Goal: Contribute content: Contribute content

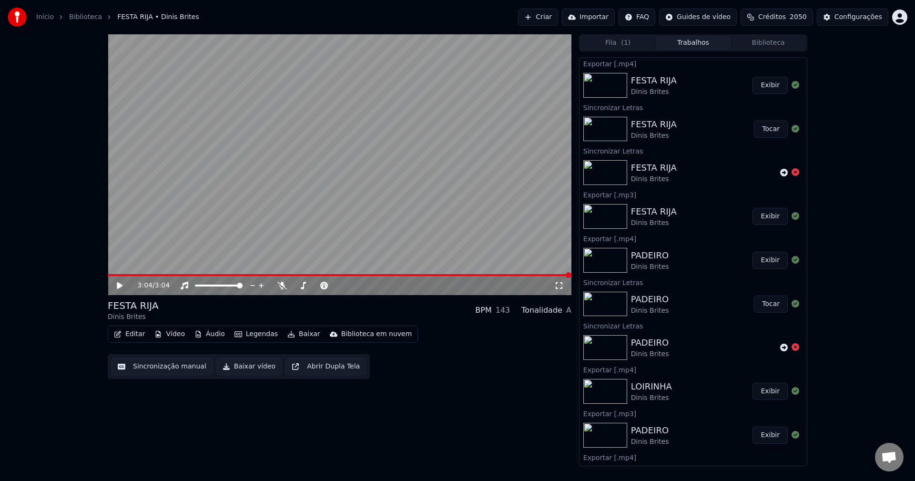
scroll to position [830, 0]
click at [838, 19] on div "Configurações" at bounding box center [858, 17] width 48 height 10
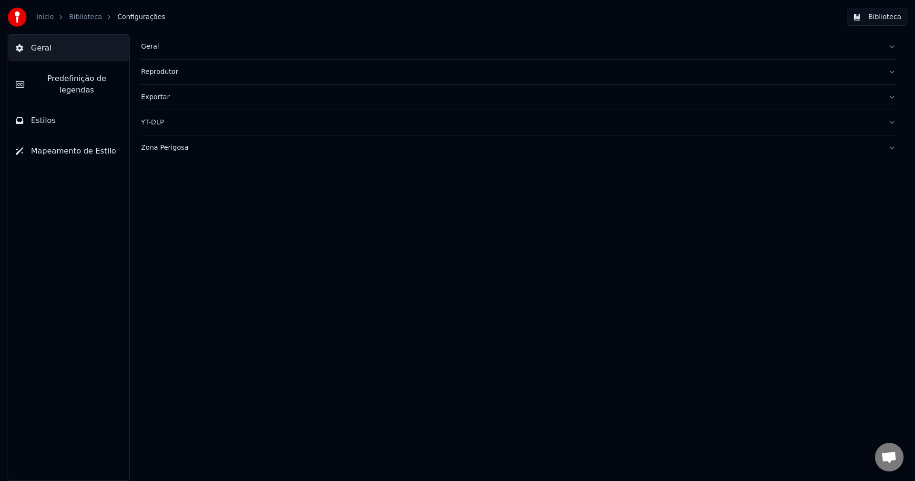
click at [151, 45] on div "Geral" at bounding box center [510, 47] width 739 height 10
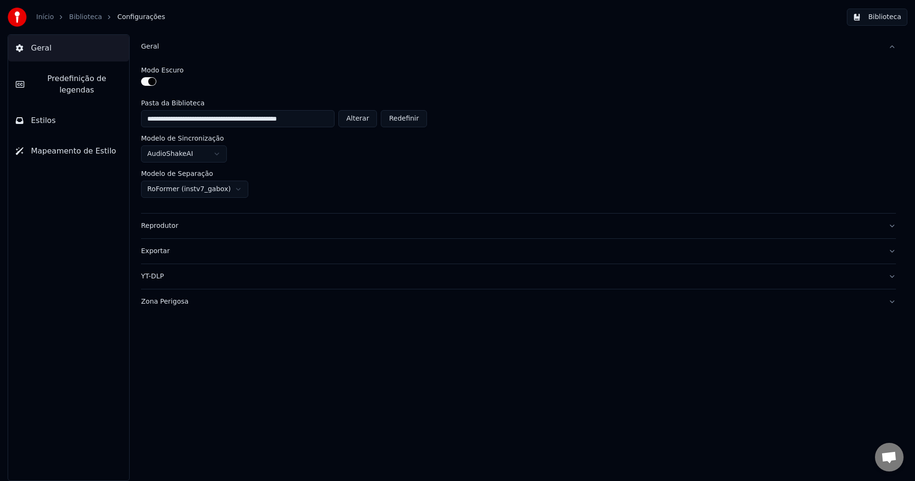
click at [353, 118] on button "Alterar" at bounding box center [357, 118] width 39 height 17
type input "**********"
click at [889, 19] on button "Biblioteca" at bounding box center [877, 17] width 61 height 17
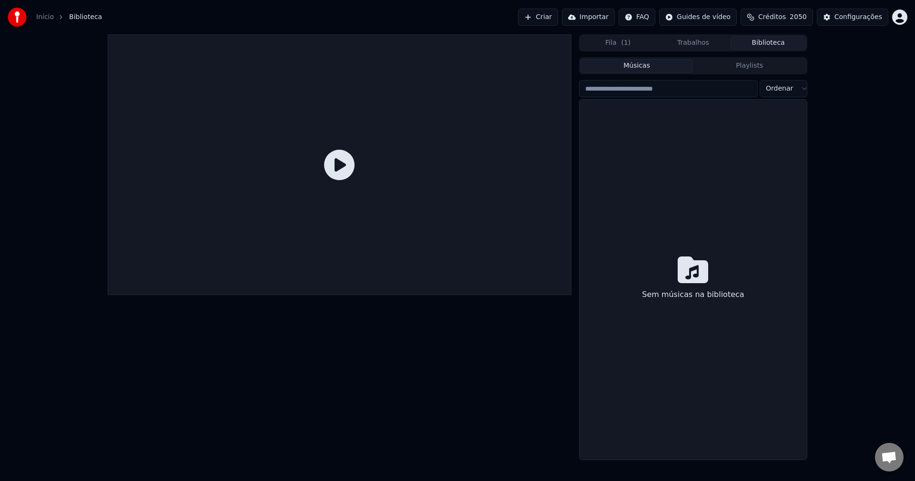
click at [555, 18] on button "Criar" at bounding box center [538, 17] width 40 height 17
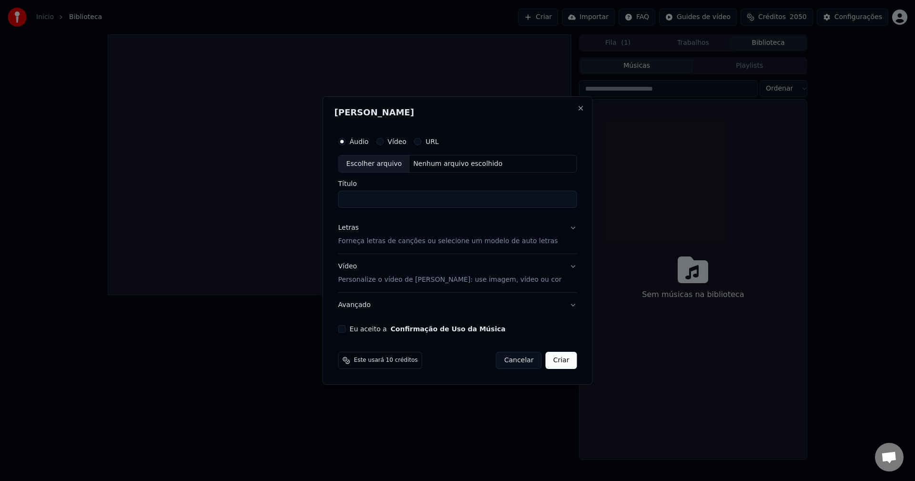
click at [358, 333] on div "Áudio Vídeo URL Escolher arquivo Nenhum arquivo escolhido Título Letras Forneça…" at bounding box center [457, 232] width 246 height 209
click at [346, 327] on button "Eu aceito a Confirmação de Uso da Música" at bounding box center [342, 329] width 8 height 8
click at [358, 228] on div "Letras" at bounding box center [348, 228] width 20 height 10
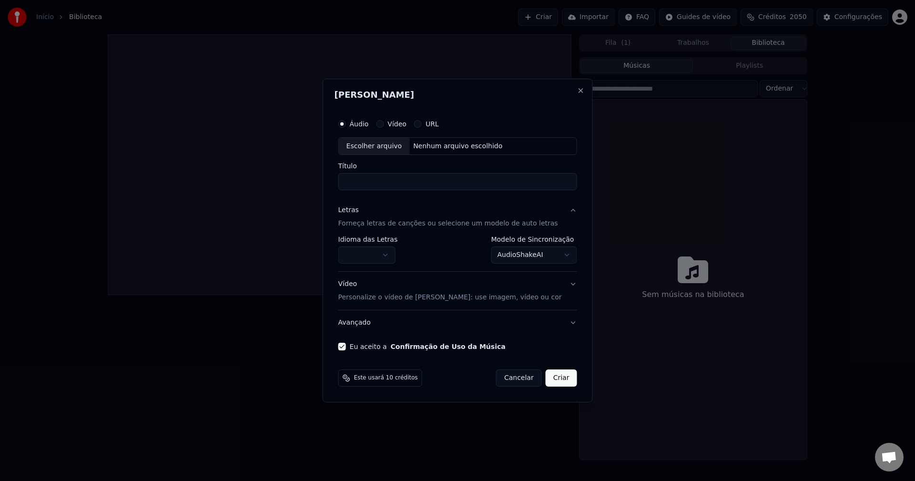
click at [376, 253] on button "button" at bounding box center [366, 255] width 57 height 17
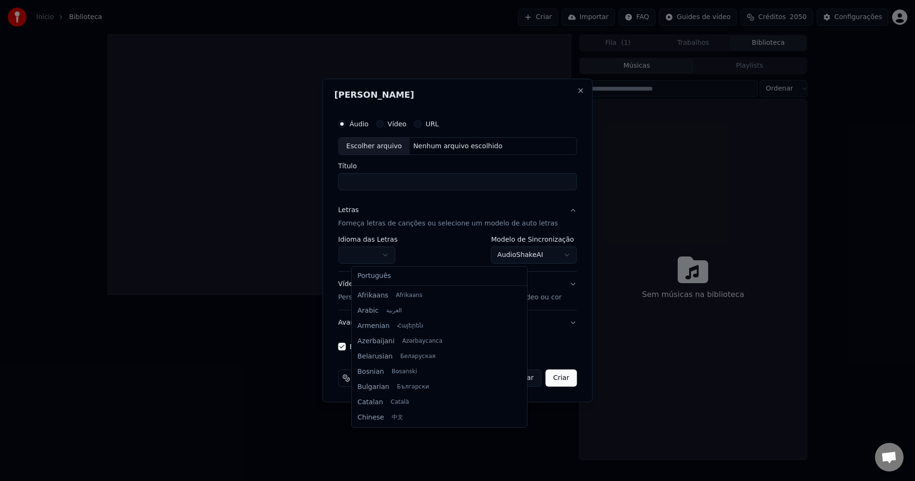
select select "**"
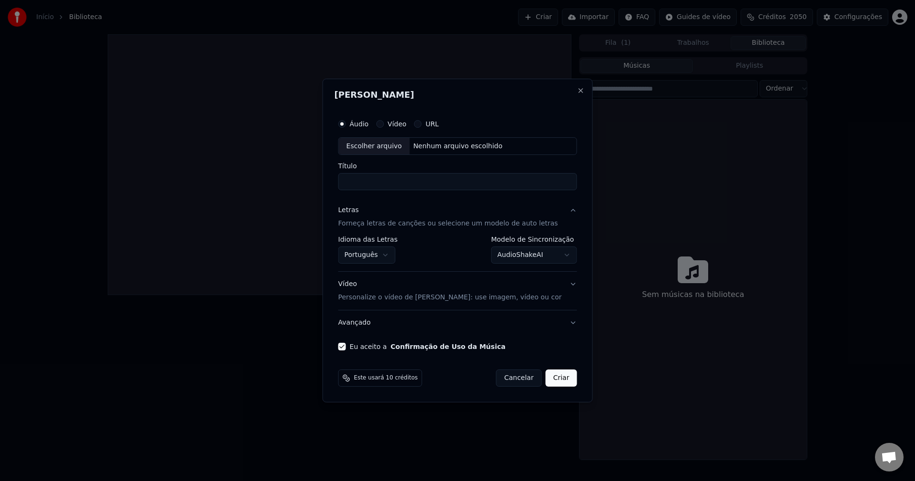
click at [517, 261] on body "Início Biblioteca Criar Importar FAQ Guides de vídeo Créditos 2050 Configuraçõe…" at bounding box center [457, 240] width 915 height 481
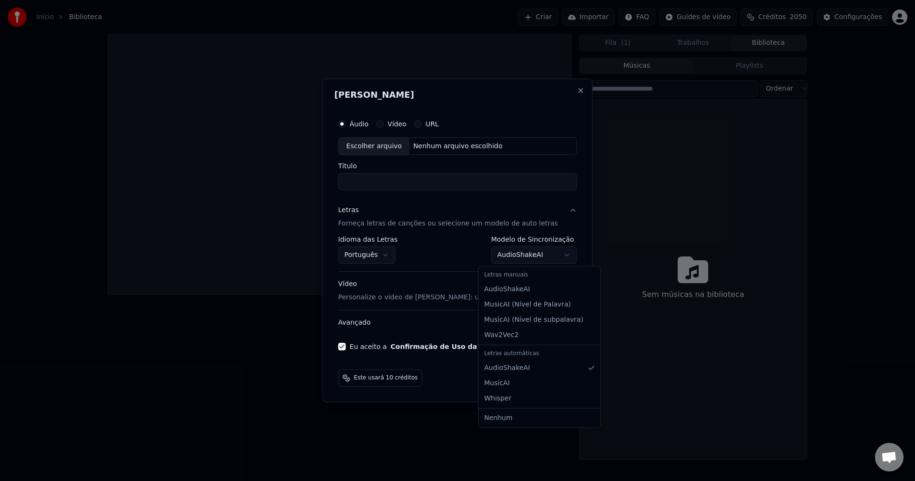
select select "**********"
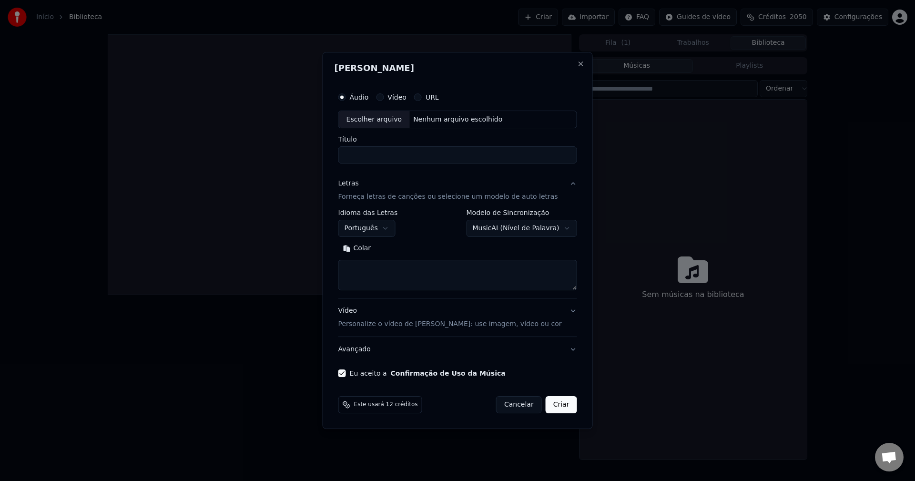
click at [376, 247] on button "Colar" at bounding box center [357, 248] width 38 height 15
click at [366, 353] on button "Avançado" at bounding box center [457, 349] width 239 height 25
type textarea "**********"
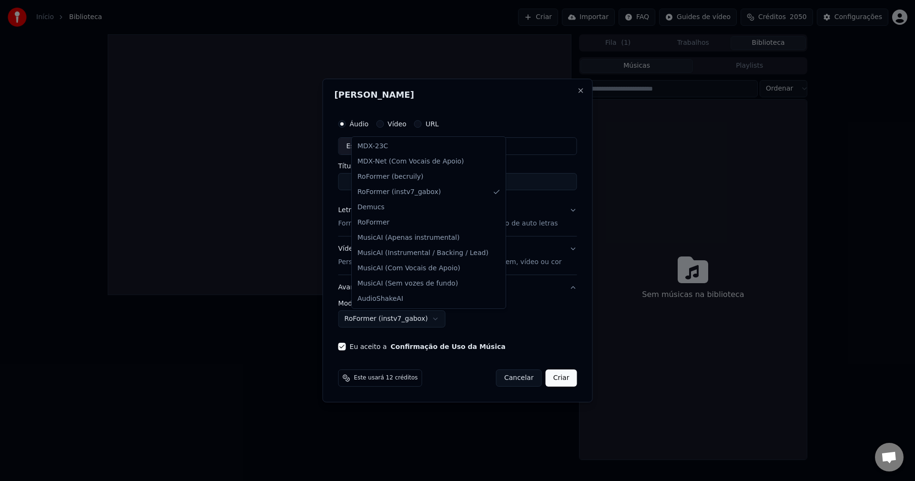
click at [429, 321] on body "Início Biblioteca Criar Importar FAQ Guides de vídeo Créditos 2050 Configuraçõe…" at bounding box center [457, 240] width 915 height 481
select select "**********"
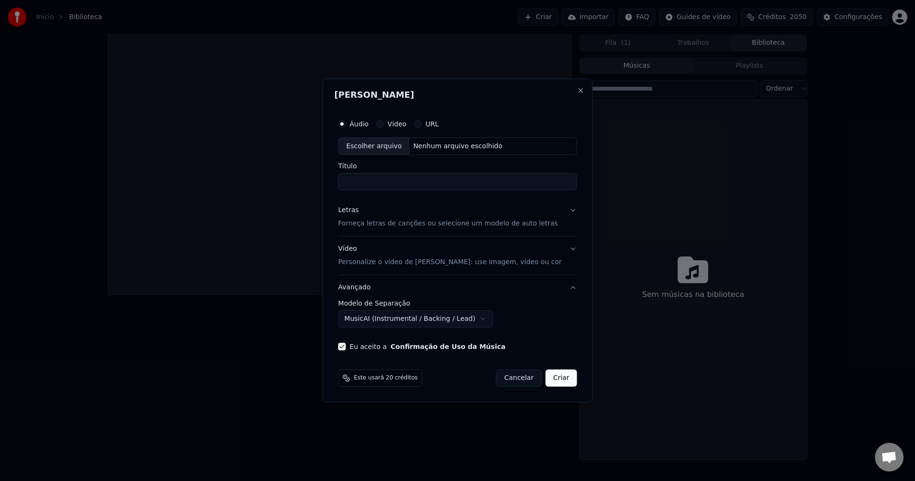
click at [455, 145] on div "Nenhum arquivo escolhido" at bounding box center [457, 146] width 97 height 10
type input "**********"
click at [557, 382] on button "Criar" at bounding box center [560, 377] width 31 height 17
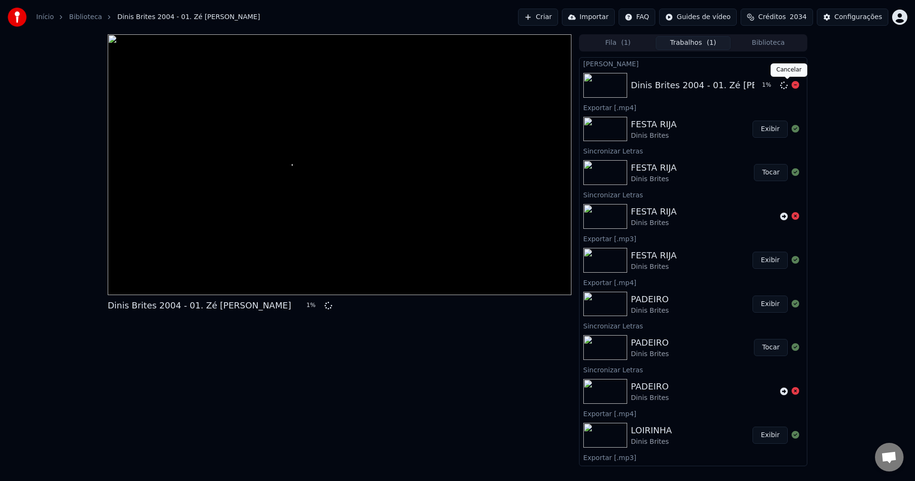
click at [791, 87] on icon at bounding box center [795, 85] width 8 height 8
click at [780, 86] on icon at bounding box center [784, 85] width 8 height 8
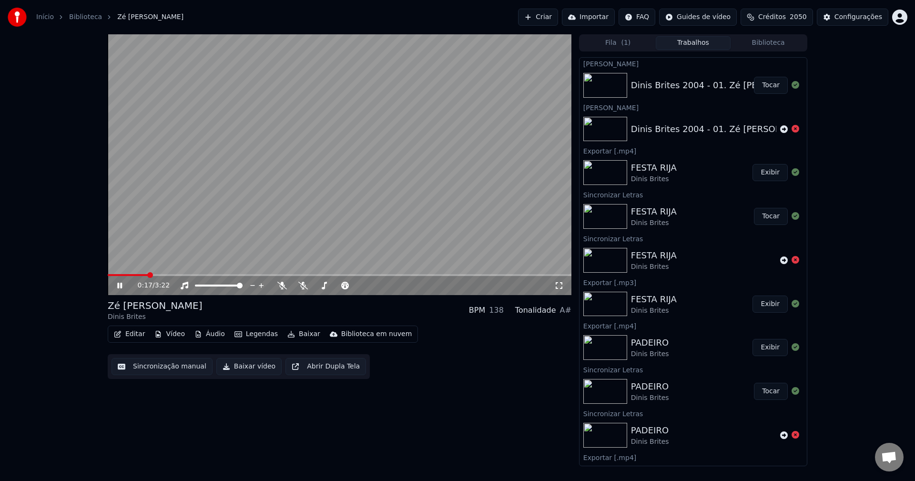
click at [757, 82] on button "Tocar" at bounding box center [771, 85] width 34 height 17
click at [161, 373] on button "Sincronização manual" at bounding box center [161, 366] width 101 height 17
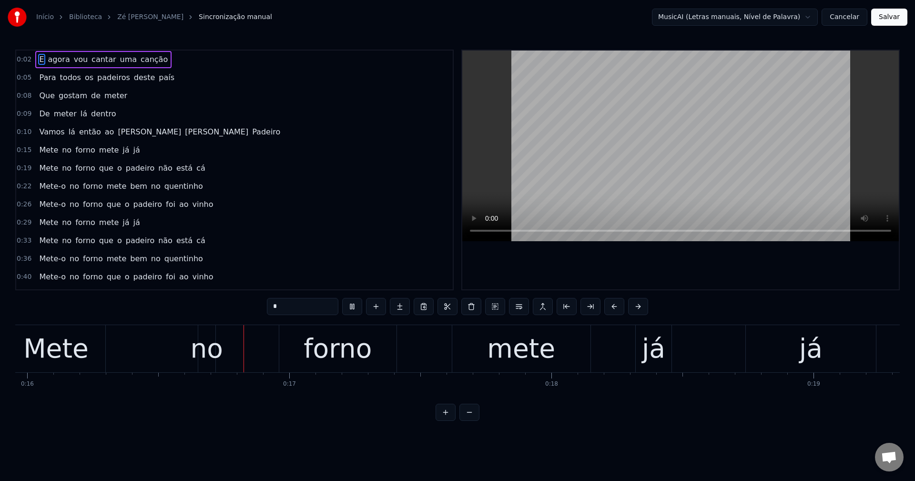
scroll to position [0, 4181]
click at [101, 166] on span "que" at bounding box center [106, 167] width 16 height 11
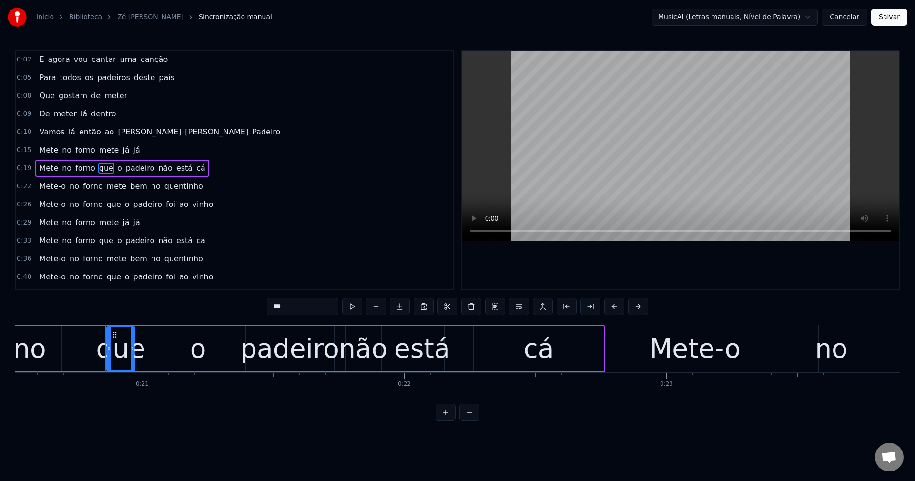
scroll to position [0, 5418]
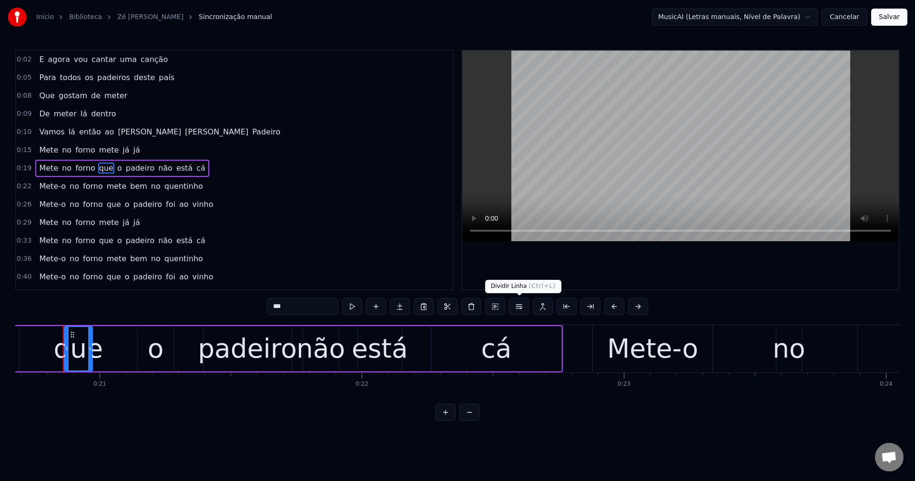
click at [519, 307] on button at bounding box center [519, 306] width 20 height 17
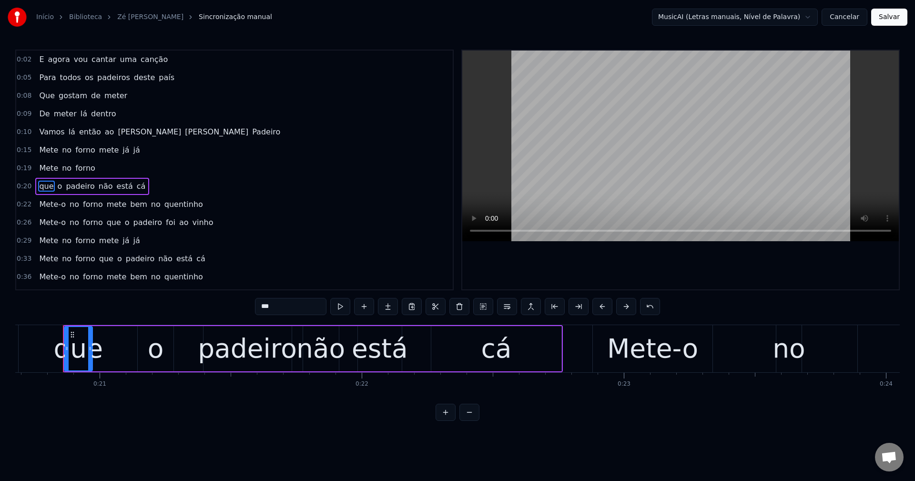
scroll to position [16, 0]
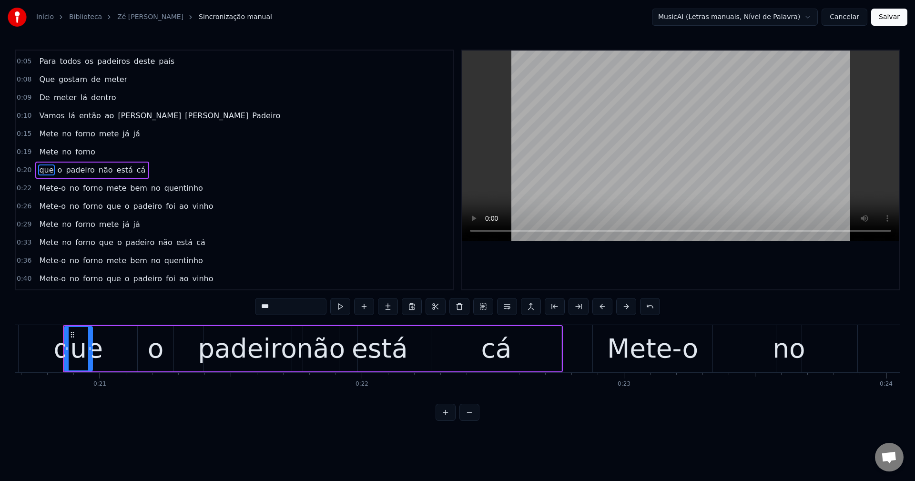
click at [102, 132] on span "mete" at bounding box center [109, 133] width 22 height 11
type input "****"
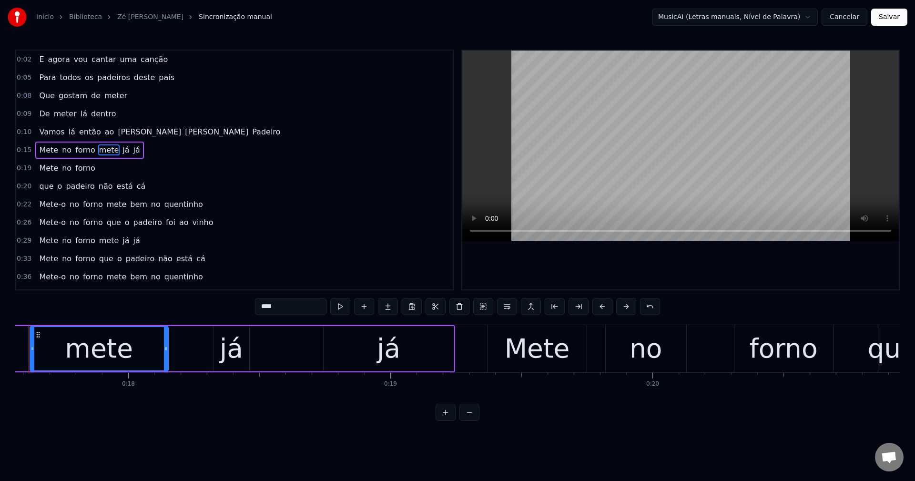
scroll to position [0, 4569]
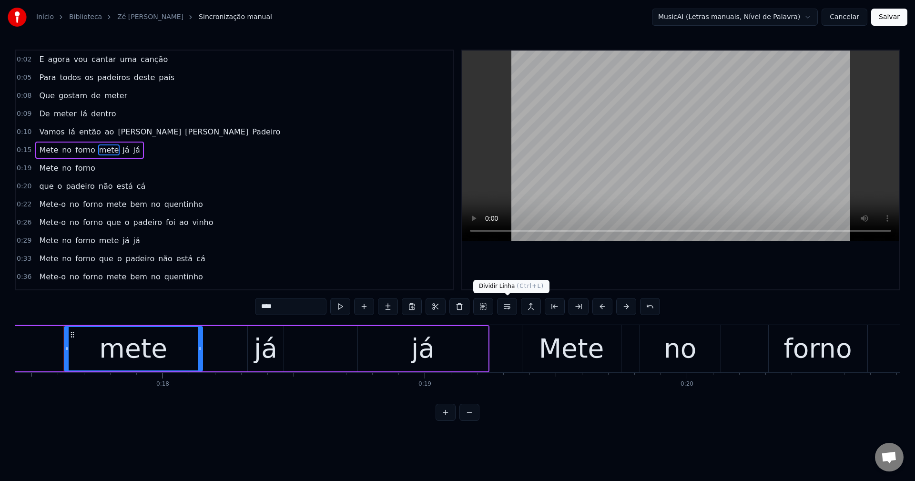
click at [506, 305] on button at bounding box center [507, 306] width 20 height 17
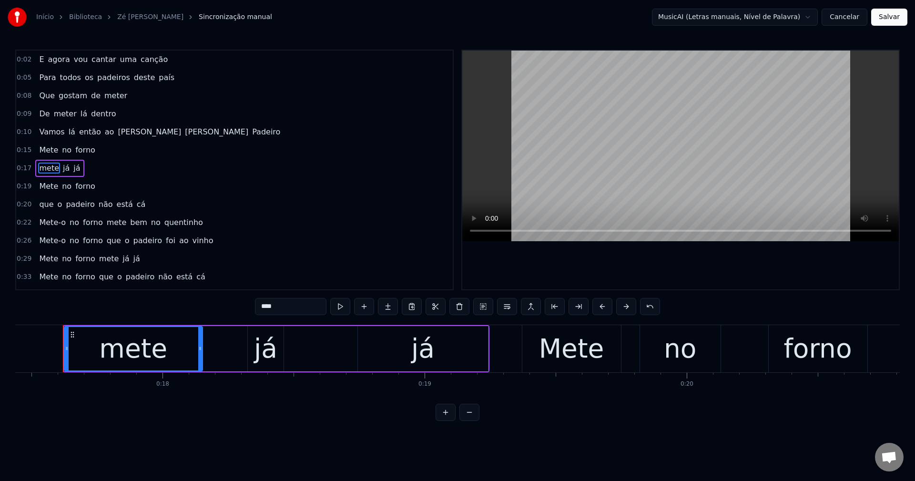
click at [109, 222] on span "mete" at bounding box center [117, 222] width 22 height 11
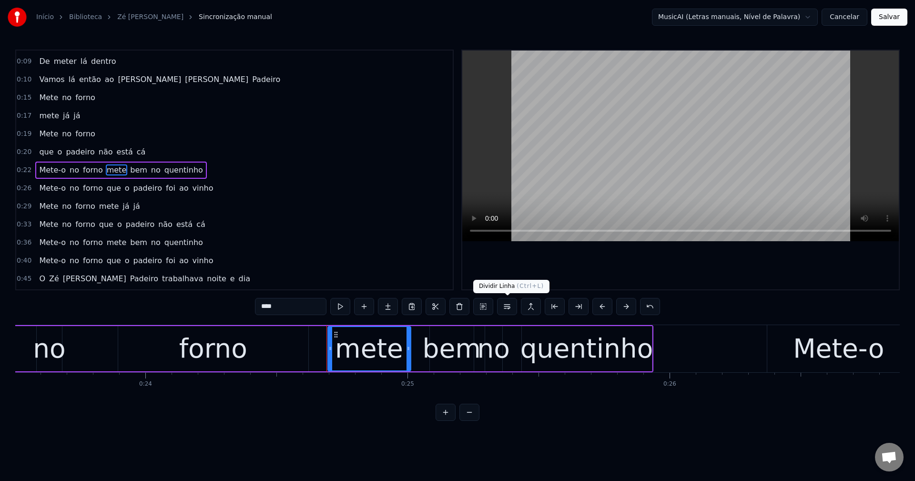
scroll to position [0, 6421]
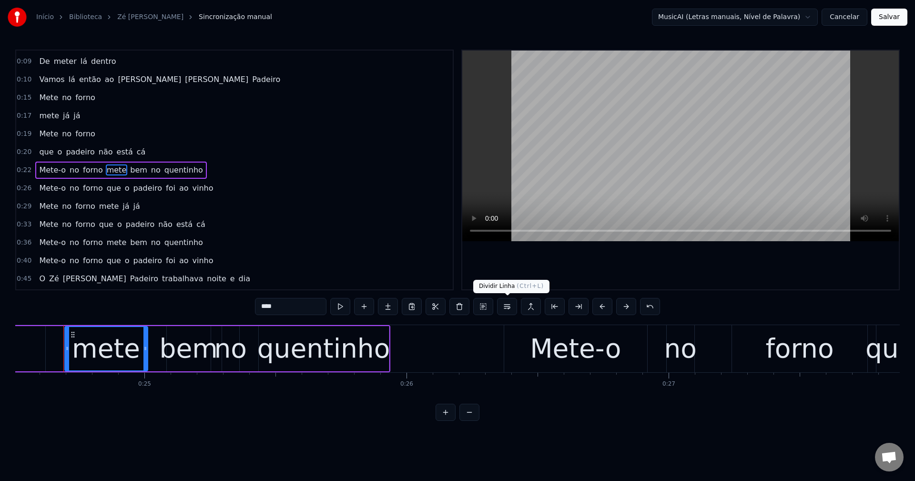
click at [505, 307] on button at bounding box center [507, 306] width 20 height 17
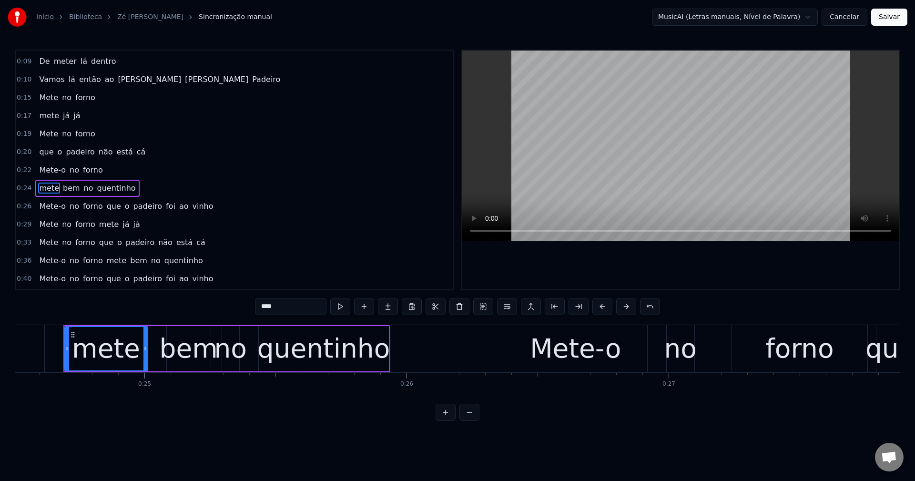
scroll to position [71, 0]
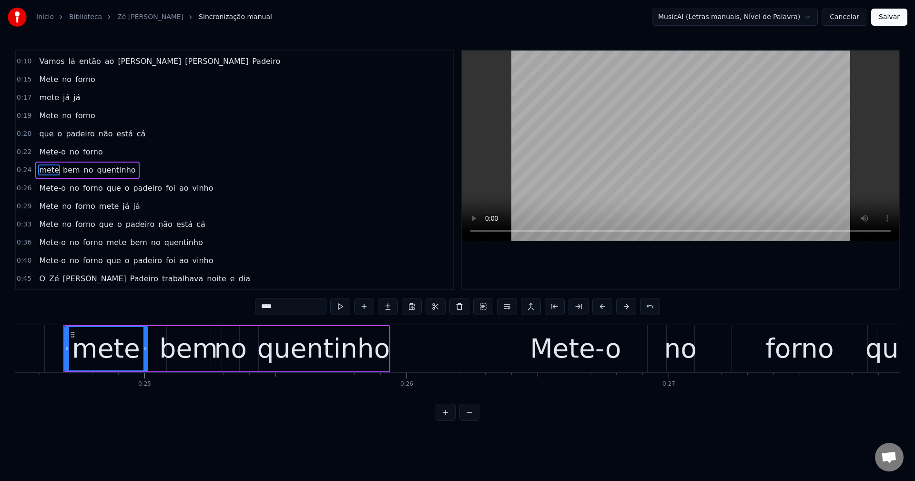
click at [111, 194] on div "Mete-o no forno que o padeiro foi ao vinho" at bounding box center [126, 188] width 182 height 17
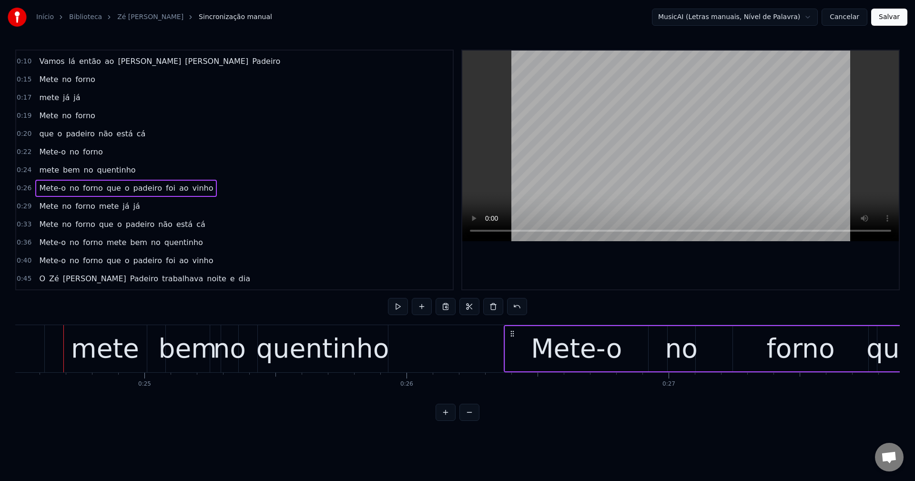
click at [106, 190] on span "que" at bounding box center [114, 187] width 16 height 11
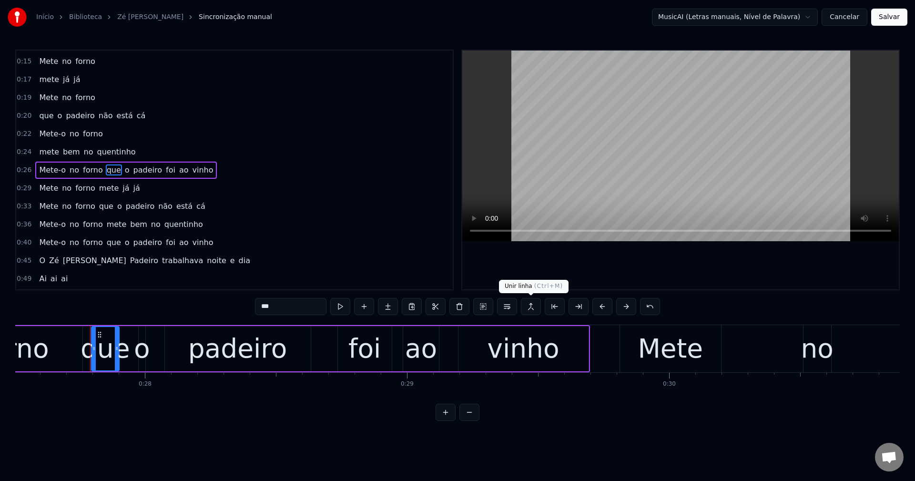
scroll to position [0, 7234]
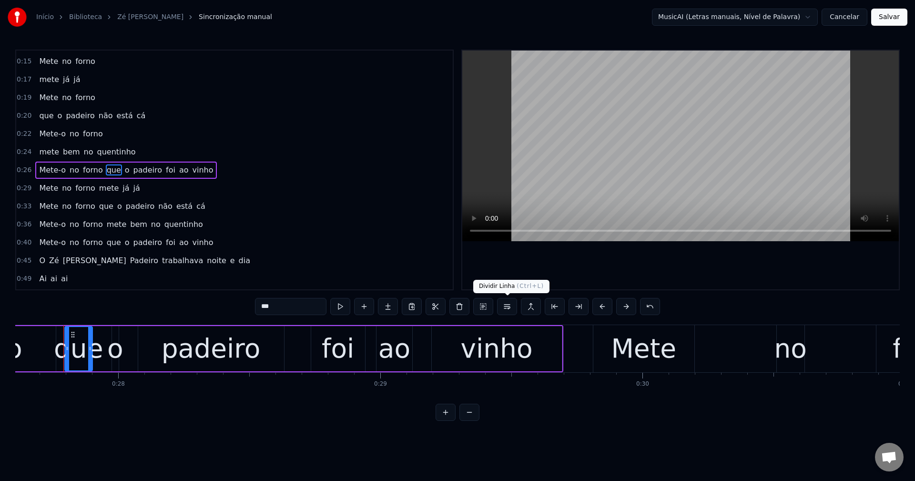
click at [510, 313] on button at bounding box center [507, 306] width 20 height 17
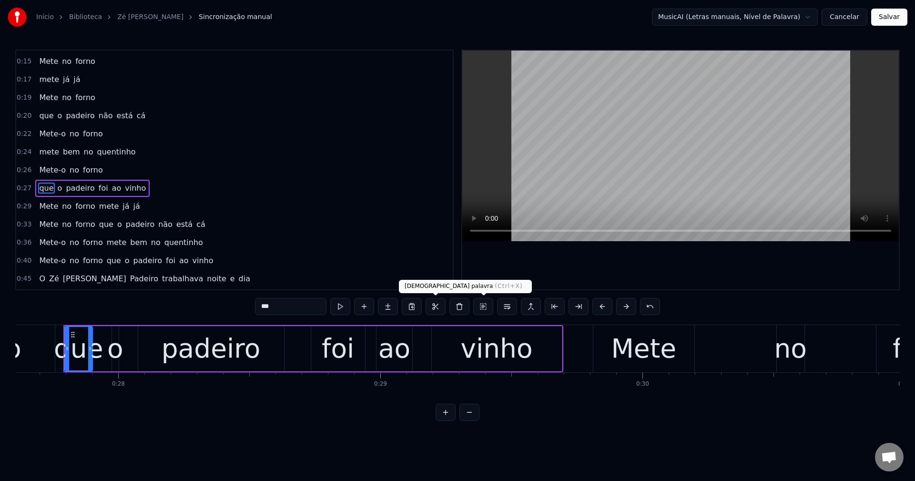
scroll to position [107, 0]
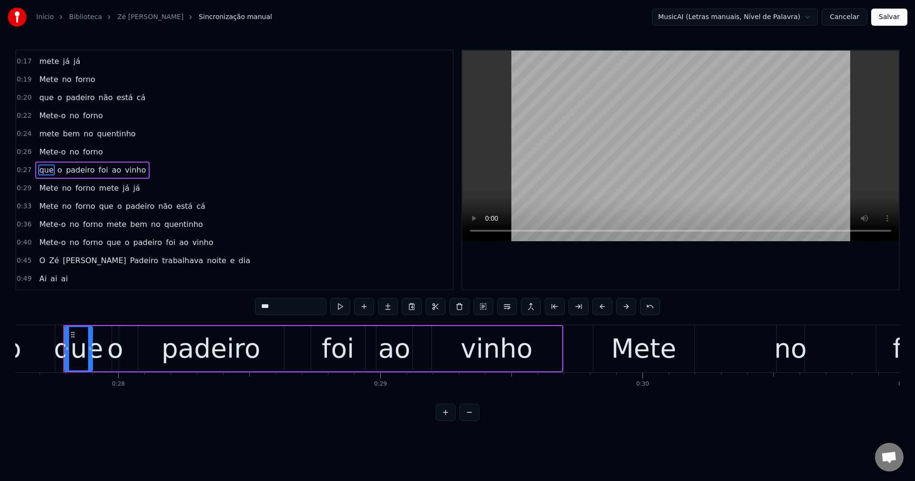
click at [98, 206] on span "que" at bounding box center [106, 206] width 16 height 11
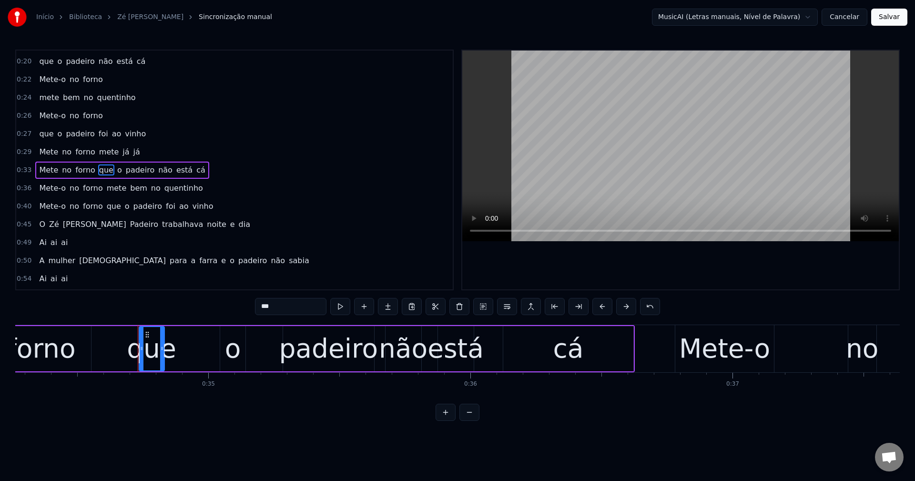
scroll to position [0, 9052]
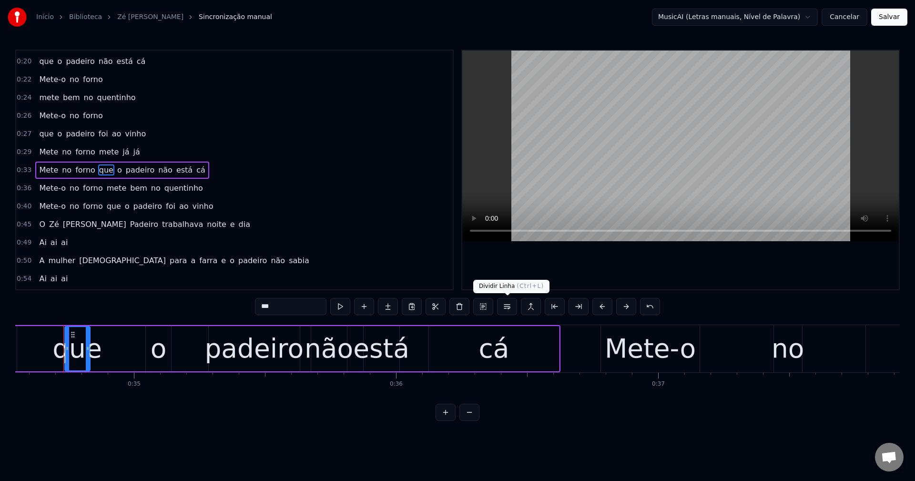
click at [505, 308] on button at bounding box center [507, 306] width 20 height 17
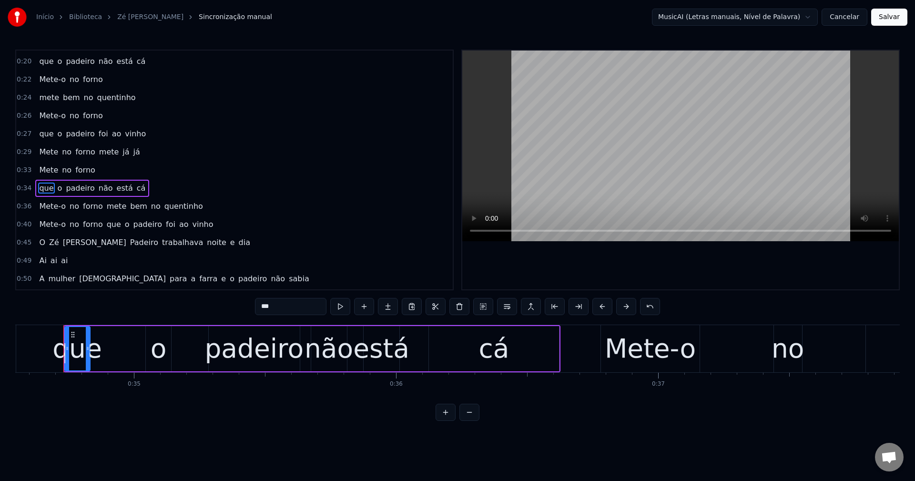
scroll to position [161, 0]
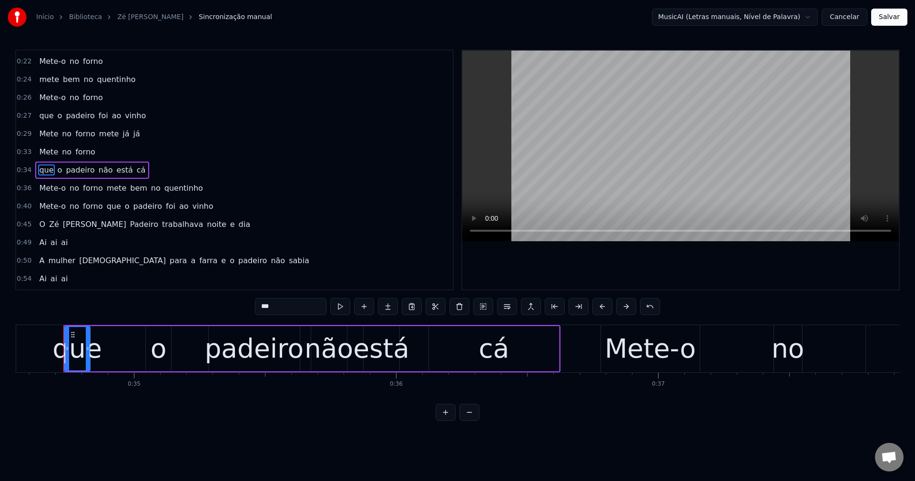
click at [106, 188] on span "mete" at bounding box center [117, 187] width 22 height 11
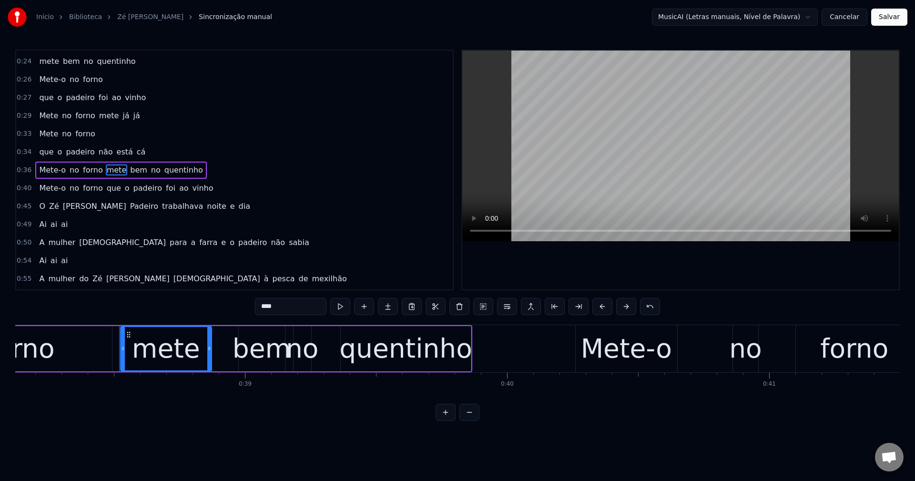
scroll to position [0, 10045]
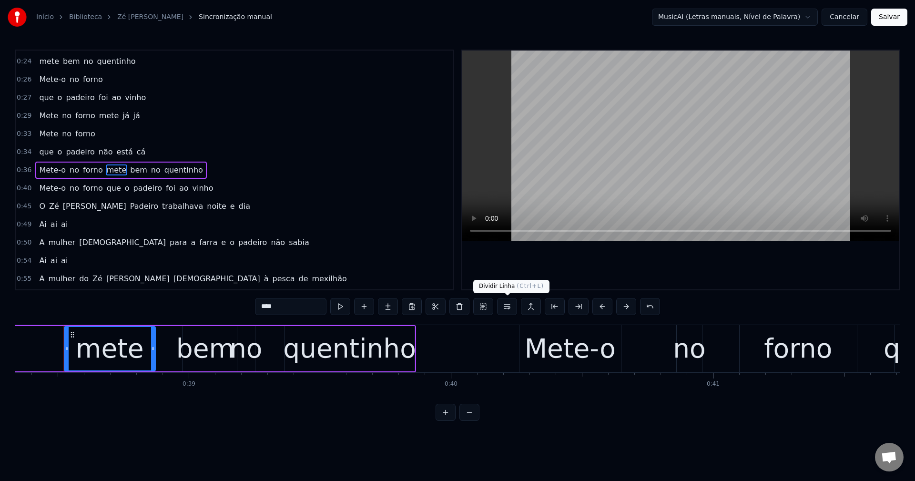
click at [507, 308] on button at bounding box center [507, 306] width 20 height 17
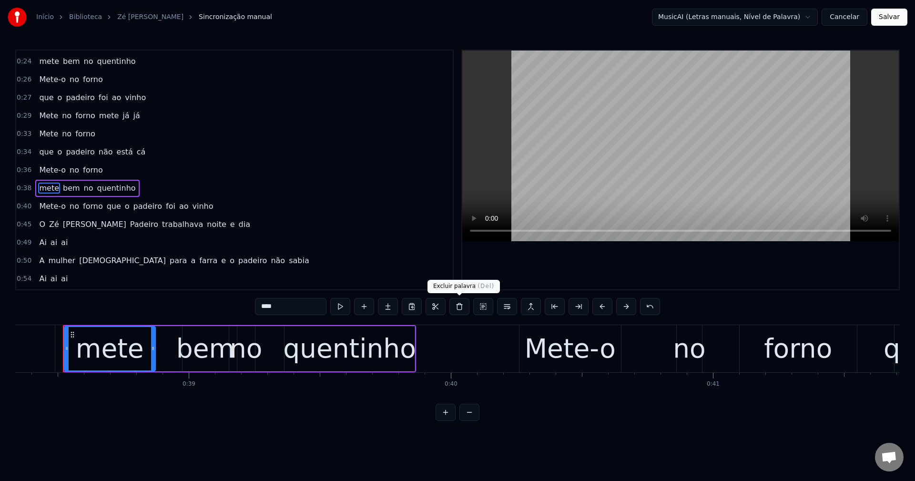
scroll to position [197, 0]
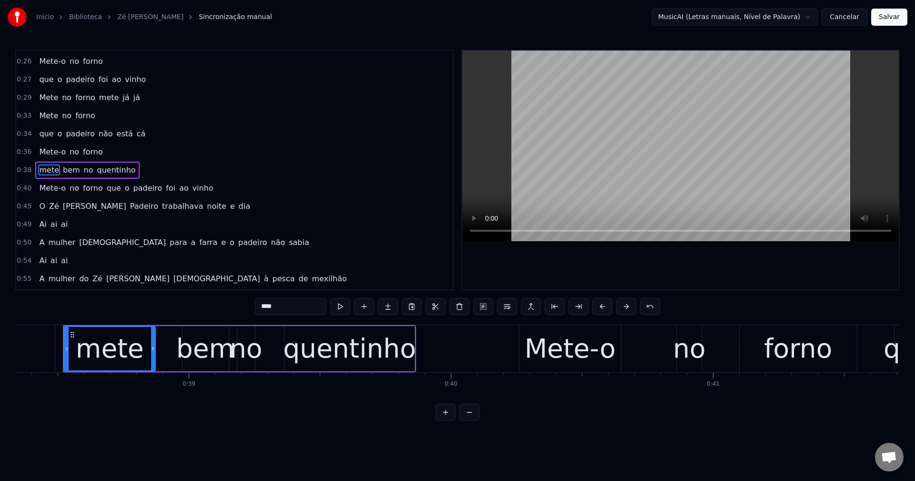
click at [106, 190] on span "que" at bounding box center [114, 187] width 16 height 11
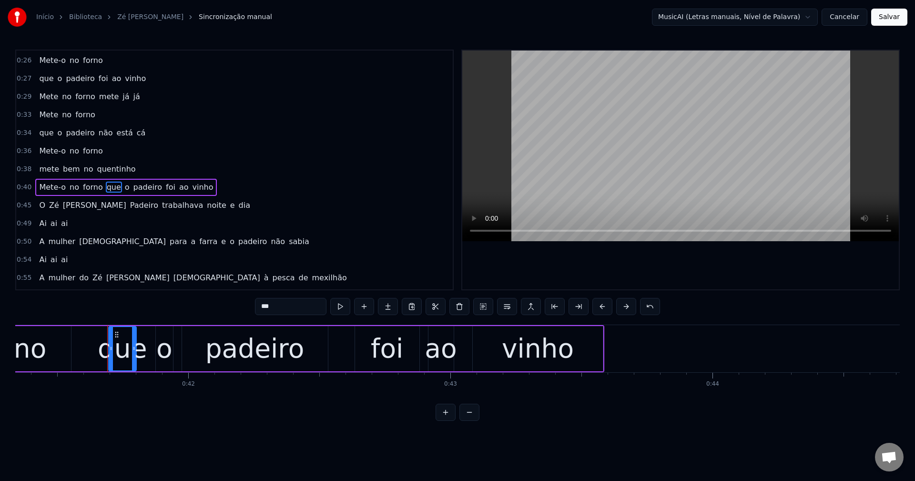
scroll to position [0, 10876]
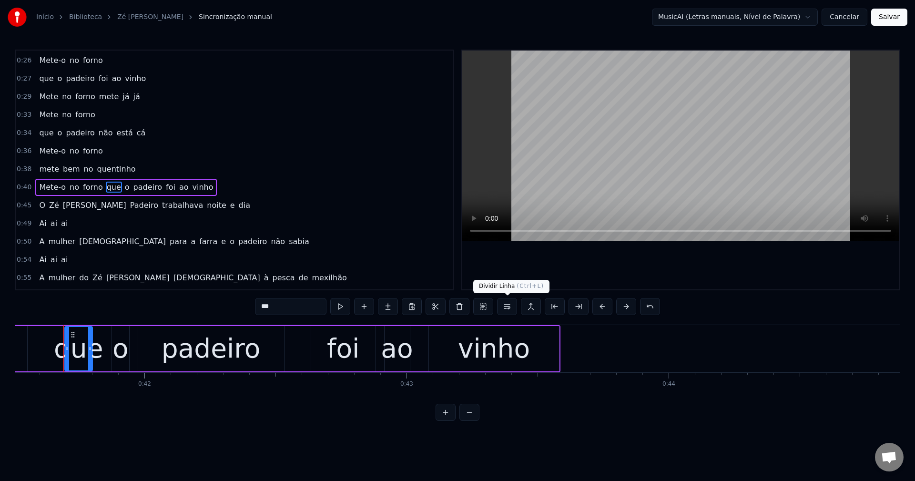
click at [510, 307] on button at bounding box center [507, 306] width 20 height 17
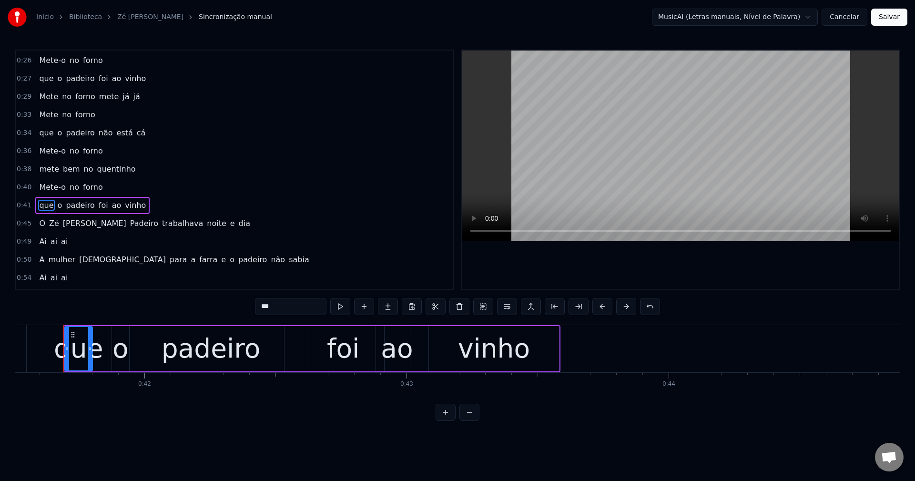
scroll to position [233, 0]
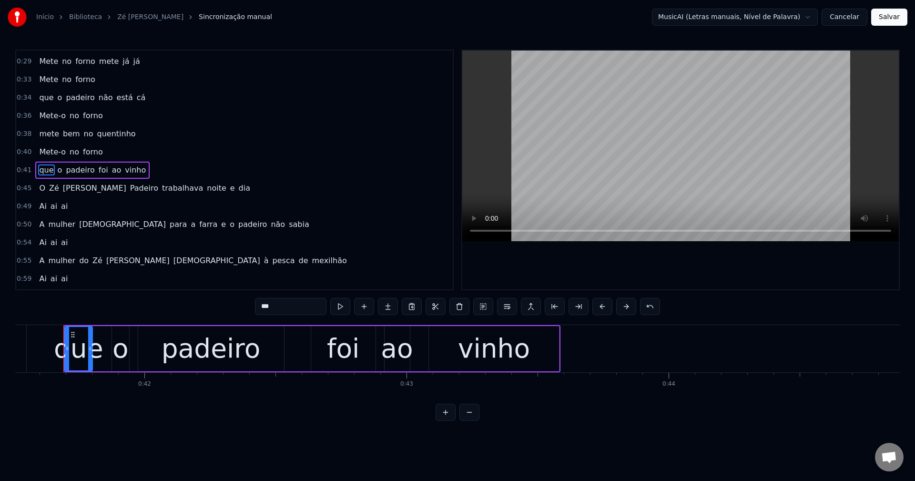
click at [161, 191] on span "trabalhava" at bounding box center [182, 187] width 43 height 11
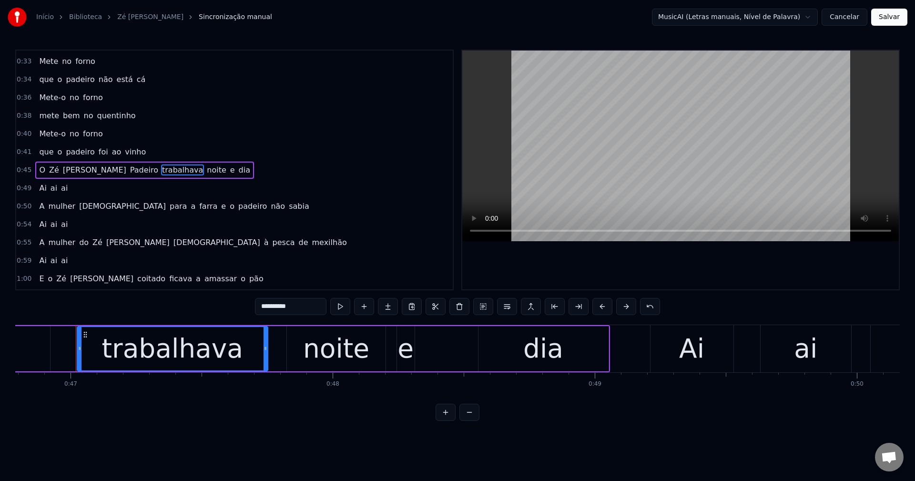
scroll to position [0, 12272]
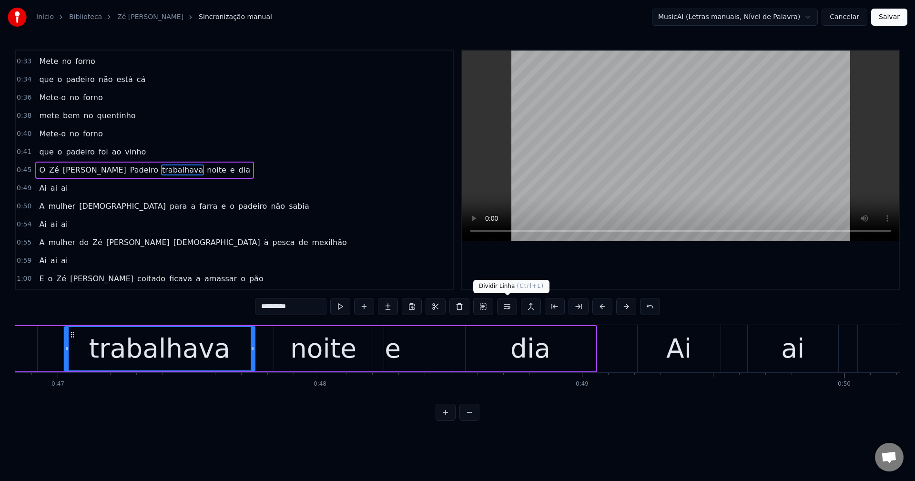
click at [508, 309] on button at bounding box center [507, 306] width 20 height 17
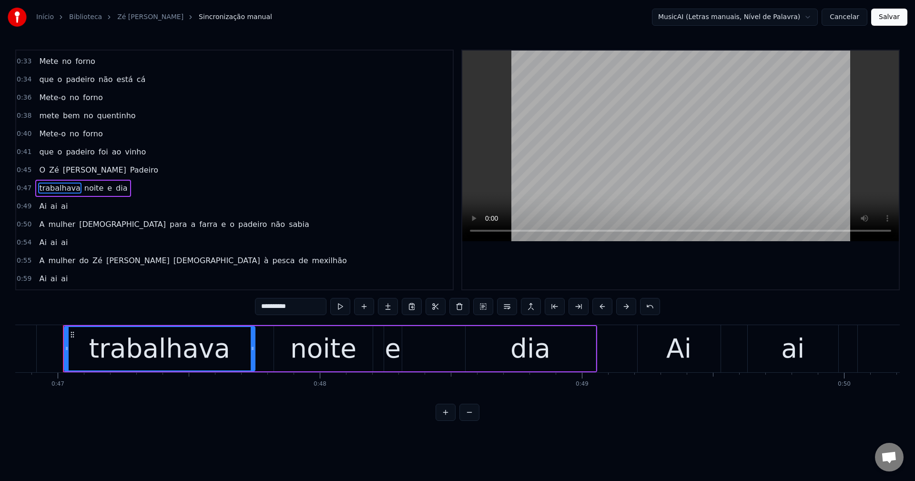
scroll to position [270, 0]
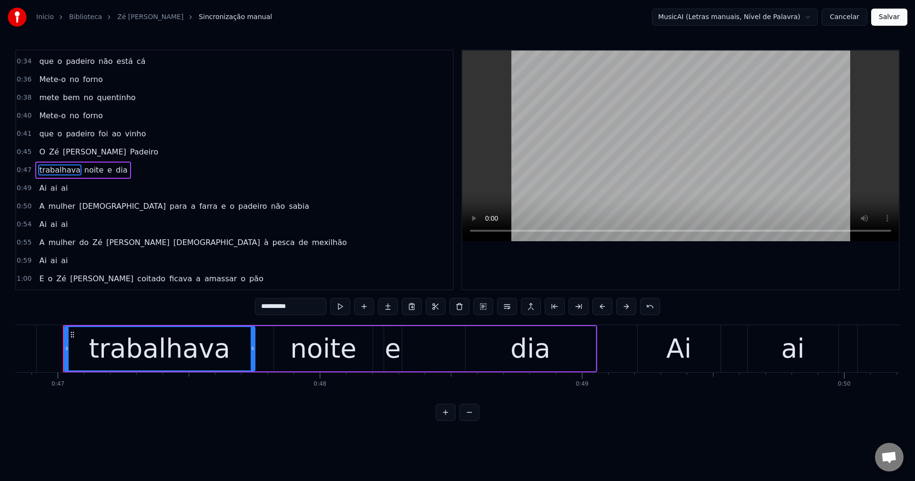
click at [220, 206] on span "e" at bounding box center [223, 206] width 7 height 11
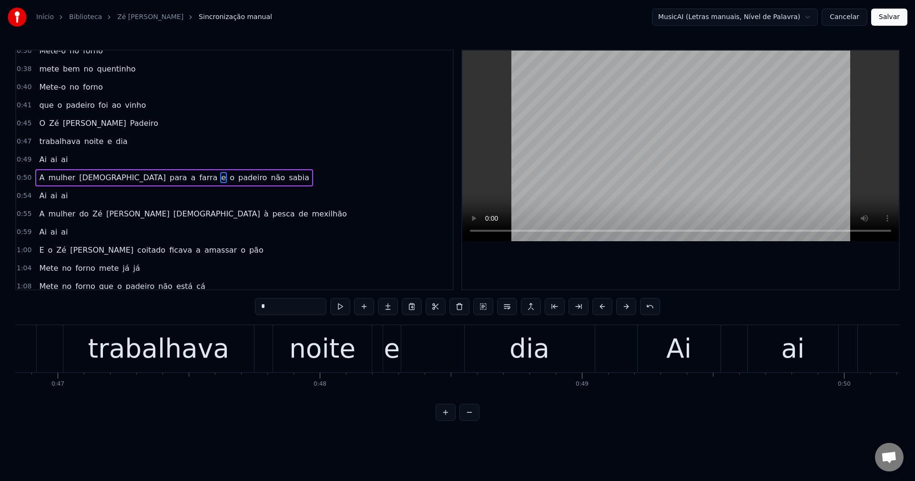
scroll to position [306, 0]
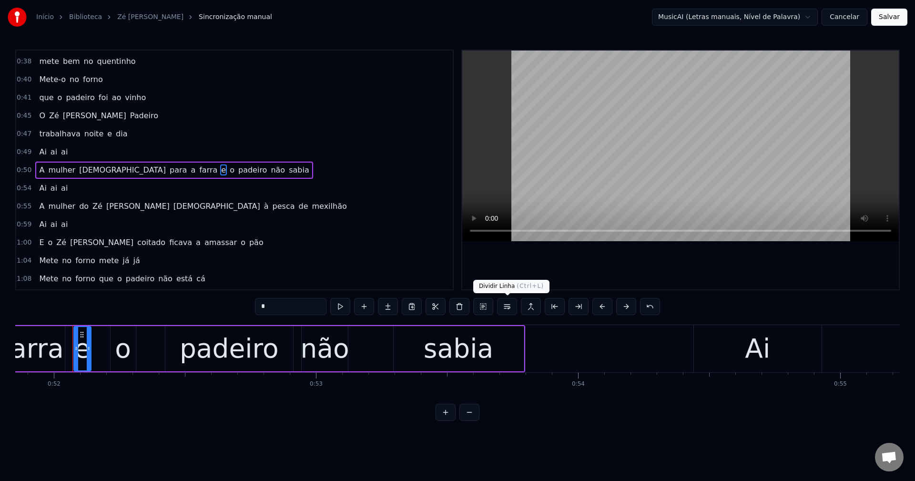
drag, startPoint x: 510, startPoint y: 307, endPoint x: 476, endPoint y: 305, distance: 33.9
click at [508, 309] on button at bounding box center [507, 306] width 20 height 17
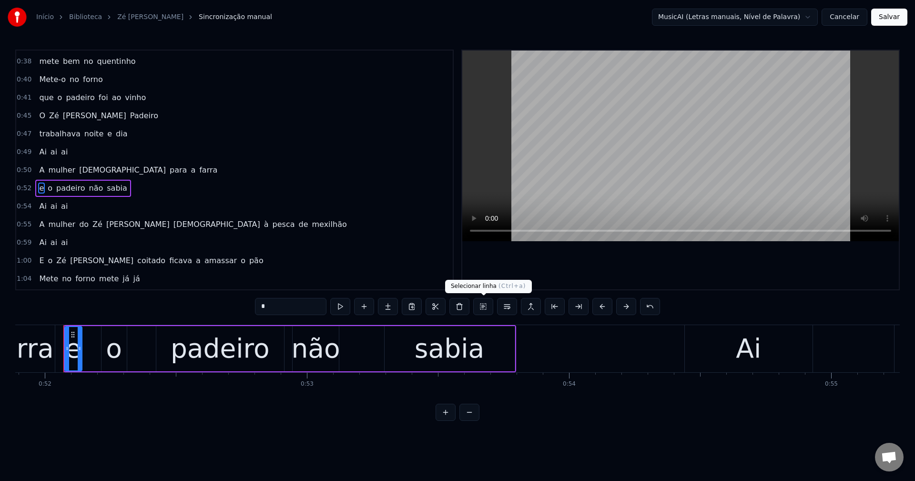
scroll to position [324, 0]
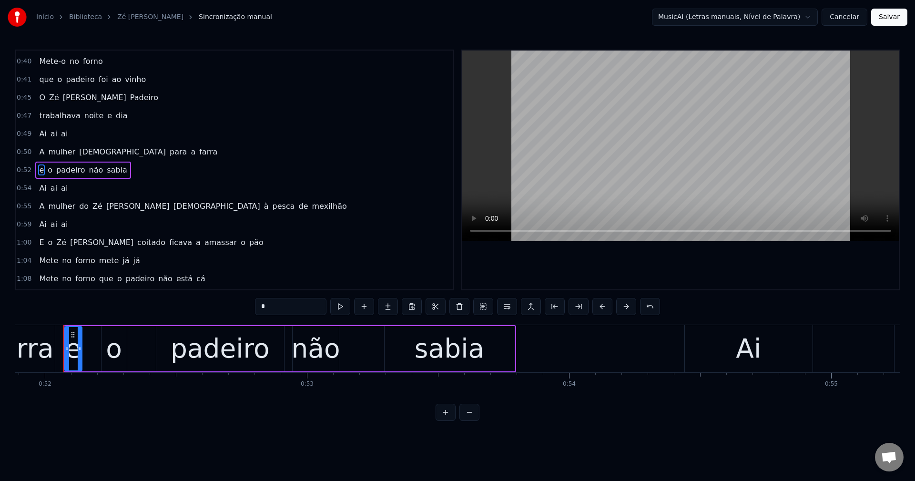
click at [172, 208] on span "[DEMOGRAPHIC_DATA]" at bounding box center [216, 206] width 89 height 11
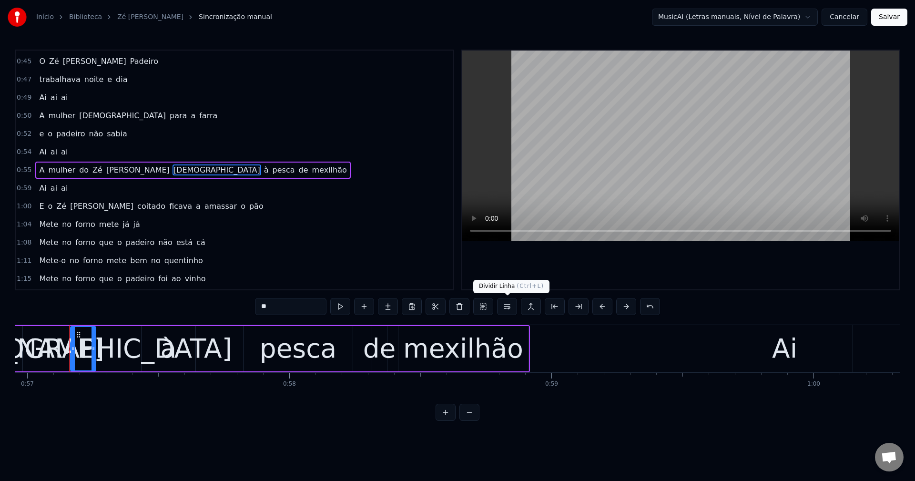
scroll to position [0, 14929]
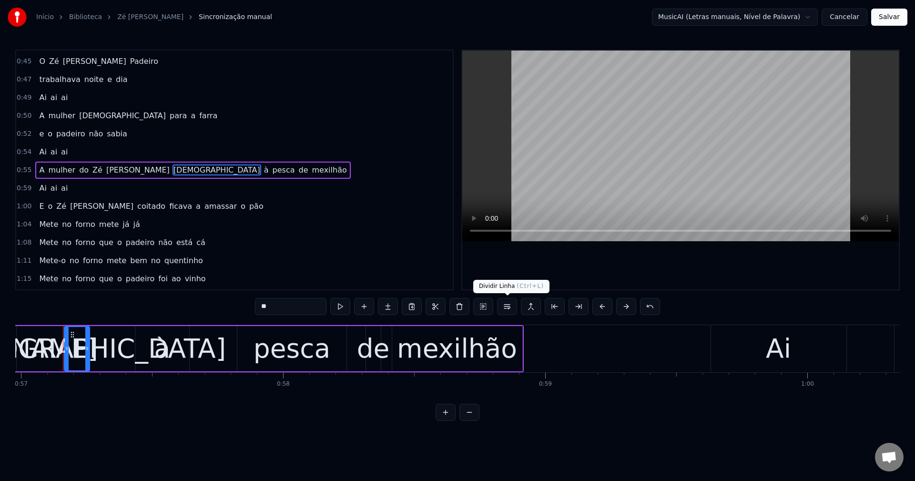
click at [503, 303] on button at bounding box center [507, 306] width 20 height 17
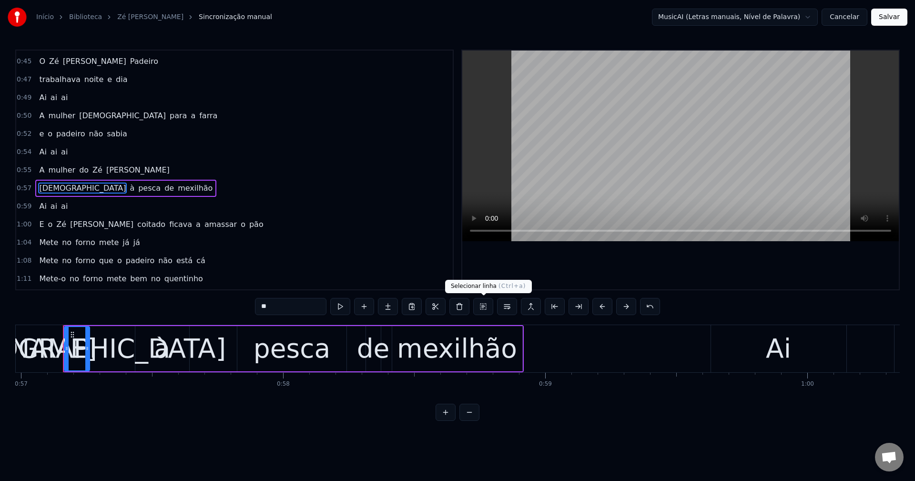
scroll to position [378, 0]
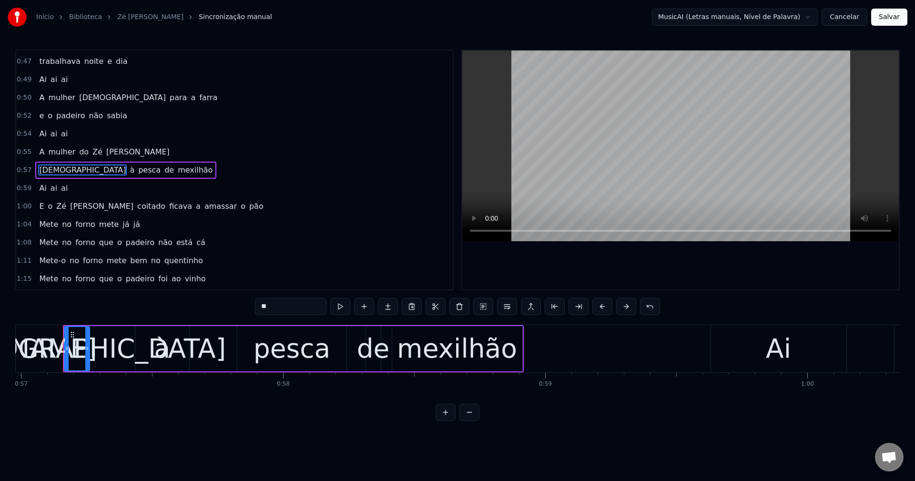
click at [168, 203] on span "ficava" at bounding box center [180, 206] width 25 height 11
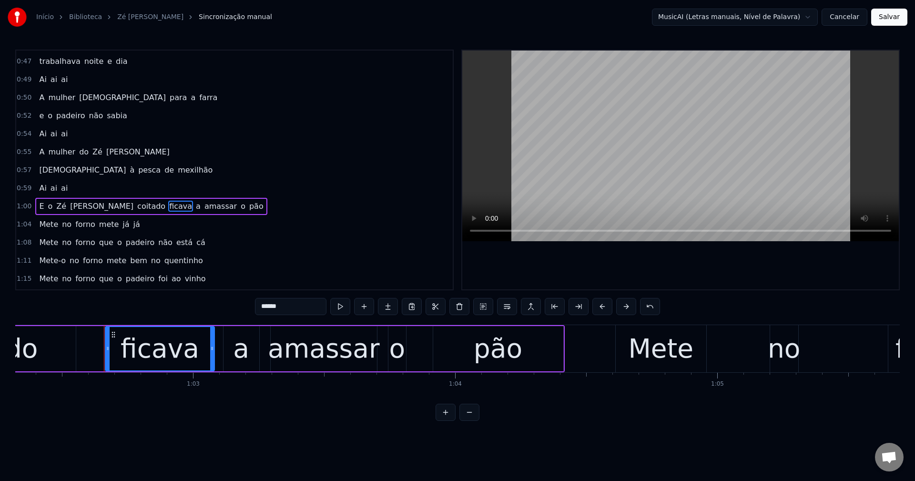
scroll to position [0, 16370]
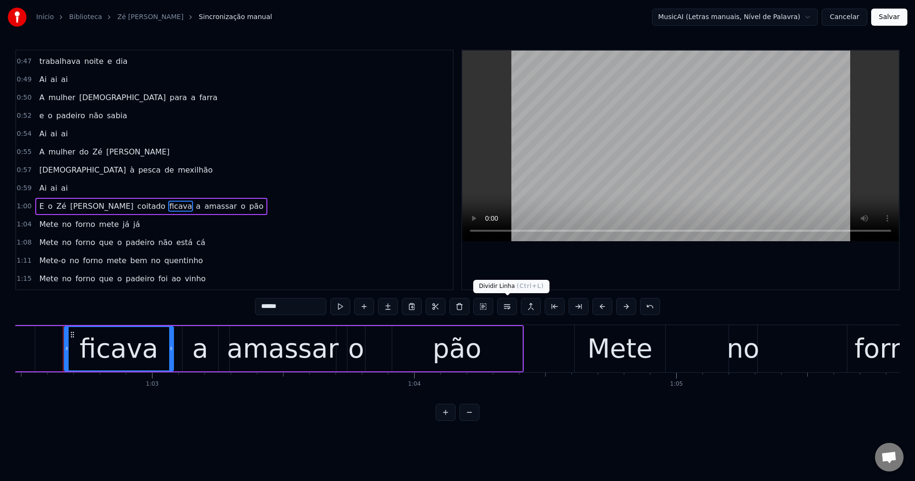
click at [512, 303] on button at bounding box center [507, 306] width 20 height 17
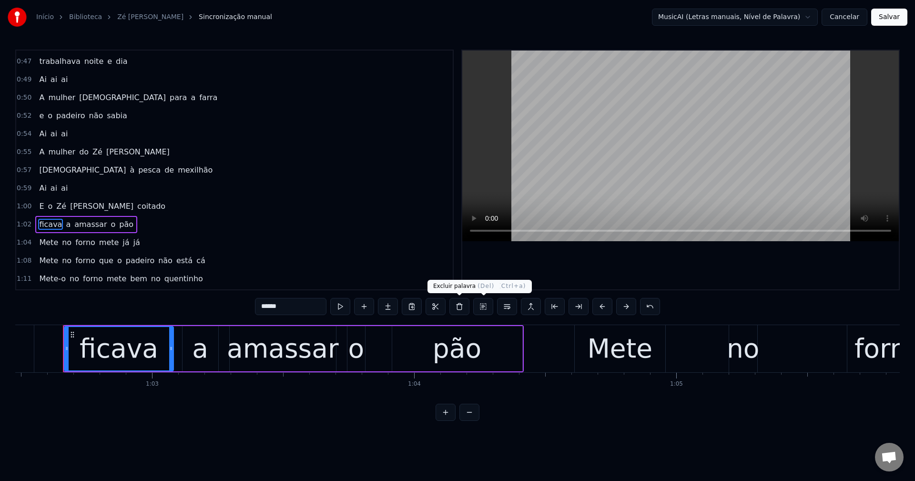
scroll to position [433, 0]
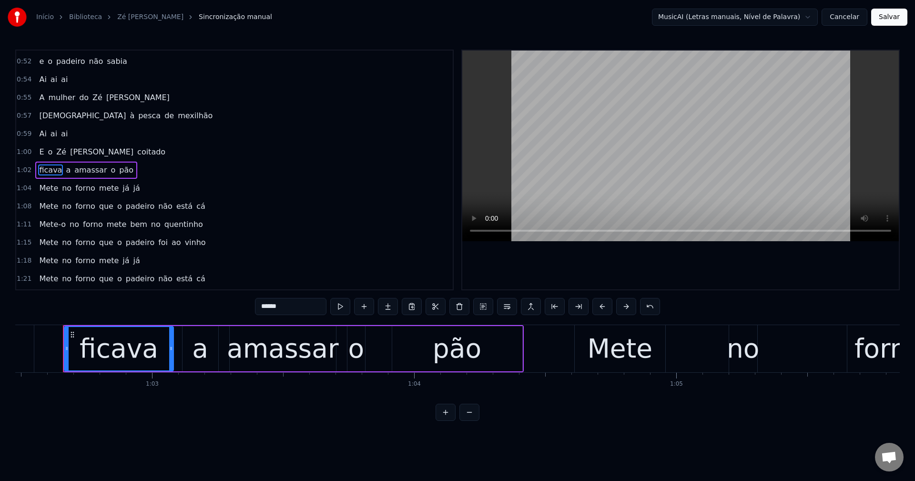
click at [103, 207] on span "que" at bounding box center [106, 206] width 16 height 11
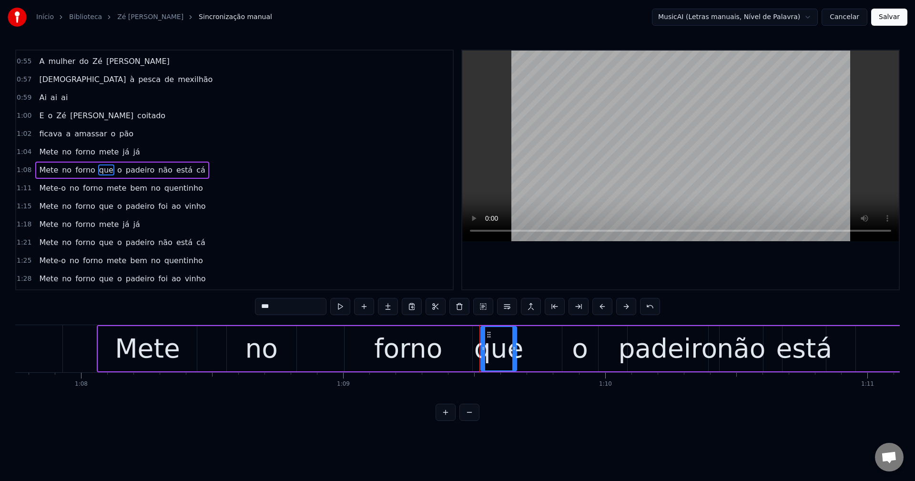
scroll to position [0, 18168]
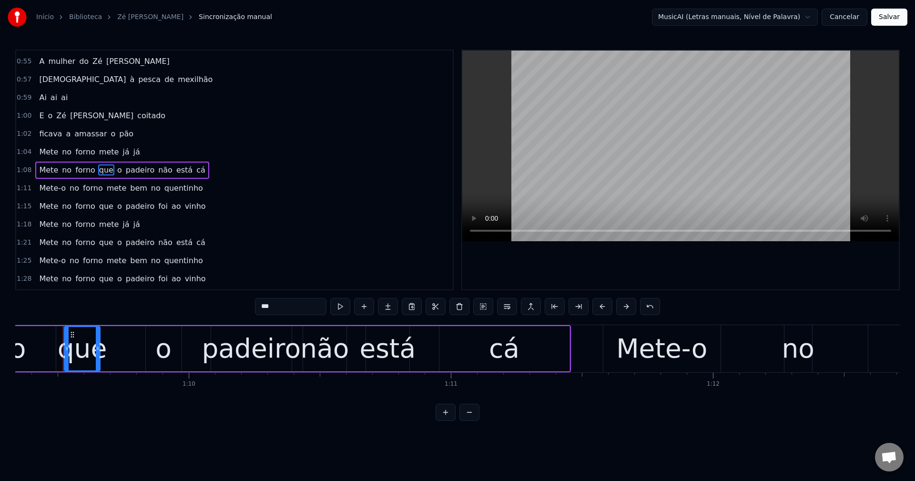
click at [103, 155] on span "mete" at bounding box center [109, 151] width 22 height 11
type input "****"
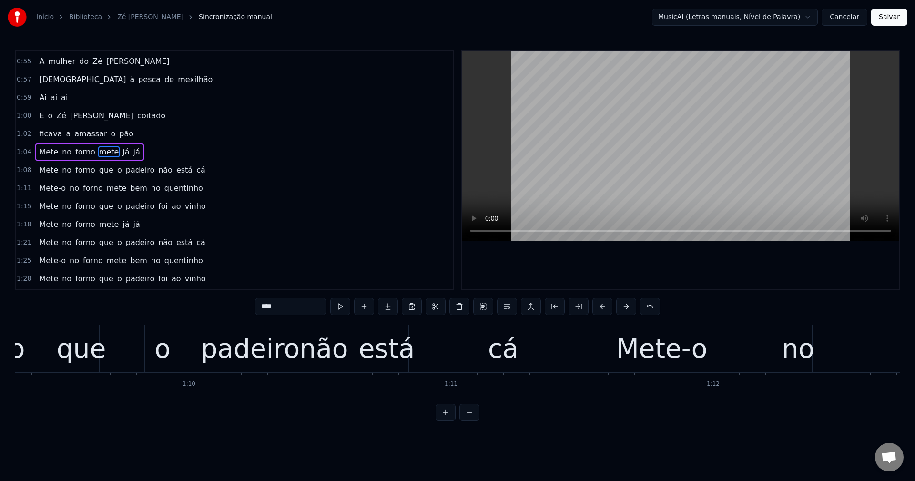
scroll to position [0, 0]
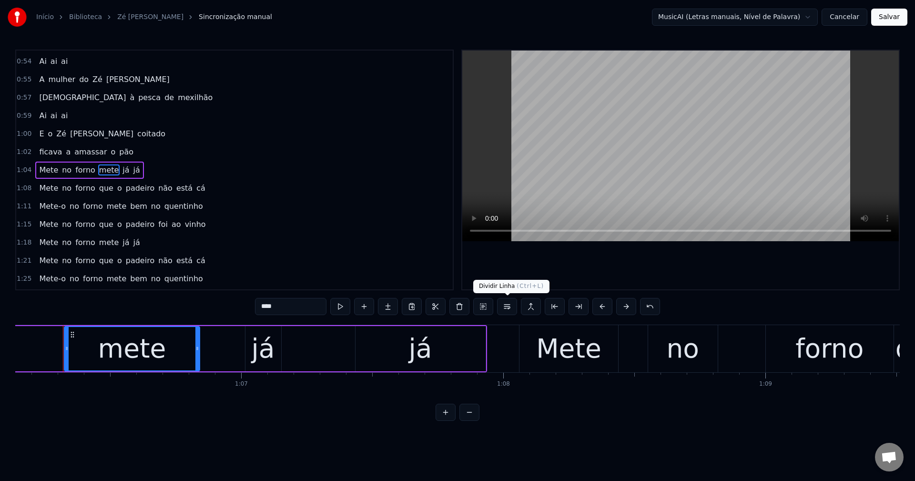
click at [505, 304] on button at bounding box center [507, 306] width 20 height 17
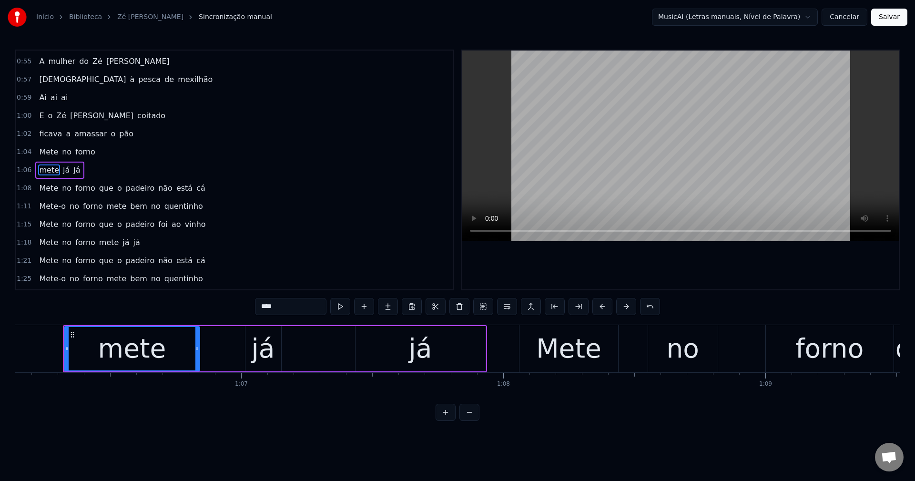
click at [101, 194] on div "Mete no forno que o padeiro não está cá" at bounding box center [121, 188] width 173 height 17
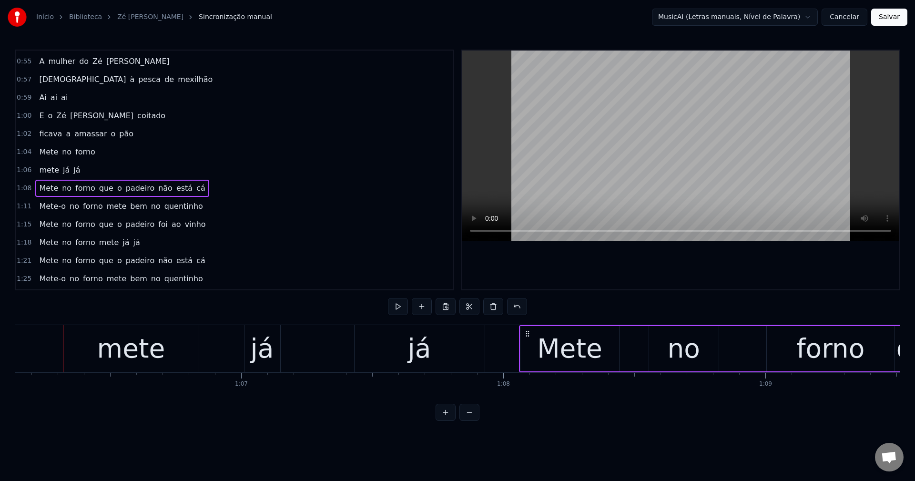
click at [91, 192] on div "Mete no forno que o padeiro não está cá" at bounding box center [121, 188] width 173 height 17
click at [104, 189] on span "que" at bounding box center [106, 187] width 16 height 11
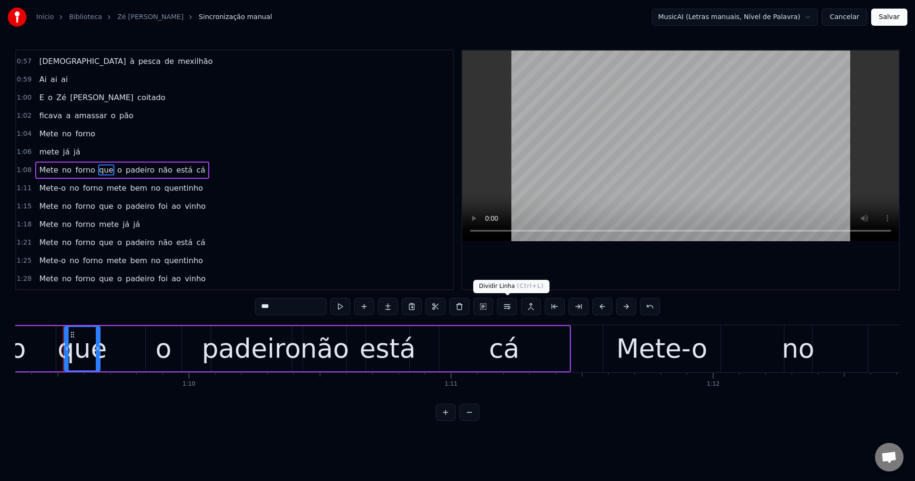
click at [508, 305] on button at bounding box center [507, 306] width 20 height 17
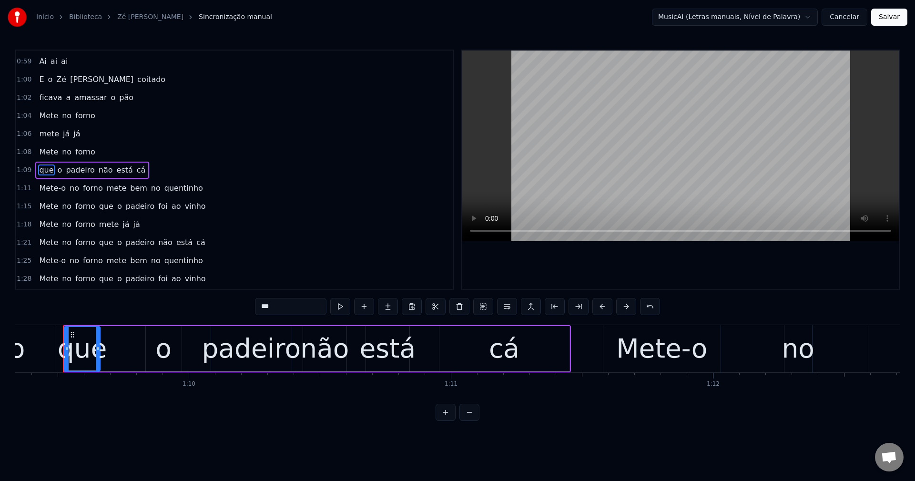
click at [108, 187] on span "mete" at bounding box center [117, 187] width 22 height 11
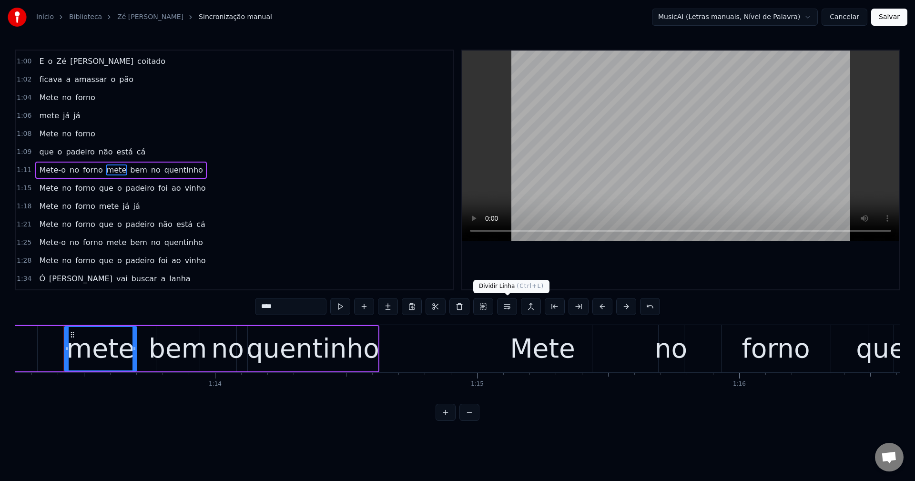
click at [508, 305] on button at bounding box center [507, 306] width 20 height 17
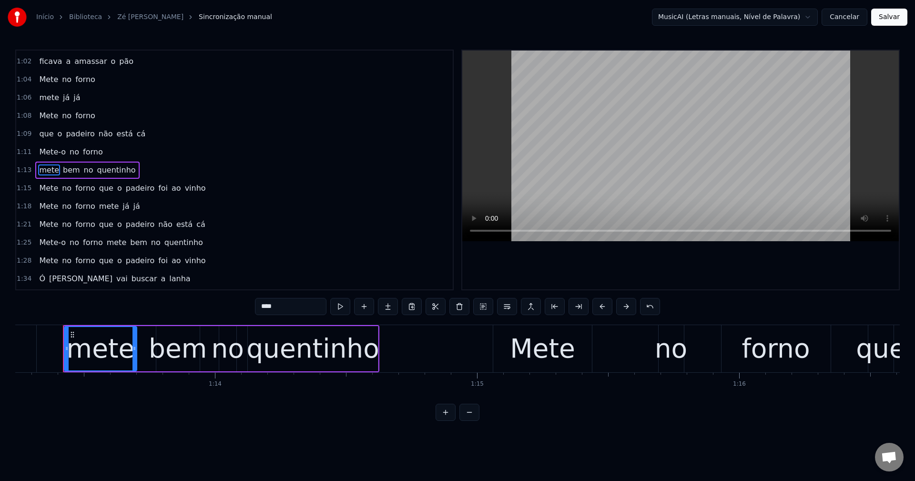
click at [99, 188] on span "que" at bounding box center [106, 187] width 16 height 11
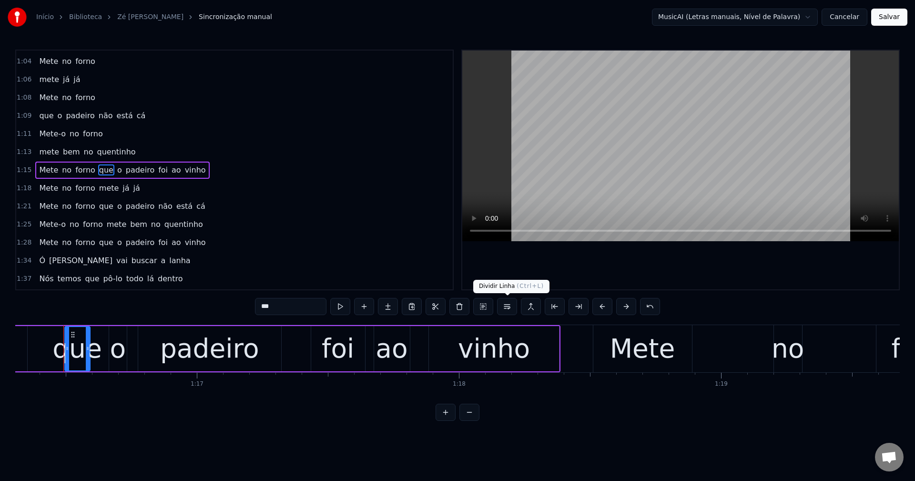
click at [513, 303] on button at bounding box center [507, 306] width 20 height 17
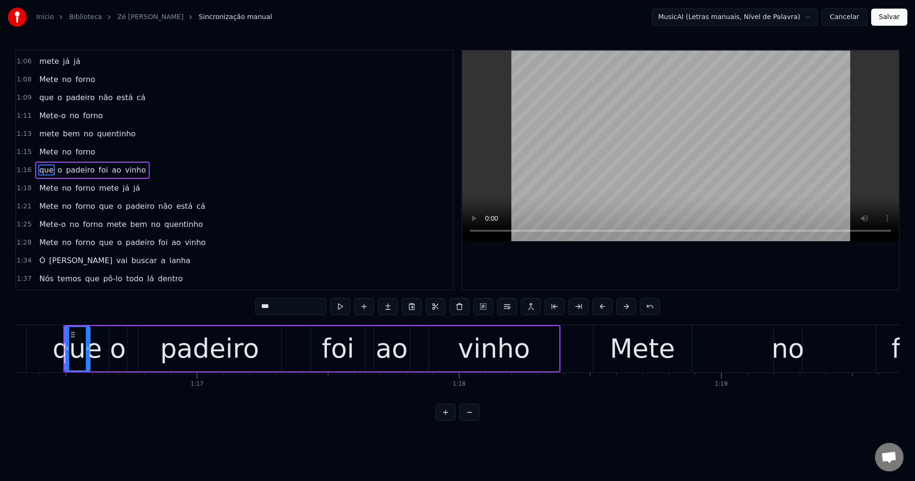
click at [101, 210] on span "que" at bounding box center [106, 206] width 16 height 11
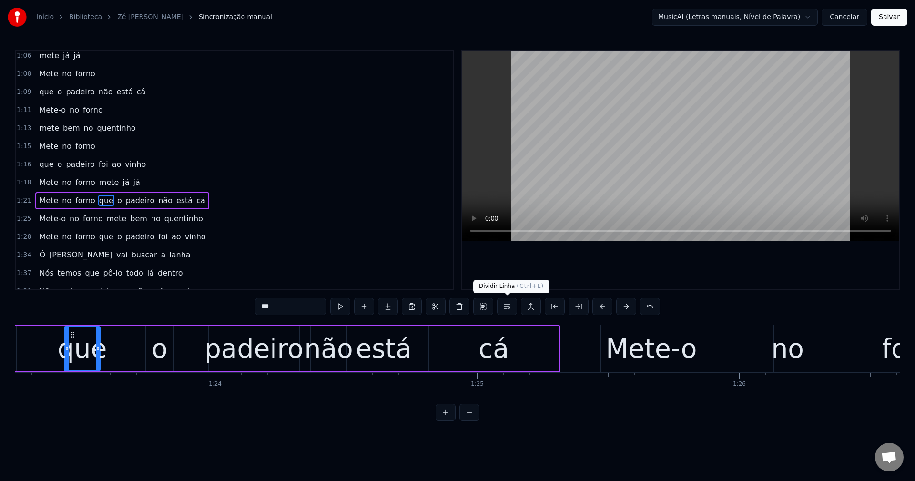
click at [505, 309] on button at bounding box center [507, 306] width 20 height 17
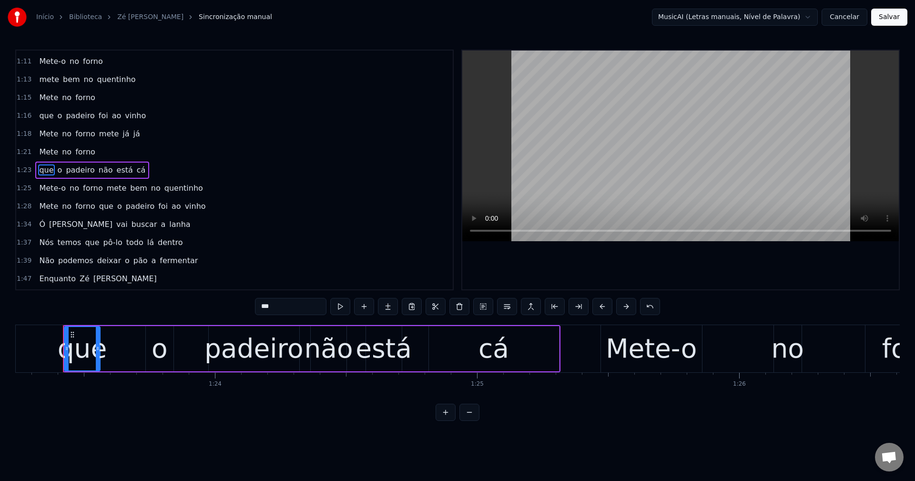
click at [113, 190] on span "mete" at bounding box center [117, 187] width 22 height 11
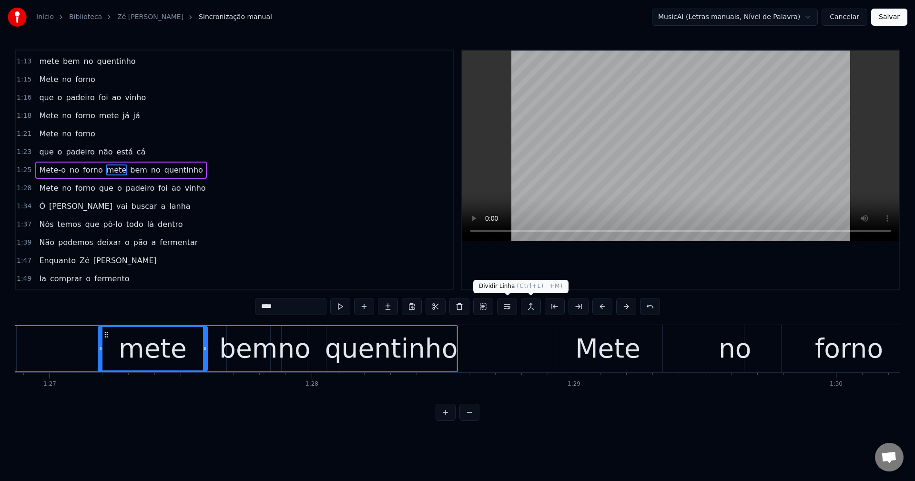
click at [514, 311] on button at bounding box center [507, 306] width 20 height 17
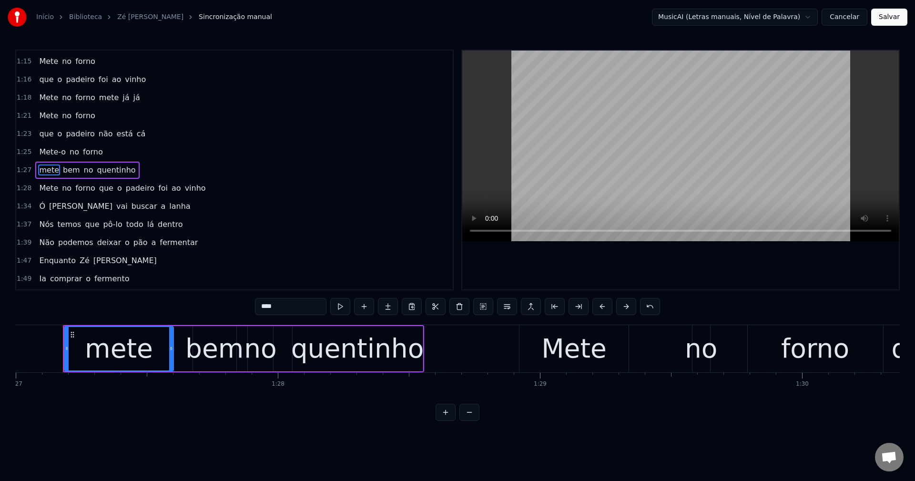
click at [98, 189] on span "que" at bounding box center [106, 187] width 16 height 11
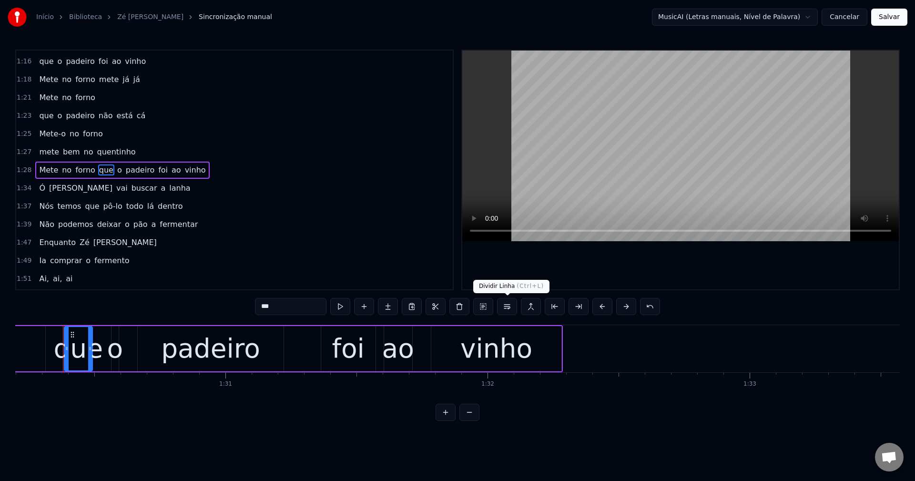
click at [505, 305] on button at bounding box center [507, 306] width 20 height 17
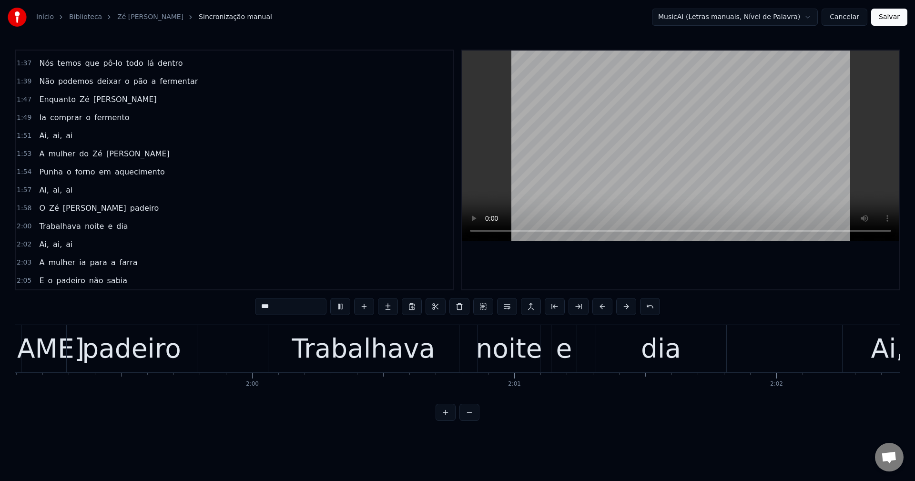
scroll to position [897, 0]
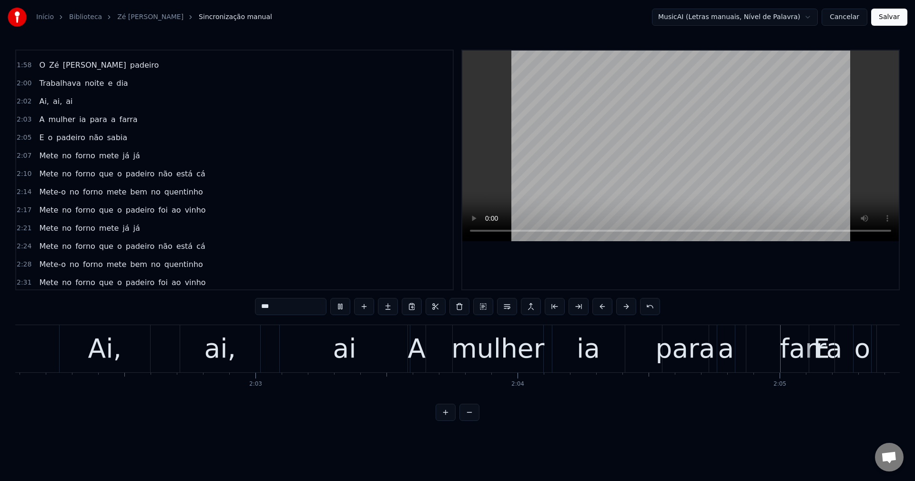
click at [105, 158] on span "mete" at bounding box center [109, 155] width 22 height 11
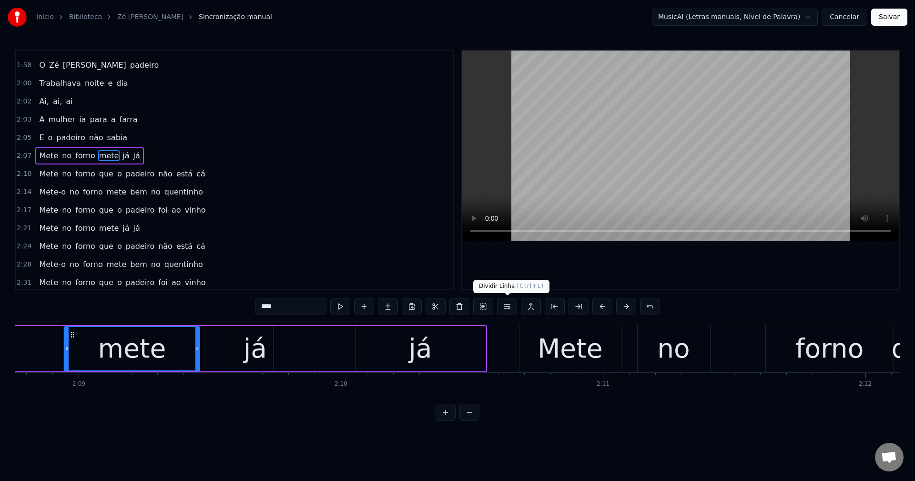
click at [508, 309] on button at bounding box center [507, 306] width 20 height 17
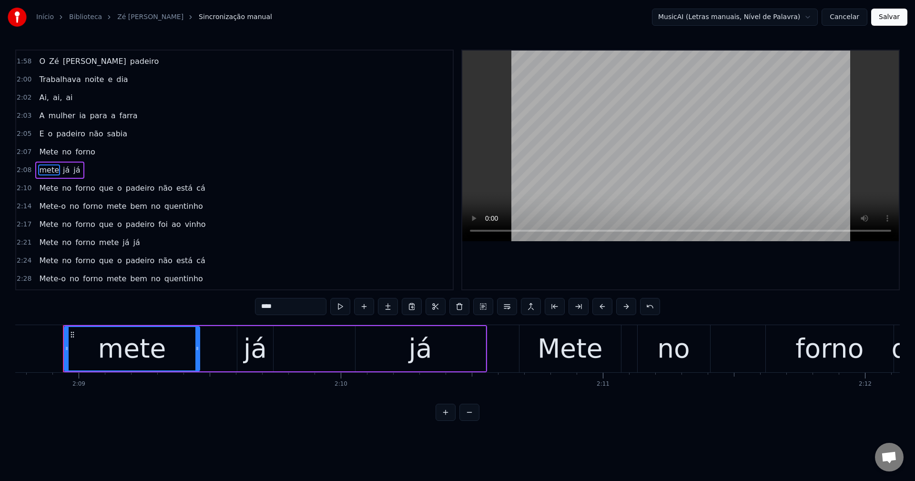
click at [99, 187] on span "que" at bounding box center [106, 187] width 16 height 11
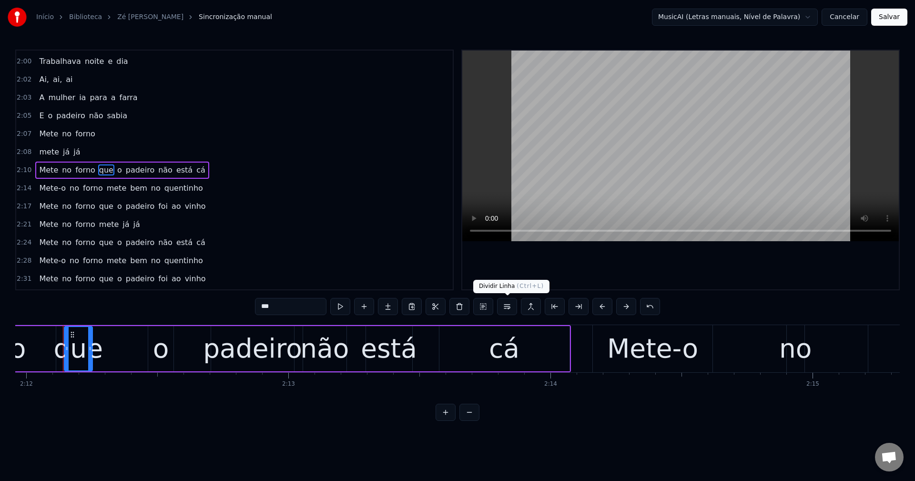
click at [510, 306] on button at bounding box center [507, 306] width 20 height 17
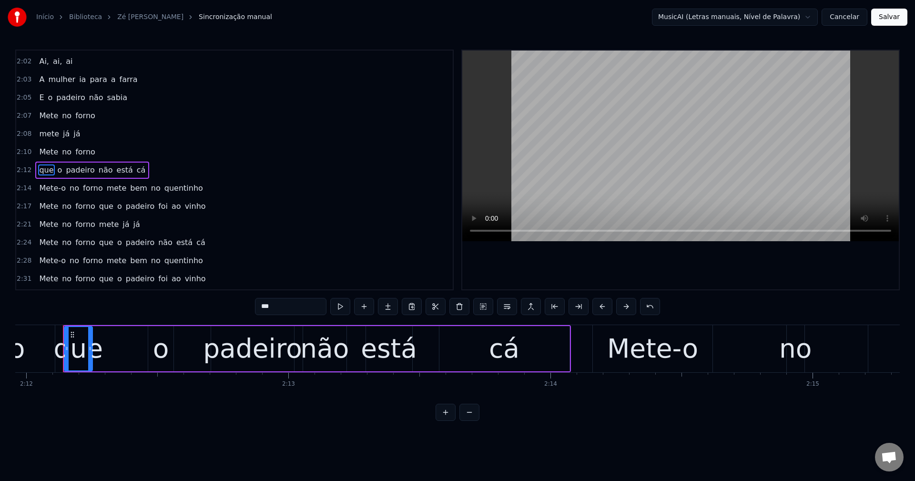
click at [110, 189] on span "mete" at bounding box center [117, 187] width 22 height 11
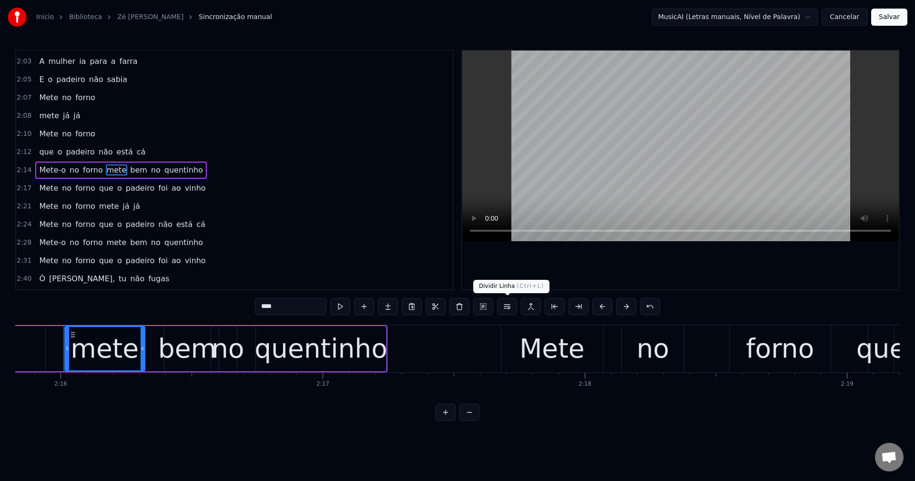
click at [509, 305] on button at bounding box center [507, 306] width 20 height 17
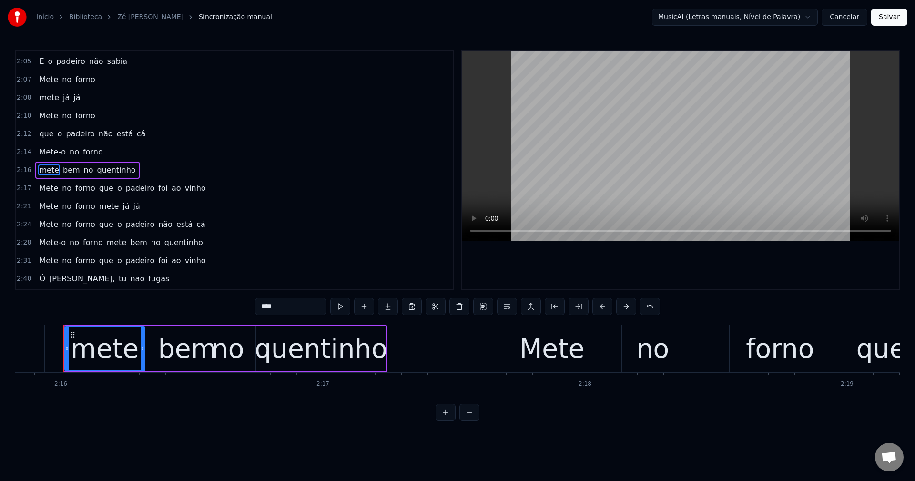
click at [101, 188] on span "que" at bounding box center [106, 187] width 16 height 11
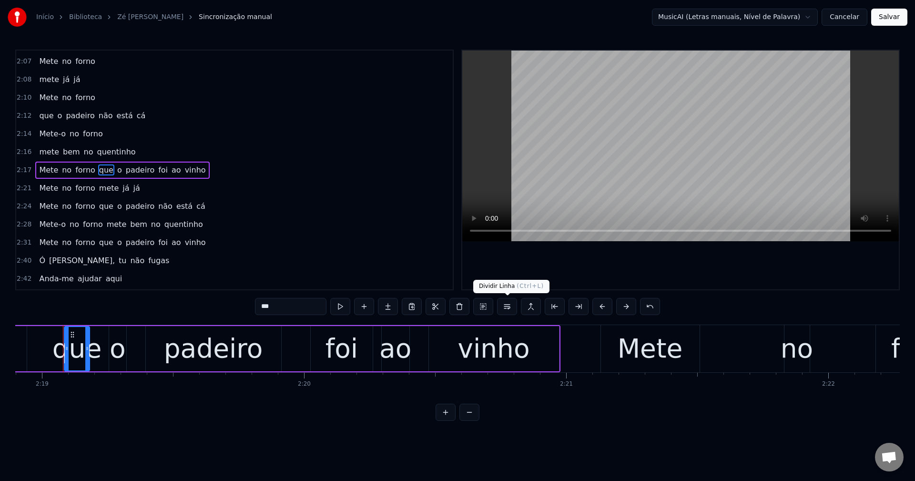
click at [503, 308] on button at bounding box center [507, 306] width 20 height 17
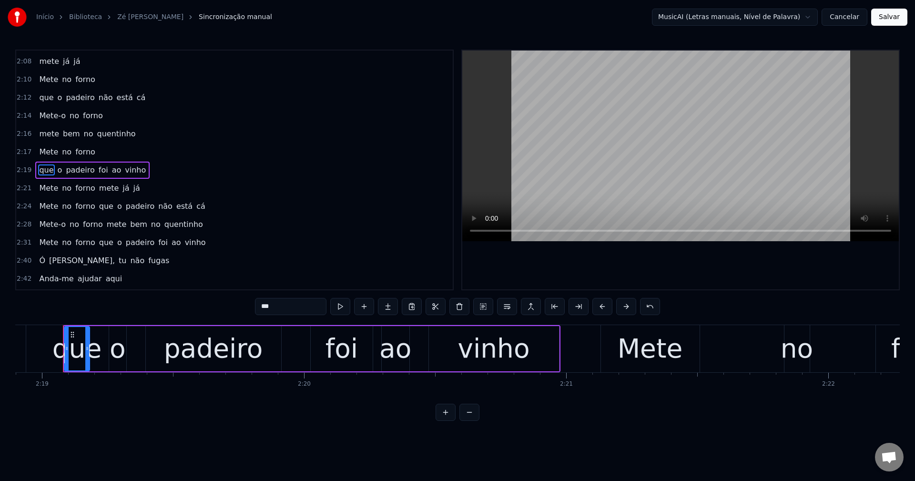
click at [104, 190] on span "mete" at bounding box center [109, 187] width 22 height 11
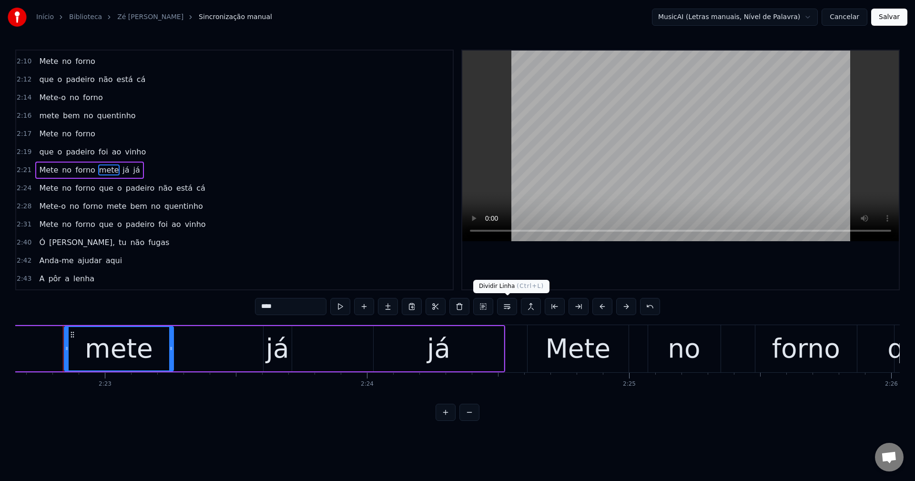
click at [508, 309] on button at bounding box center [507, 306] width 20 height 17
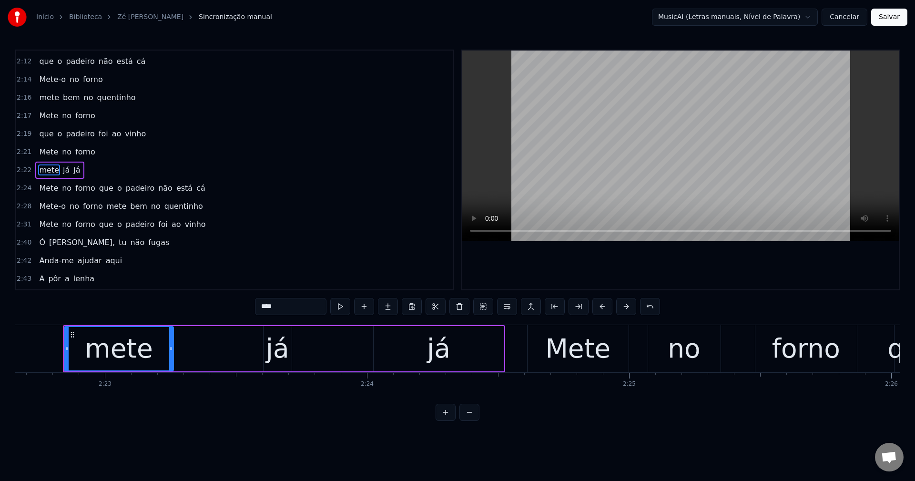
click at [101, 190] on span "que" at bounding box center [106, 187] width 16 height 11
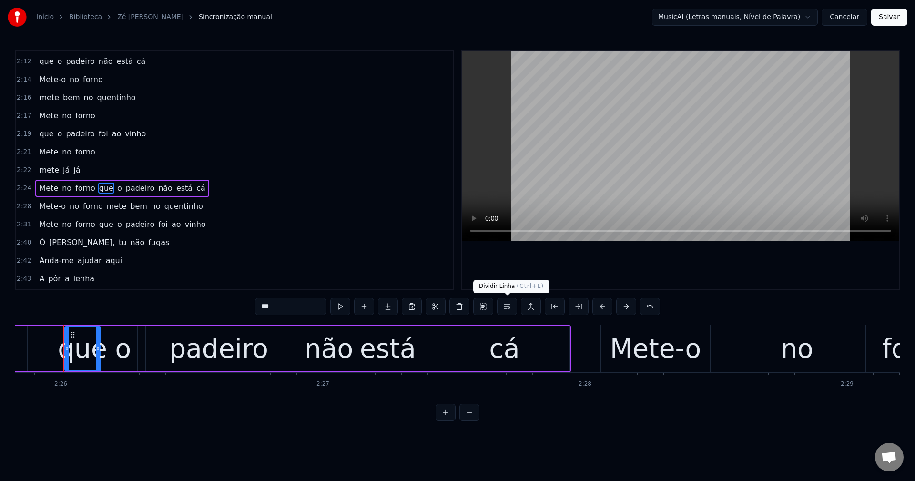
drag, startPoint x: 509, startPoint y: 310, endPoint x: 375, endPoint y: 284, distance: 136.7
click at [506, 309] on button at bounding box center [507, 306] width 20 height 17
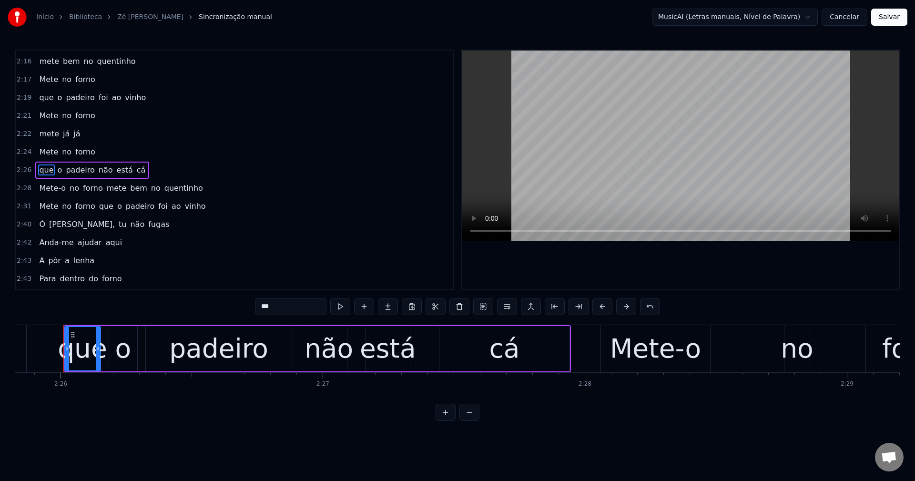
click at [106, 190] on span "mete" at bounding box center [117, 187] width 22 height 11
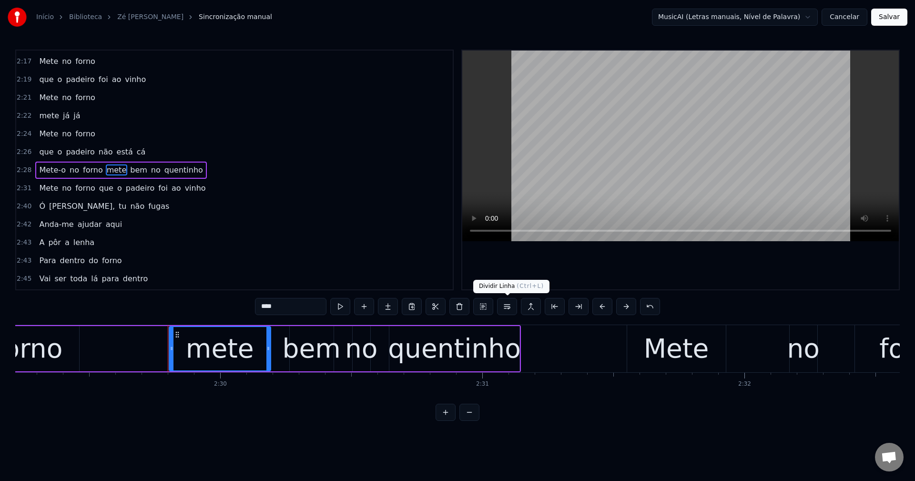
click at [506, 308] on button at bounding box center [507, 306] width 20 height 17
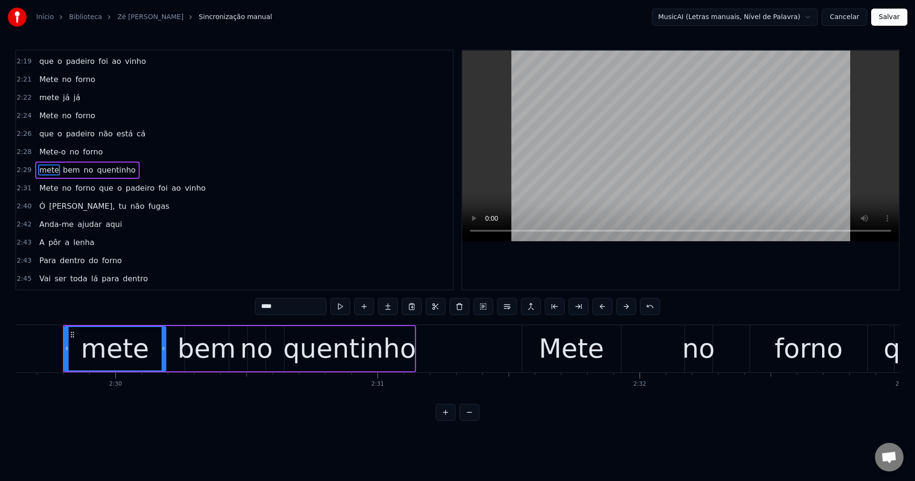
click at [98, 190] on span "que" at bounding box center [106, 187] width 16 height 11
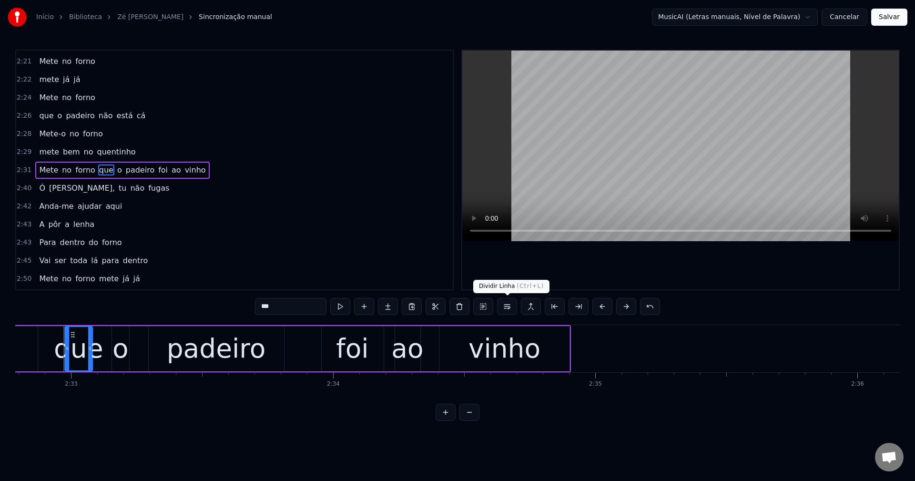
click at [506, 308] on button at bounding box center [507, 306] width 20 height 17
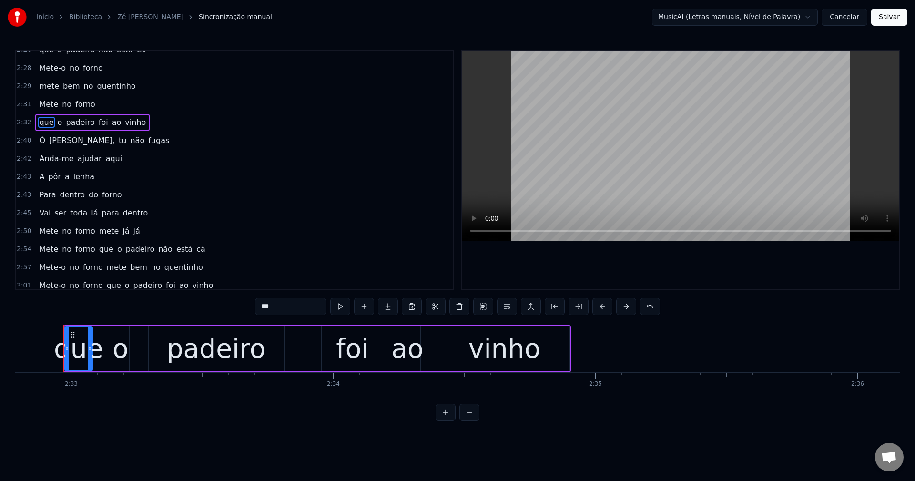
click at [99, 233] on span "mete" at bounding box center [109, 230] width 22 height 11
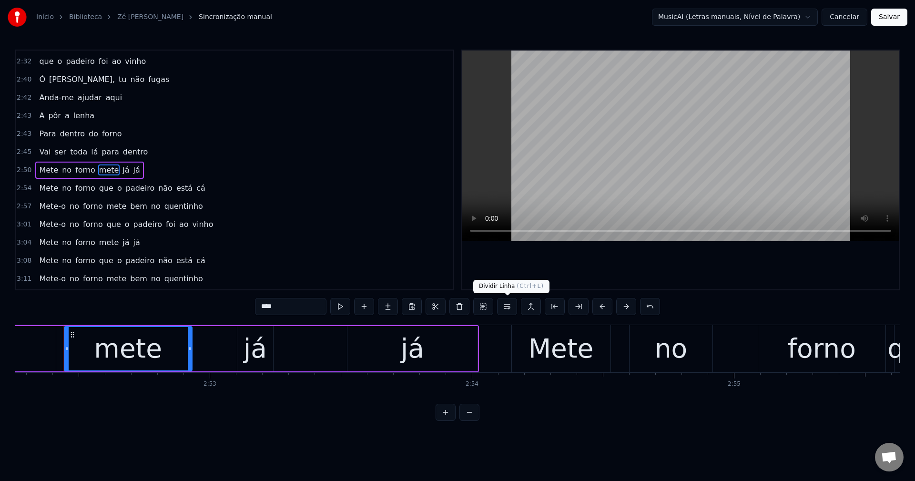
click at [508, 310] on button at bounding box center [507, 306] width 20 height 17
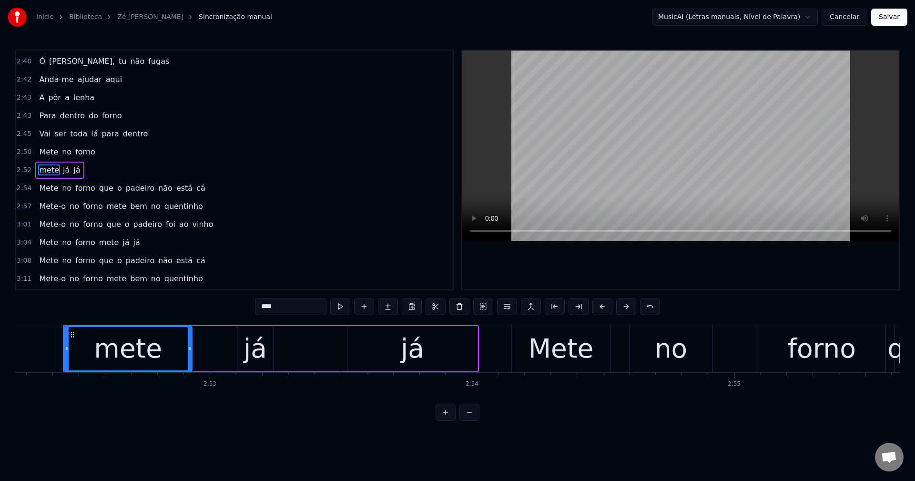
click at [100, 188] on span "que" at bounding box center [106, 187] width 16 height 11
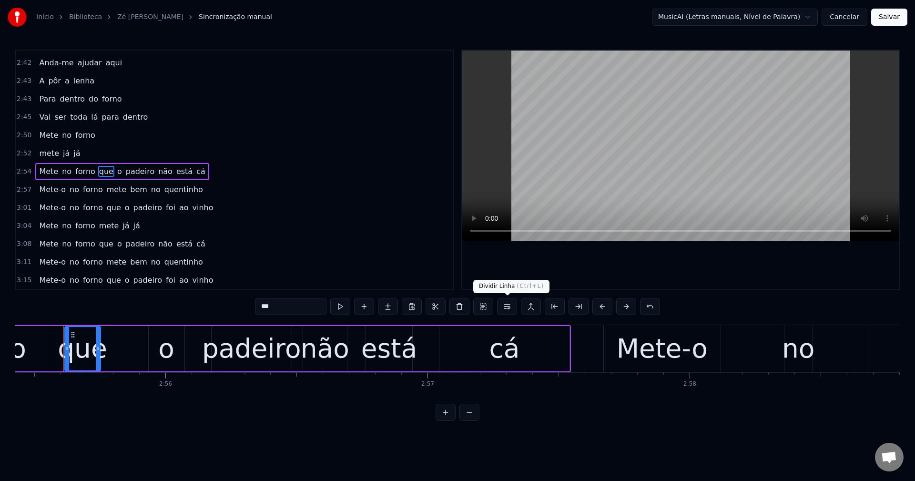
click at [508, 310] on button at bounding box center [507, 306] width 20 height 17
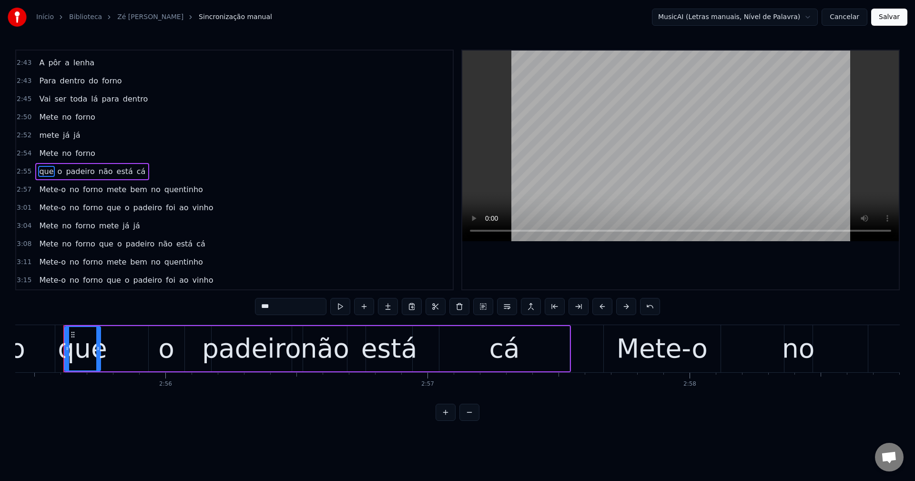
click at [106, 192] on span "mete" at bounding box center [117, 189] width 22 height 11
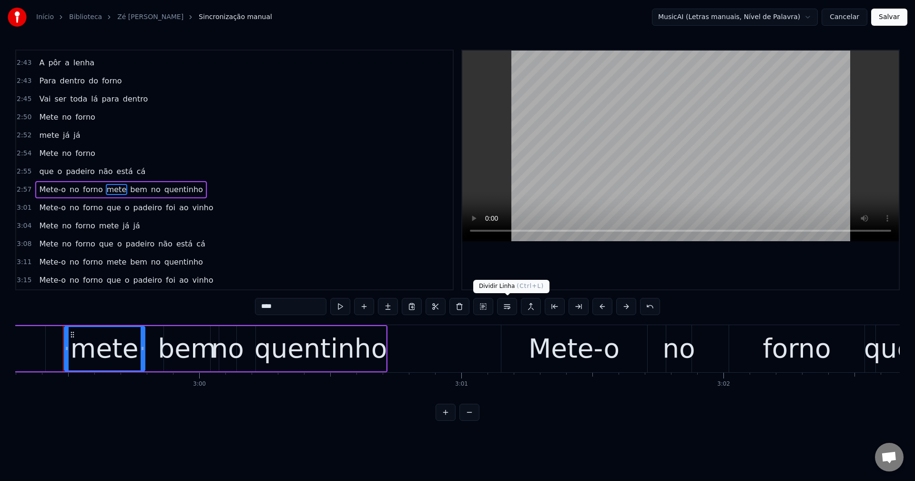
click at [510, 306] on button at bounding box center [507, 306] width 20 height 17
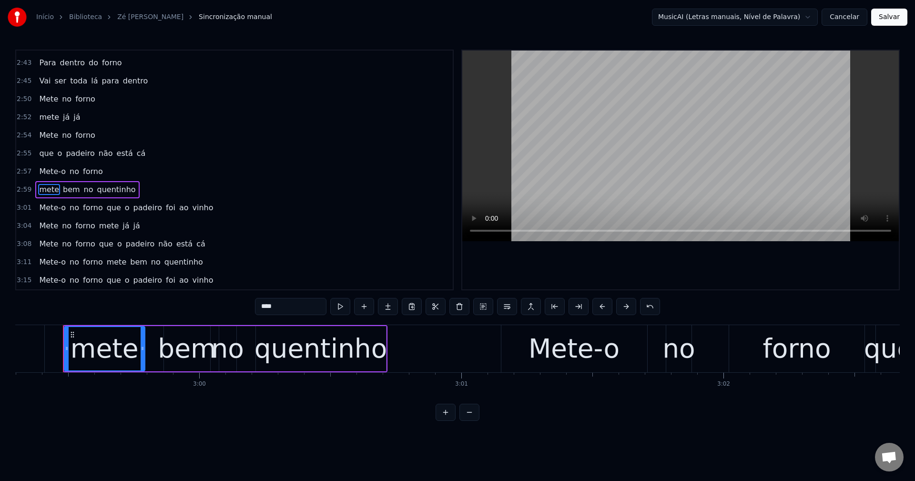
click at [108, 203] on span "que" at bounding box center [114, 207] width 16 height 11
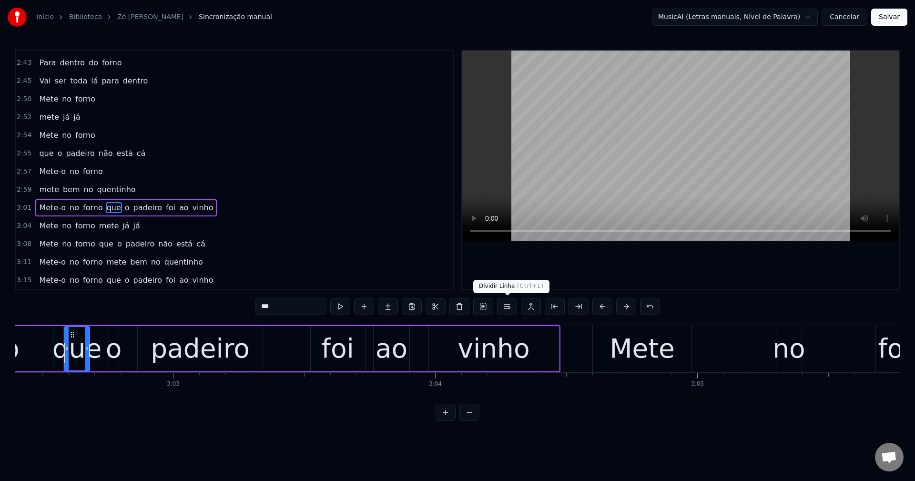
click at [510, 305] on button at bounding box center [507, 306] width 20 height 17
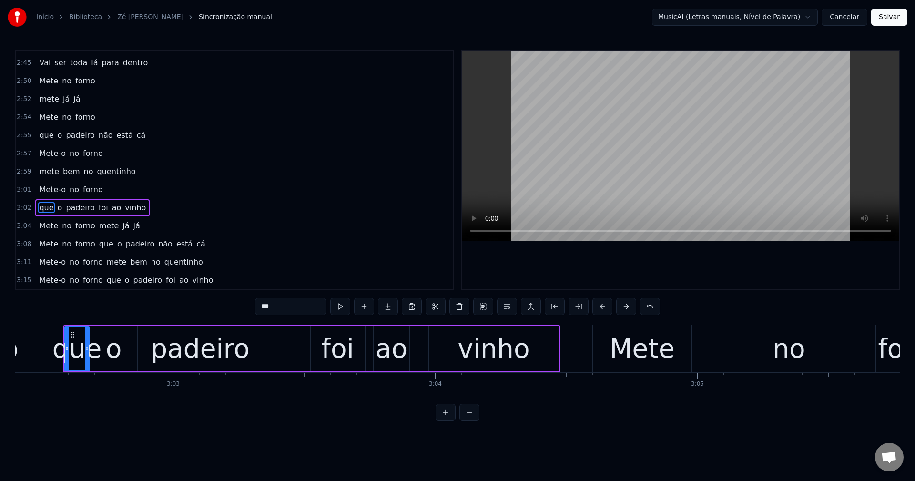
click at [98, 229] on span "mete" at bounding box center [109, 225] width 22 height 11
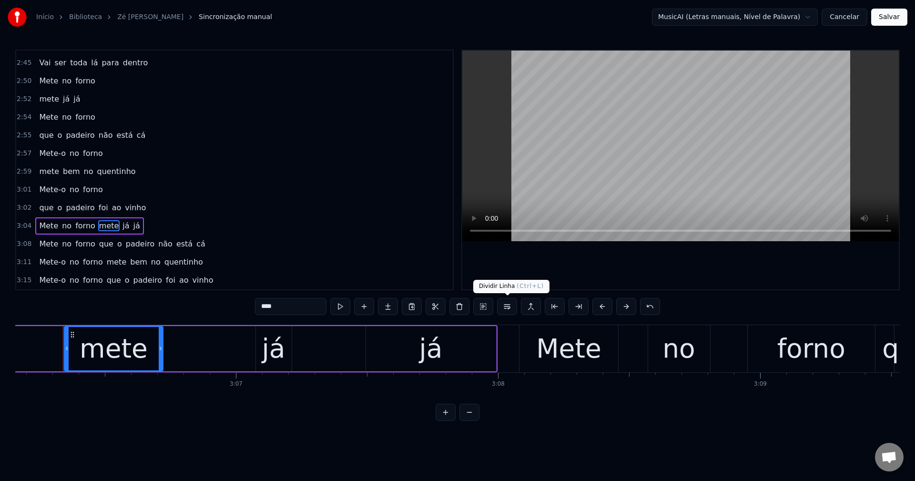
click at [507, 306] on button at bounding box center [507, 306] width 20 height 17
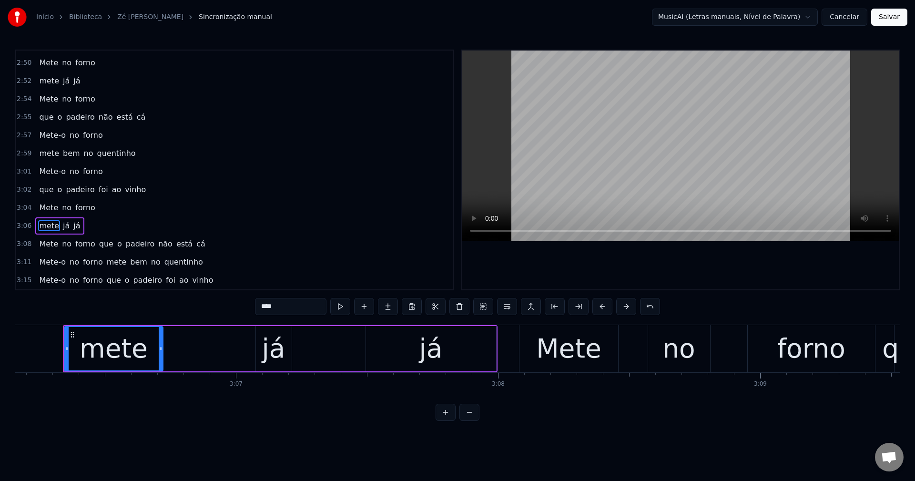
click at [98, 248] on span "que" at bounding box center [106, 243] width 16 height 11
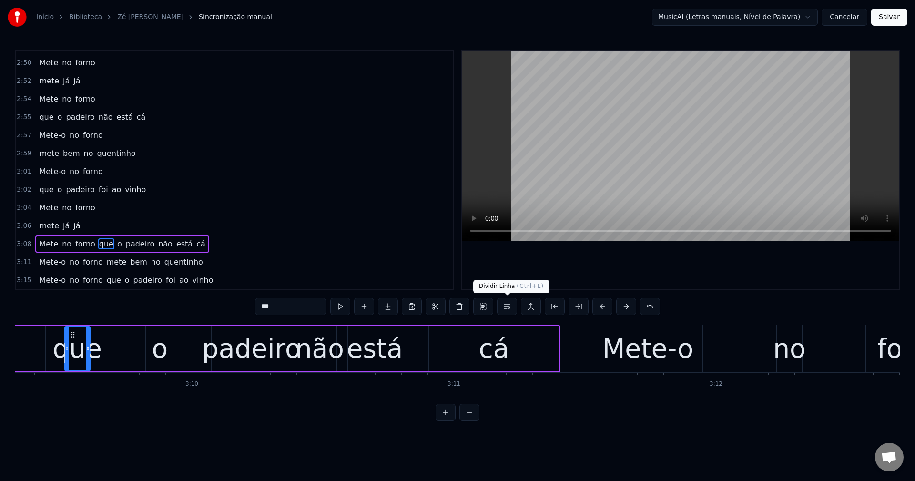
click at [505, 304] on button at bounding box center [507, 306] width 20 height 17
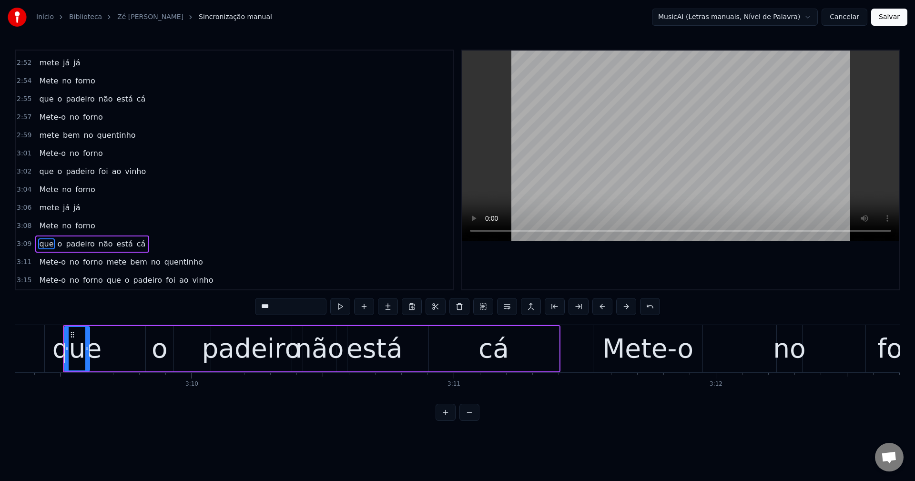
click at [108, 263] on span "mete" at bounding box center [117, 261] width 22 height 11
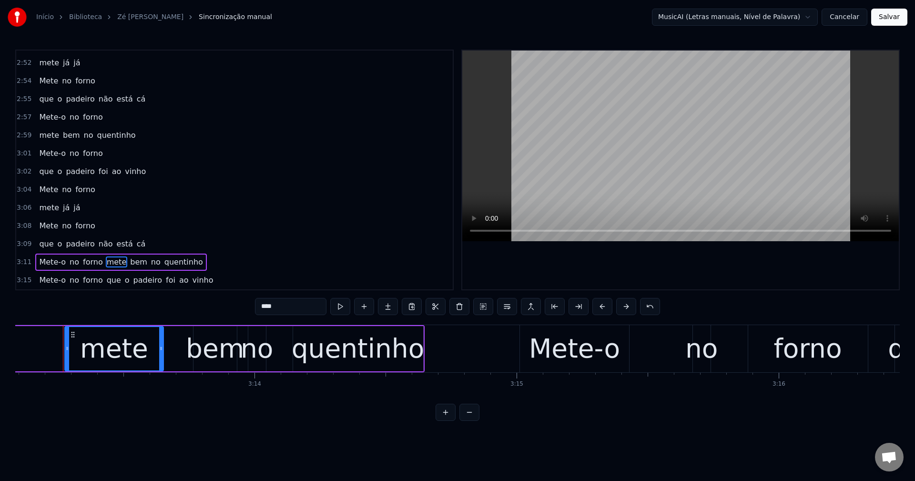
click at [512, 309] on button at bounding box center [507, 306] width 20 height 17
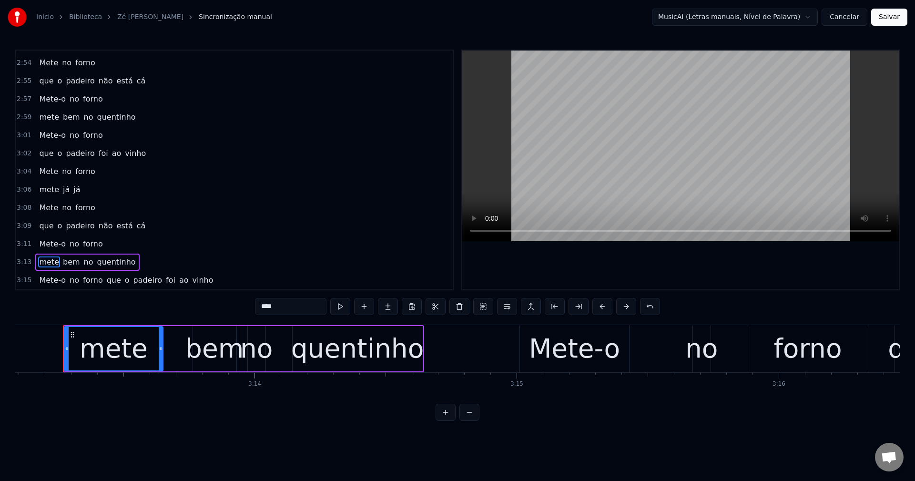
click at [112, 281] on span "que" at bounding box center [114, 279] width 16 height 11
type input "***"
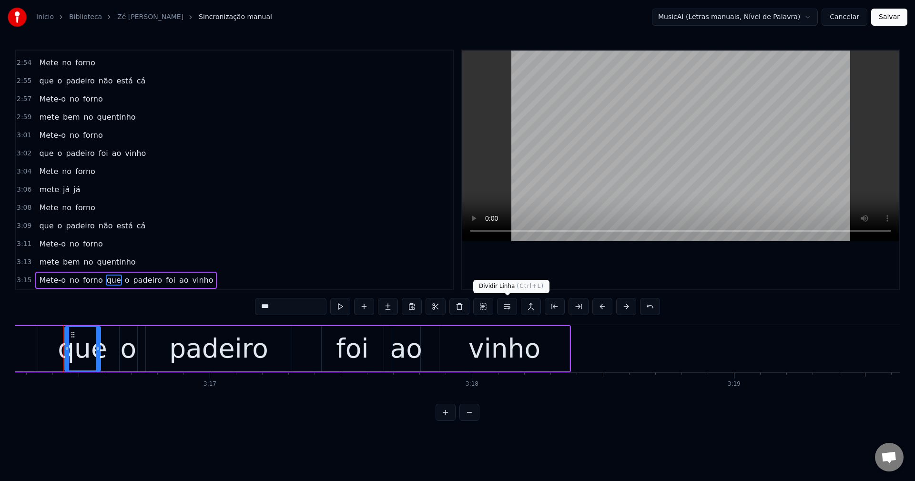
click at [505, 306] on button at bounding box center [507, 306] width 20 height 17
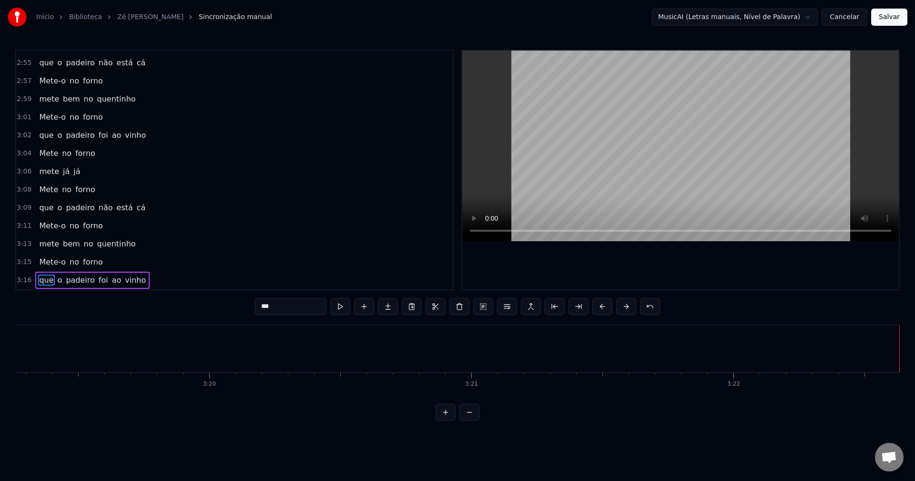
click at [895, 21] on button "Salvar" at bounding box center [889, 17] width 36 height 17
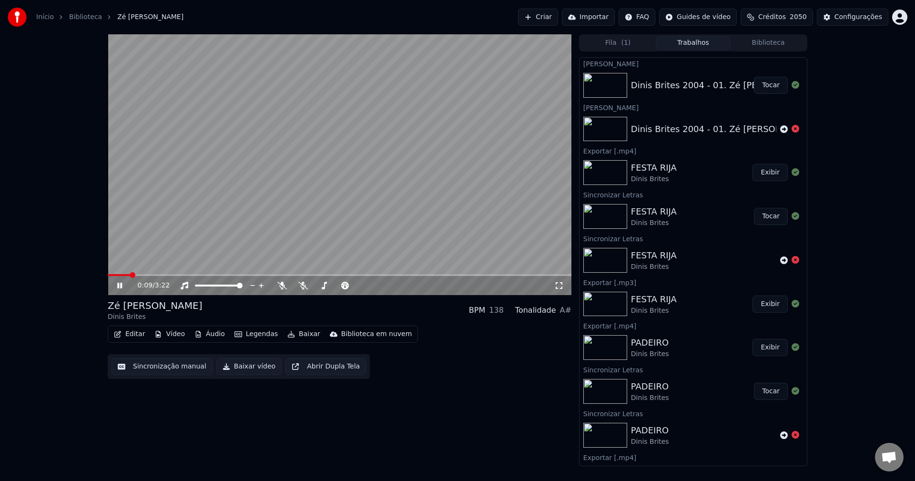
click at [140, 333] on button "Editar" at bounding box center [129, 333] width 39 height 13
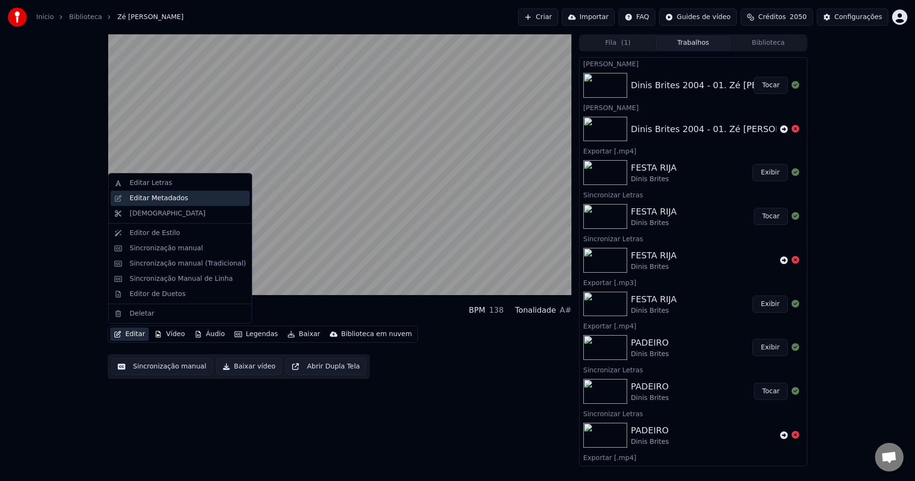
click at [177, 202] on div "Editar Metadados" at bounding box center [159, 198] width 59 height 10
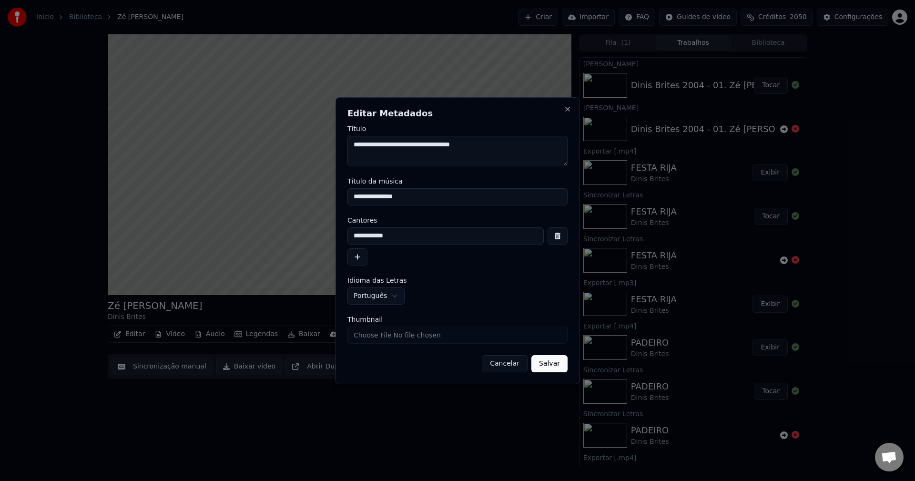
click at [413, 335] on input "Thumbnail" at bounding box center [457, 334] width 220 height 17
type input "**********"
click at [541, 363] on button "Salvar" at bounding box center [549, 363] width 36 height 17
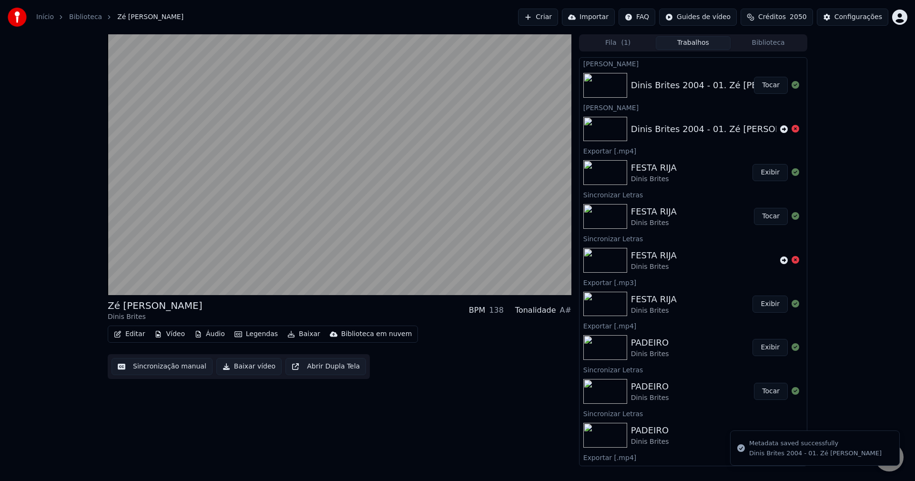
click at [766, 39] on button "Biblioteca" at bounding box center [767, 43] width 75 height 14
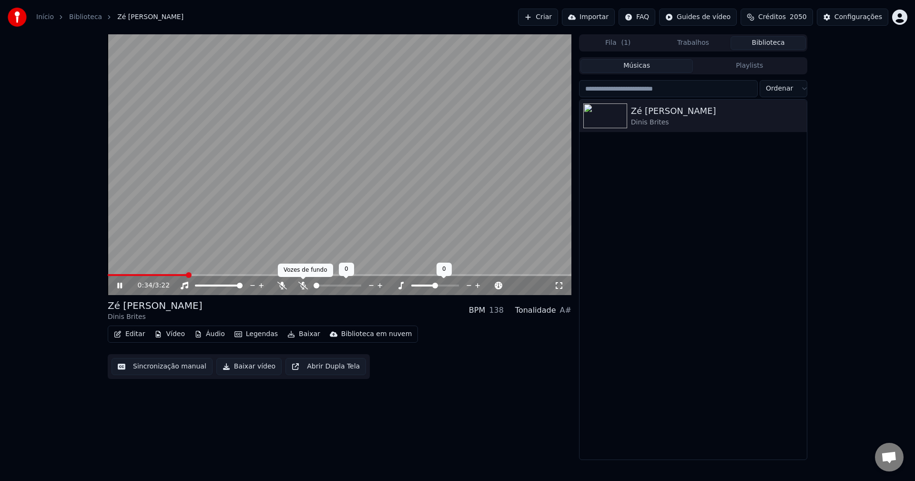
click at [303, 288] on icon at bounding box center [303, 286] width 10 height 8
click at [303, 288] on icon at bounding box center [302, 286] width 5 height 8
click at [303, 288] on icon at bounding box center [303, 286] width 10 height 8
click at [303, 288] on icon at bounding box center [302, 286] width 5 height 8
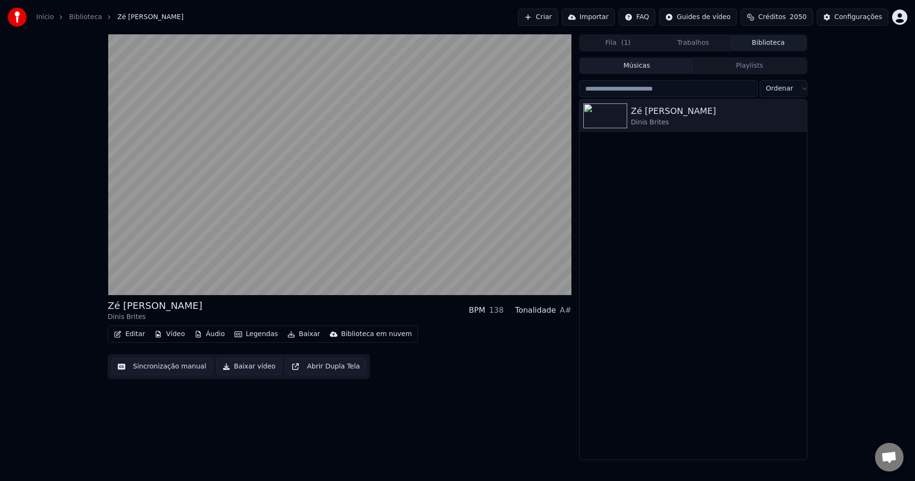
click at [250, 365] on button "Baixar vídeo" at bounding box center [248, 366] width 65 height 17
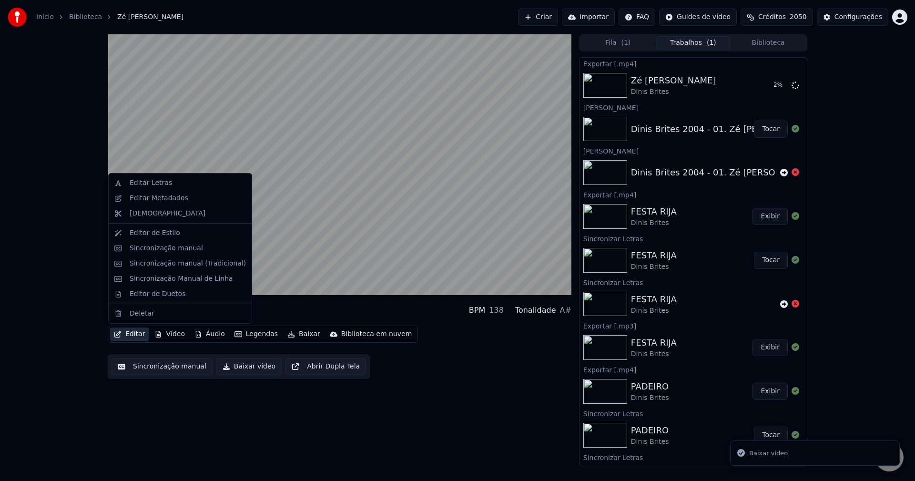
click at [130, 334] on button "Editar" at bounding box center [129, 333] width 39 height 13
click at [148, 199] on div "Editar Metadados" at bounding box center [159, 198] width 59 height 10
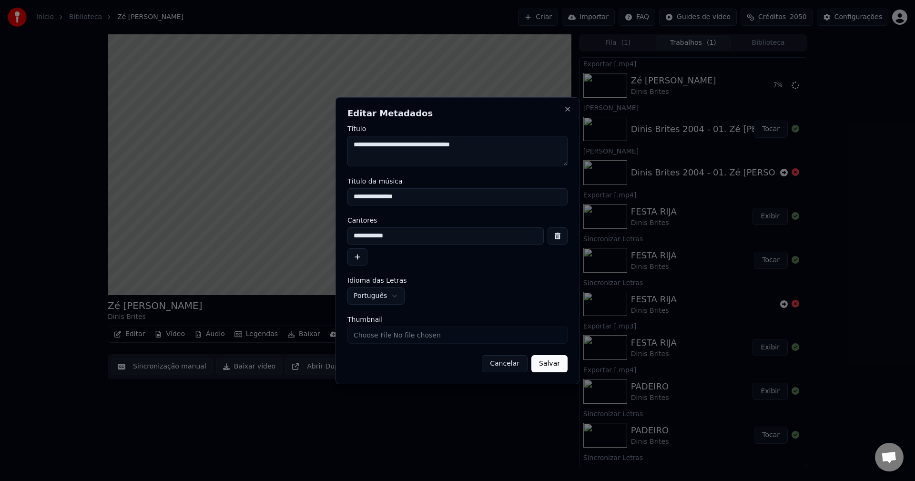
click at [479, 141] on textarea "**********" at bounding box center [457, 151] width 220 height 30
type textarea "**********"
click at [428, 198] on input "**********" at bounding box center [457, 196] width 220 height 17
type input "**********"
click at [555, 366] on button "Salvar" at bounding box center [549, 363] width 36 height 17
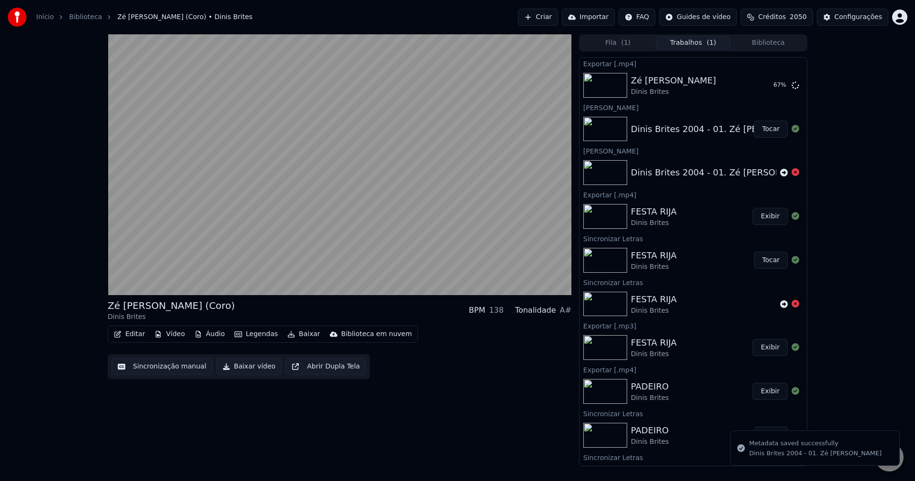
click at [756, 128] on button "Tocar" at bounding box center [771, 129] width 34 height 17
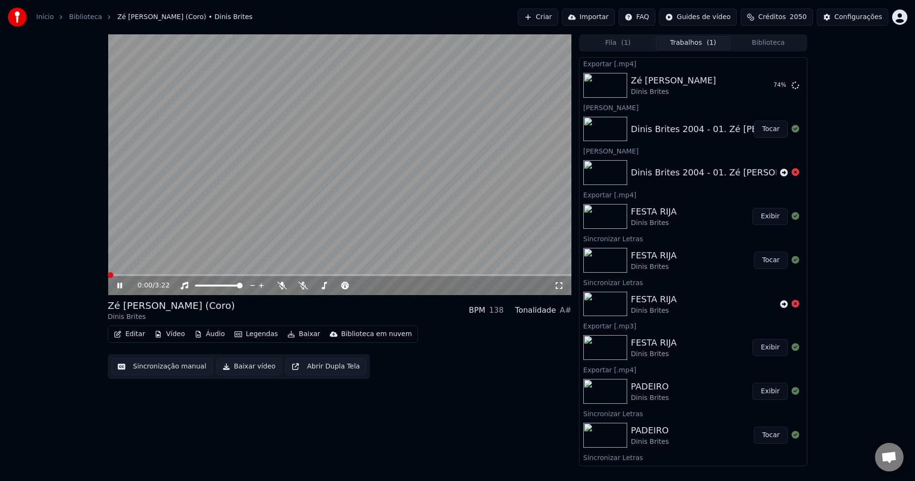
click at [340, 222] on video at bounding box center [340, 164] width 464 height 261
click at [544, 14] on button "Criar" at bounding box center [538, 17] width 40 height 17
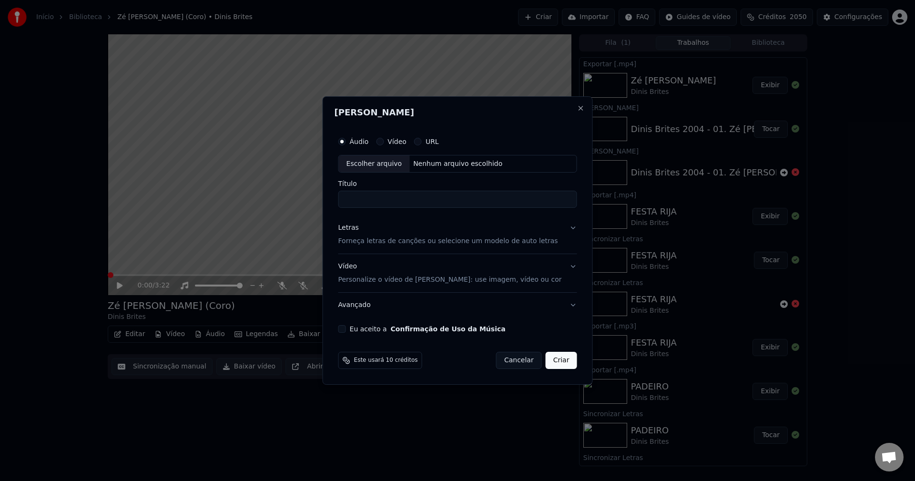
click at [346, 330] on button "Eu aceito a Confirmação de Uso da Música" at bounding box center [342, 329] width 8 height 8
click at [431, 163] on div "Nenhum arquivo escolhido" at bounding box center [457, 164] width 97 height 10
click at [353, 226] on div "Letras" at bounding box center [348, 228] width 20 height 10
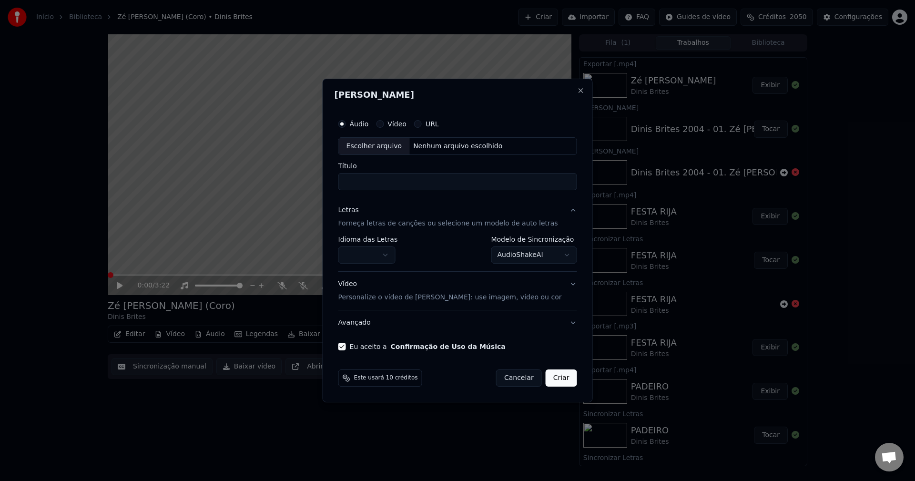
click at [373, 252] on button "button" at bounding box center [366, 255] width 57 height 17
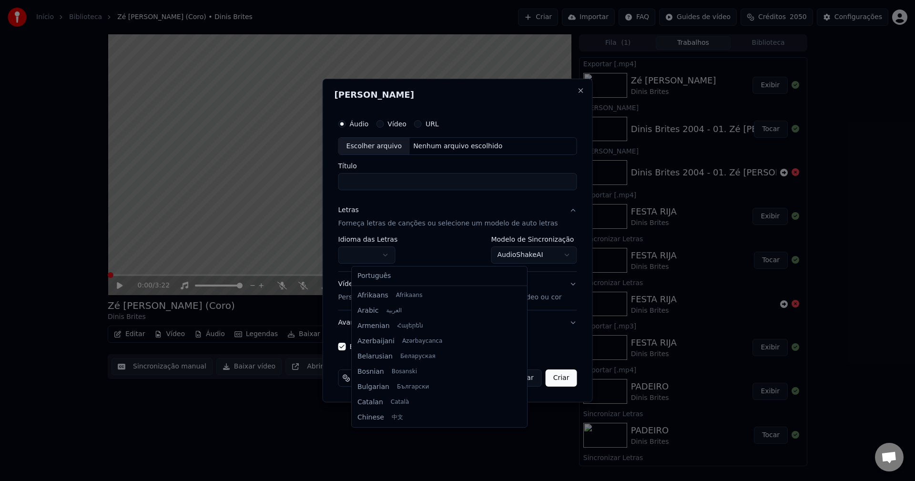
select select "**"
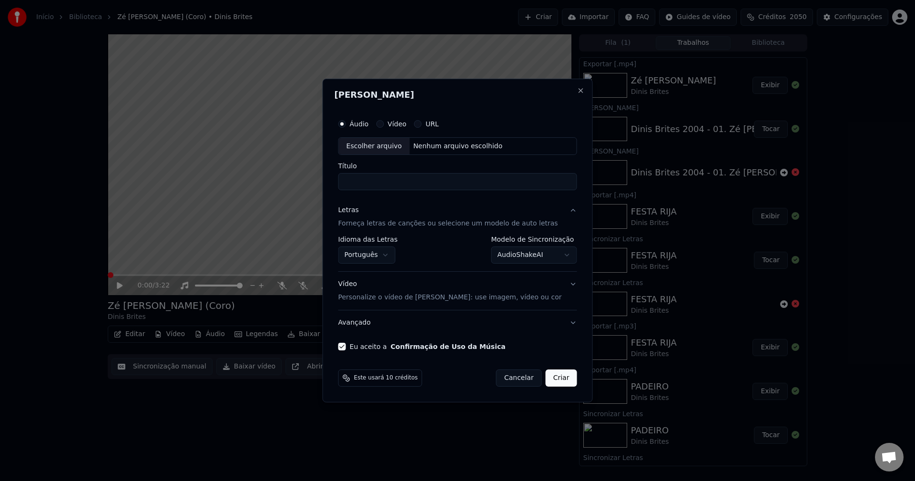
click at [493, 257] on button "AudioShakeAI" at bounding box center [534, 255] width 86 height 17
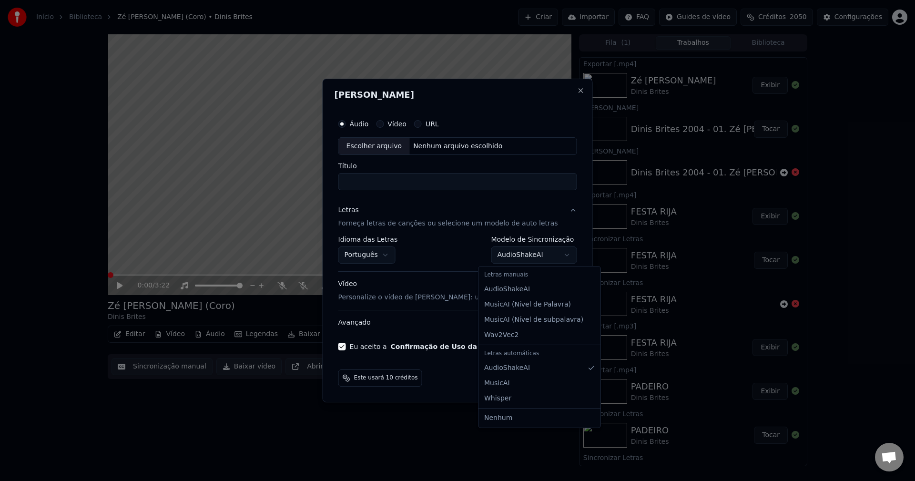
select select "**********"
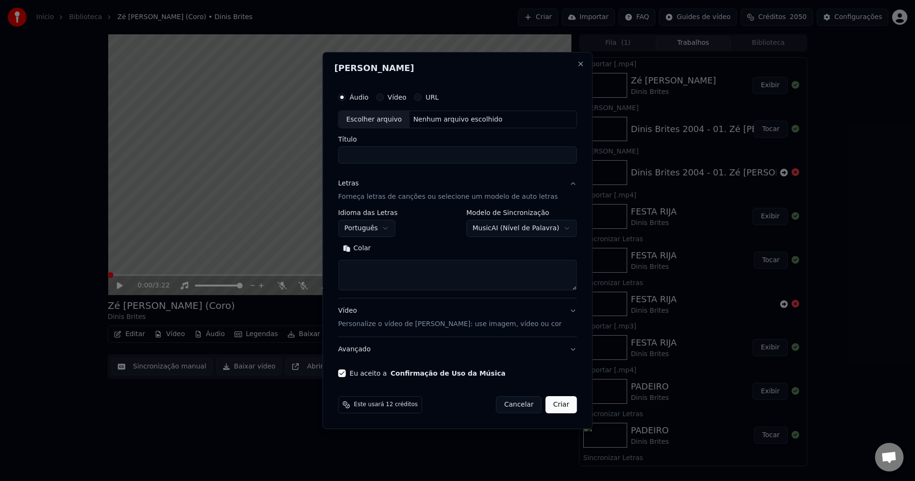
click at [370, 249] on button "Colar" at bounding box center [357, 248] width 38 height 15
click at [437, 117] on div "Nenhum arquivo escolhido" at bounding box center [457, 120] width 97 height 10
type textarea "**********"
type input "**********"
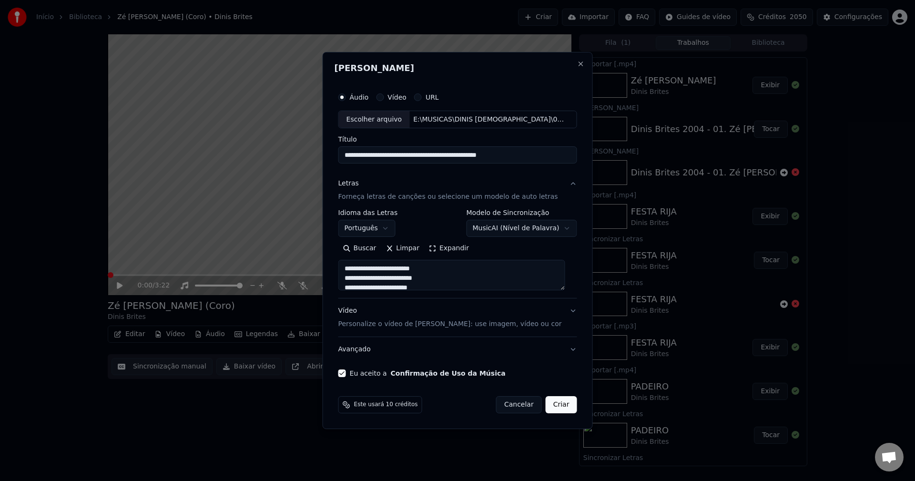
click at [558, 407] on button "Criar" at bounding box center [560, 404] width 31 height 17
type textarea "**********"
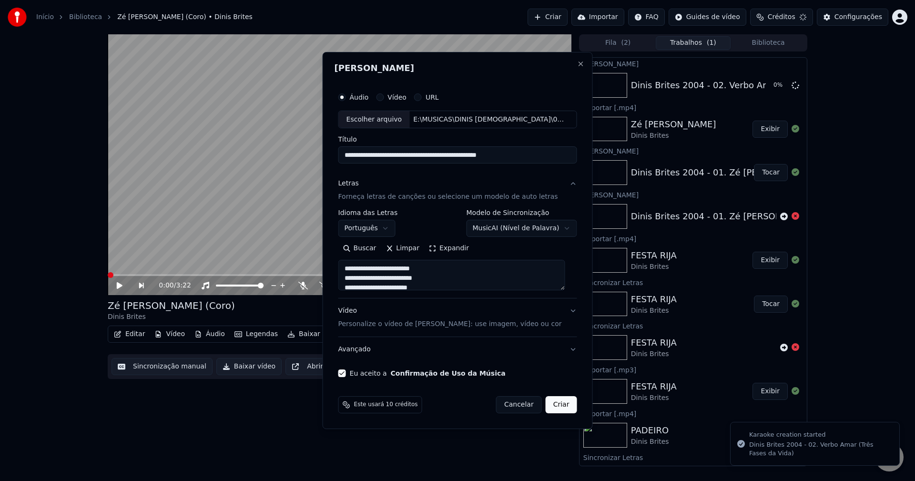
select select "**********"
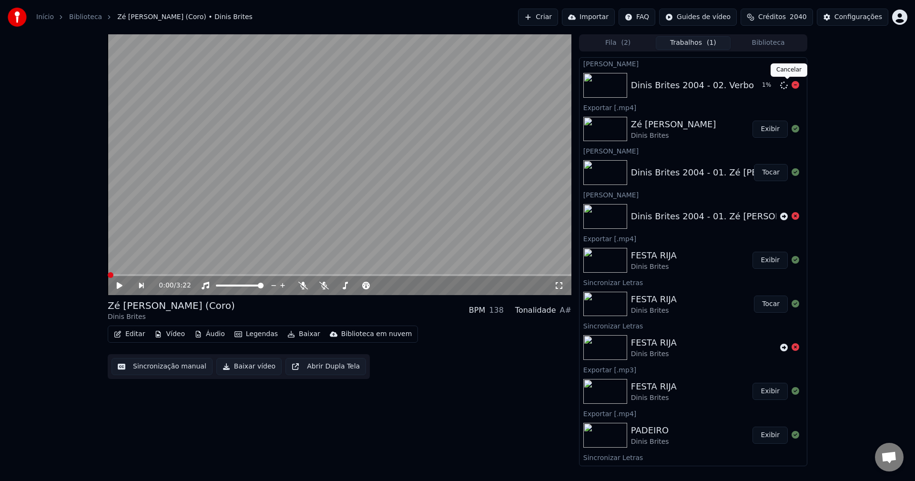
click at [791, 86] on icon at bounding box center [795, 85] width 8 height 8
click at [780, 83] on icon at bounding box center [784, 85] width 8 height 8
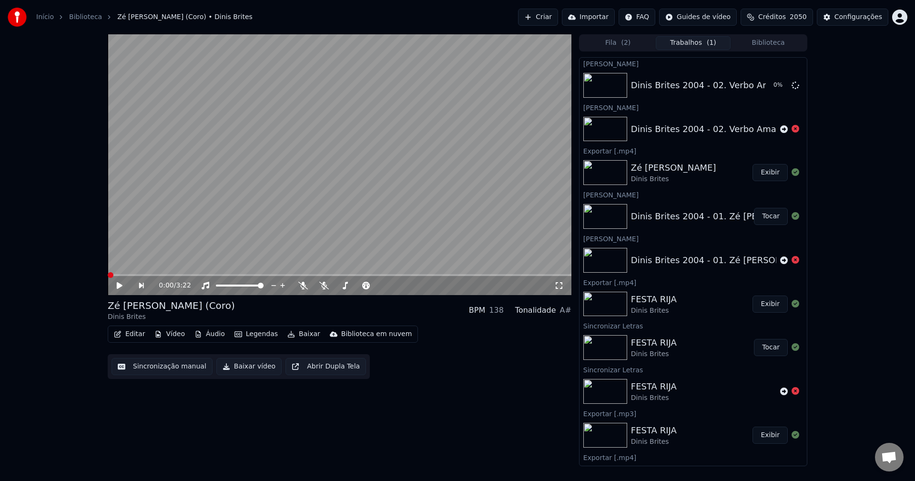
click at [118, 282] on icon at bounding box center [126, 286] width 22 height 8
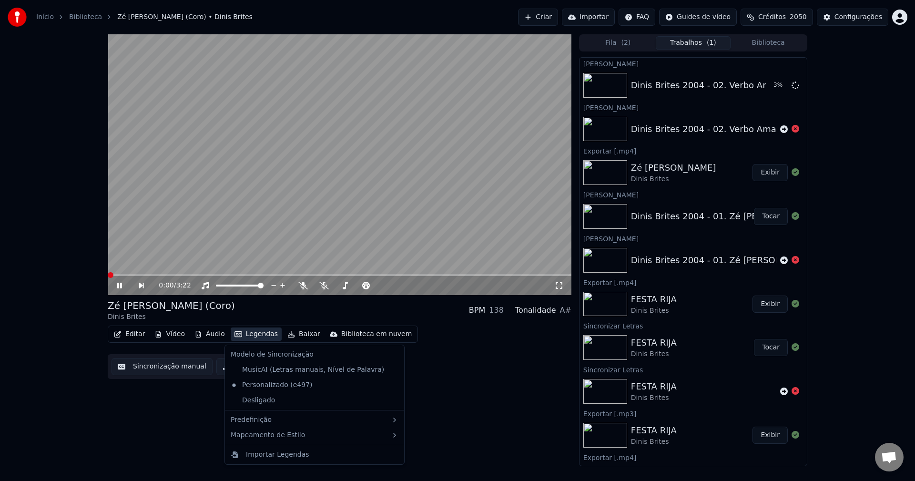
click at [263, 334] on button "Legendas" at bounding box center [256, 333] width 51 height 13
click at [325, 286] on icon at bounding box center [324, 286] width 10 height 8
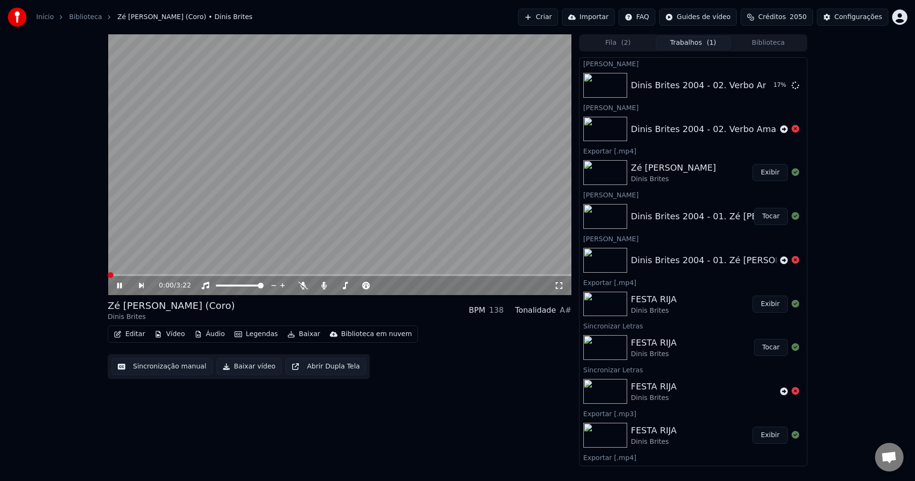
click at [758, 40] on button "Biblioteca" at bounding box center [767, 43] width 75 height 14
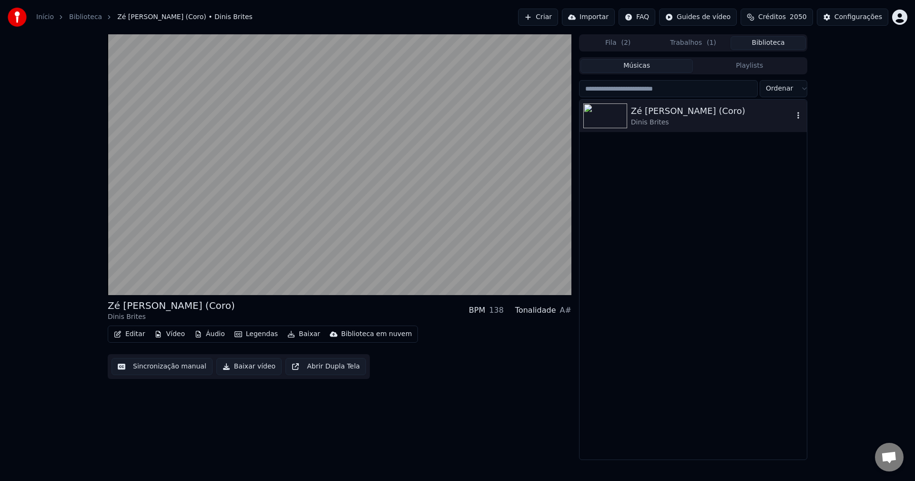
click at [662, 120] on div "Dinis Brites" at bounding box center [712, 123] width 162 height 10
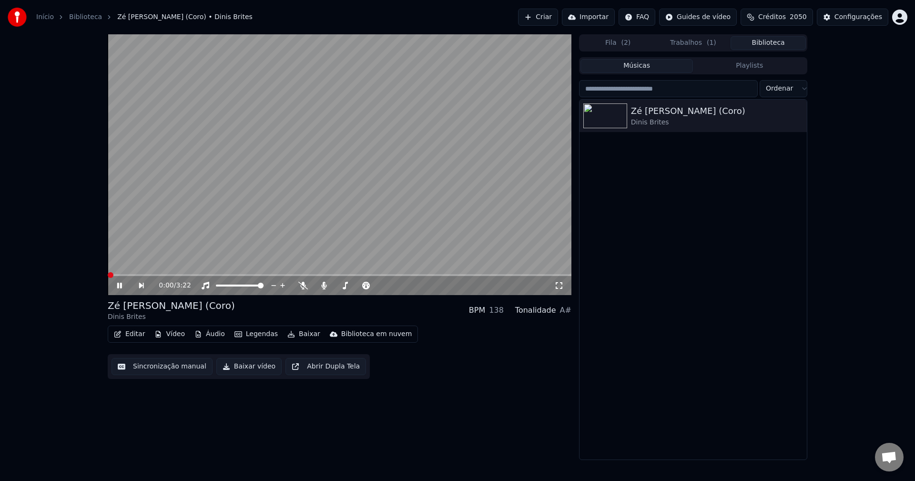
click at [251, 365] on button "Baixar vídeo" at bounding box center [248, 366] width 65 height 17
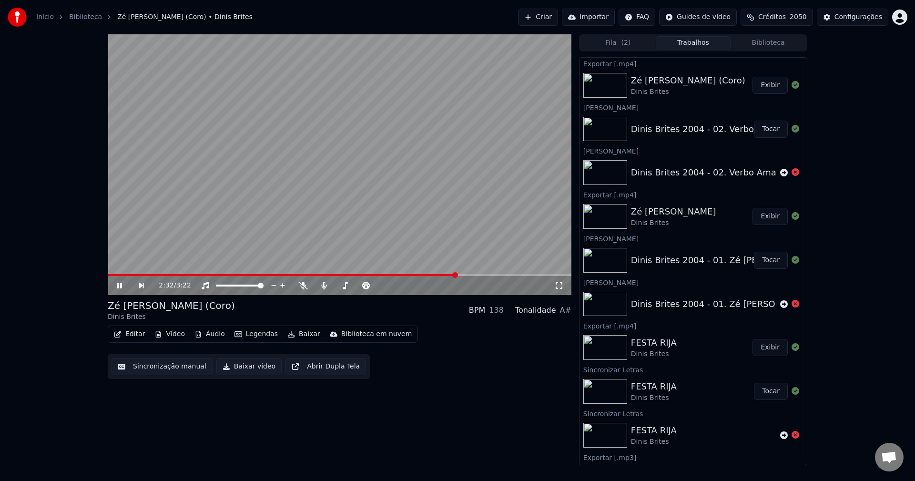
click at [389, 192] on video at bounding box center [340, 164] width 464 height 261
click at [774, 135] on button "Tocar" at bounding box center [771, 129] width 34 height 17
click at [162, 367] on button "Sincronização manual" at bounding box center [161, 366] width 101 height 17
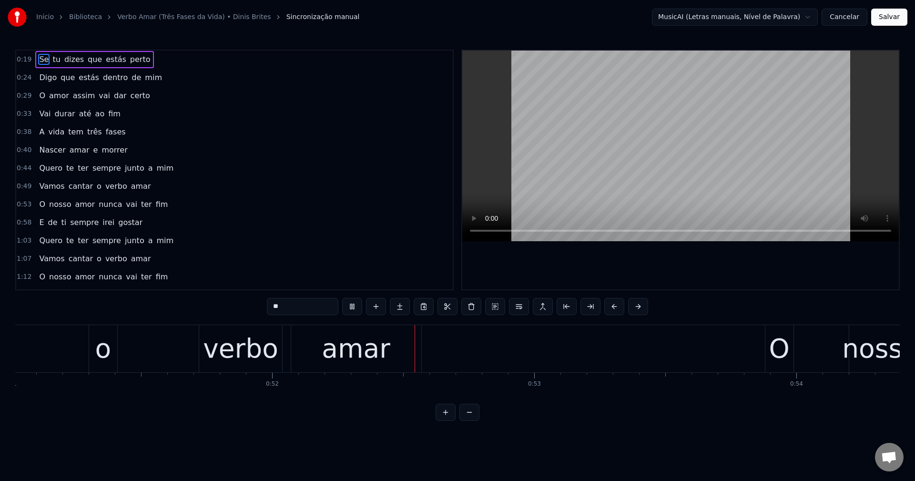
scroll to position [0, 13563]
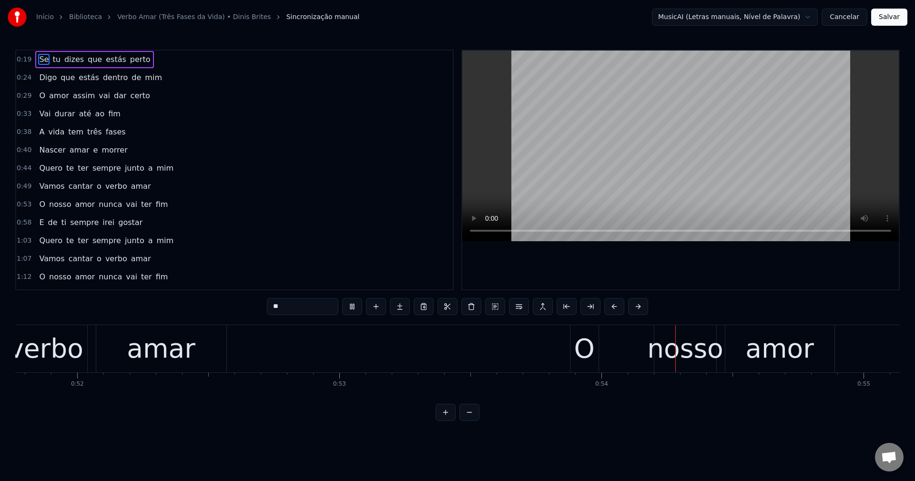
click at [40, 85] on div "Digo que estás dentro de mim" at bounding box center [100, 77] width 131 height 17
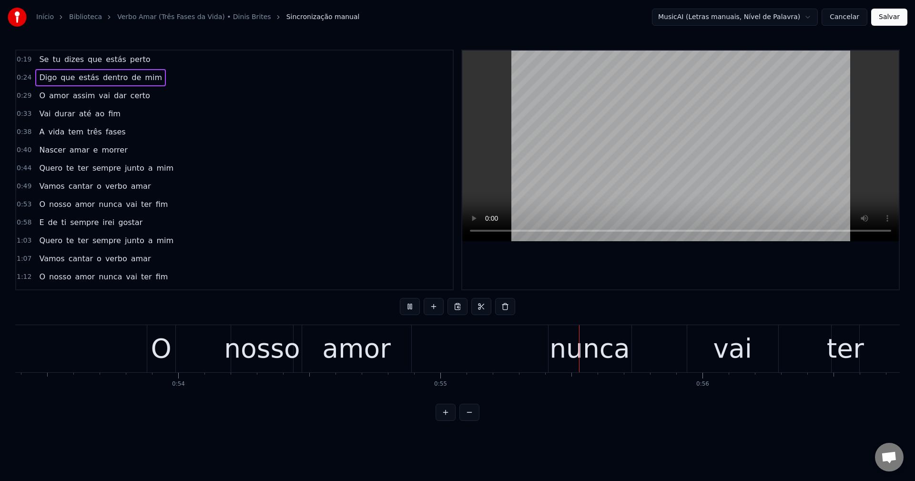
click at [39, 170] on span "Quero" at bounding box center [50, 167] width 25 height 11
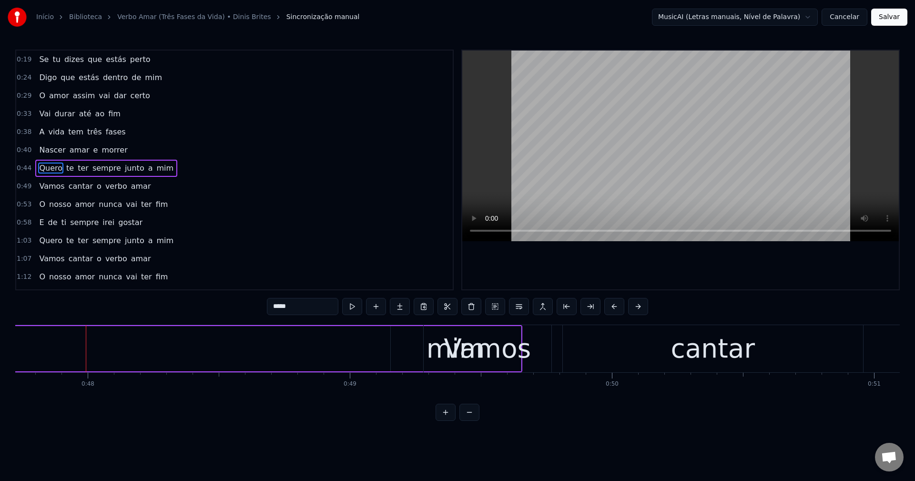
scroll to position [0, 12527]
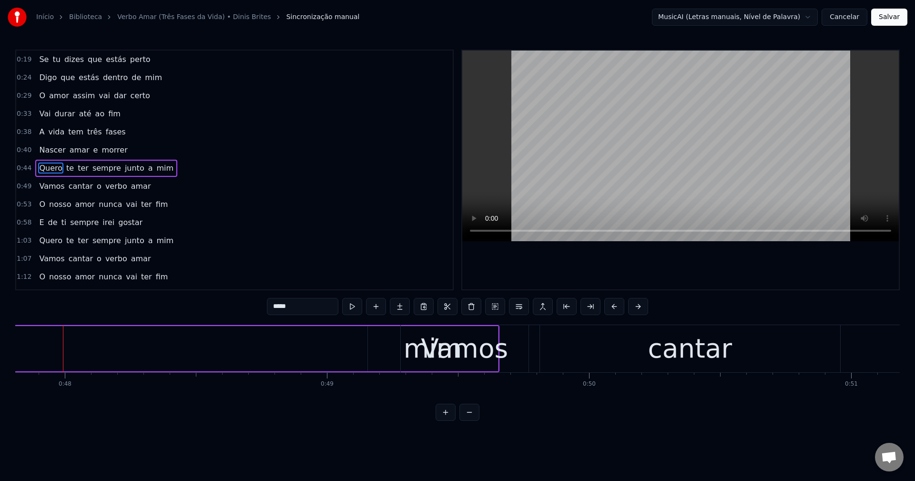
click at [407, 349] on div "Vamos" at bounding box center [465, 348] width 128 height 47
type input "*****"
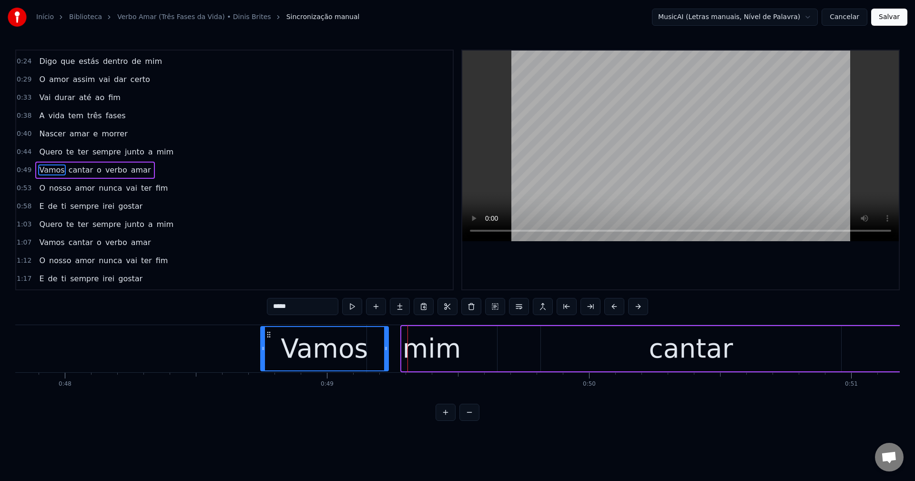
drag, startPoint x: 409, startPoint y: 334, endPoint x: 268, endPoint y: 336, distance: 141.0
click at [268, 336] on icon at bounding box center [269, 335] width 8 height 8
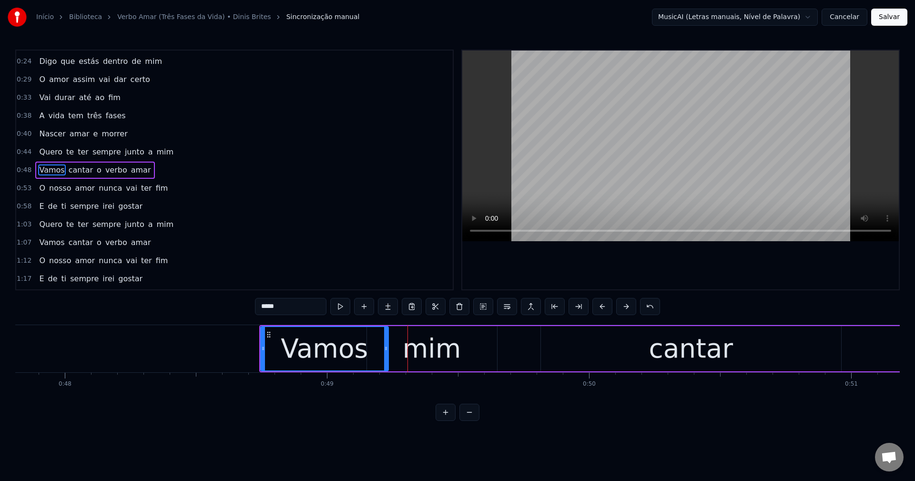
click at [426, 353] on div "Vamos cantar o verbo amar" at bounding box center [761, 348] width 1005 height 47
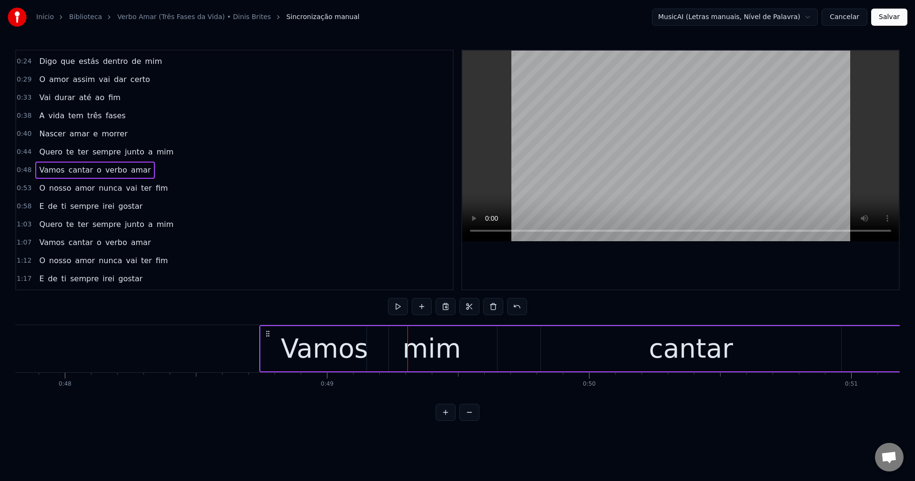
click at [424, 344] on div "Vamos cantar o verbo amar" at bounding box center [761, 348] width 1005 height 47
click at [398, 354] on div "Vamos cantar o verbo amar" at bounding box center [761, 348] width 1005 height 47
click at [428, 358] on div "Vamos cantar o verbo amar" at bounding box center [761, 348] width 1005 height 47
drag, startPoint x: 472, startPoint y: 349, endPoint x: 325, endPoint y: 311, distance: 151.6
click at [471, 349] on div "Vamos cantar o verbo amar" at bounding box center [761, 348] width 1005 height 47
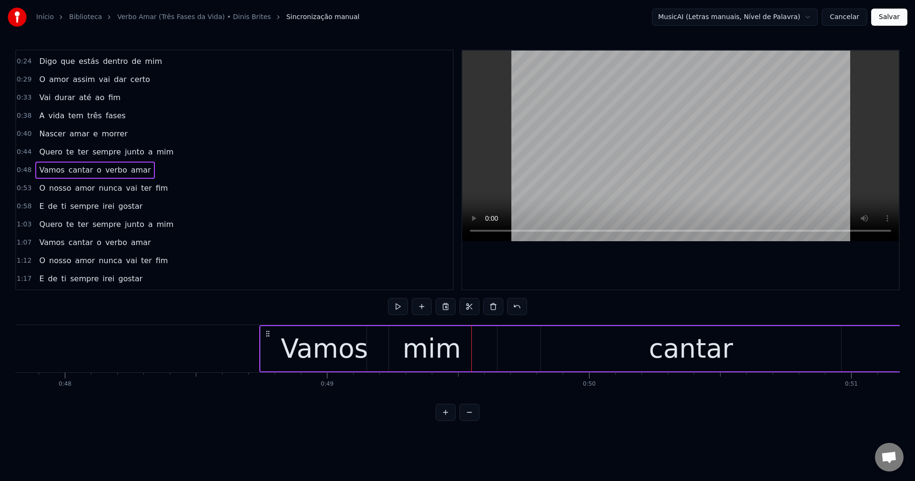
click at [155, 152] on span "mim" at bounding box center [164, 151] width 19 height 11
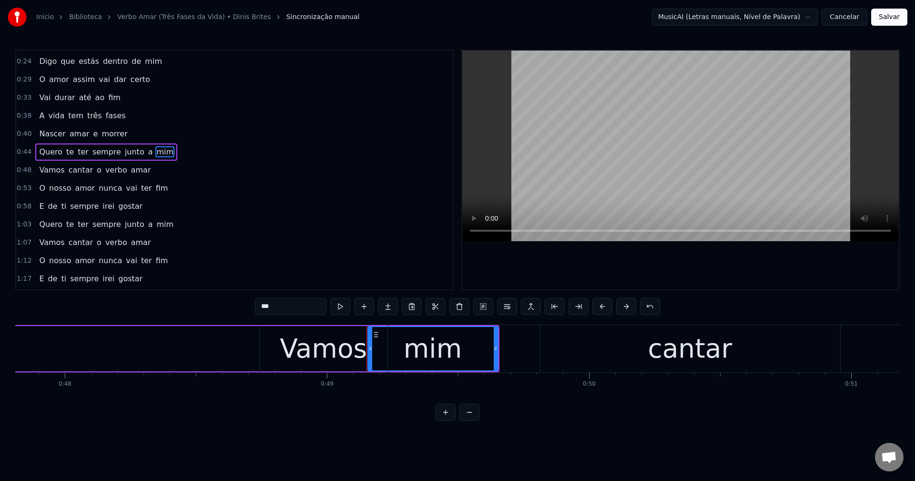
scroll to position [0, 0]
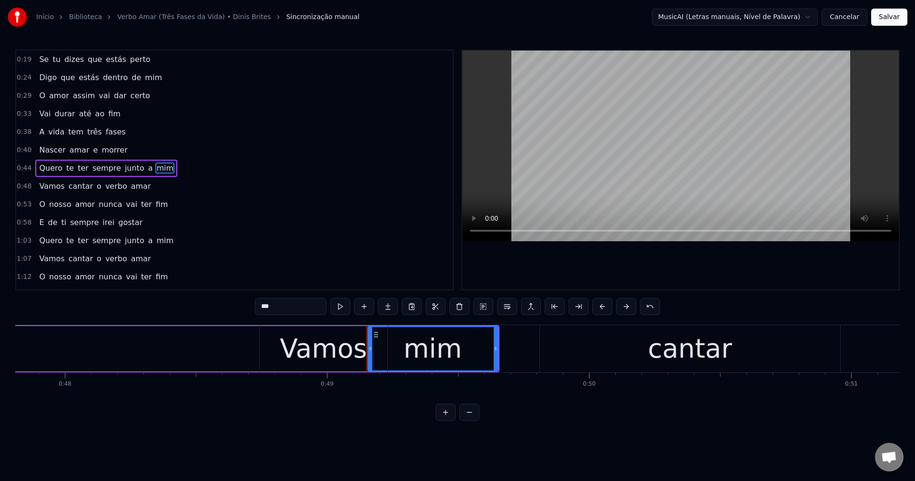
drag, startPoint x: 374, startPoint y: 334, endPoint x: 365, endPoint y: 332, distance: 8.9
click at [365, 332] on div "Vamos" at bounding box center [324, 348] width 128 height 47
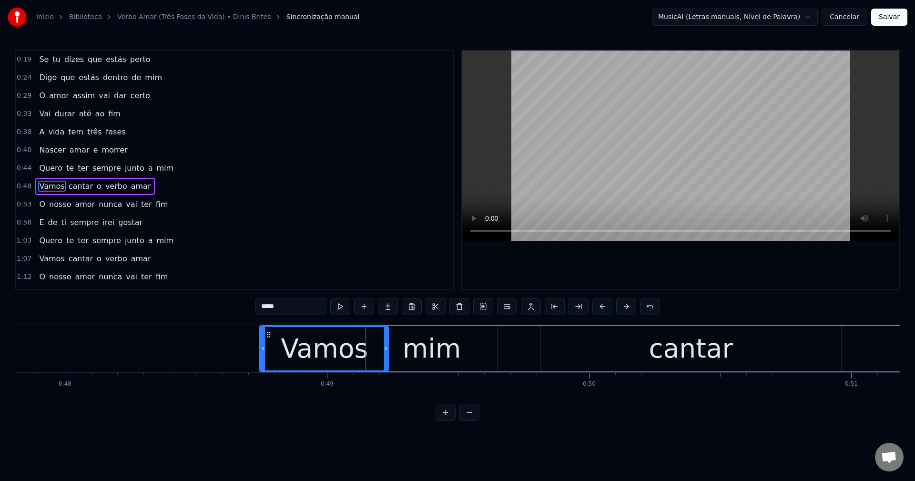
scroll to position [16, 0]
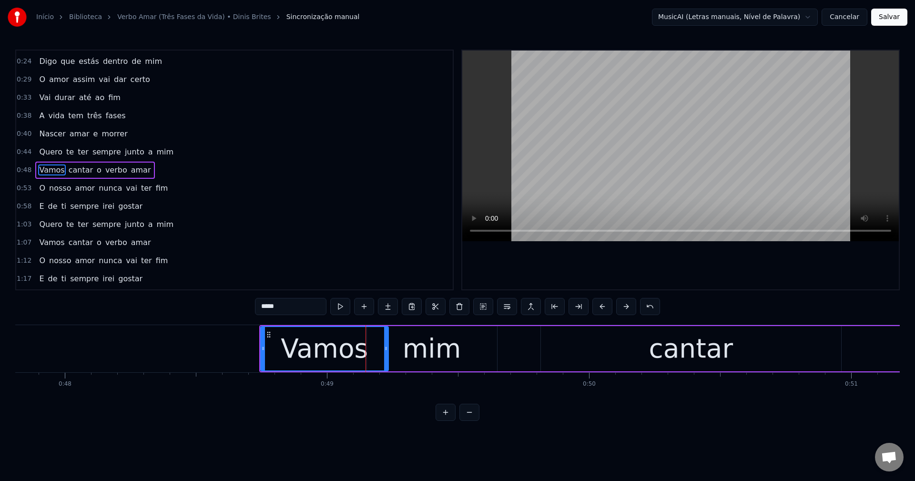
click at [155, 153] on span "mim" at bounding box center [164, 151] width 19 height 11
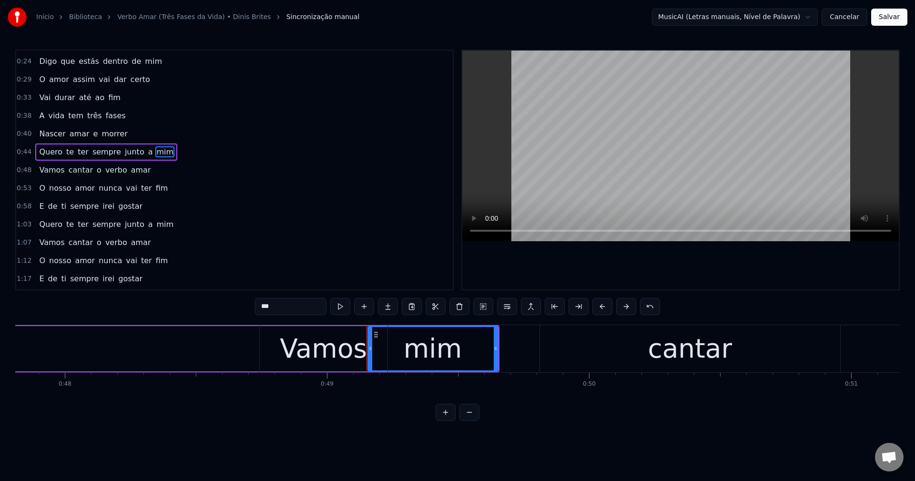
scroll to position [0, 0]
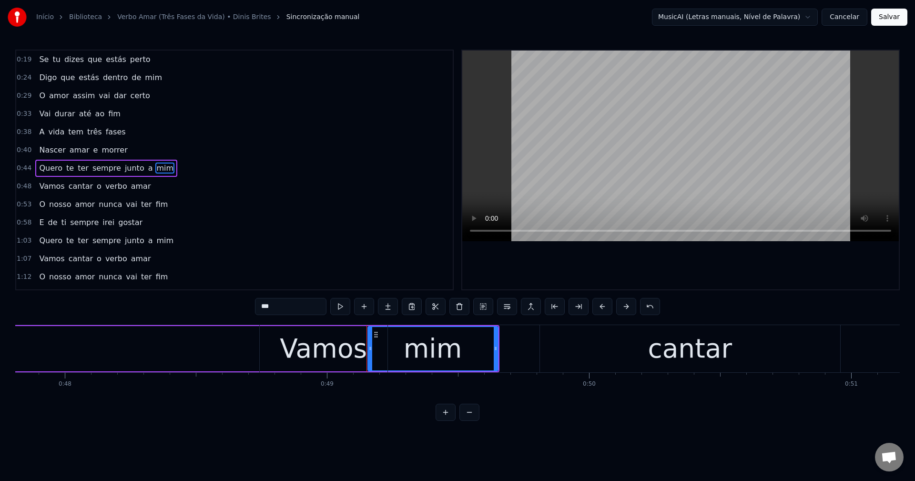
drag, startPoint x: 375, startPoint y: 334, endPoint x: 283, endPoint y: 329, distance: 92.6
click at [283, 329] on div "Vamos" at bounding box center [324, 348] width 128 height 47
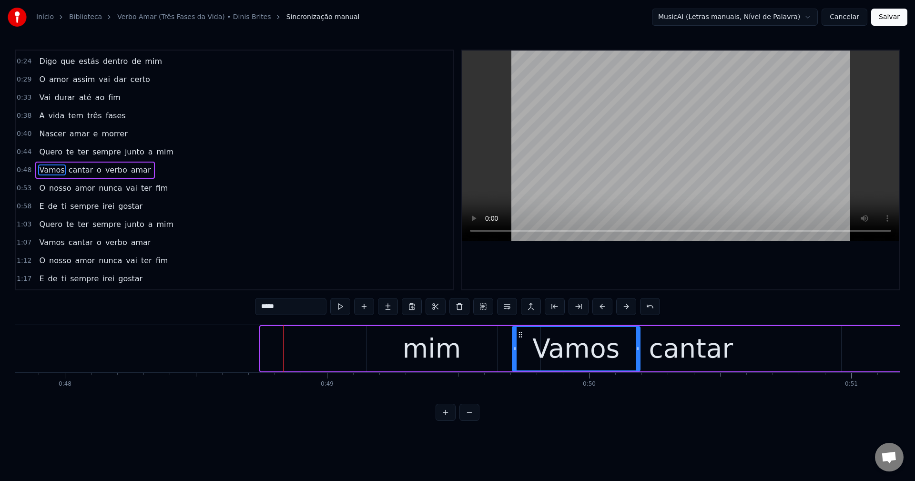
drag, startPoint x: 265, startPoint y: 333, endPoint x: 516, endPoint y: 356, distance: 252.6
click at [516, 356] on div "Vamos" at bounding box center [576, 348] width 127 height 43
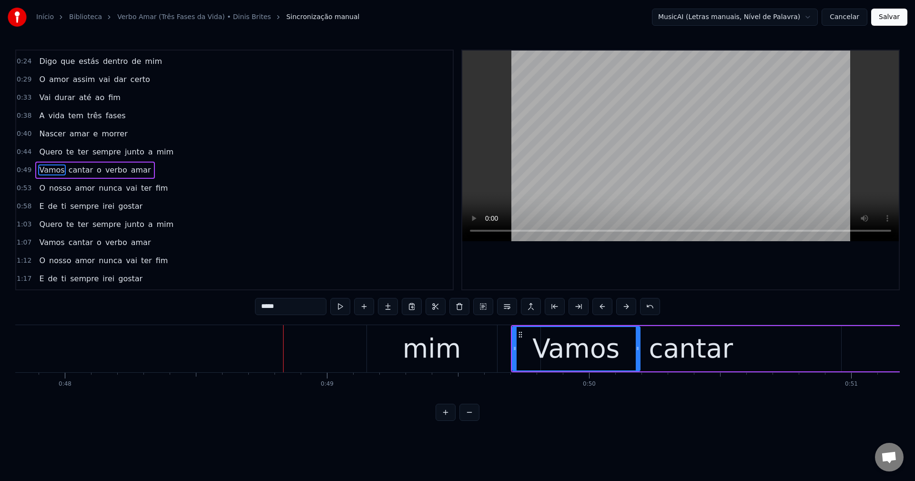
click at [396, 352] on div "mim" at bounding box center [432, 348] width 130 height 47
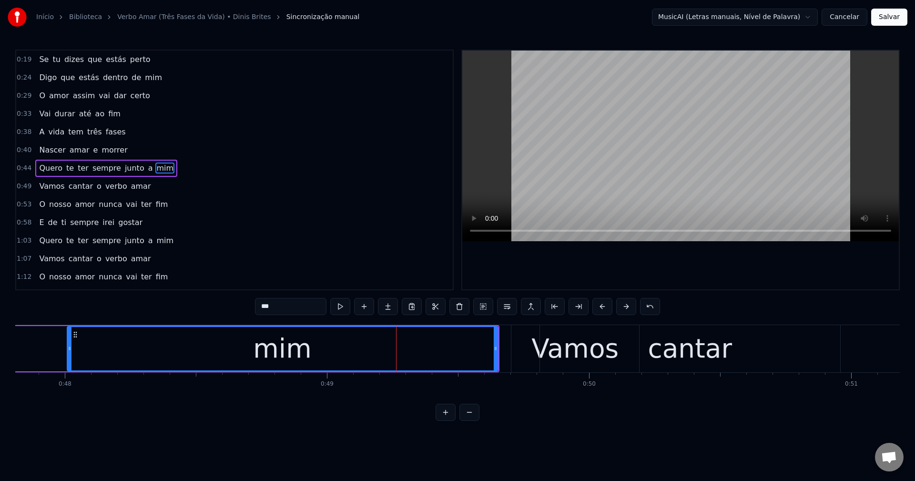
drag, startPoint x: 371, startPoint y: 335, endPoint x: 71, endPoint y: 346, distance: 300.3
click at [71, 346] on div at bounding box center [70, 348] width 4 height 43
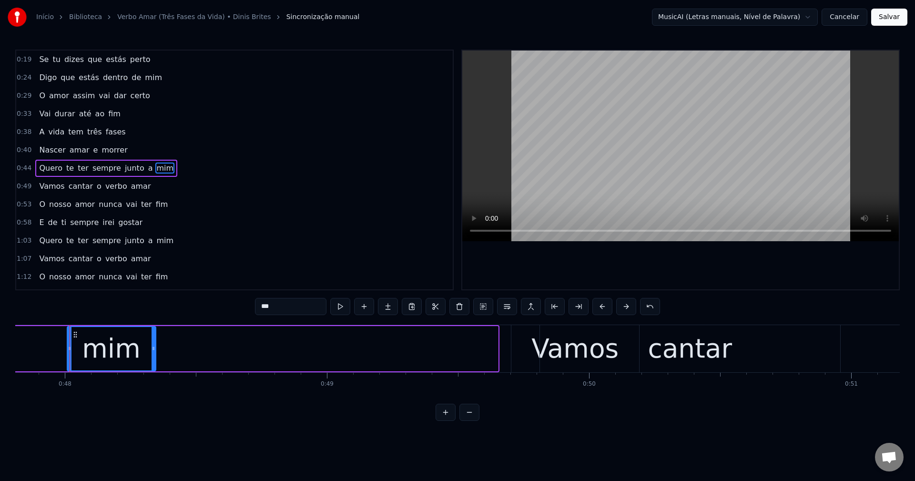
drag, startPoint x: 484, startPoint y: 347, endPoint x: 151, endPoint y: 363, distance: 332.9
click at [151, 363] on div at bounding box center [153, 348] width 4 height 43
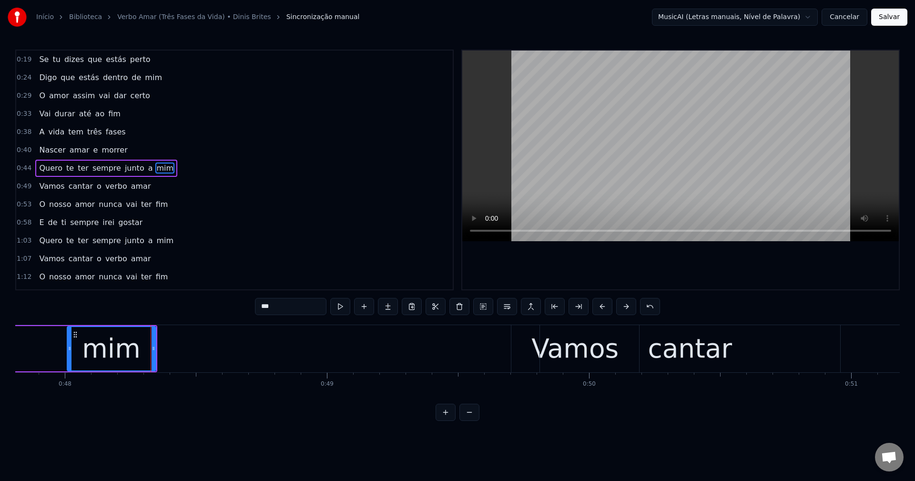
click at [588, 352] on div "cantar" at bounding box center [690, 348] width 301 height 47
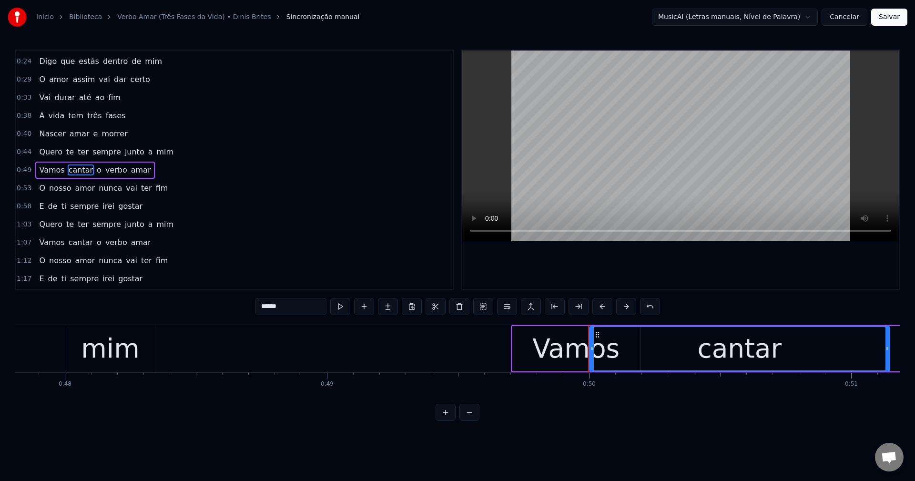
drag, startPoint x: 550, startPoint y: 335, endPoint x: 579, endPoint y: 331, distance: 29.3
click at [599, 338] on icon at bounding box center [598, 335] width 8 height 8
click at [529, 346] on div "Vamos" at bounding box center [576, 348] width 128 height 45
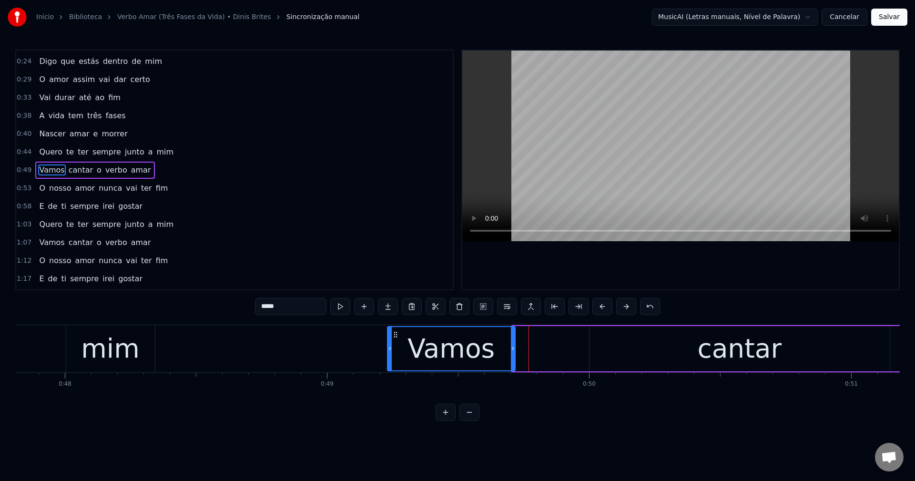
drag, startPoint x: 518, startPoint y: 334, endPoint x: 393, endPoint y: 337, distance: 124.8
click at [393, 337] on icon at bounding box center [396, 335] width 8 height 8
click at [596, 342] on div "cantar" at bounding box center [739, 348] width 301 height 45
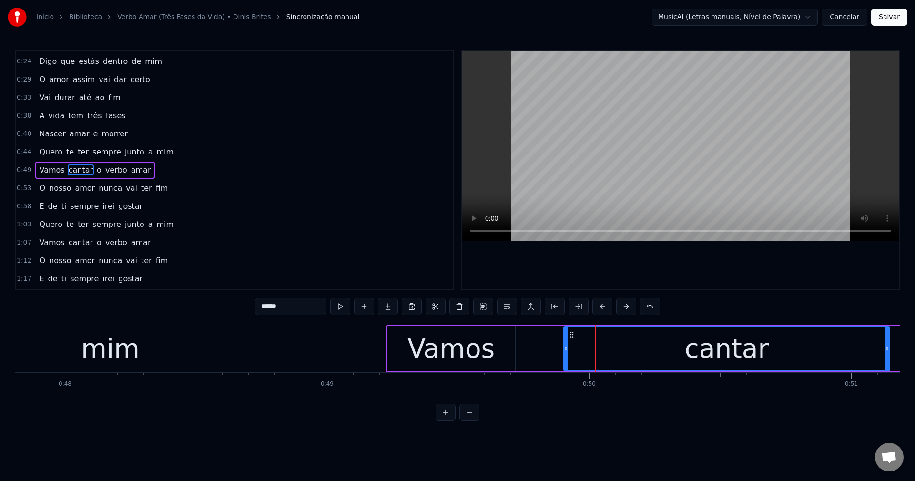
drag, startPoint x: 590, startPoint y: 348, endPoint x: 565, endPoint y: 358, distance: 27.2
click at [565, 358] on div at bounding box center [566, 348] width 4 height 43
click at [493, 353] on div "Vamos" at bounding box center [451, 348] width 128 height 45
type input "*****"
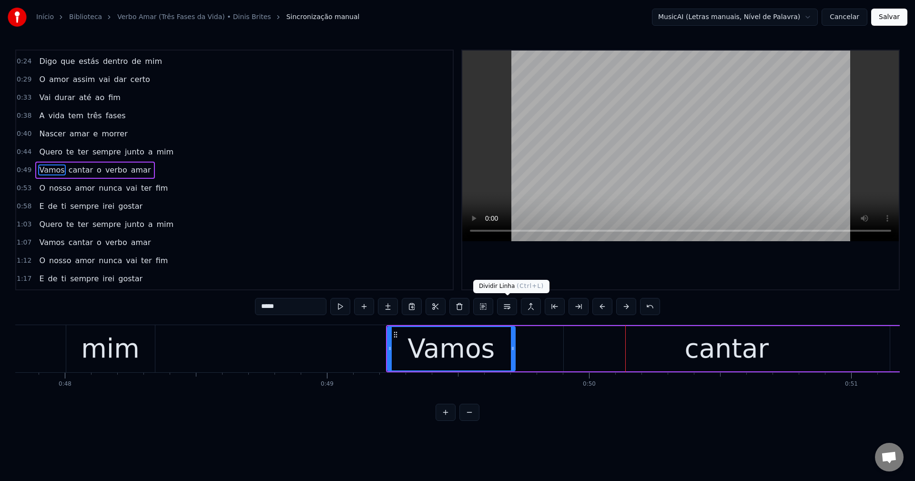
click at [556, 338] on div "Vamos cantar o verbo amar" at bounding box center [825, 348] width 878 height 47
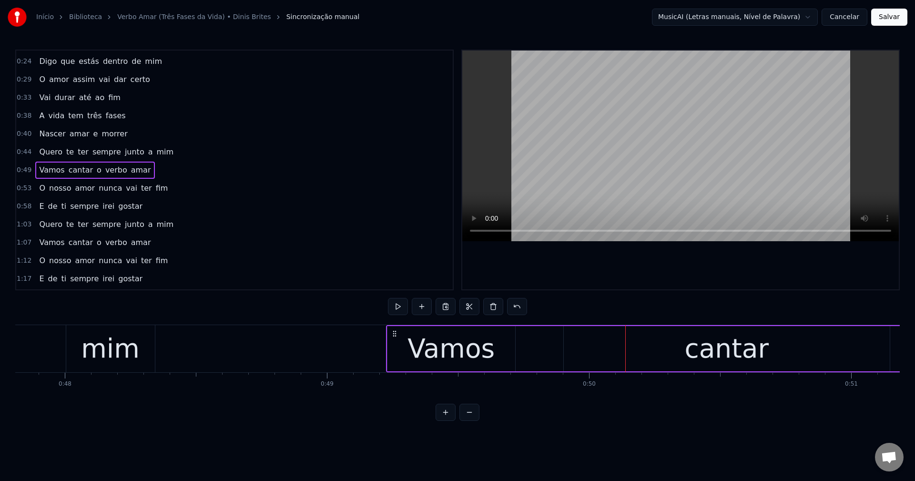
click at [571, 345] on div "cantar" at bounding box center [727, 348] width 326 height 45
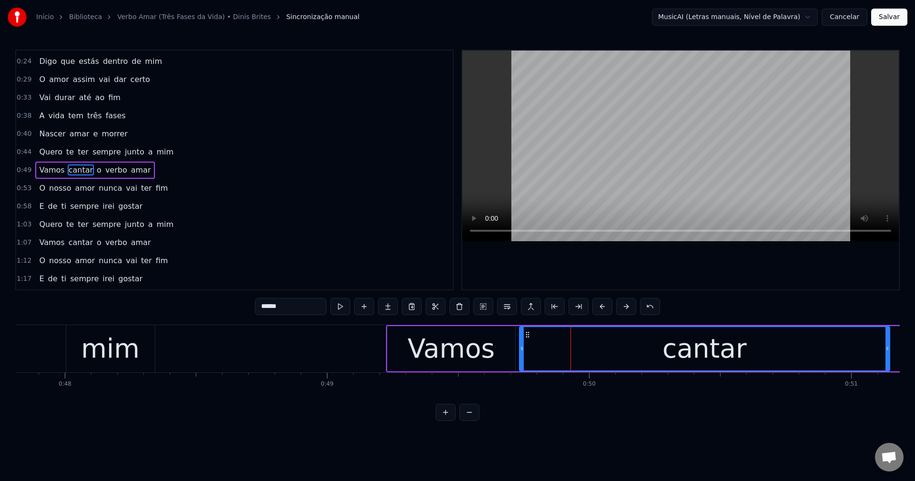
drag, startPoint x: 565, startPoint y: 348, endPoint x: 521, endPoint y: 339, distance: 45.2
click at [521, 339] on div at bounding box center [522, 348] width 4 height 43
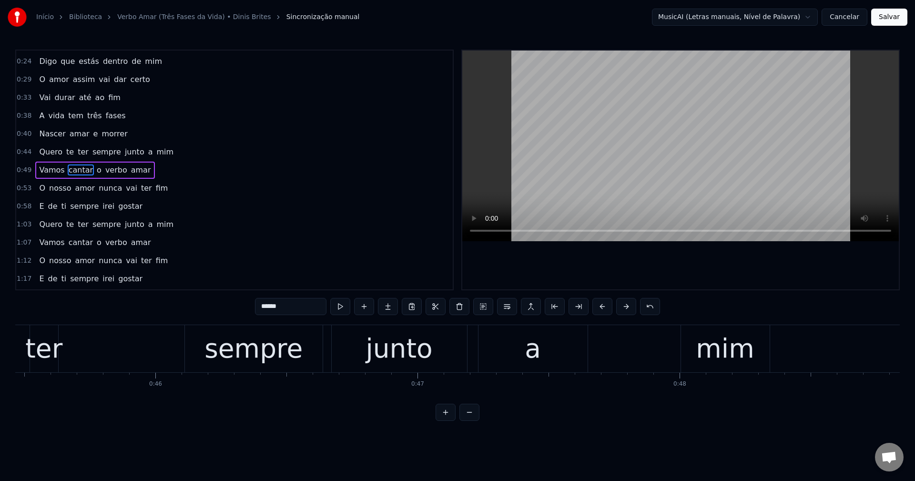
scroll to position [0, 11946]
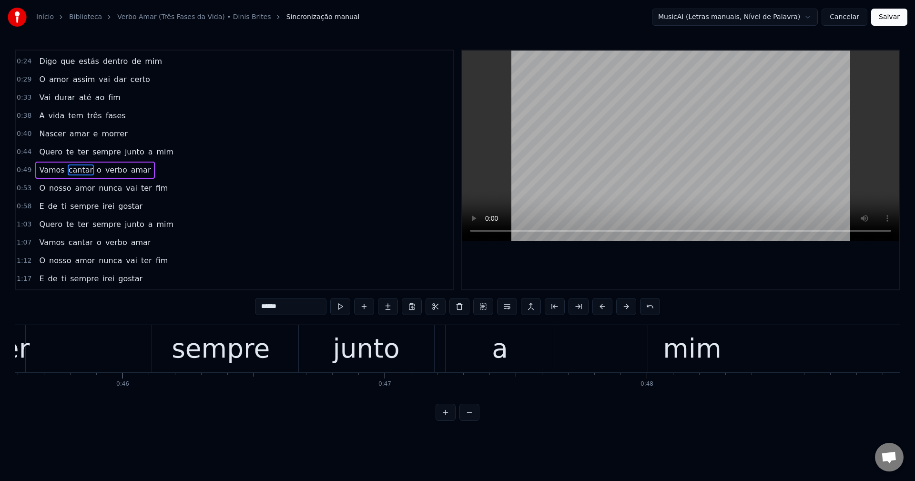
click at [686, 351] on div "mim" at bounding box center [692, 349] width 58 height 40
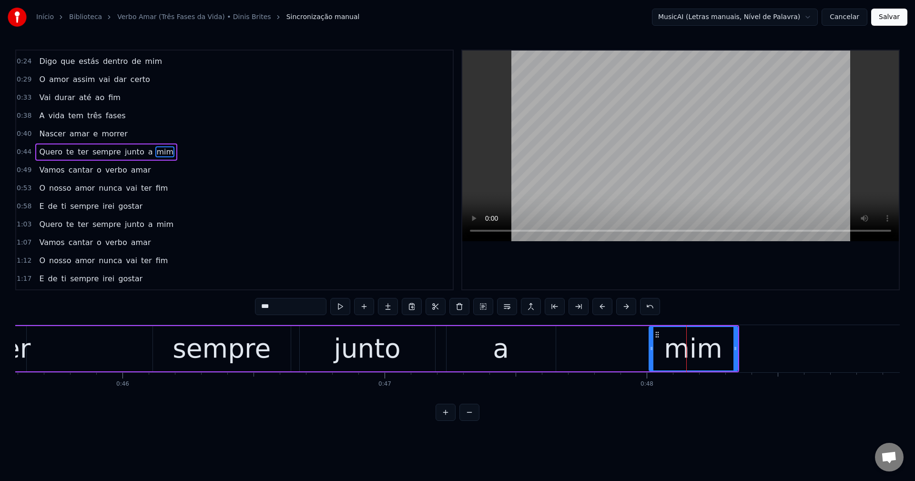
scroll to position [0, 0]
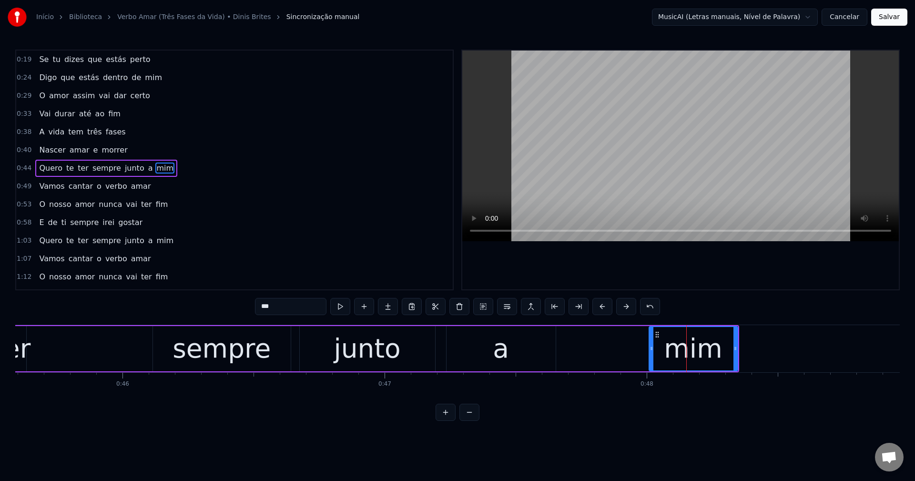
click at [529, 356] on div "a" at bounding box center [500, 348] width 109 height 45
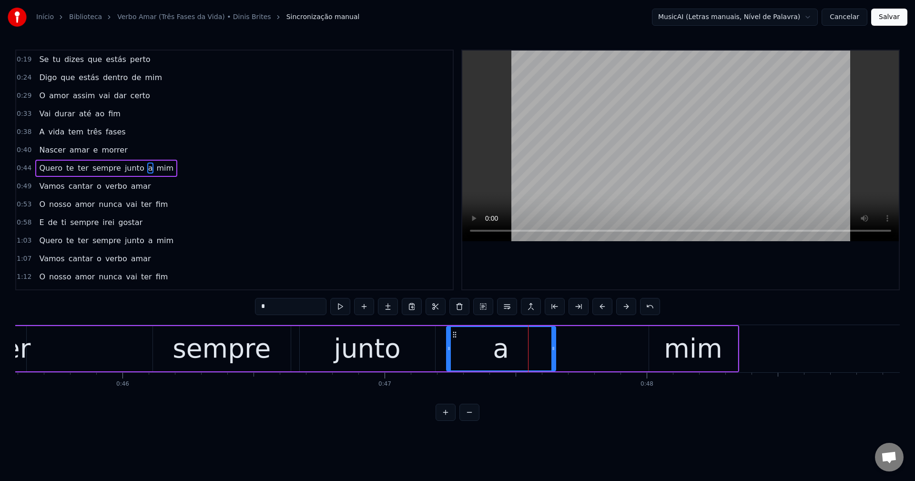
click at [690, 350] on div "mim" at bounding box center [693, 349] width 58 height 40
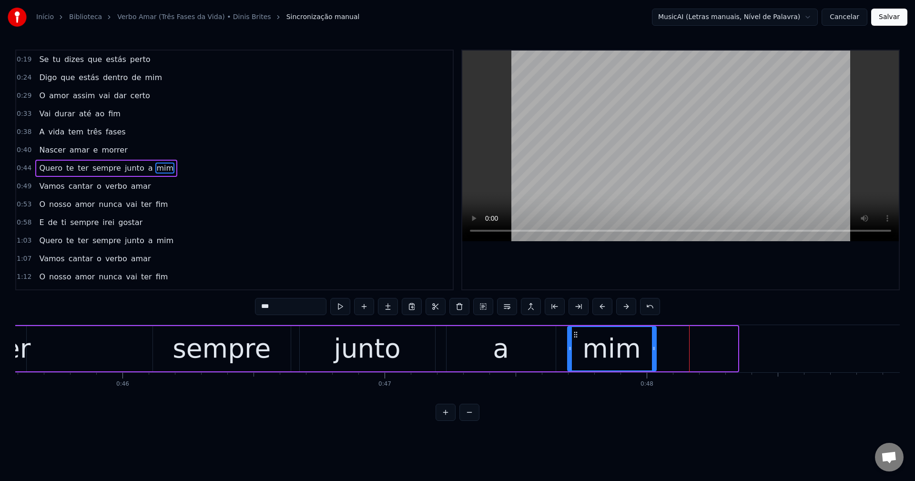
drag, startPoint x: 656, startPoint y: 333, endPoint x: 575, endPoint y: 339, distance: 81.7
click at [575, 339] on div "mim" at bounding box center [612, 348] width 88 height 43
click at [637, 358] on div "mim" at bounding box center [612, 348] width 88 height 43
drag, startPoint x: 652, startPoint y: 348, endPoint x: 731, endPoint y: 352, distance: 79.2
click at [731, 352] on icon at bounding box center [733, 348] width 4 height 8
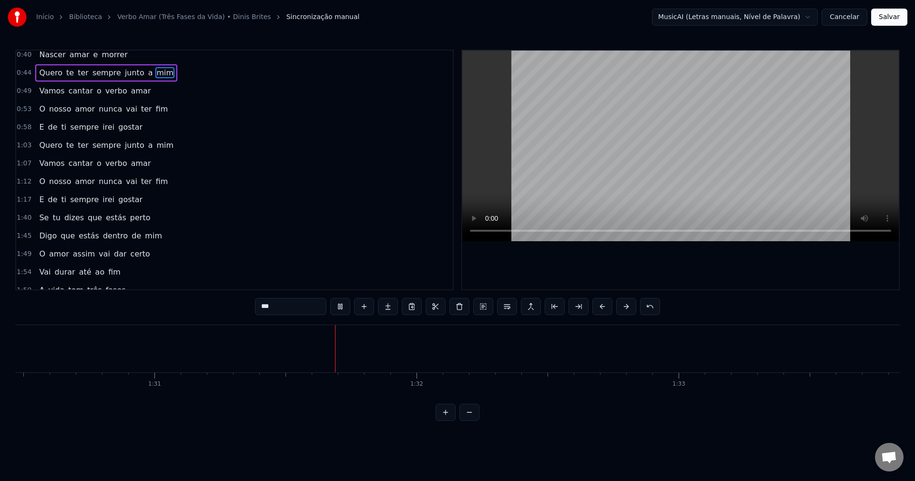
scroll to position [143, 0]
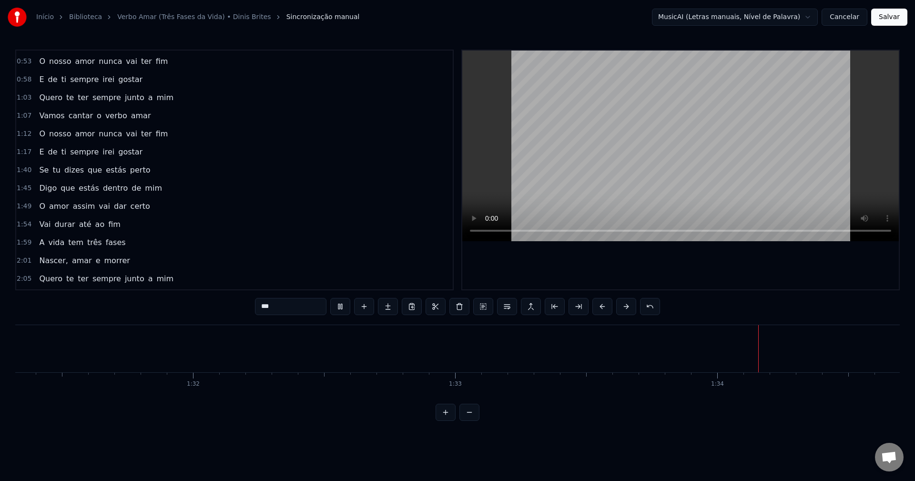
click at [42, 167] on span "Se" at bounding box center [43, 169] width 11 height 11
type input "**"
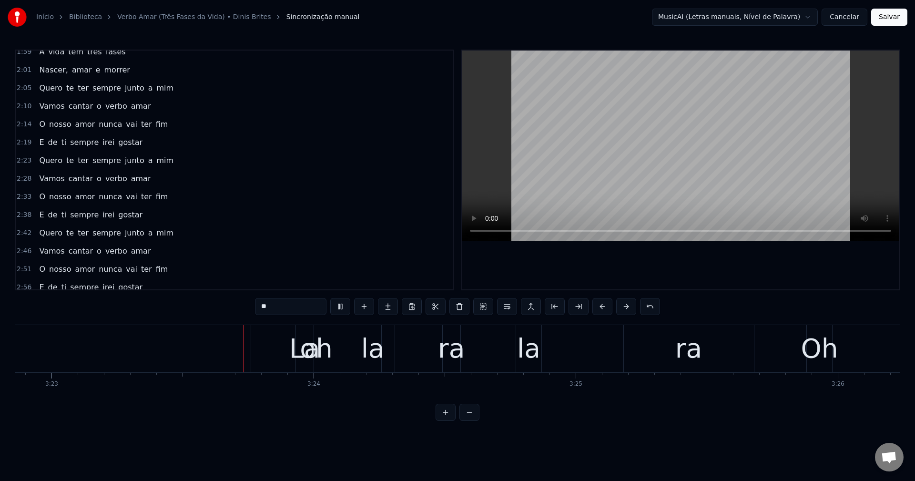
scroll to position [0, 53157]
click at [410, 212] on div "2:38 E de ti sempre irei gostar" at bounding box center [234, 215] width 436 height 18
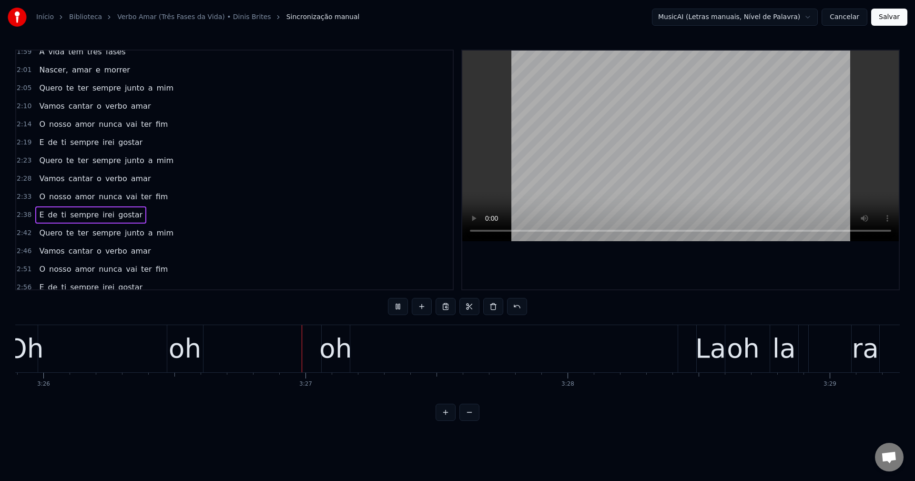
scroll to position [0, 54002]
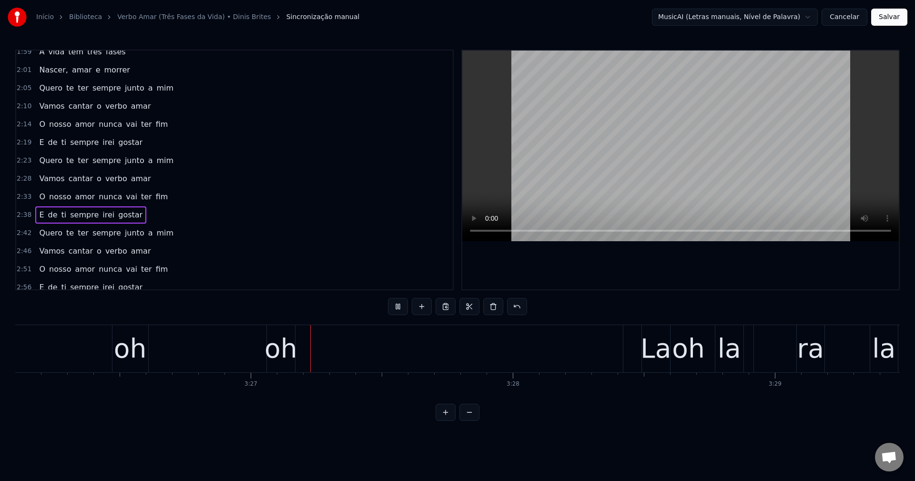
click at [653, 189] on video at bounding box center [680, 145] width 436 height 191
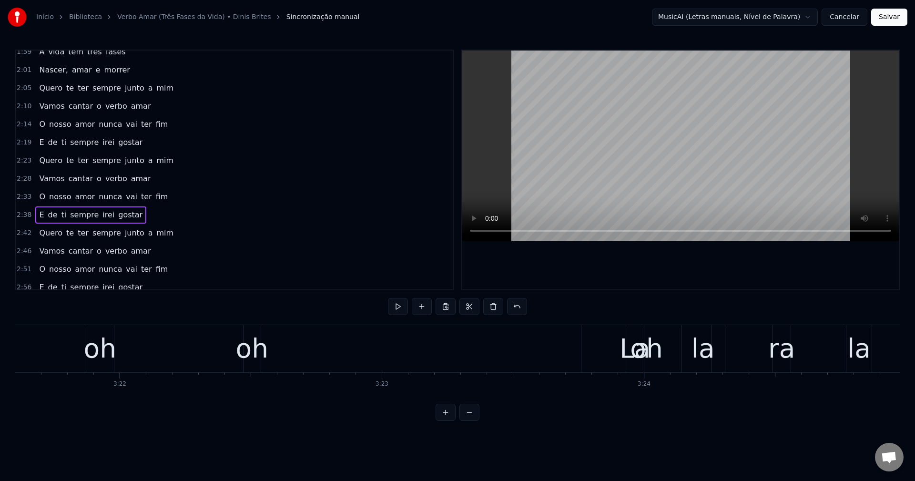
scroll to position [0, 52790]
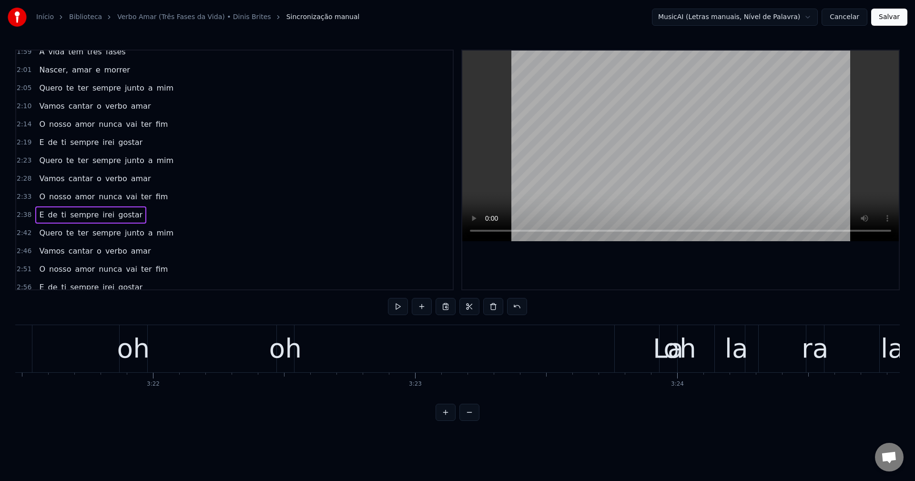
click at [686, 354] on div "La la ra la ra" at bounding box center [889, 348] width 461 height 47
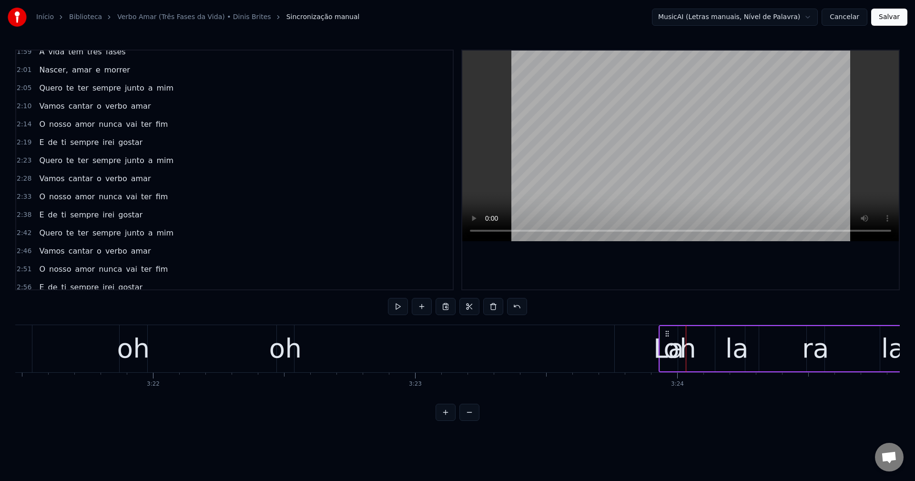
click at [664, 333] on icon at bounding box center [667, 334] width 8 height 8
click at [290, 351] on div "oh" at bounding box center [285, 349] width 33 height 40
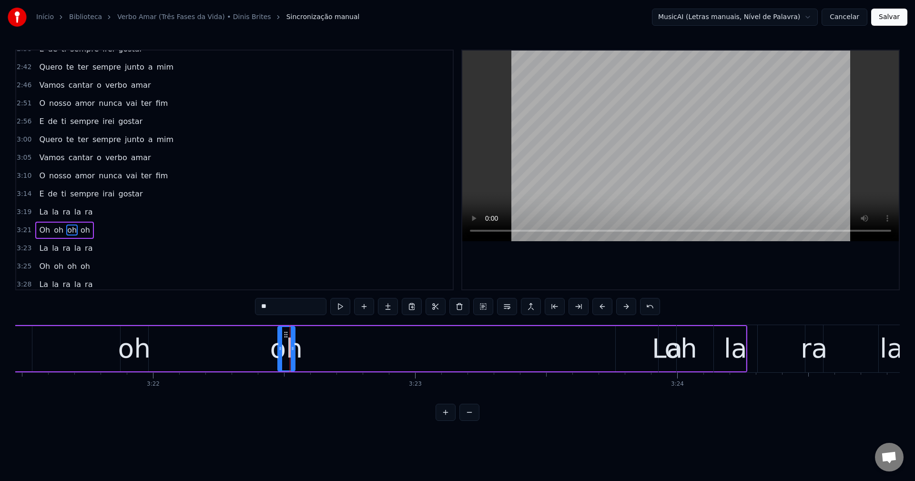
scroll to position [559, 0]
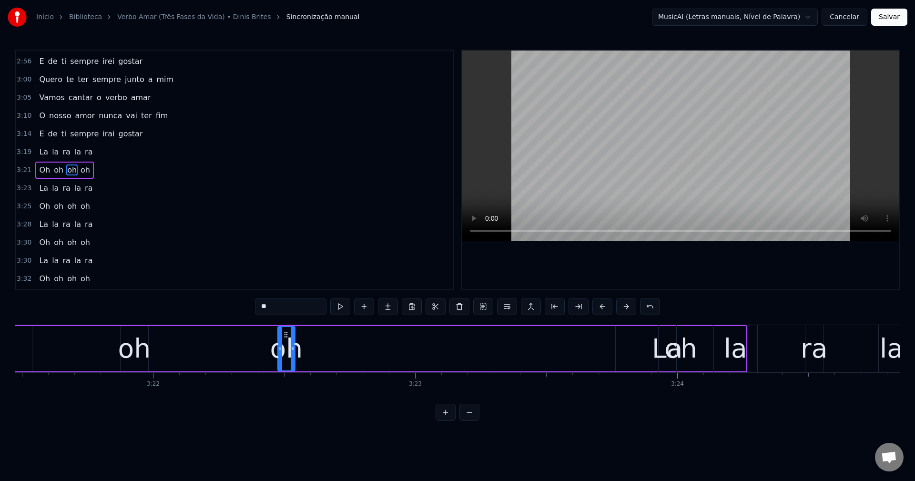
click at [80, 166] on span "oh" at bounding box center [85, 169] width 11 height 11
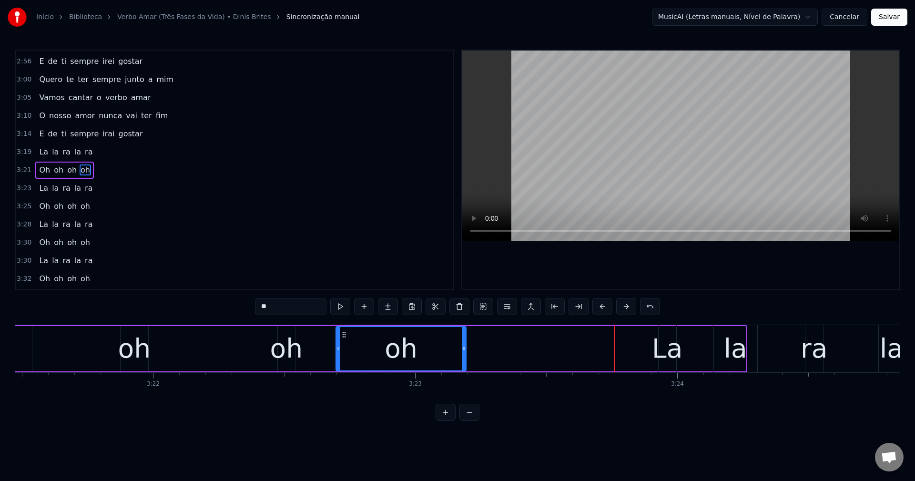
drag, startPoint x: 621, startPoint y: 334, endPoint x: 342, endPoint y: 374, distance: 282.5
click at [342, 374] on div "Se tu dizes que estás perto Digo que estás dentro de mim O amor assim vai dar c…" at bounding box center [457, 359] width 884 height 71
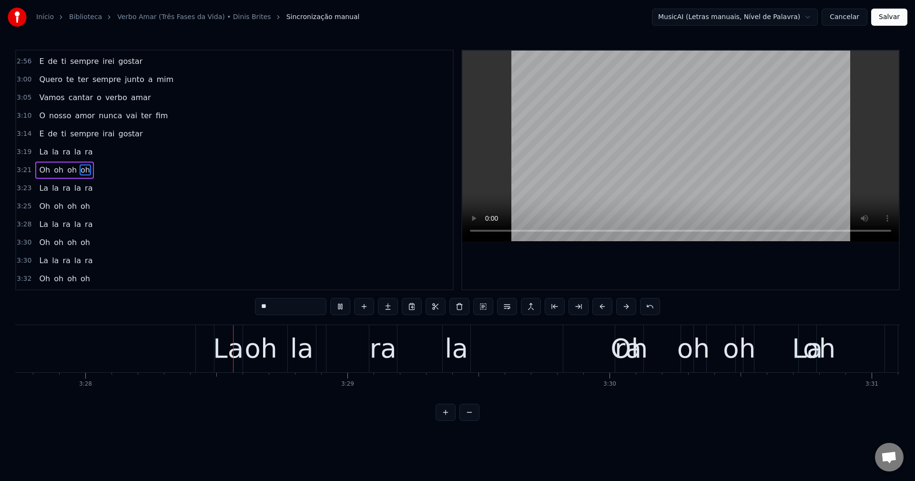
scroll to position [0, 54430]
click at [83, 206] on span "oh" at bounding box center [85, 206] width 11 height 11
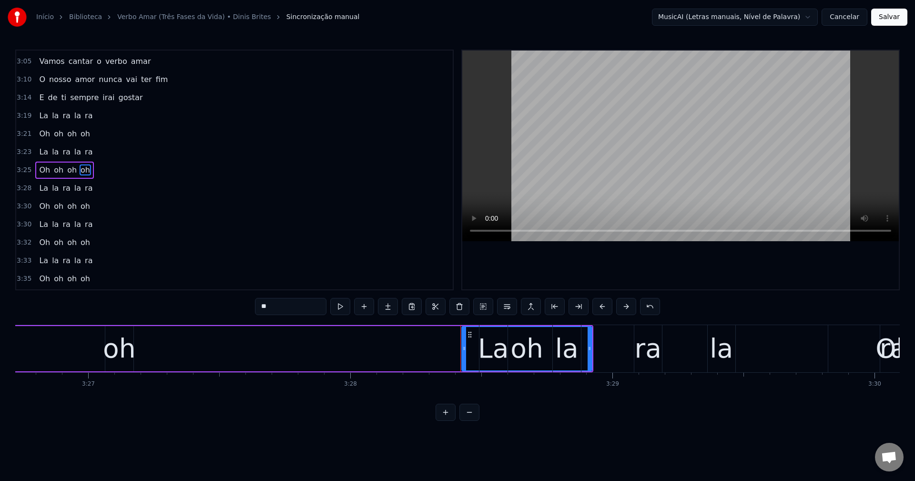
scroll to position [0, 54066]
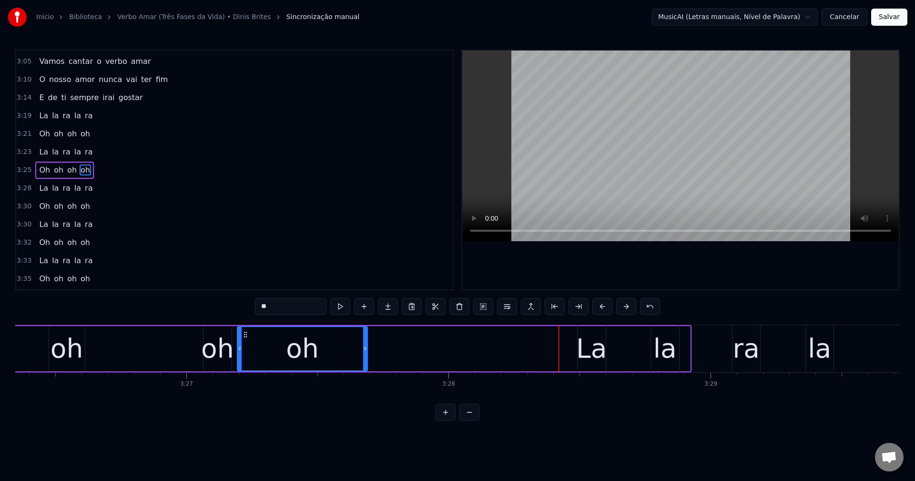
drag, startPoint x: 569, startPoint y: 332, endPoint x: 246, endPoint y: 318, distance: 322.8
click at [246, 318] on div "0:19 Se tu dizes que estás perto 0:24 Digo que estás dentro de mim 0:29 O amor …" at bounding box center [457, 235] width 884 height 371
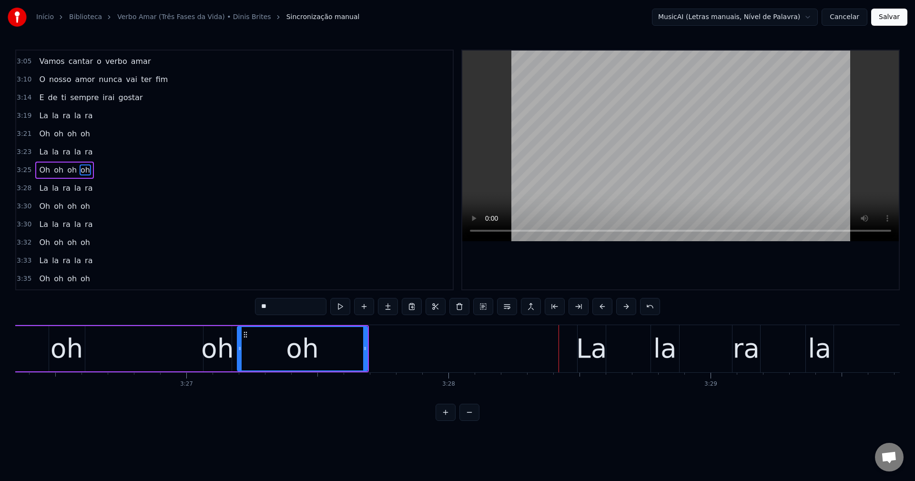
click at [80, 205] on span "oh" at bounding box center [85, 206] width 11 height 11
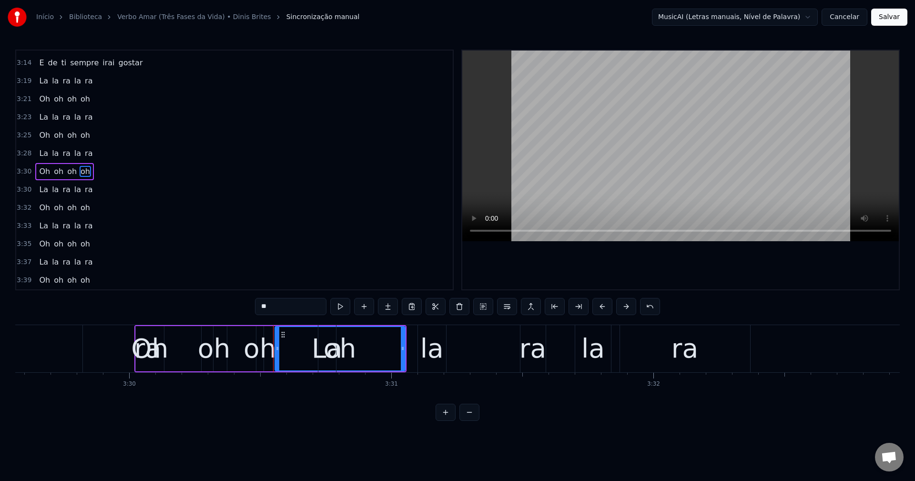
scroll to position [0, 55120]
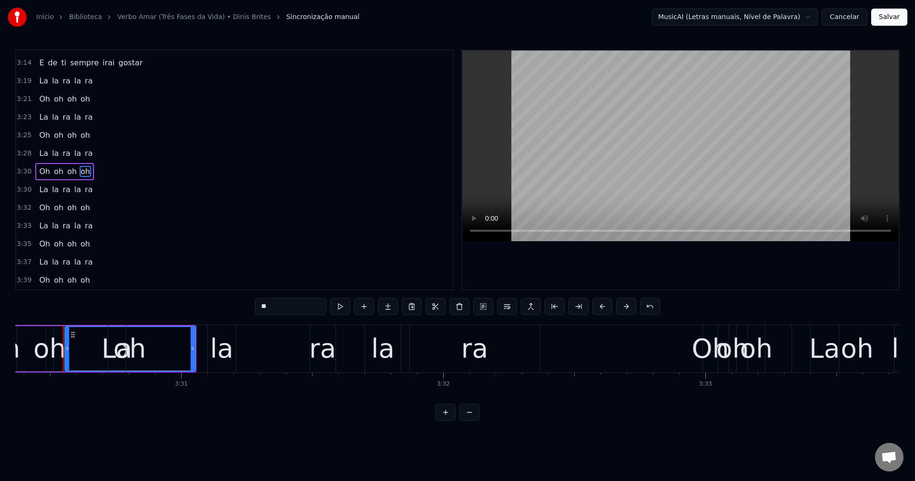
click at [38, 190] on span "La" at bounding box center [43, 189] width 11 height 11
type input "**"
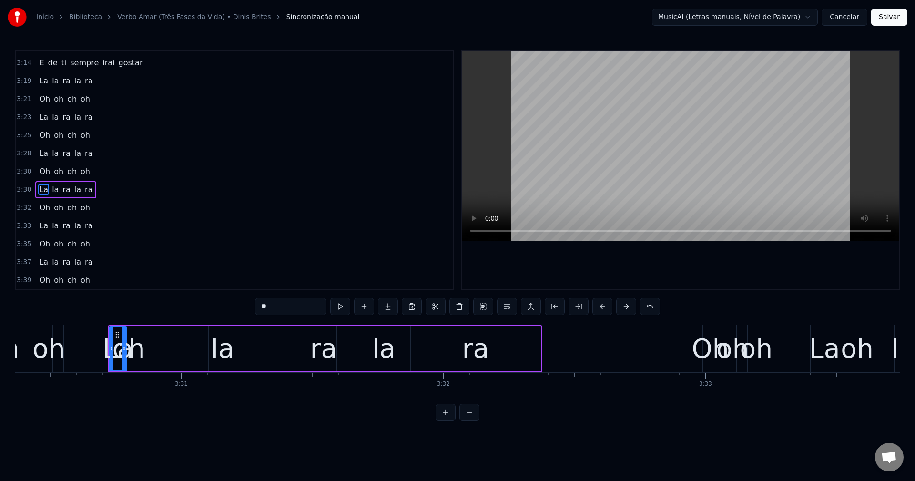
drag, startPoint x: 119, startPoint y: 330, endPoint x: 139, endPoint y: 334, distance: 20.1
click at [139, 334] on div "La la ra la ra" at bounding box center [325, 348] width 434 height 47
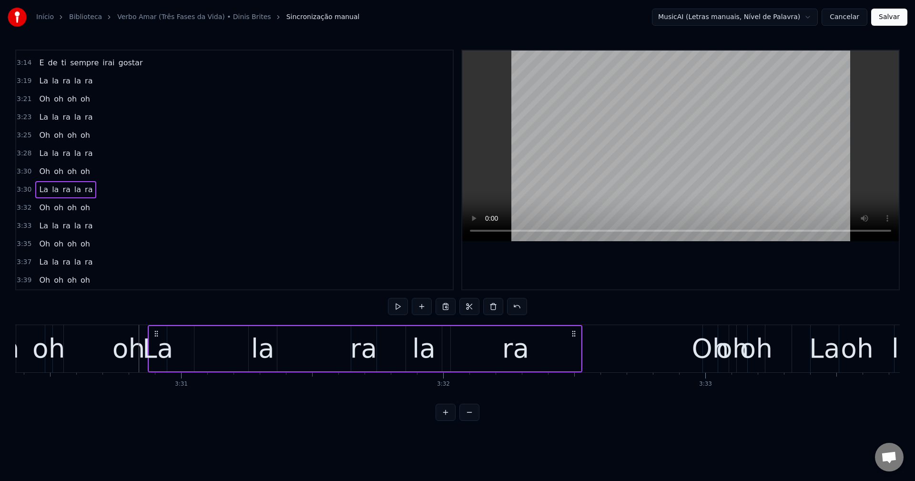
drag, startPoint x: 116, startPoint y: 331, endPoint x: 156, endPoint y: 343, distance: 41.6
click at [156, 343] on div "La la ra la ra" at bounding box center [365, 348] width 434 height 47
click at [124, 351] on div "oh" at bounding box center [128, 349] width 33 height 40
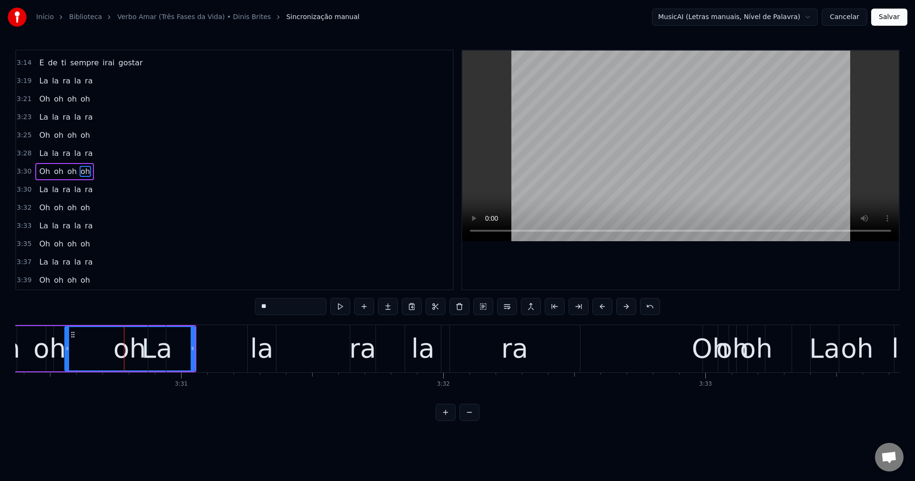
drag, startPoint x: 193, startPoint y: 347, endPoint x: 178, endPoint y: 342, distance: 16.4
click at [178, 342] on div "La la ra la ra" at bounding box center [365, 348] width 434 height 47
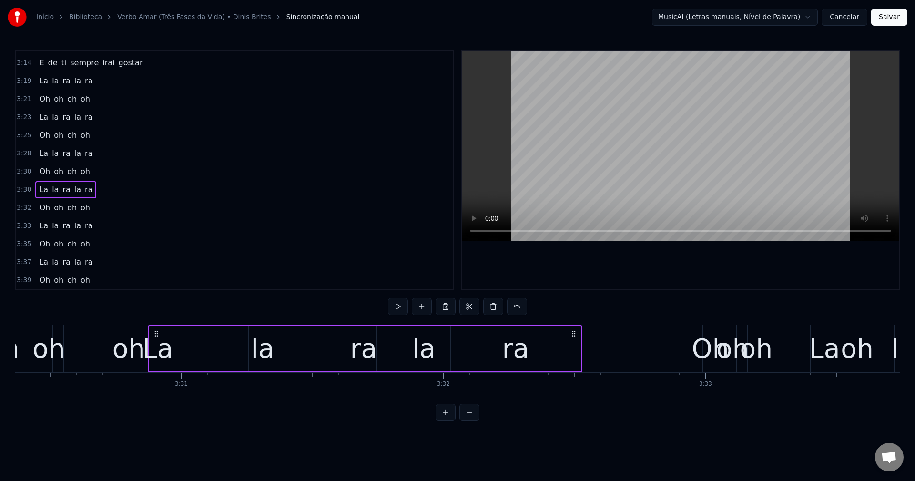
click at [80, 169] on span "oh" at bounding box center [85, 171] width 11 height 11
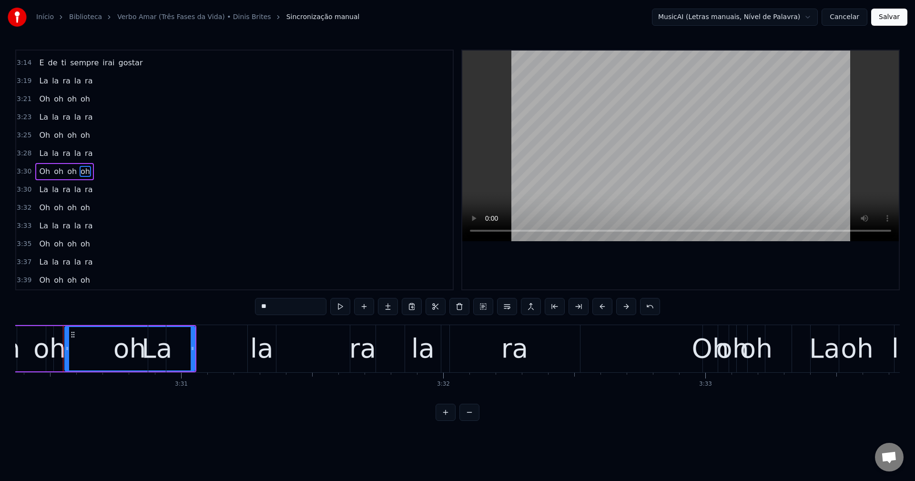
drag, startPoint x: 194, startPoint y: 348, endPoint x: 178, endPoint y: 348, distance: 16.2
click at [178, 348] on div "La la ra la ra" at bounding box center [365, 348] width 434 height 47
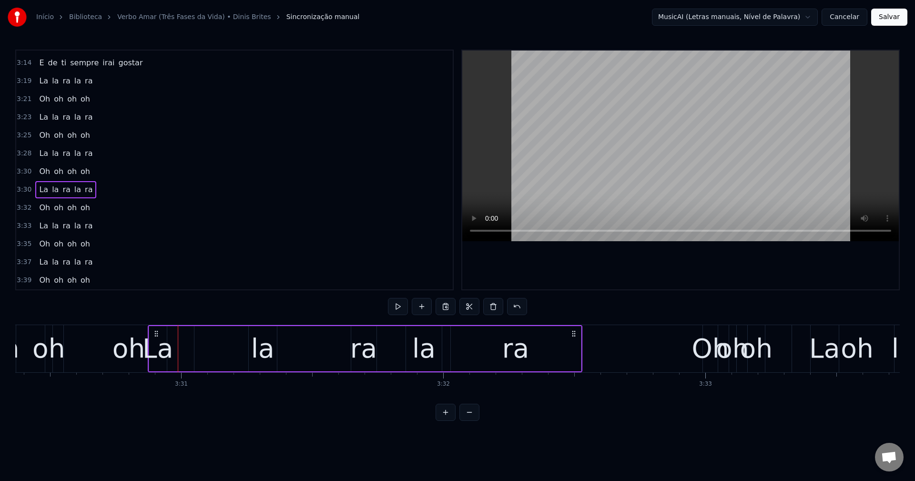
click at [91, 343] on div "oh" at bounding box center [129, 348] width 130 height 47
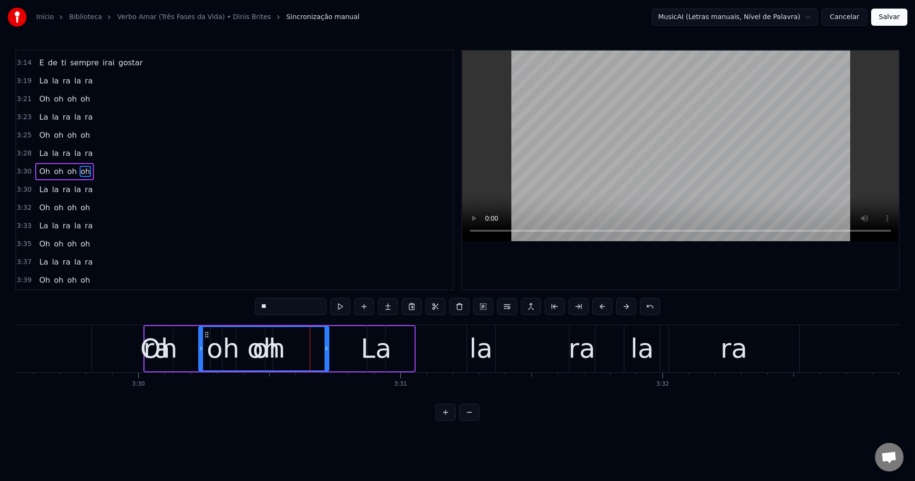
scroll to position [0, 54899]
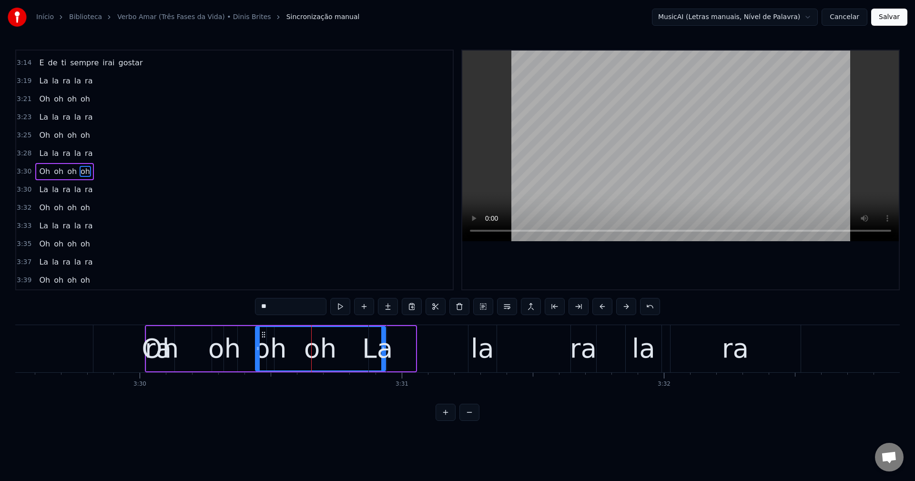
drag, startPoint x: 72, startPoint y: 333, endPoint x: 263, endPoint y: 319, distance: 191.1
click at [263, 319] on div "0:19 Se tu dizes que estás perto 0:24 Digo que estás dentro de mim 0:29 O amor …" at bounding box center [457, 235] width 884 height 371
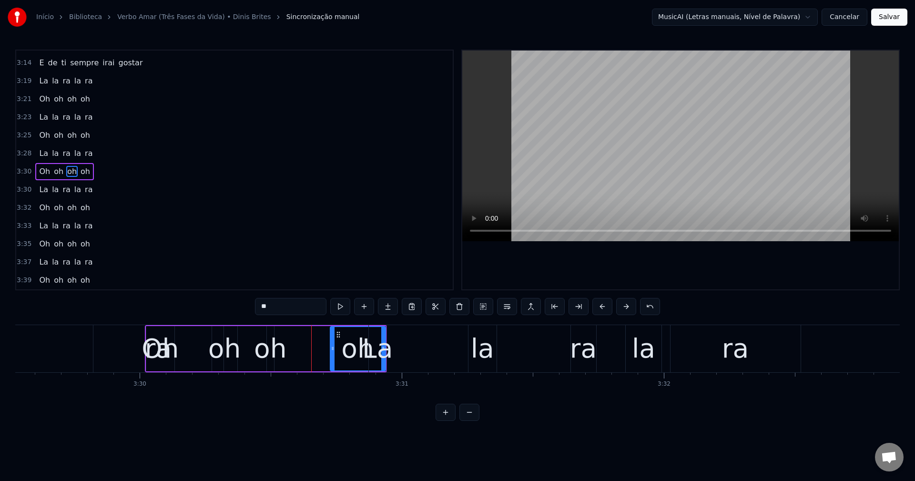
drag, startPoint x: 257, startPoint y: 341, endPoint x: 332, endPoint y: 343, distance: 74.8
drag, startPoint x: 338, startPoint y: 335, endPoint x: 308, endPoint y: 339, distance: 30.2
click at [308, 339] on div "oh" at bounding box center [328, 348] width 54 height 43
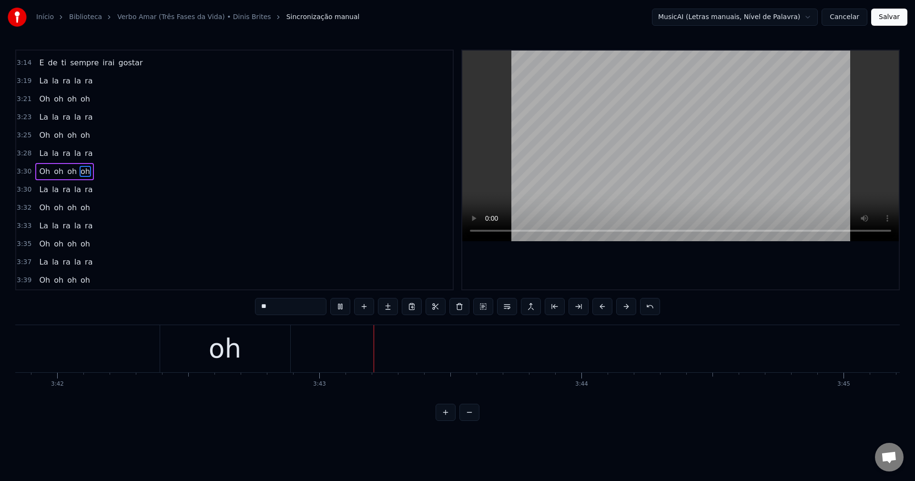
scroll to position [0, 58268]
click at [699, 15] on html "Início Biblioteca [PERSON_NAME] (Três Fases da Vida) • Dinis Brites Sincronizaç…" at bounding box center [457, 218] width 915 height 436
click at [893, 14] on html "Início Biblioteca [PERSON_NAME] (Três Fases da Vida) • Dinis Brites Sincronizaç…" at bounding box center [457, 218] width 915 height 436
click at [837, 19] on button "Cancelar" at bounding box center [844, 17] width 46 height 17
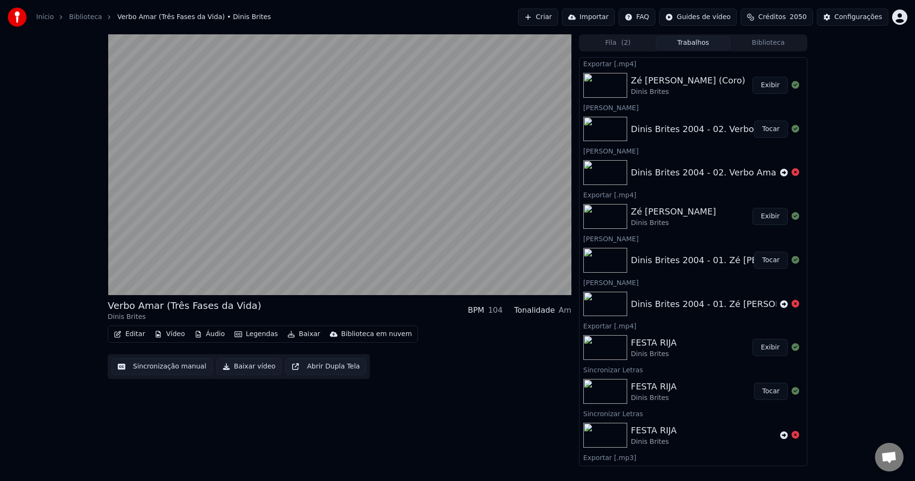
click at [127, 335] on button "Editar" at bounding box center [129, 333] width 39 height 13
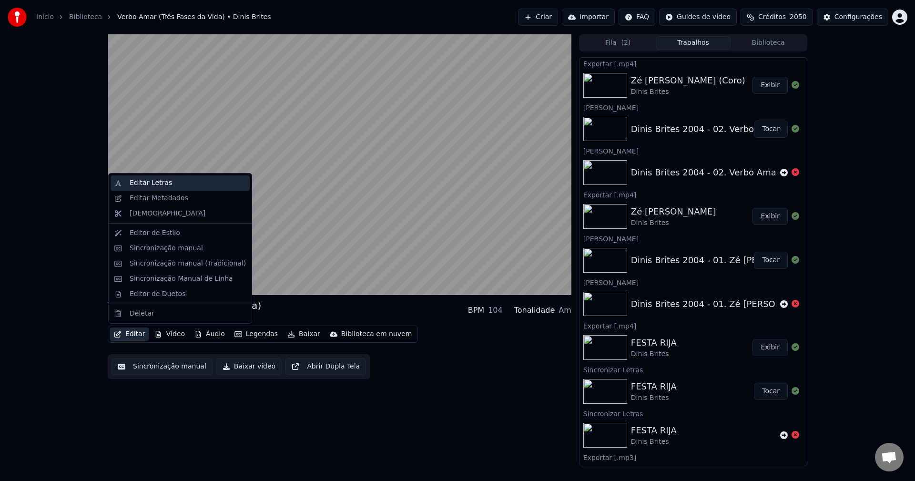
click at [164, 178] on div "Editar Letras" at bounding box center [151, 183] width 42 height 10
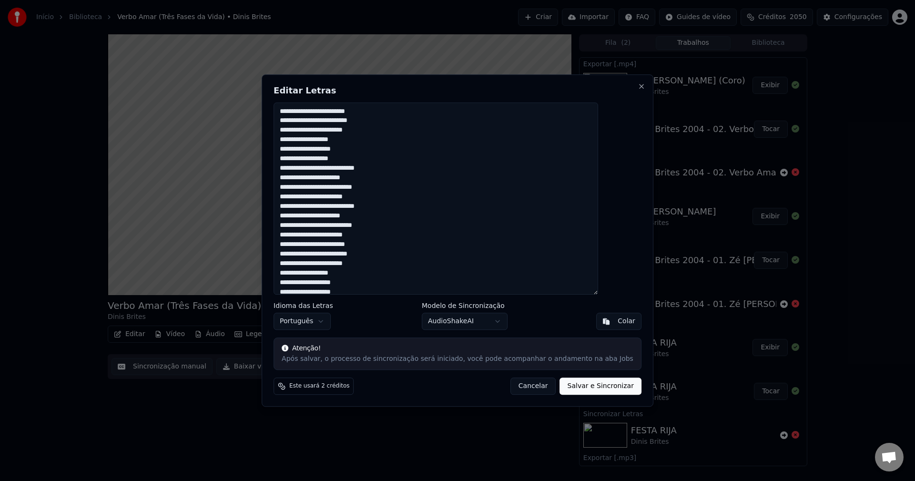
click at [467, 321] on button "AudioShakeAI" at bounding box center [465, 321] width 86 height 17
click at [467, 321] on body "Início Biblioteca [PERSON_NAME] (Três Fases da Vida) • Dinis Brites Criar Impor…" at bounding box center [457, 240] width 915 height 481
click at [319, 108] on textarea at bounding box center [435, 198] width 324 height 192
type textarea "**********"
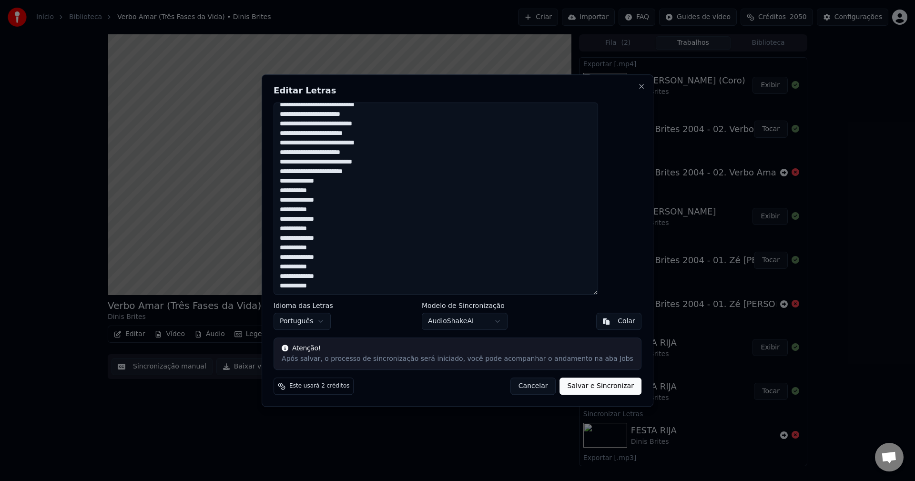
click at [585, 384] on button "Salvar e Sincronizar" at bounding box center [600, 385] width 81 height 17
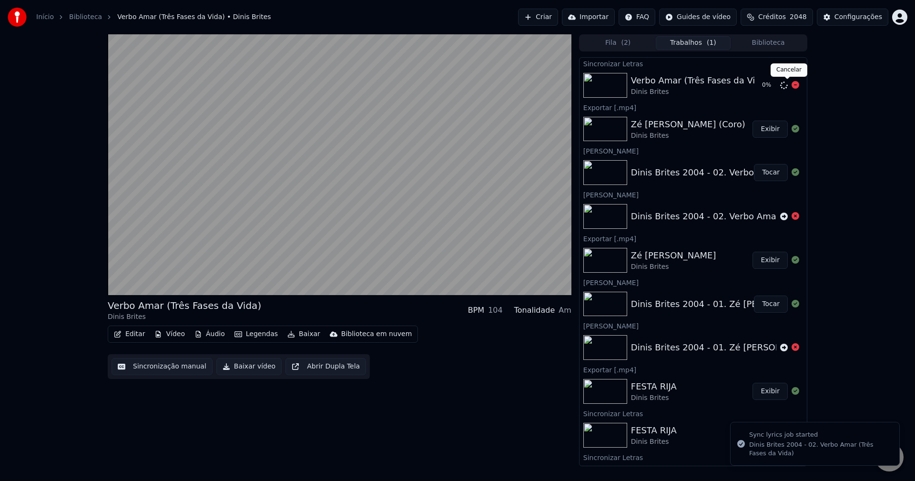
click at [791, 84] on icon at bounding box center [795, 85] width 8 height 8
click at [780, 89] on icon at bounding box center [784, 85] width 8 height 8
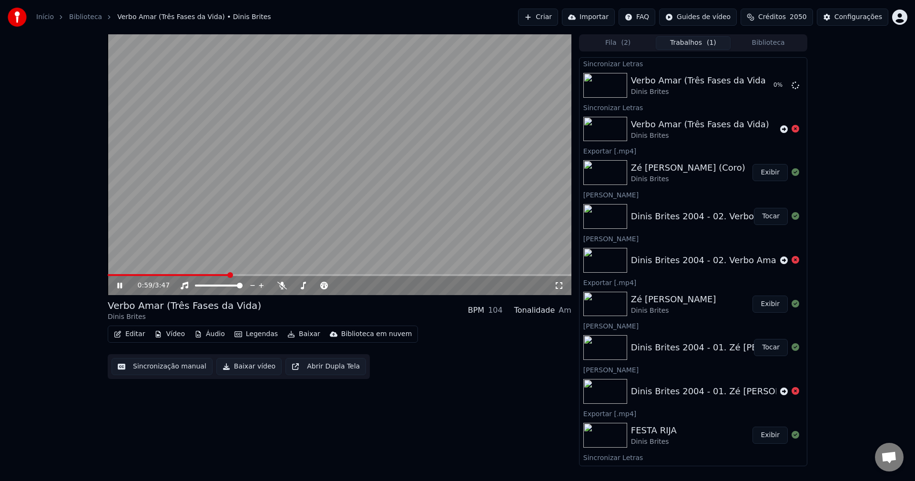
click at [801, 21] on button "Créditos 2050" at bounding box center [776, 17] width 72 height 17
click at [801, 21] on span "2050" at bounding box center [797, 17] width 17 height 10
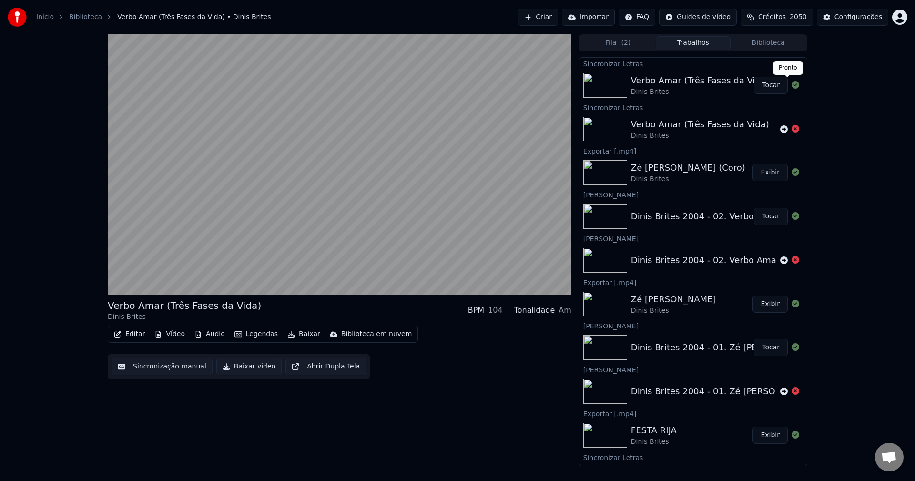
click at [767, 88] on button "Tocar" at bounding box center [771, 85] width 34 height 17
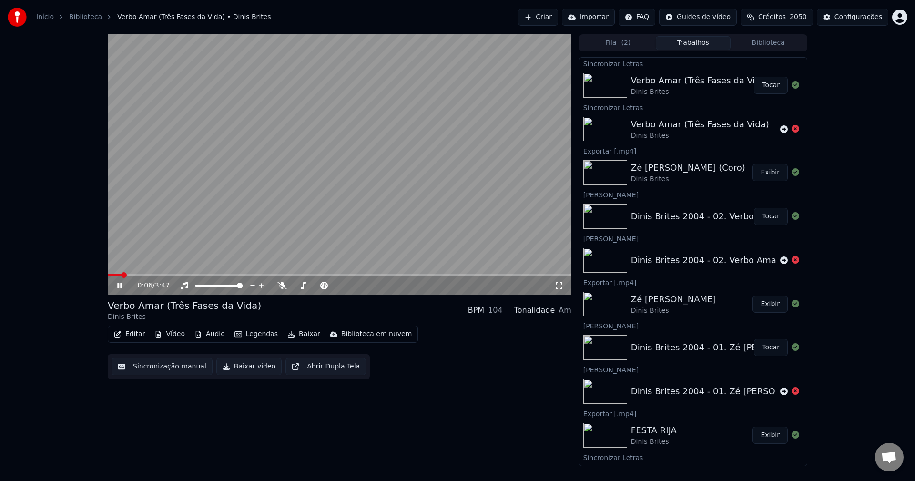
click at [258, 335] on button "Legendas" at bounding box center [256, 333] width 51 height 13
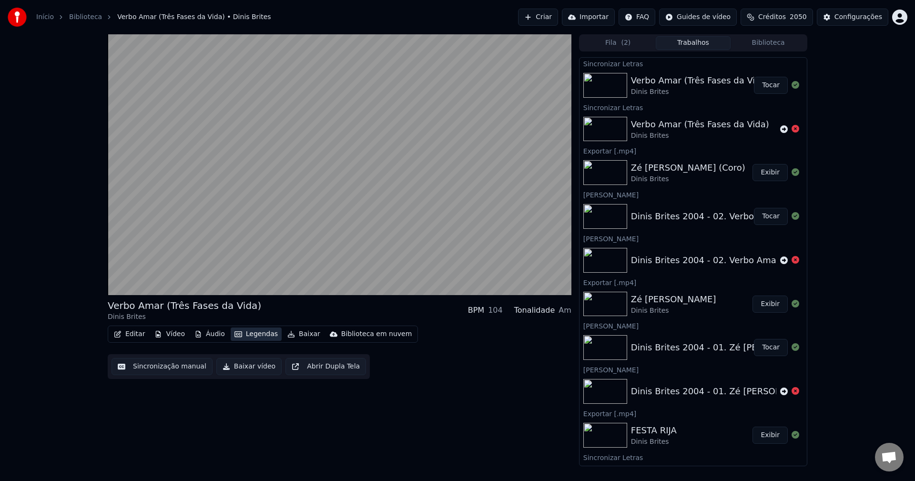
click at [258, 335] on button "Legendas" at bounding box center [256, 333] width 51 height 13
click at [170, 361] on button "Sincronização manual" at bounding box center [161, 366] width 101 height 17
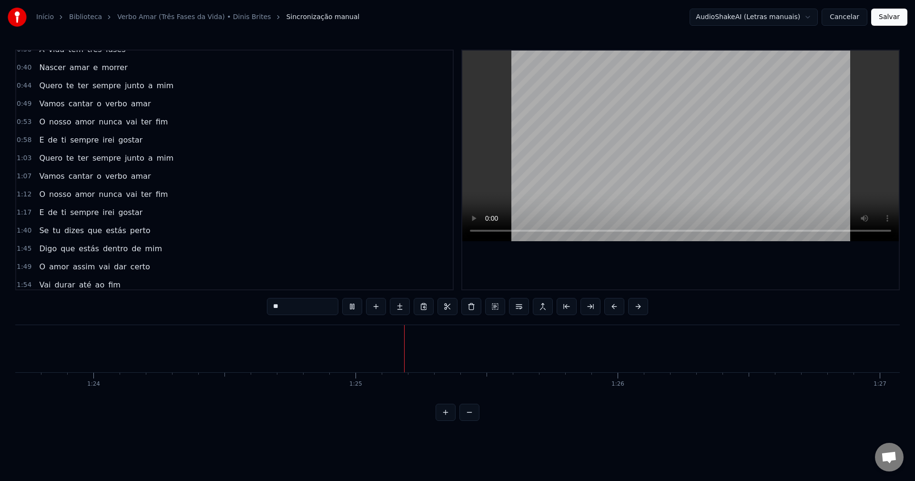
scroll to position [95, 0]
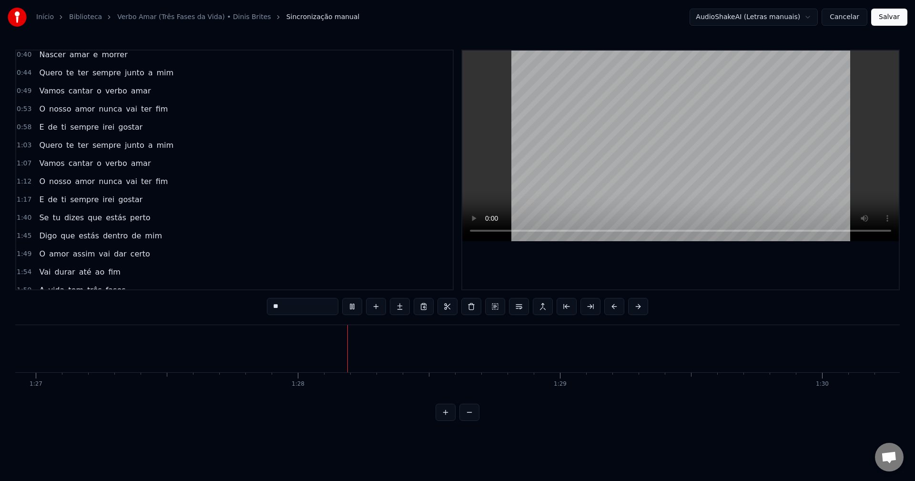
click at [40, 220] on span "Se" at bounding box center [43, 217] width 11 height 11
click at [889, 16] on button "Salvar" at bounding box center [889, 17] width 36 height 17
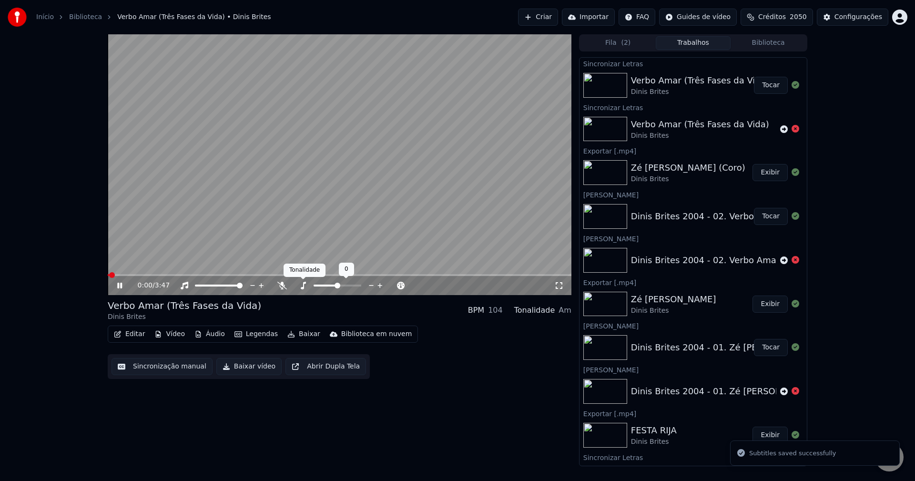
click at [305, 288] on icon at bounding box center [303, 286] width 10 height 8
click at [281, 288] on icon at bounding box center [282, 286] width 10 height 8
click at [281, 288] on icon at bounding box center [281, 286] width 5 height 8
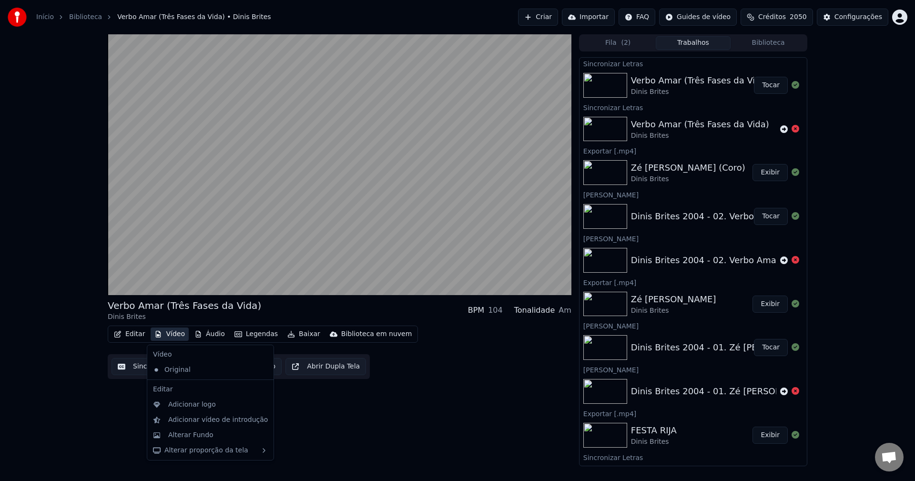
click at [178, 335] on button "Vídeo" at bounding box center [170, 333] width 38 height 13
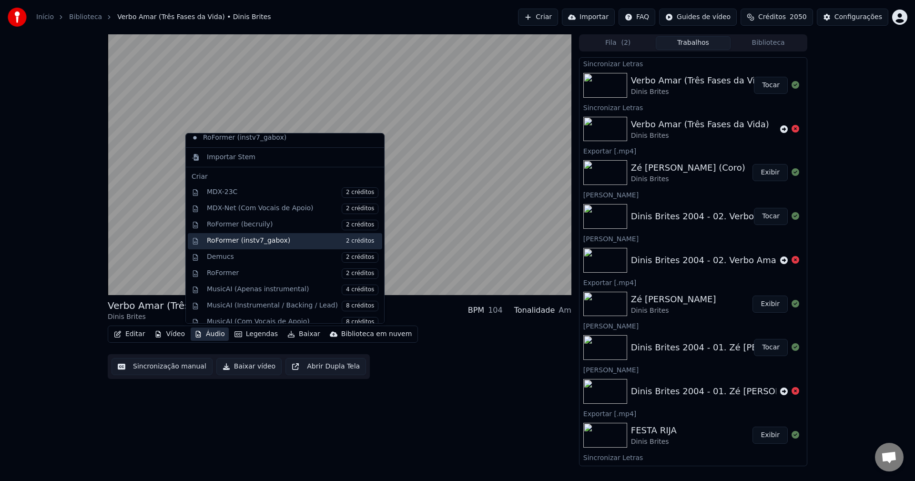
scroll to position [95, 0]
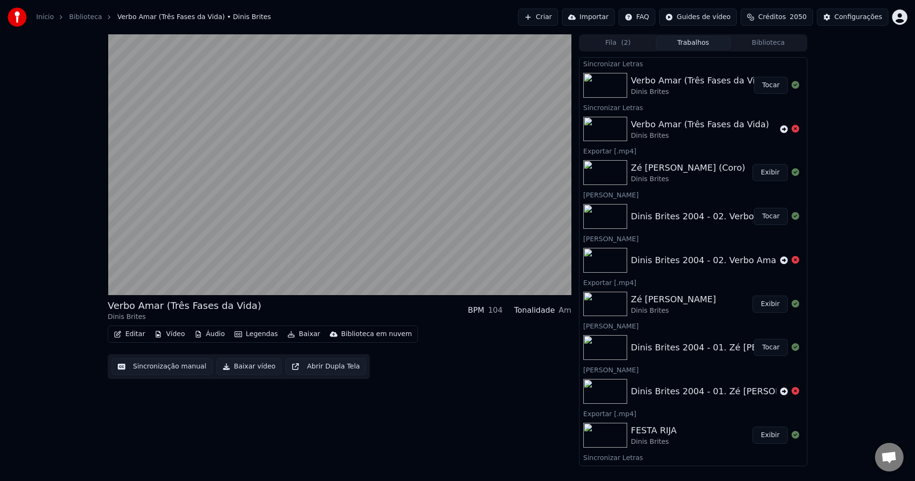
click at [253, 371] on button "Baixar vídeo" at bounding box center [248, 366] width 65 height 17
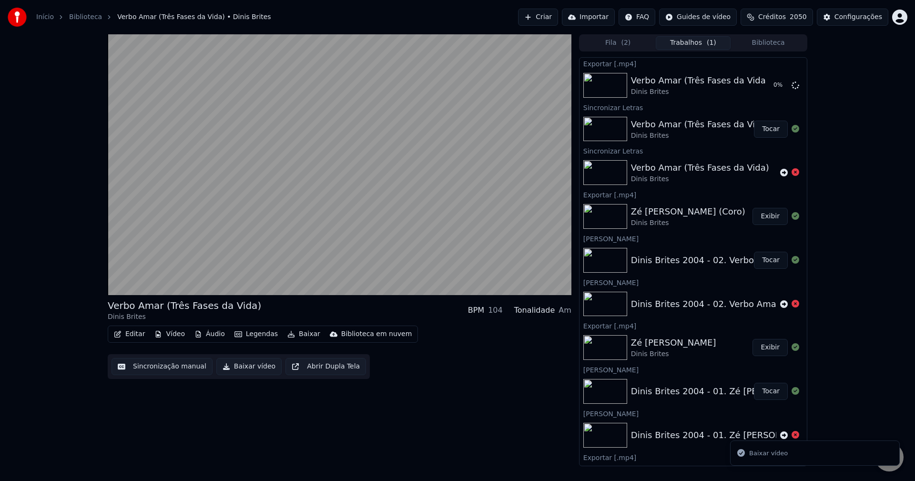
click at [124, 335] on button "Editar" at bounding box center [129, 333] width 39 height 13
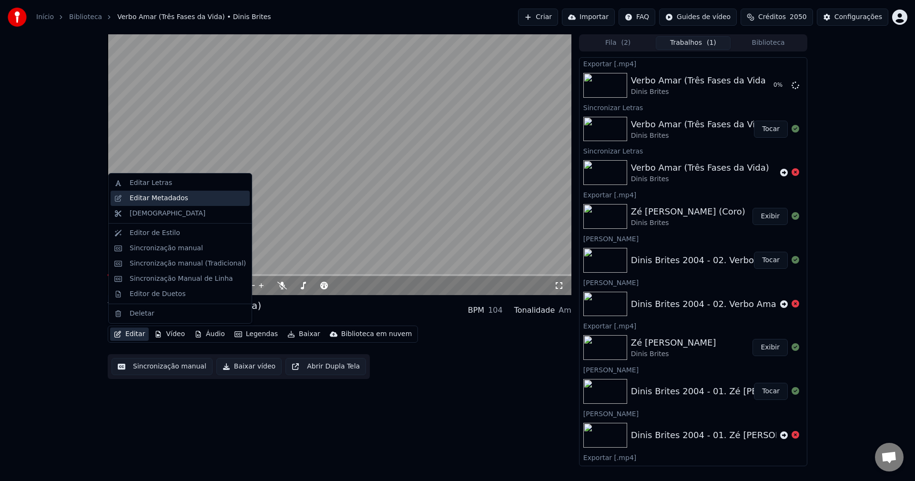
click at [174, 194] on div "Editar Metadados" at bounding box center [159, 198] width 59 height 10
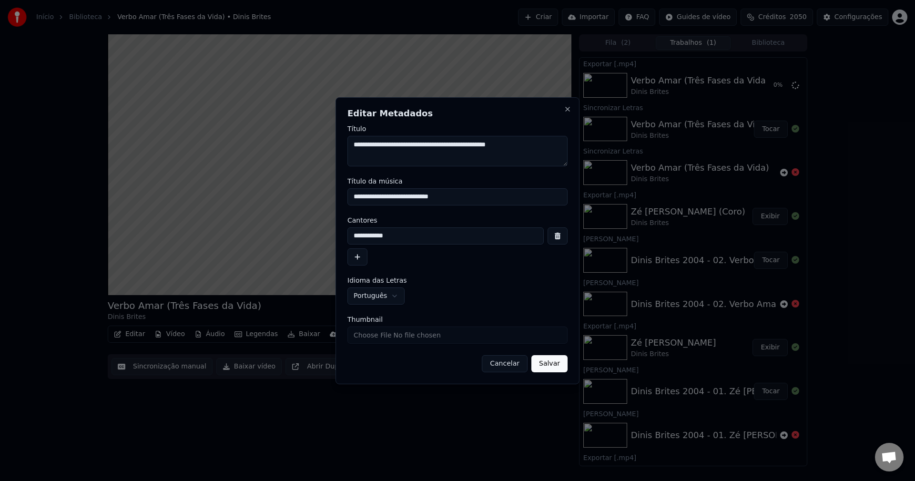
click at [430, 336] on input "Thumbnail" at bounding box center [457, 334] width 220 height 17
type input "**********"
click at [545, 365] on button "Salvar" at bounding box center [549, 363] width 36 height 17
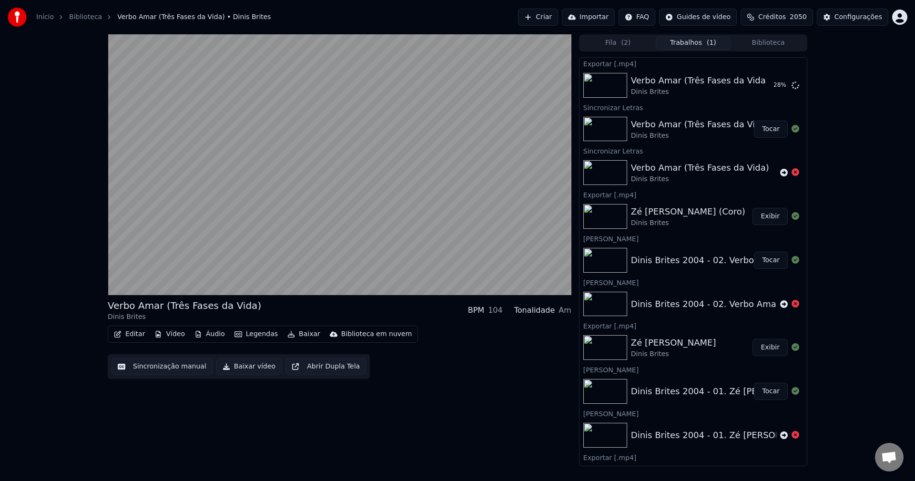
click at [765, 135] on button "Tocar" at bounding box center [771, 129] width 34 height 17
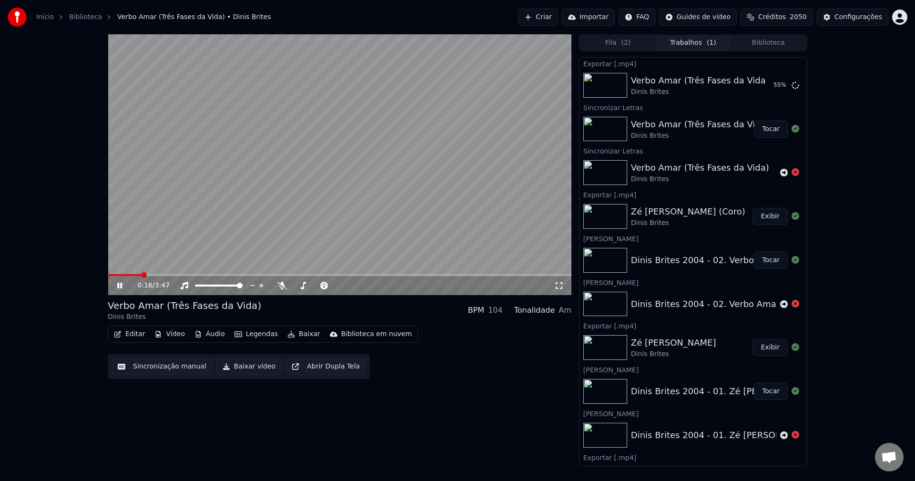
click at [137, 333] on button "Editar" at bounding box center [129, 333] width 39 height 13
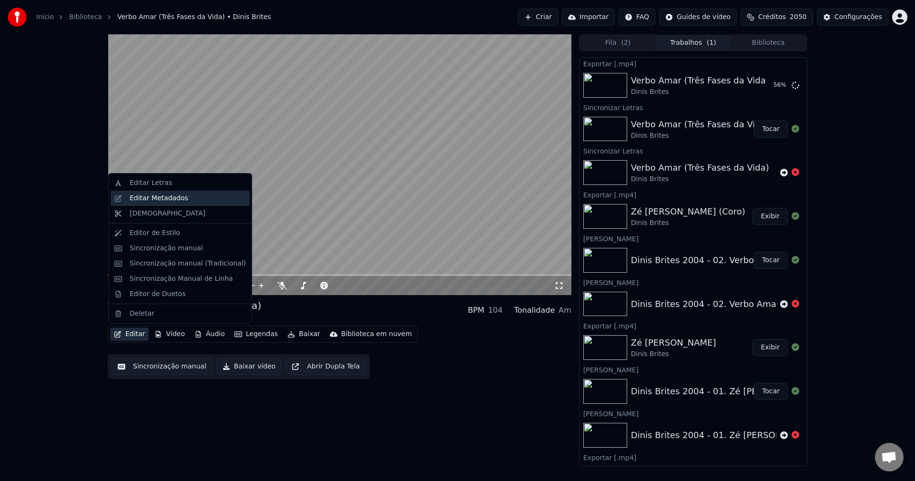
click at [170, 204] on div "Editar Metadados" at bounding box center [180, 198] width 139 height 15
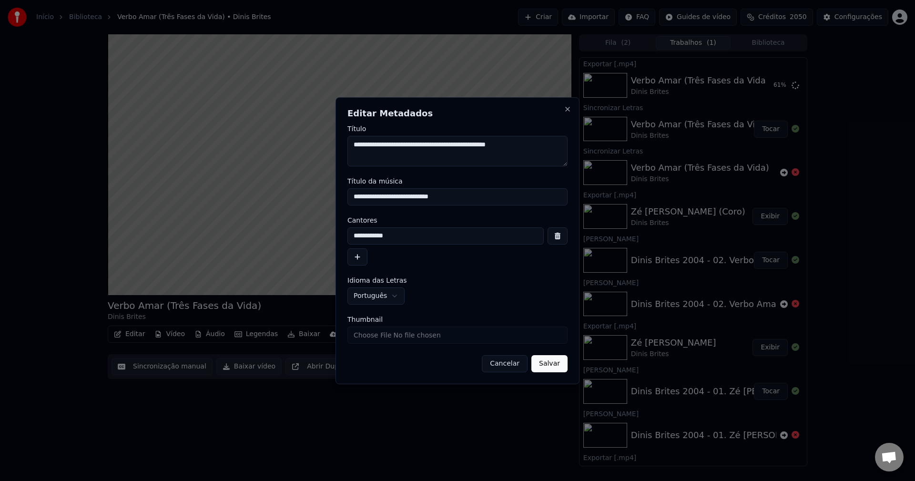
click at [431, 243] on input "**********" at bounding box center [445, 235] width 196 height 17
type input "**********"
click at [527, 363] on button "Cancelar" at bounding box center [505, 363] width 46 height 17
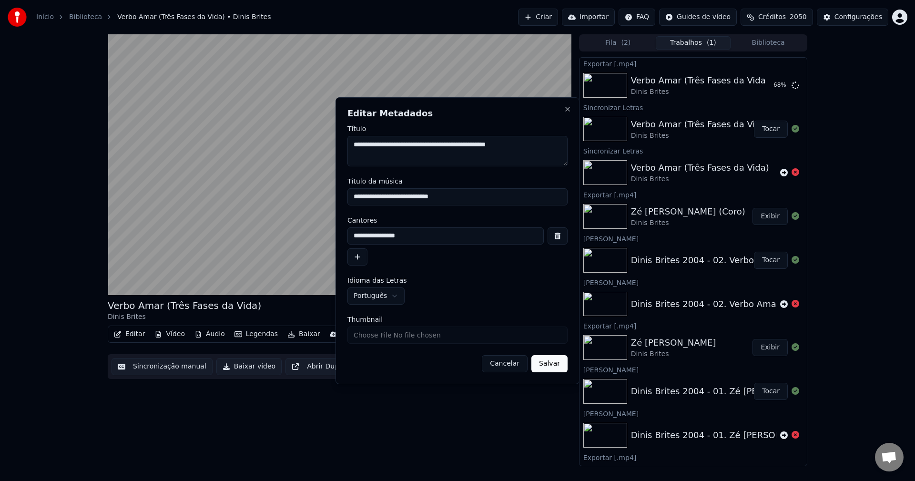
click at [551, 369] on div "**********" at bounding box center [457, 240] width 244 height 287
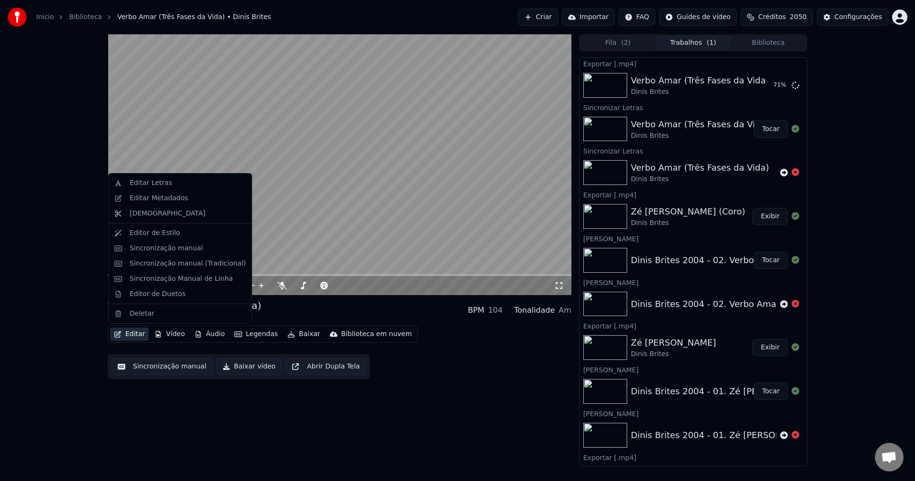
click at [141, 331] on button "Editar" at bounding box center [129, 333] width 39 height 13
click at [190, 194] on div "Editar Metadados" at bounding box center [188, 198] width 116 height 10
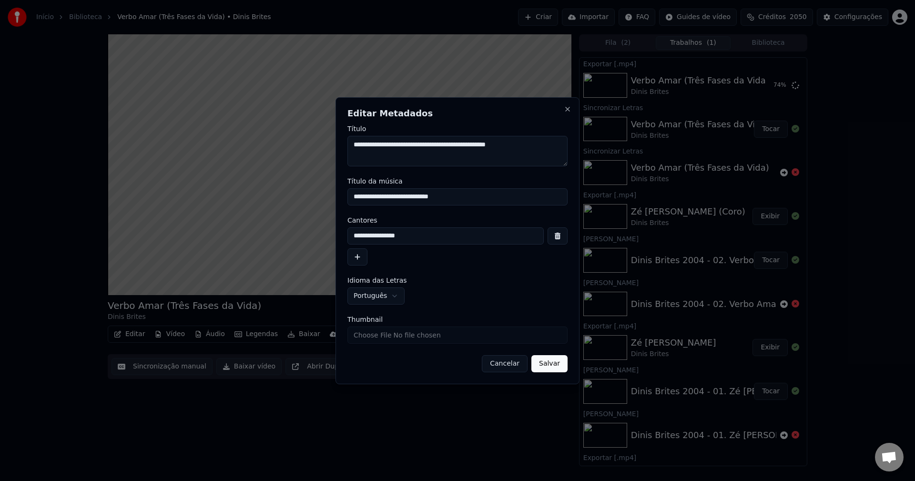
click at [415, 234] on input "**********" at bounding box center [445, 235] width 196 height 17
type input "**********"
click at [552, 367] on button "Salvar" at bounding box center [549, 363] width 36 height 17
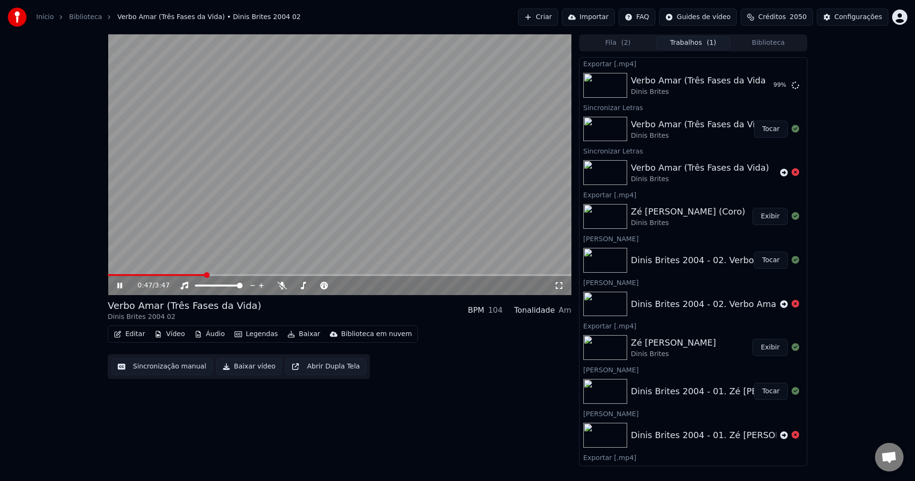
click at [767, 135] on button "Tocar" at bounding box center [771, 129] width 34 height 17
click at [769, 88] on button "Exibir" at bounding box center [769, 85] width 35 height 17
click at [354, 225] on video at bounding box center [340, 164] width 464 height 261
click at [558, 22] on button "Criar" at bounding box center [538, 17] width 40 height 17
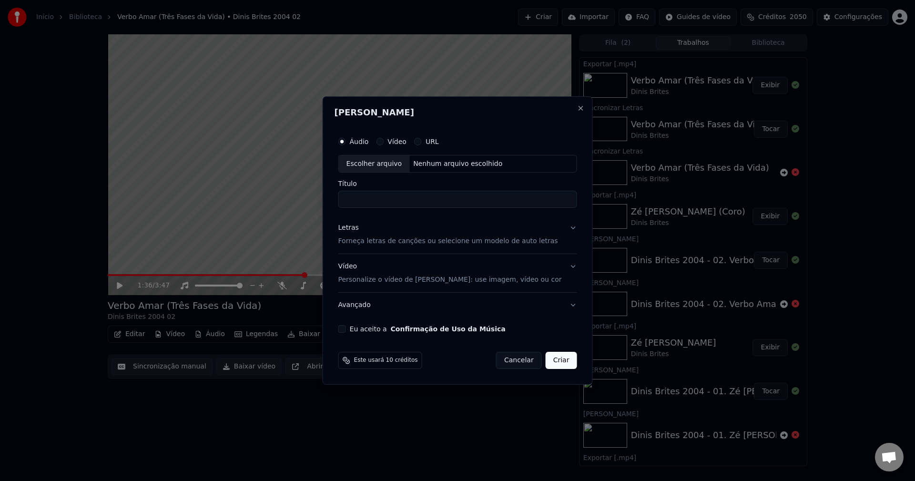
click at [346, 329] on button "Eu aceito a Confirmação de Uso da Música" at bounding box center [342, 329] width 8 height 8
click at [359, 226] on div "Letras" at bounding box center [348, 228] width 20 height 10
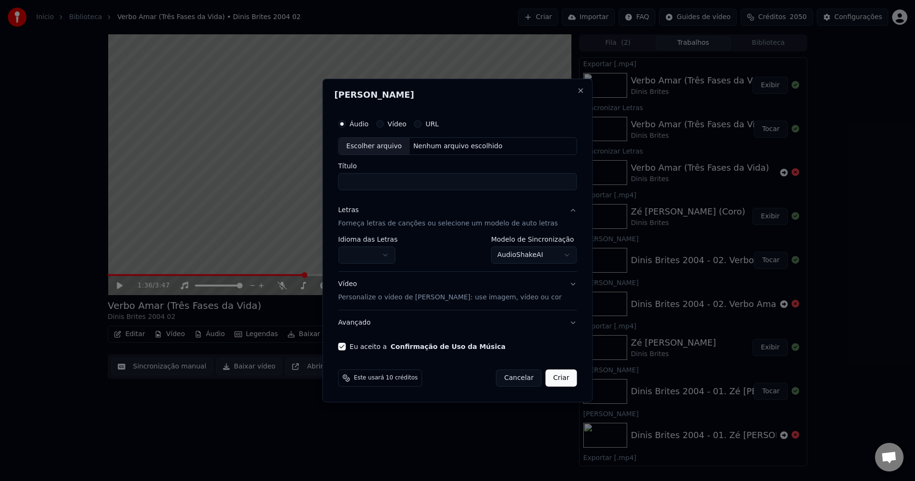
click at [374, 252] on button "button" at bounding box center [366, 255] width 57 height 17
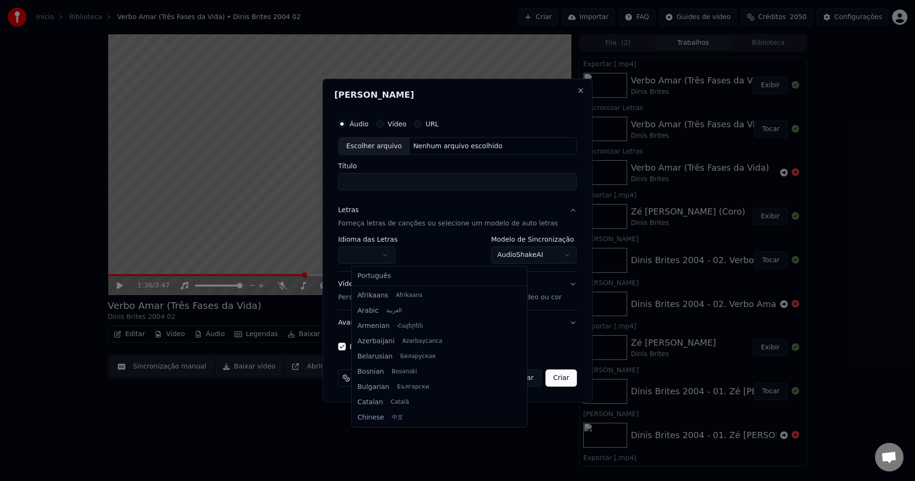
select select "**"
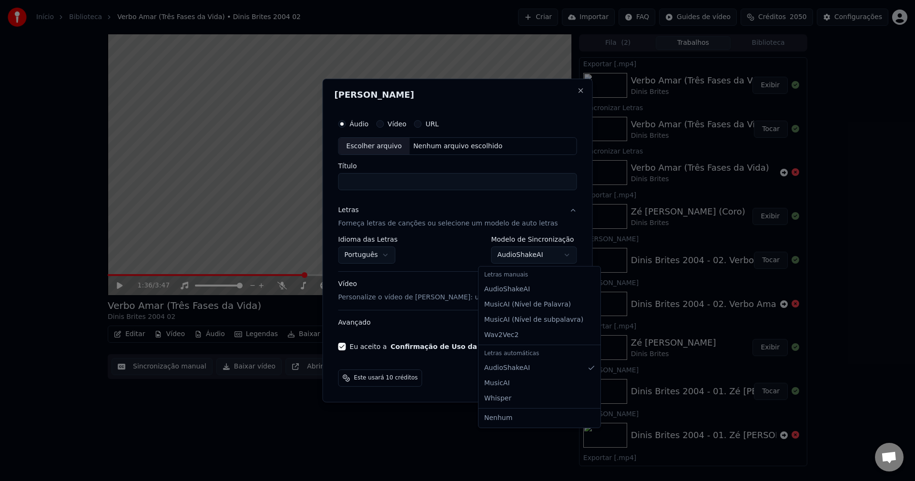
click at [539, 255] on body "Início Biblioteca Verbo Amar (Três Fases da Vida) • Dinis Brites 2004 02 Criar …" at bounding box center [457, 240] width 915 height 481
select select "**********"
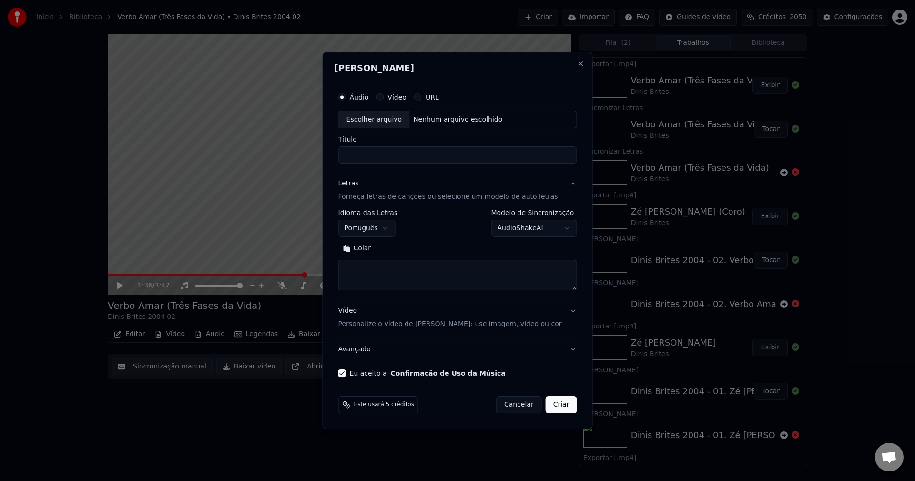
click at [373, 250] on button "Colar" at bounding box center [357, 248] width 38 height 15
click at [445, 121] on div "Nenhum arquivo escolhido" at bounding box center [457, 120] width 97 height 10
type textarea "**********"
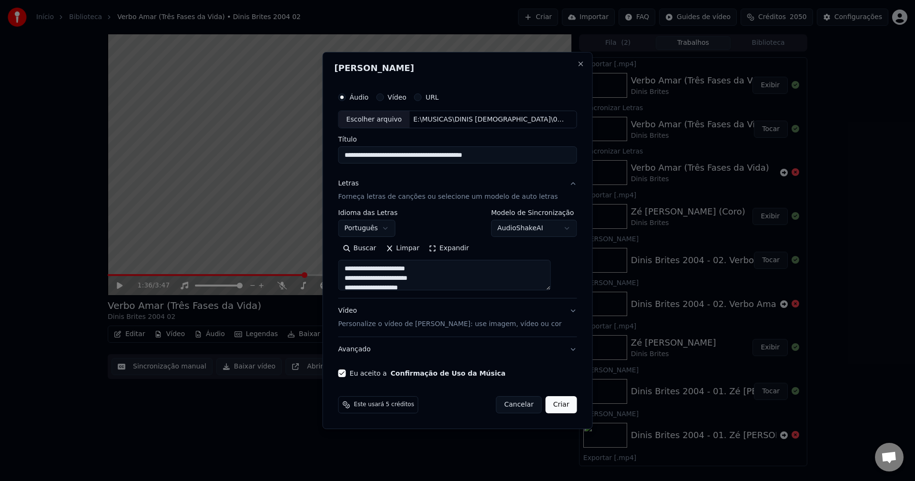
type input "**********"
click at [359, 352] on button "Avançado" at bounding box center [457, 349] width 239 height 25
type textarea "**********"
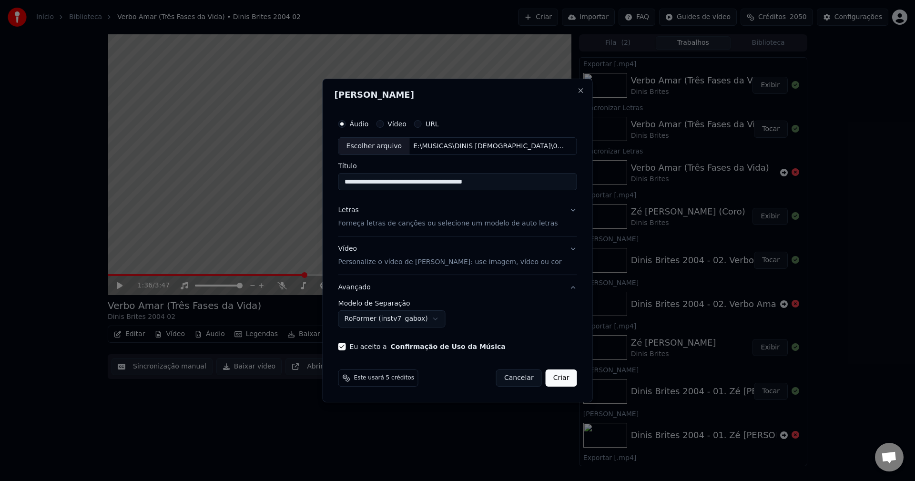
click at [422, 319] on body "Início Biblioteca Verbo Amar (Três Fases da Vida) • Dinis Brites 2004 02 Criar …" at bounding box center [457, 240] width 915 height 481
click at [552, 380] on button "Criar" at bounding box center [560, 377] width 31 height 17
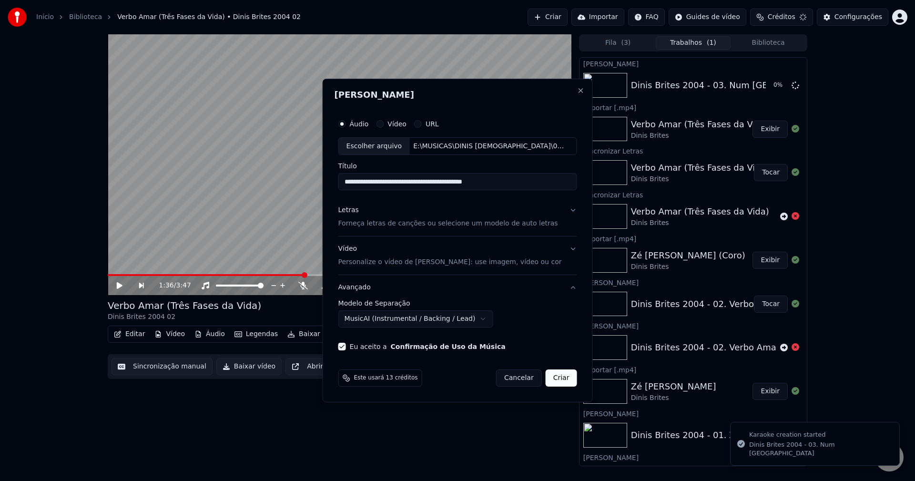
select select "**********"
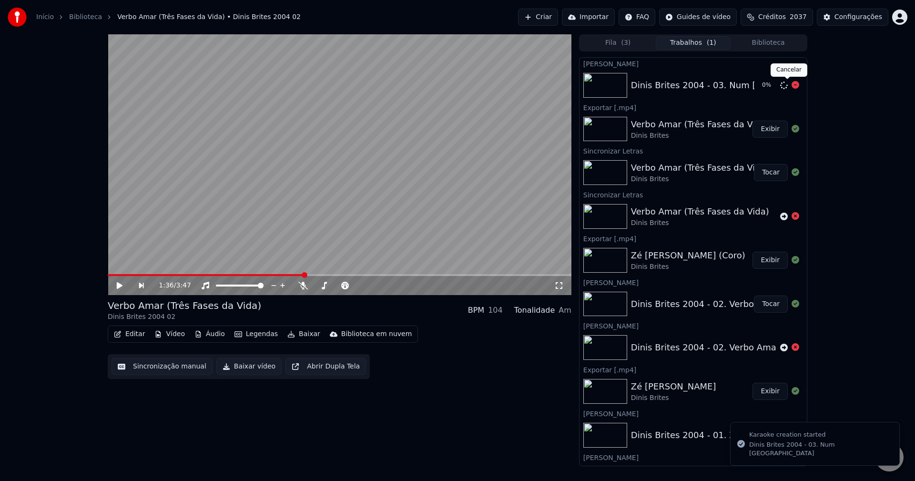
click at [791, 84] on icon at bounding box center [795, 85] width 8 height 8
click at [780, 88] on icon at bounding box center [784, 85] width 8 height 8
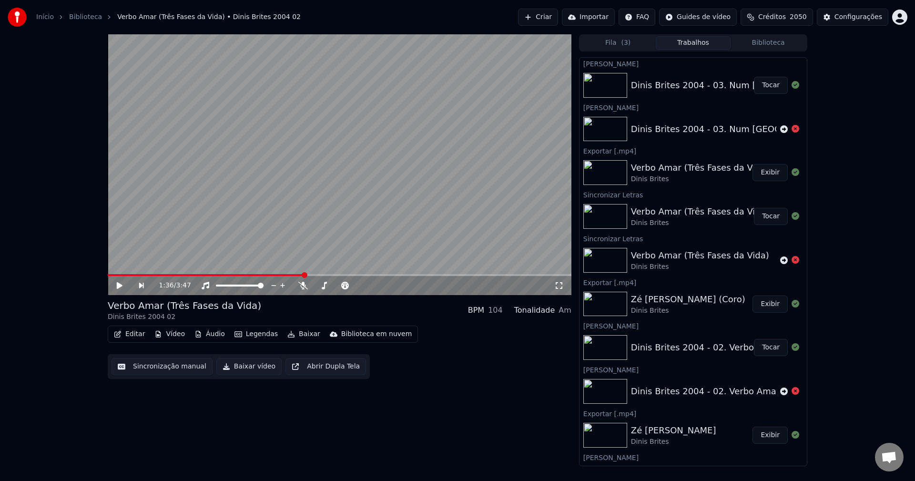
click at [770, 86] on button "Tocar" at bounding box center [771, 85] width 34 height 17
click at [154, 363] on button "Sincronização manual" at bounding box center [161, 366] width 101 height 17
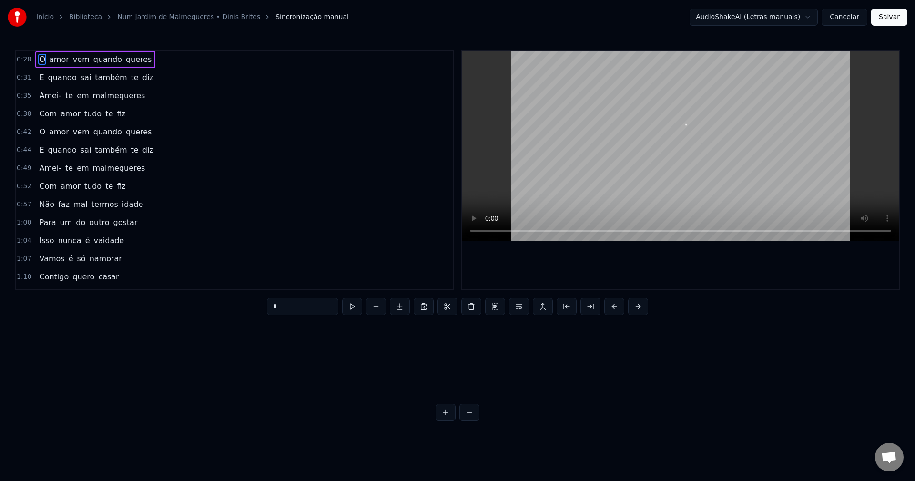
scroll to position [0, 7472]
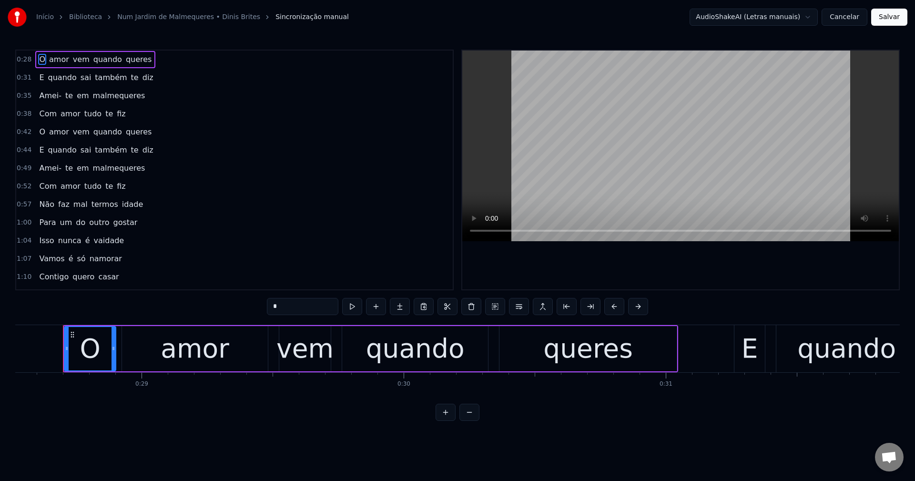
click at [845, 20] on button "Cancelar" at bounding box center [844, 17] width 46 height 17
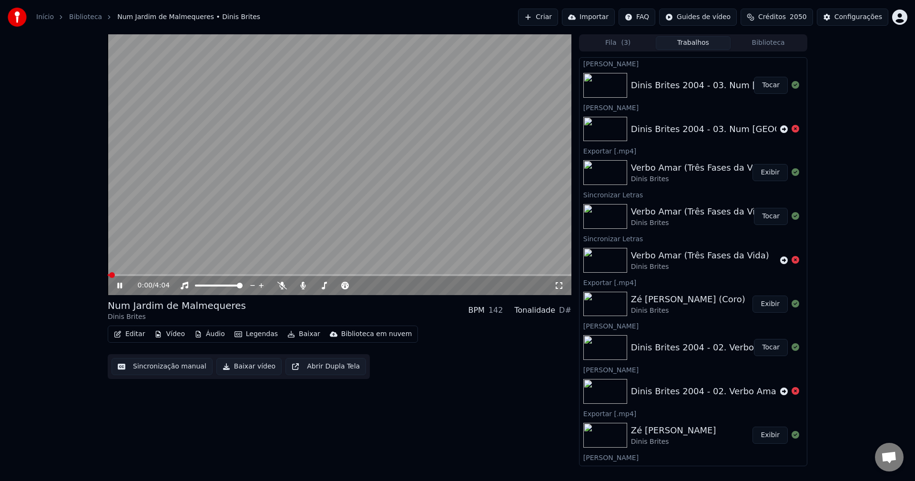
click at [284, 182] on video at bounding box center [340, 164] width 464 height 261
click at [303, 283] on icon at bounding box center [302, 286] width 5 height 8
click at [148, 369] on button "Sincronização manual" at bounding box center [161, 366] width 101 height 17
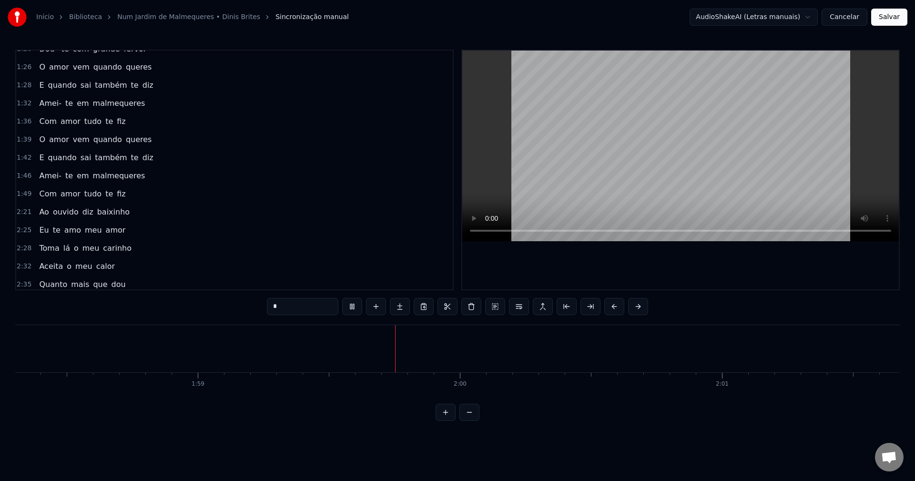
scroll to position [286, 0]
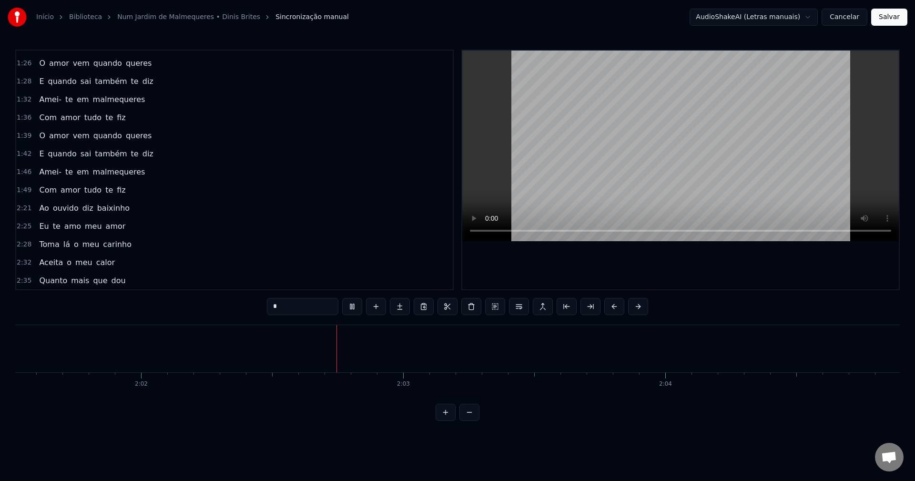
click at [44, 210] on span "Ao" at bounding box center [43, 207] width 11 height 11
click at [393, 354] on div "fiz" at bounding box center [582, 348] width 4432 height 47
type input "***"
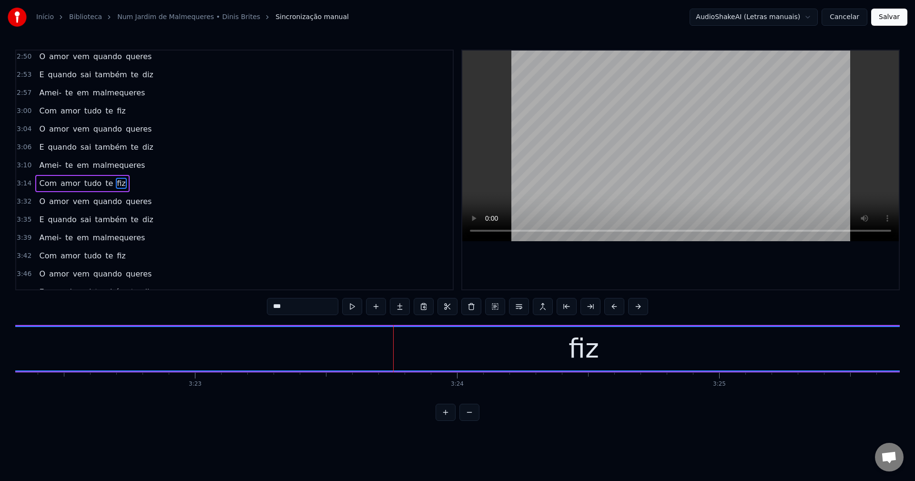
scroll to position [614, 0]
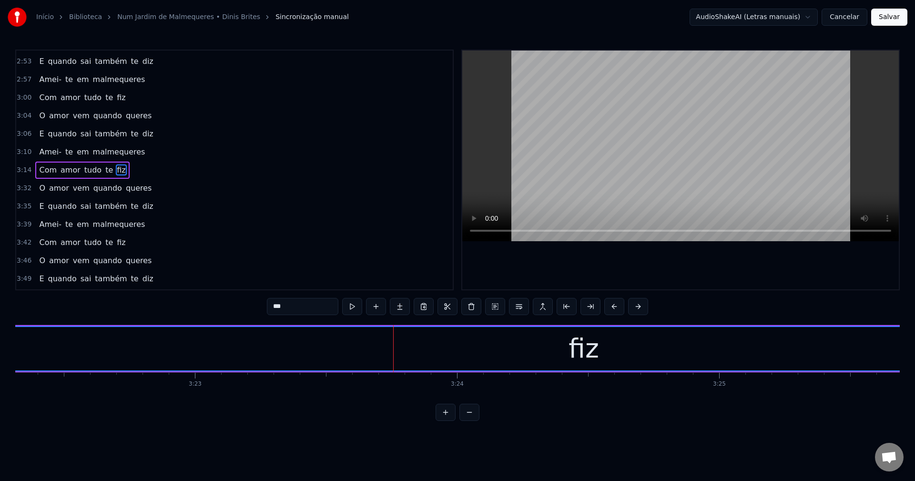
drag, startPoint x: 283, startPoint y: 307, endPoint x: 207, endPoint y: 286, distance: 79.1
click at [207, 286] on div "0:28 O amor vem quando queres 0:31 E quando sai também te diz 0:35 Amei- te em …" at bounding box center [457, 235] width 884 height 371
click at [116, 171] on span "fiz" at bounding box center [121, 169] width 10 height 11
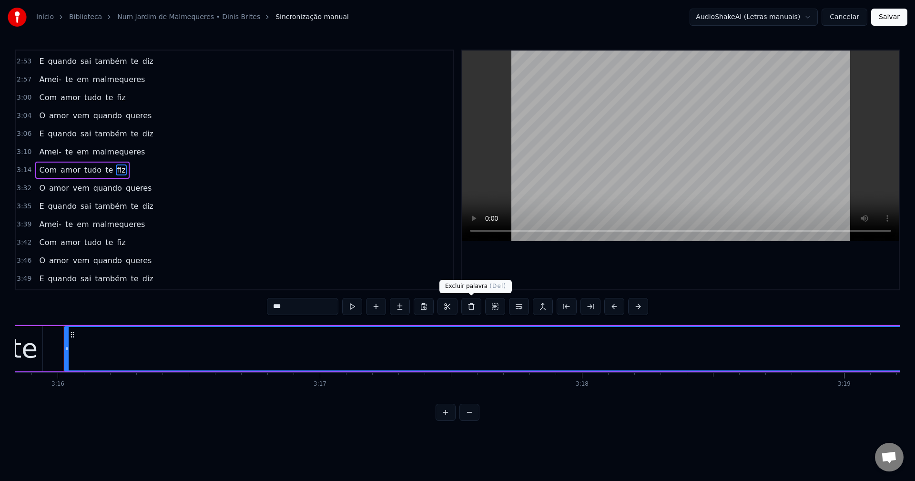
click at [471, 305] on button at bounding box center [471, 306] width 20 height 17
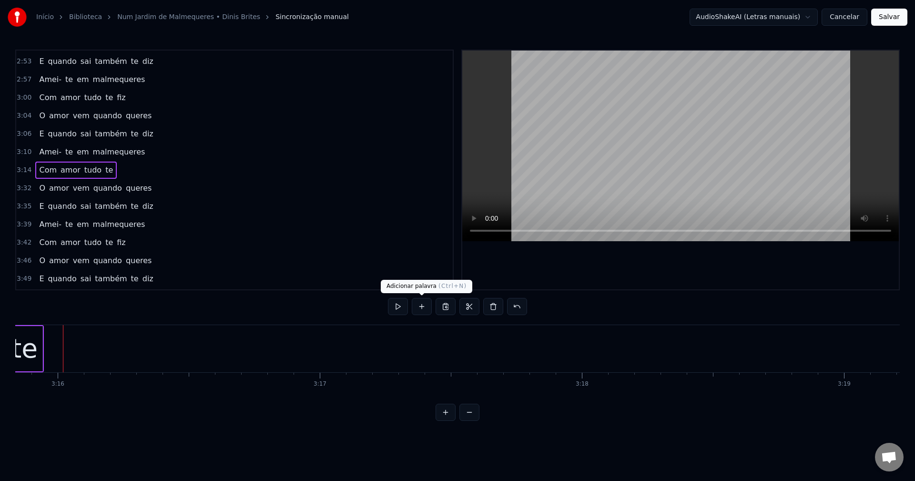
click at [420, 311] on button at bounding box center [422, 306] width 20 height 17
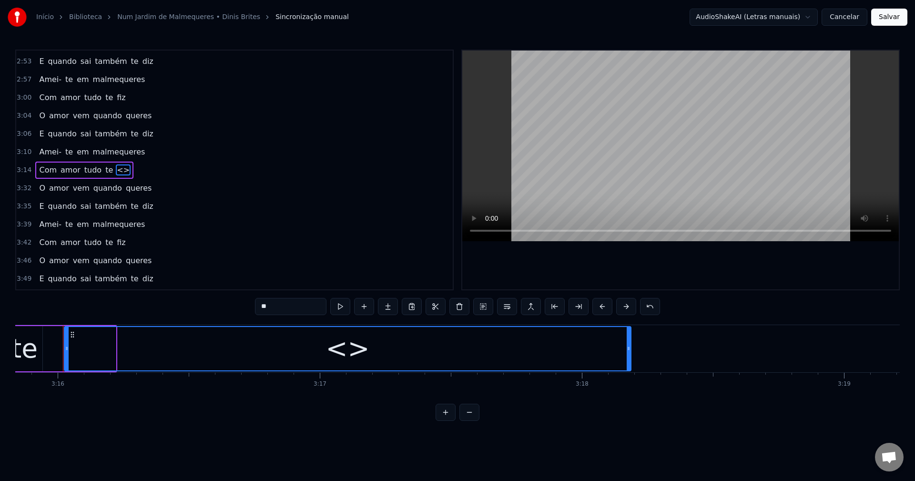
drag, startPoint x: 115, startPoint y: 349, endPoint x: 578, endPoint y: 343, distance: 463.6
click at [629, 333] on div at bounding box center [628, 348] width 4 height 43
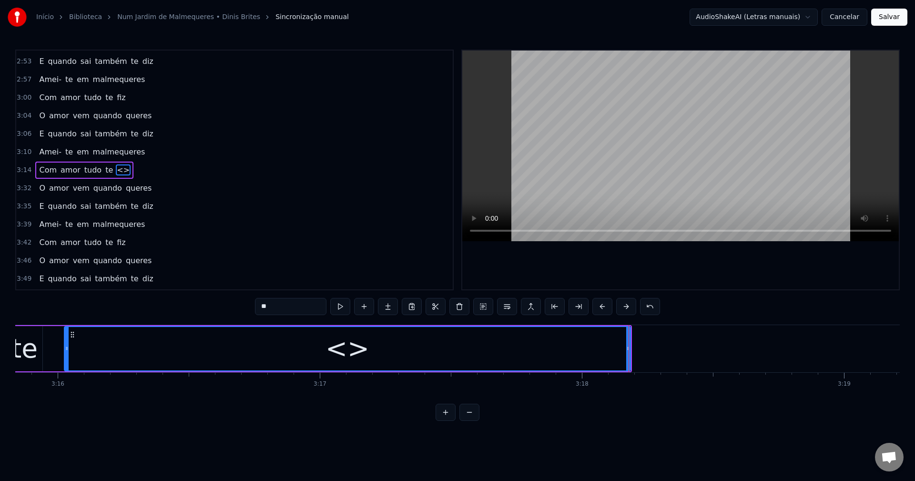
drag, startPoint x: 283, startPoint y: 305, endPoint x: 203, endPoint y: 304, distance: 79.6
click at [203, 304] on div "0:28 O amor vem quando queres 0:31 E quando sai também te diz 0:35 Amei- te em …" at bounding box center [457, 235] width 884 height 371
paste input "*"
click at [40, 191] on span "O" at bounding box center [42, 187] width 8 height 11
type input "*"
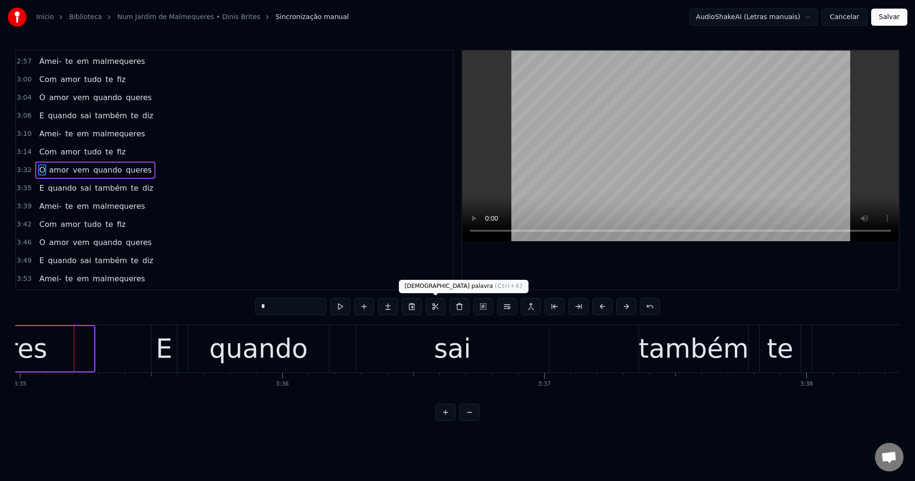
scroll to position [0, 56339]
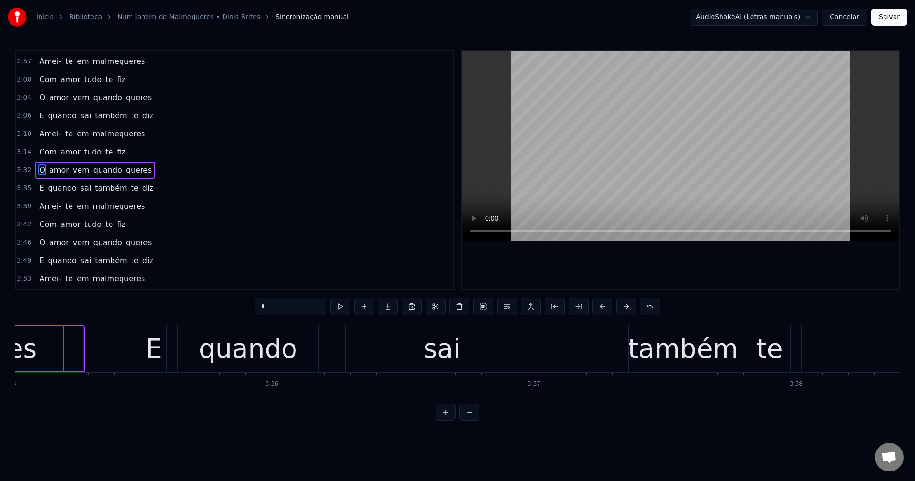
click at [40, 168] on span "O" at bounding box center [42, 169] width 8 height 11
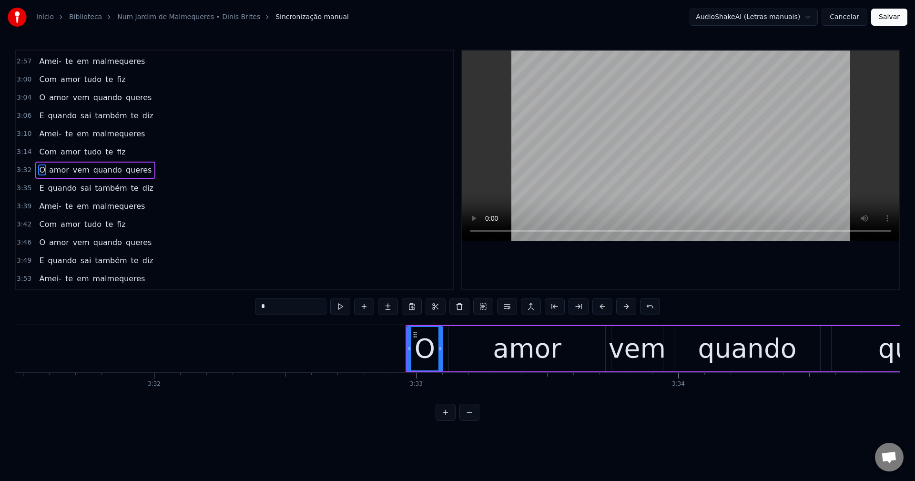
scroll to position [0, 55338]
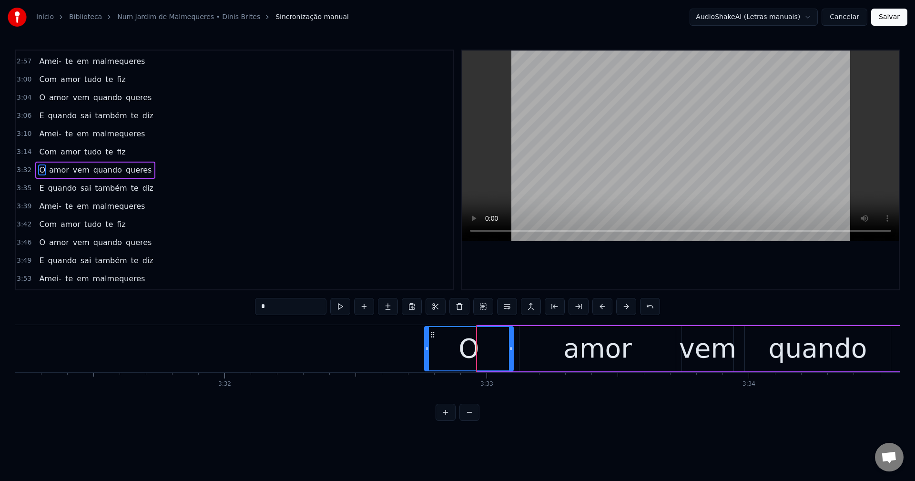
drag, startPoint x: 478, startPoint y: 348, endPoint x: 425, endPoint y: 350, distance: 52.9
click at [425, 350] on icon at bounding box center [427, 348] width 4 height 8
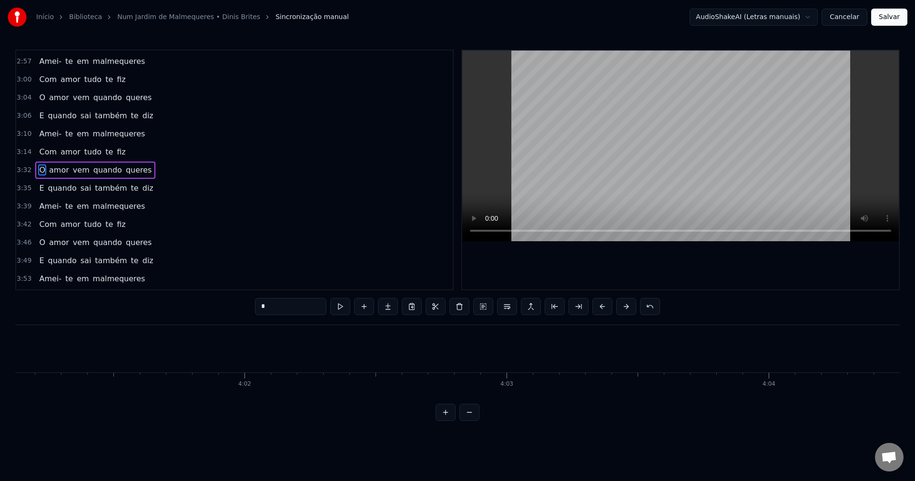
scroll to position [0, 63179]
click at [887, 18] on button "Salvar" at bounding box center [889, 17] width 36 height 17
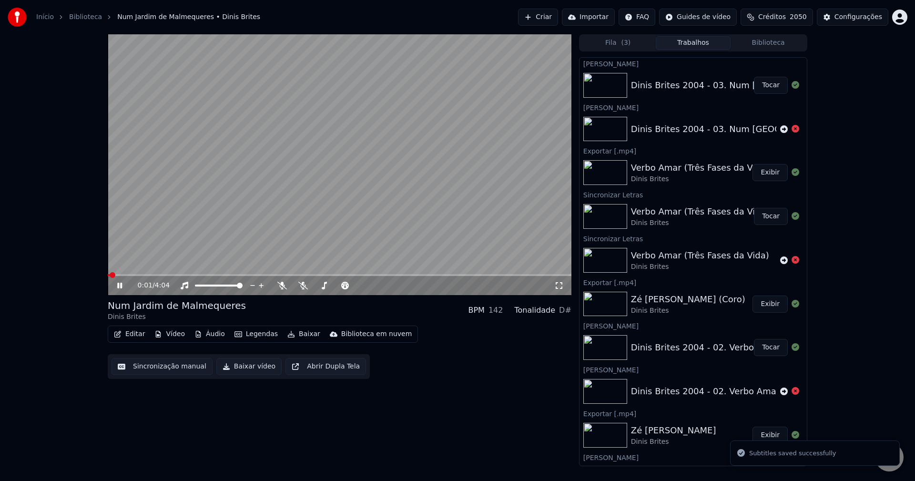
click at [242, 369] on button "Baixar vídeo" at bounding box center [248, 366] width 65 height 17
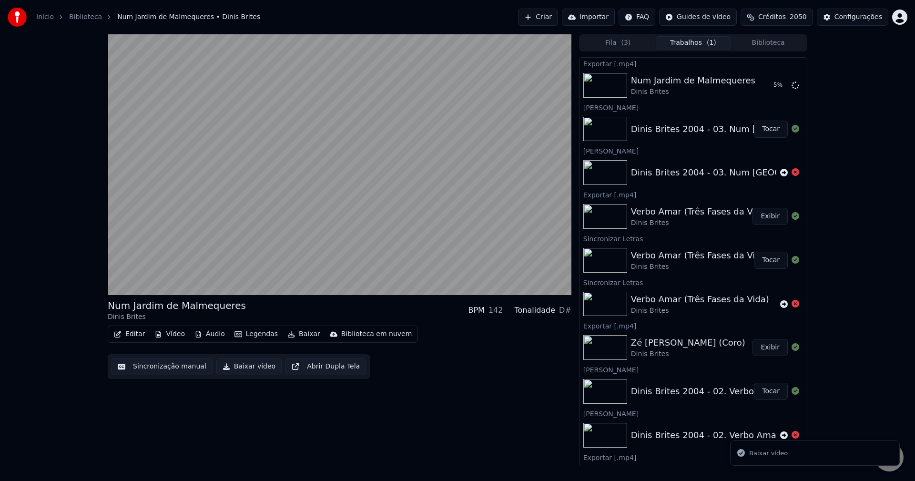
click at [129, 333] on button "Editar" at bounding box center [129, 333] width 39 height 13
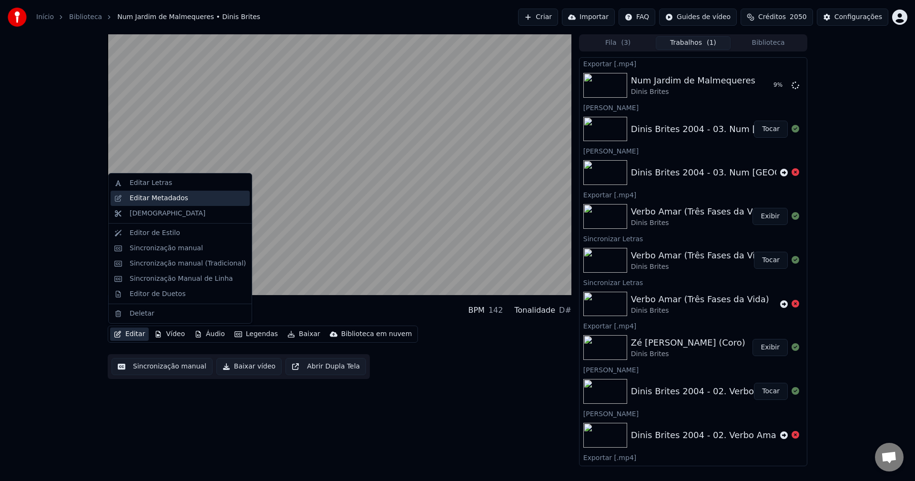
click at [156, 203] on div "Editar Metadados" at bounding box center [180, 198] width 139 height 15
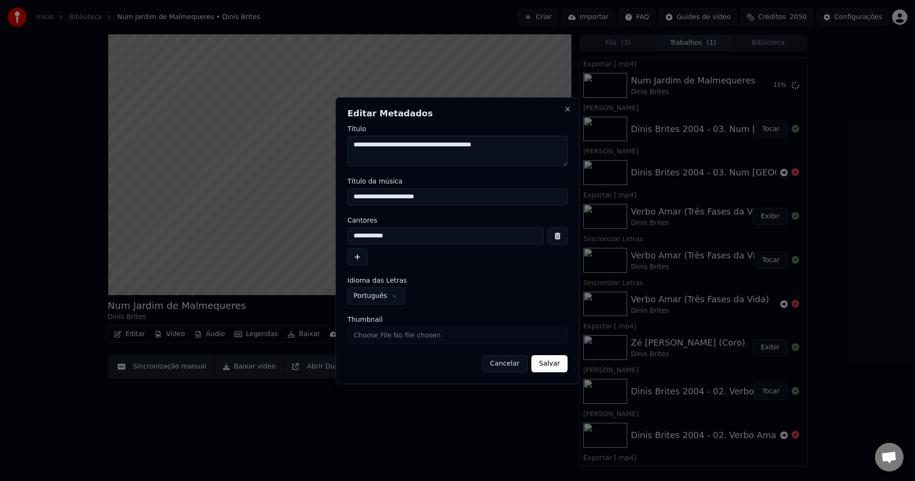
click at [513, 138] on textarea "**********" at bounding box center [457, 151] width 220 height 30
drag, startPoint x: 542, startPoint y: 151, endPoint x: 506, endPoint y: 157, distance: 36.7
click at [506, 157] on textarea "**********" at bounding box center [457, 151] width 220 height 30
type textarea "**********"
click at [488, 200] on input "**********" at bounding box center [457, 196] width 220 height 17
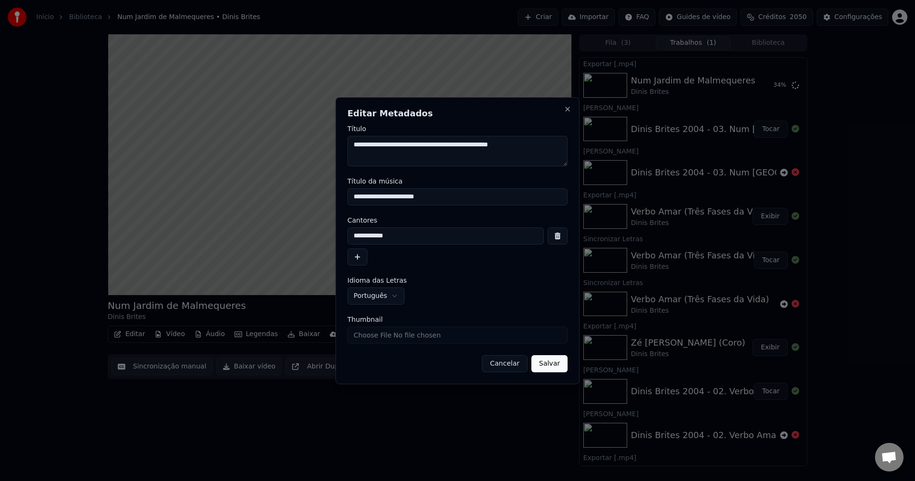
paste input "*******"
type input "**********"
click at [468, 234] on input "**********" at bounding box center [445, 235] width 196 height 17
type input "**********"
click at [542, 363] on button "Salvar" at bounding box center [549, 363] width 36 height 17
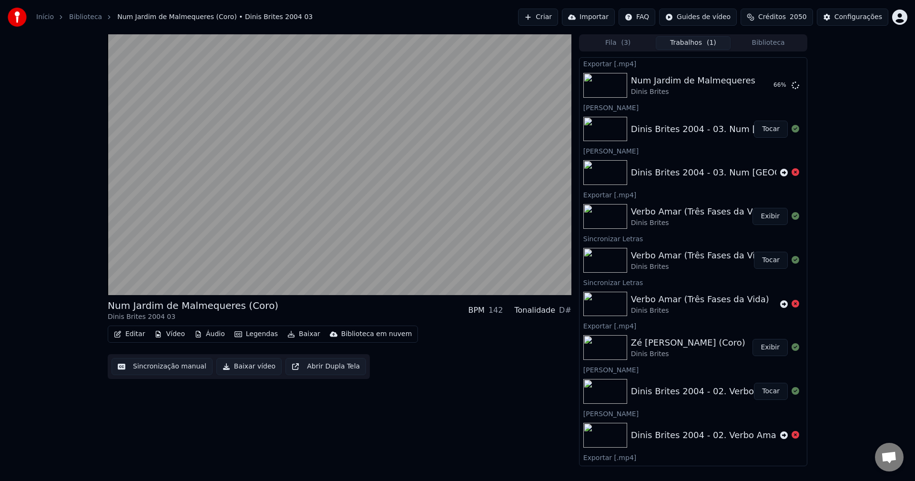
click at [236, 366] on button "Baixar vídeo" at bounding box center [248, 366] width 65 height 17
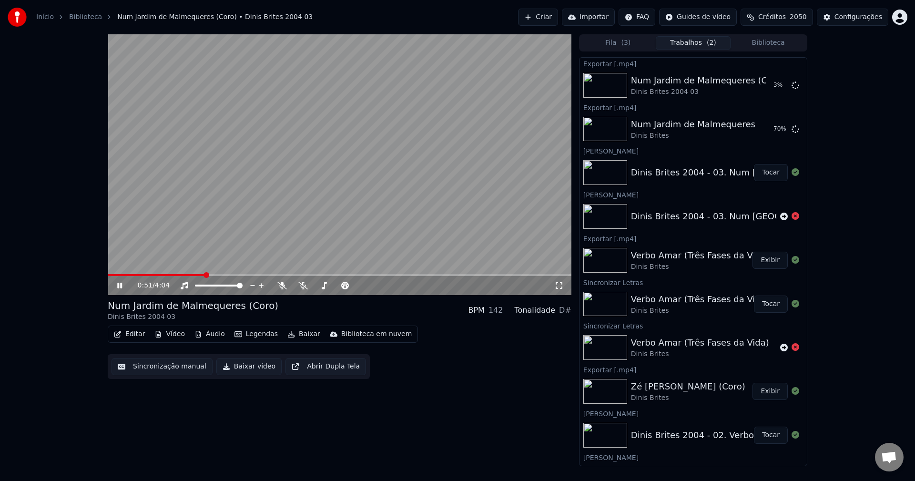
click at [121, 288] on icon at bounding box center [119, 286] width 5 height 6
click at [791, 88] on icon at bounding box center [795, 85] width 8 height 8
click at [300, 283] on icon at bounding box center [303, 286] width 10 height 8
click at [231, 369] on button "Baixar vídeo" at bounding box center [248, 366] width 65 height 17
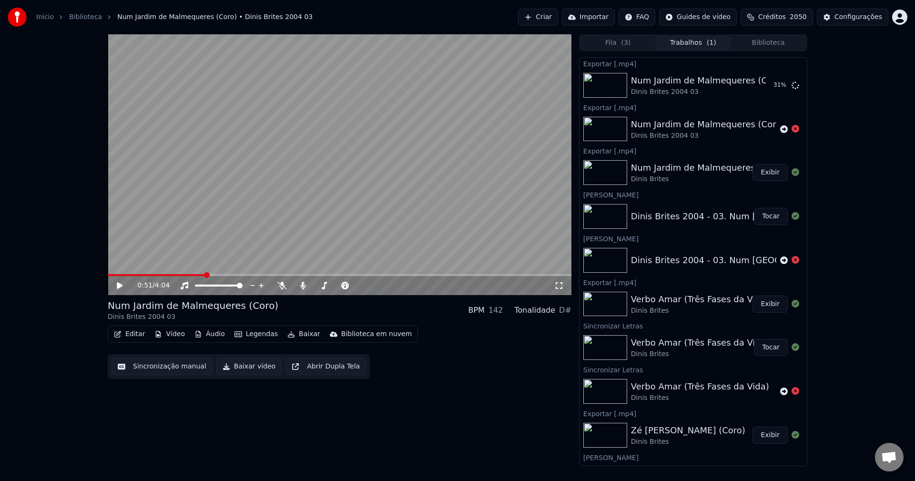
click at [769, 177] on button "Exibir" at bounding box center [769, 172] width 35 height 17
click at [261, 142] on video at bounding box center [340, 164] width 464 height 261
click at [296, 184] on video at bounding box center [340, 164] width 464 height 261
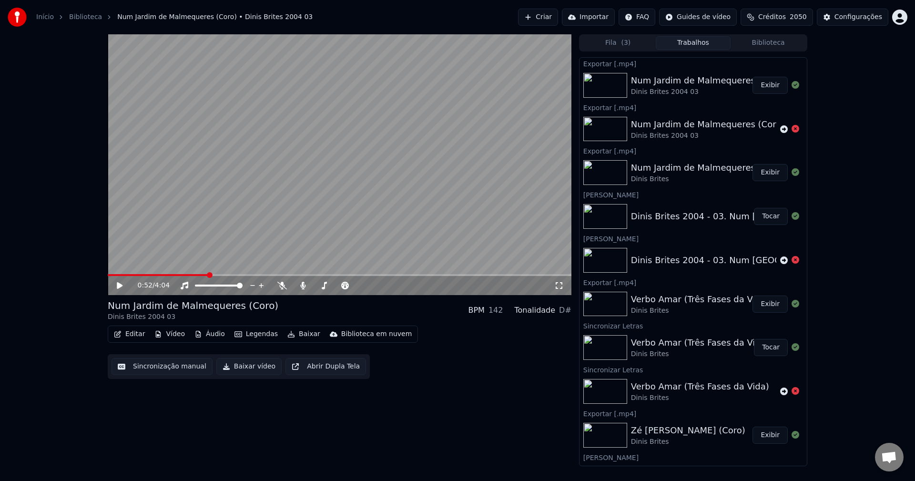
click at [546, 20] on button "Criar" at bounding box center [538, 17] width 40 height 17
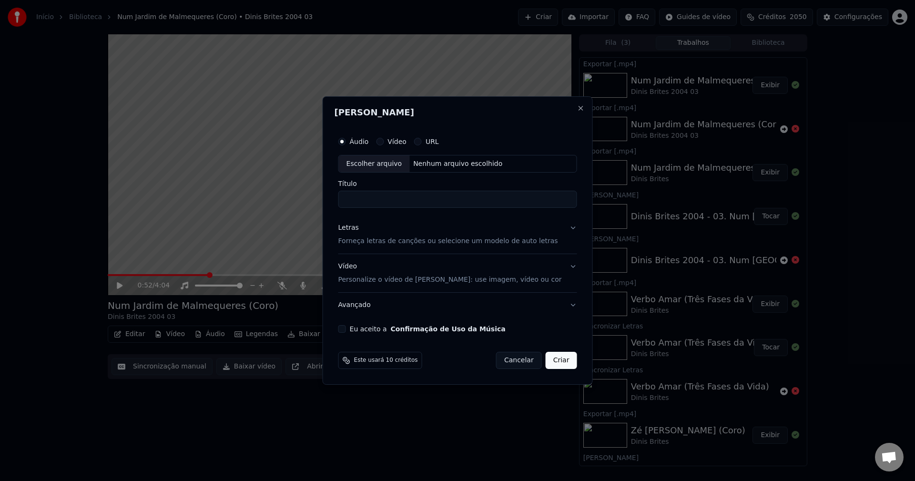
click at [346, 328] on button "Eu aceito a Confirmação de Uso da Música" at bounding box center [342, 329] width 8 height 8
click at [359, 229] on div "Letras" at bounding box center [348, 228] width 20 height 10
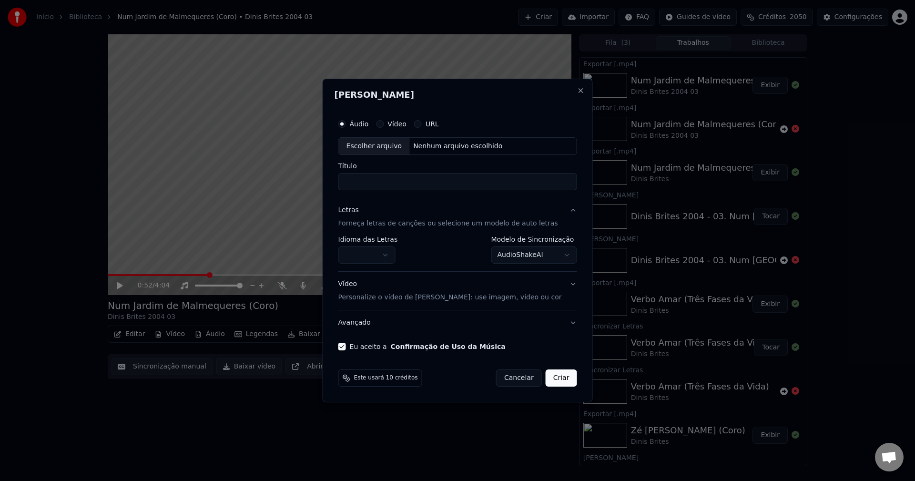
click at [393, 251] on button "button" at bounding box center [366, 255] width 57 height 17
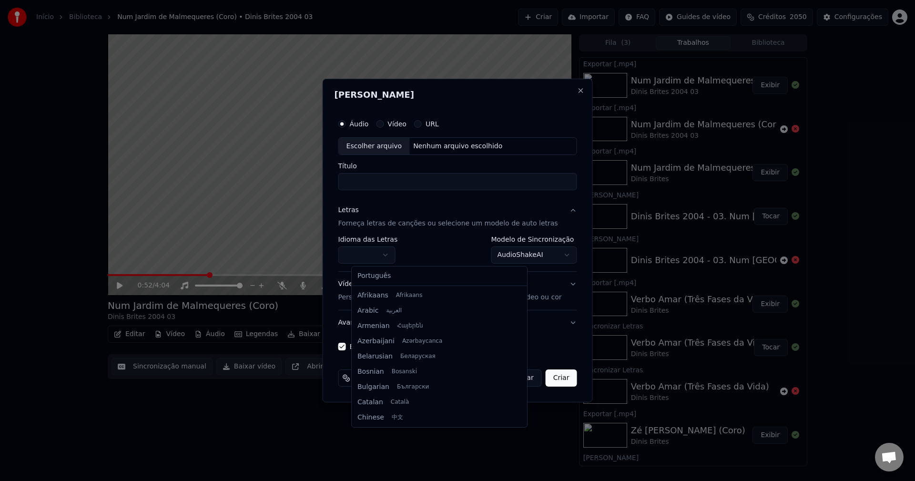
select select "**"
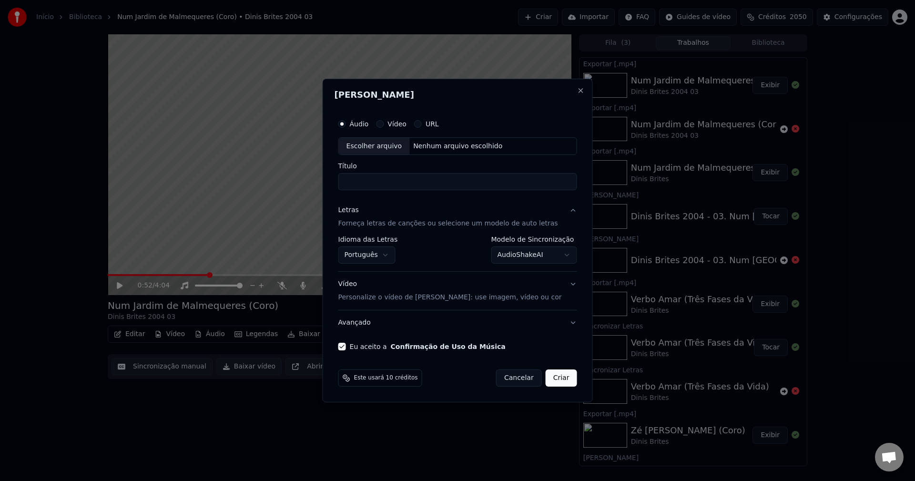
click at [501, 253] on body "Início Biblioteca Num [GEOGRAPHIC_DATA] (Coro) • Dinis Brites 2004 03 Criar Imp…" at bounding box center [457, 240] width 915 height 481
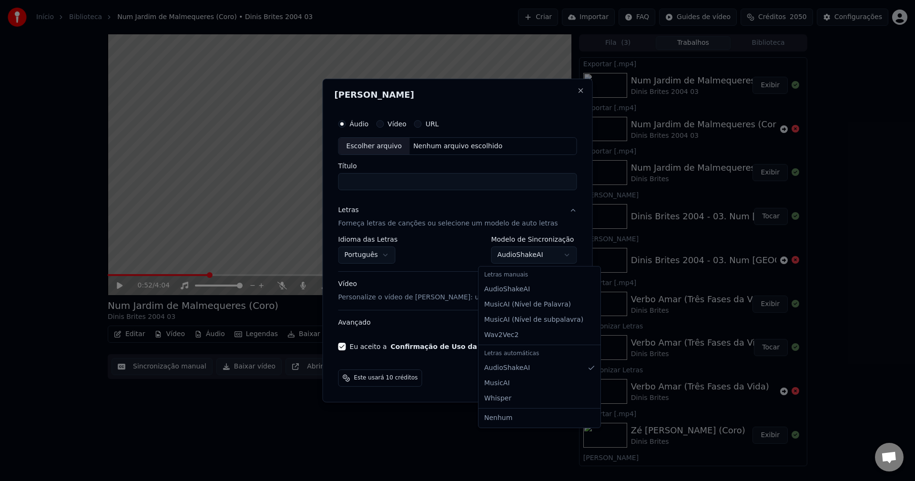
select select "**********"
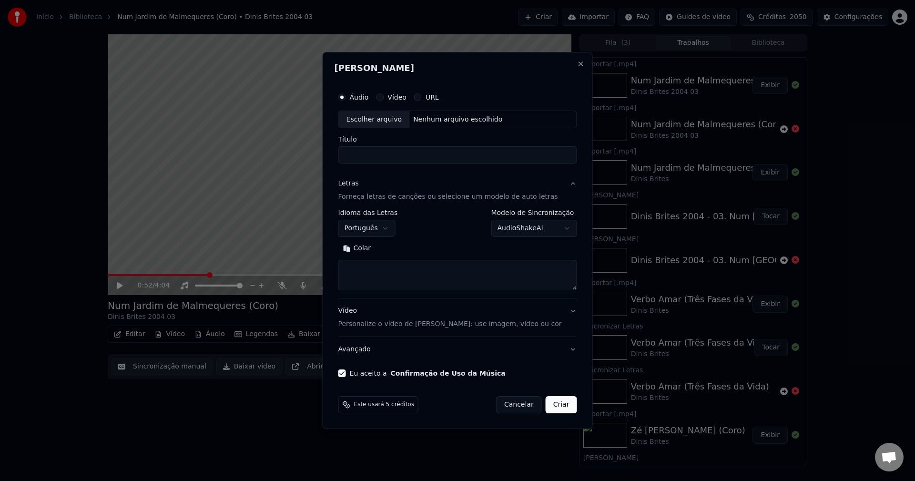
click at [366, 249] on button "Colar" at bounding box center [357, 248] width 38 height 15
click at [357, 347] on button "Avançado" at bounding box center [457, 349] width 239 height 25
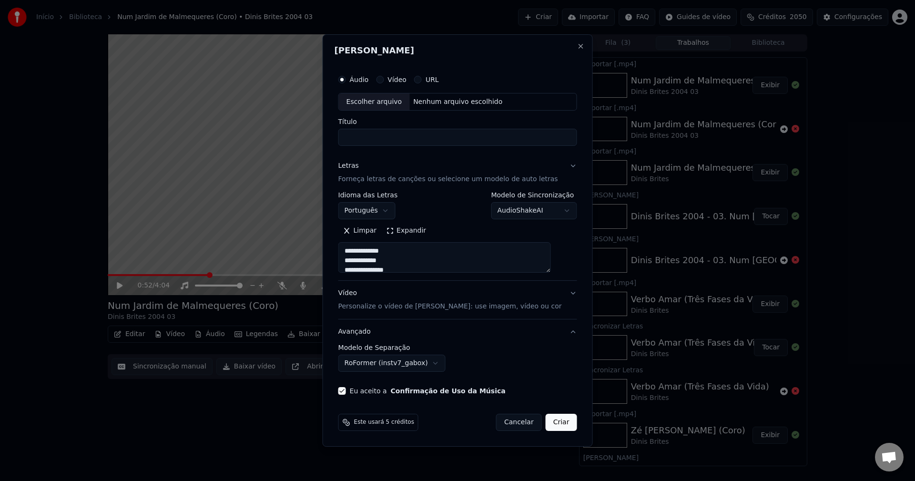
type textarea "**********"
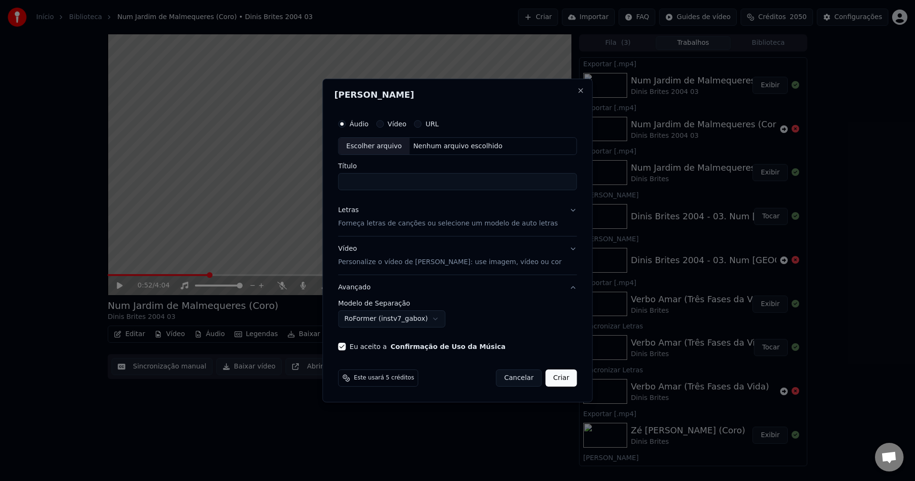
click at [419, 323] on body "Início Biblioteca Num [GEOGRAPHIC_DATA] (Coro) • Dinis Brites 2004 03 Criar Imp…" at bounding box center [457, 240] width 915 height 481
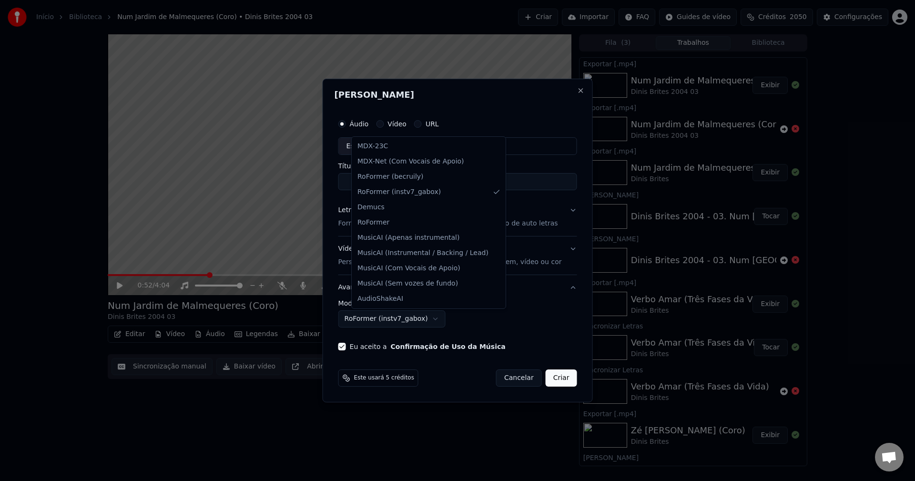
select select "**********"
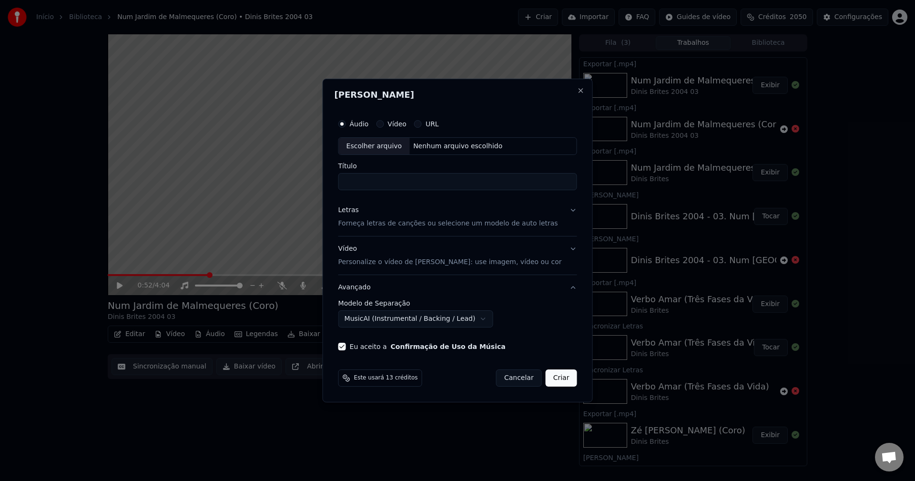
click at [471, 148] on div "Nenhum arquivo escolhido" at bounding box center [457, 146] width 97 height 10
type input "**********"
click at [562, 381] on button "Criar" at bounding box center [560, 377] width 31 height 17
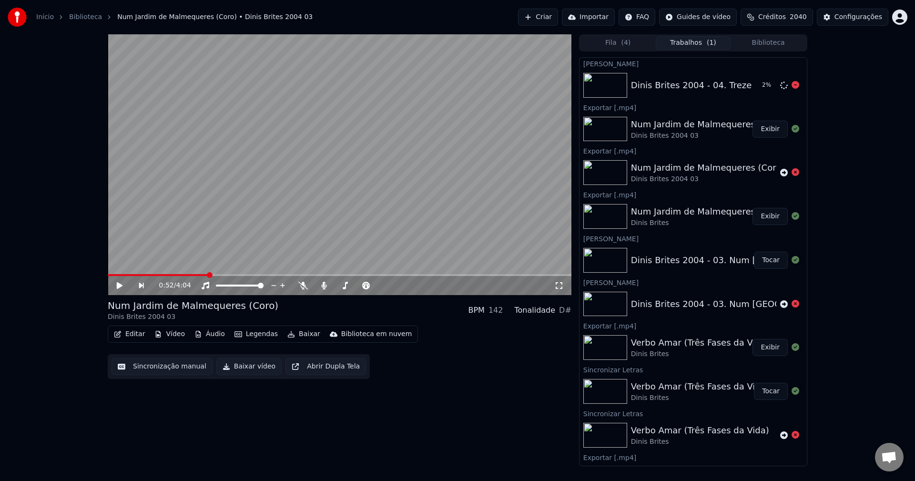
click at [791, 85] on icon at bounding box center [795, 85] width 8 height 8
click at [780, 87] on icon at bounding box center [784, 85] width 8 height 8
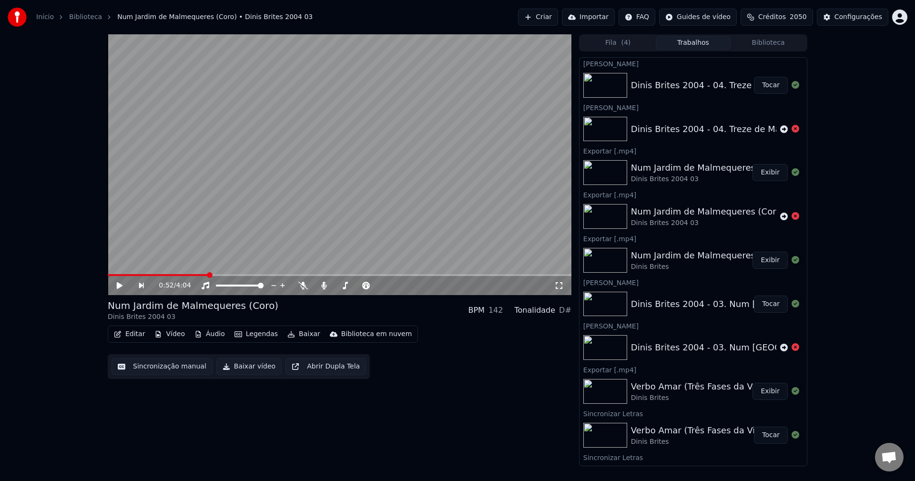
click at [754, 86] on button "Tocar" at bounding box center [771, 85] width 34 height 17
click at [156, 370] on button "Sincronização manual" at bounding box center [161, 366] width 101 height 17
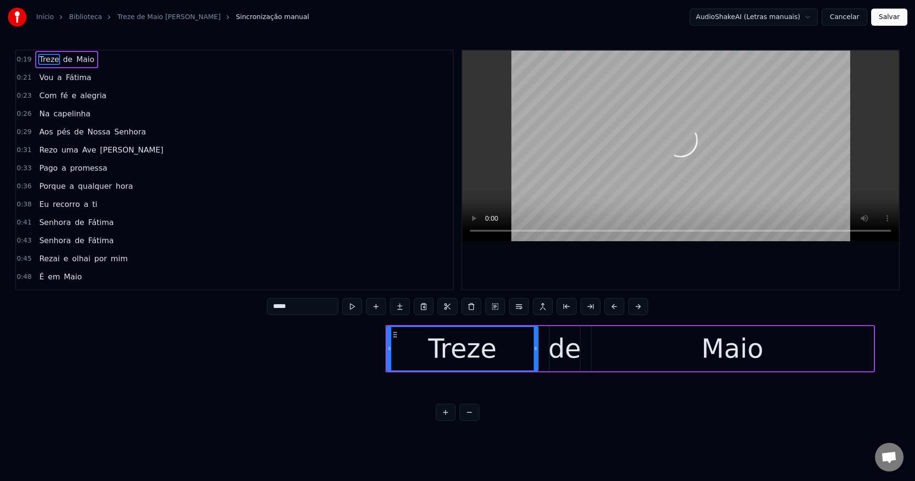
scroll to position [0, 4983]
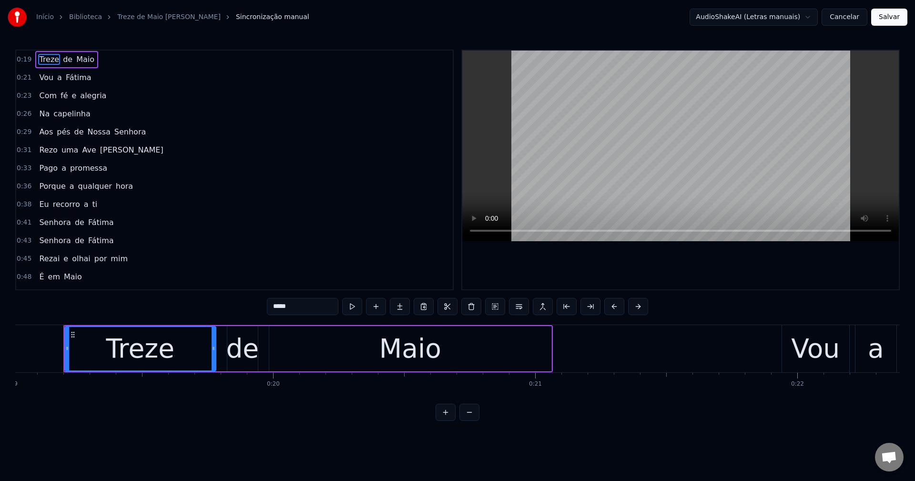
click at [852, 16] on button "Cancelar" at bounding box center [844, 17] width 46 height 17
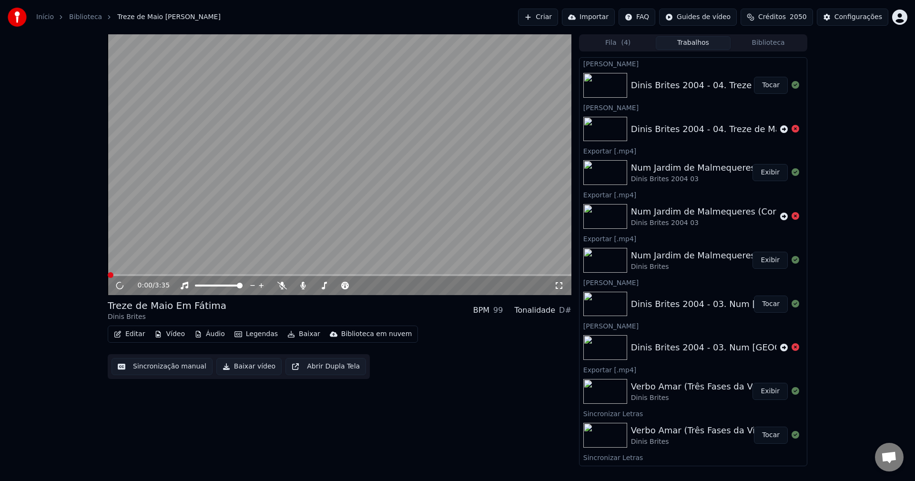
click at [133, 337] on button "Editar" at bounding box center [129, 333] width 39 height 13
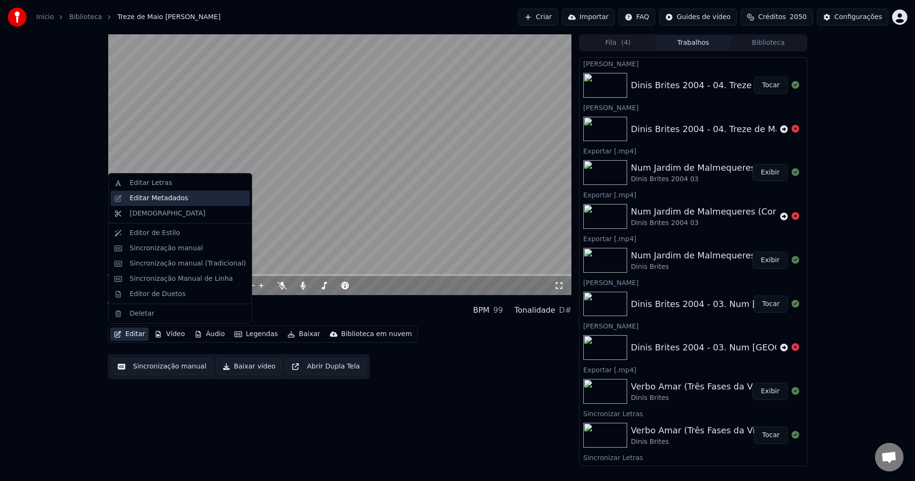
click at [167, 200] on div "Editar Metadados" at bounding box center [159, 198] width 59 height 10
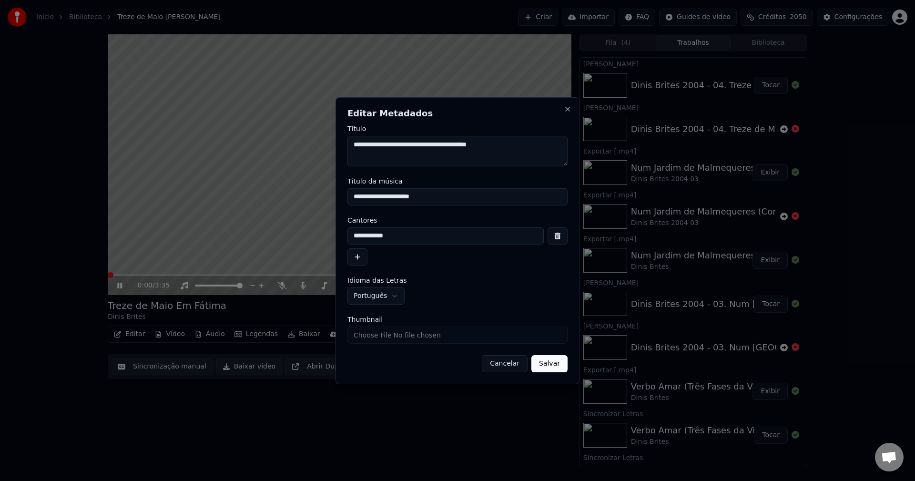
click at [414, 231] on input "**********" at bounding box center [445, 235] width 196 height 17
type input "**********"
click at [547, 361] on button "Salvar" at bounding box center [549, 363] width 36 height 17
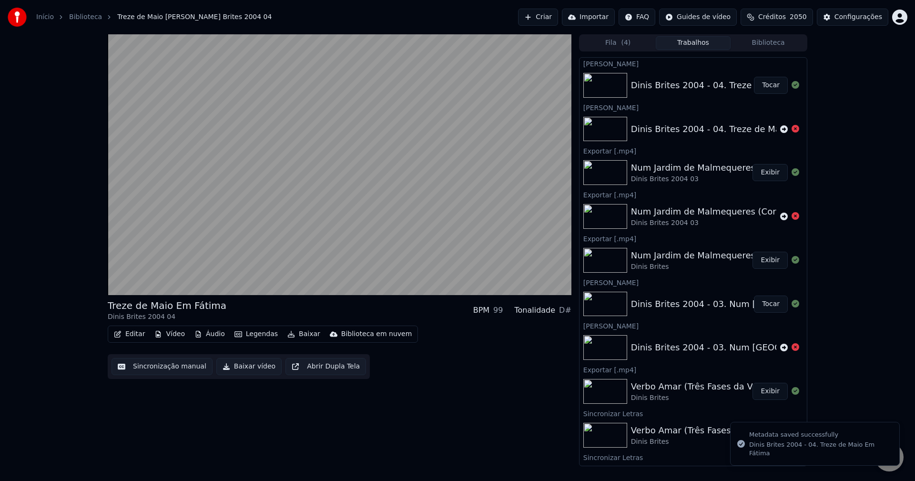
click at [132, 333] on button "Editar" at bounding box center [129, 333] width 39 height 13
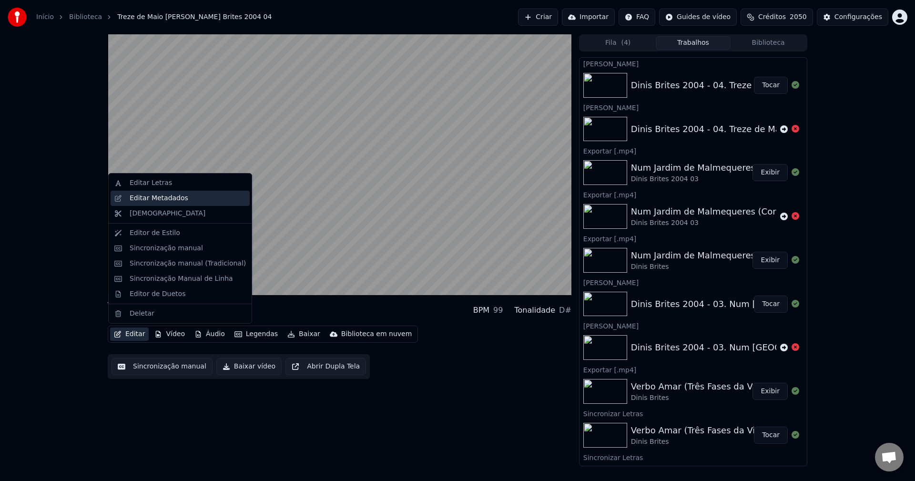
click at [155, 203] on div "Editar Metadados" at bounding box center [180, 198] width 139 height 15
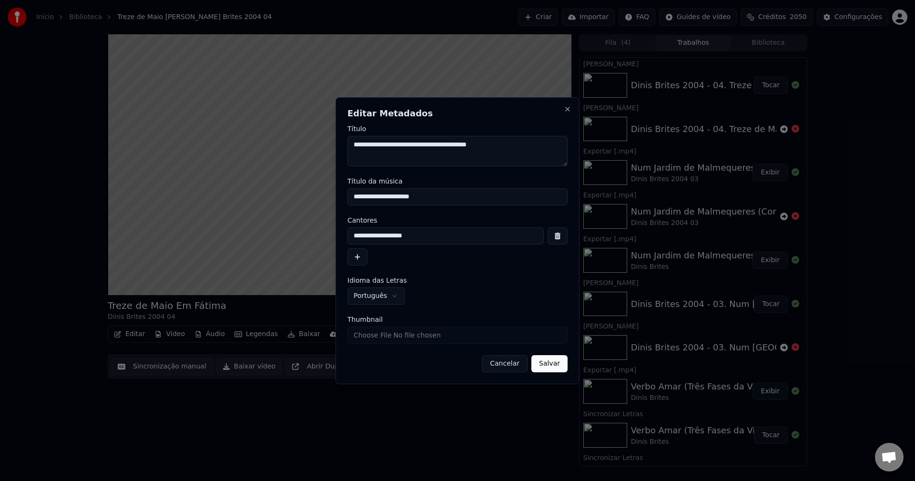
click at [431, 335] on input "Thumbnail" at bounding box center [457, 334] width 220 height 17
type input "**********"
click at [541, 362] on button "Salvar" at bounding box center [549, 363] width 36 height 17
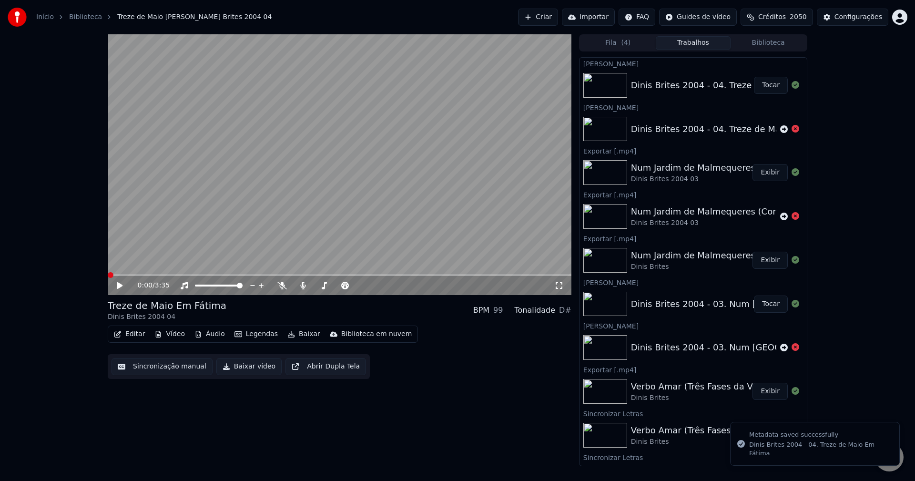
click at [779, 44] on button "Biblioteca" at bounding box center [767, 43] width 75 height 14
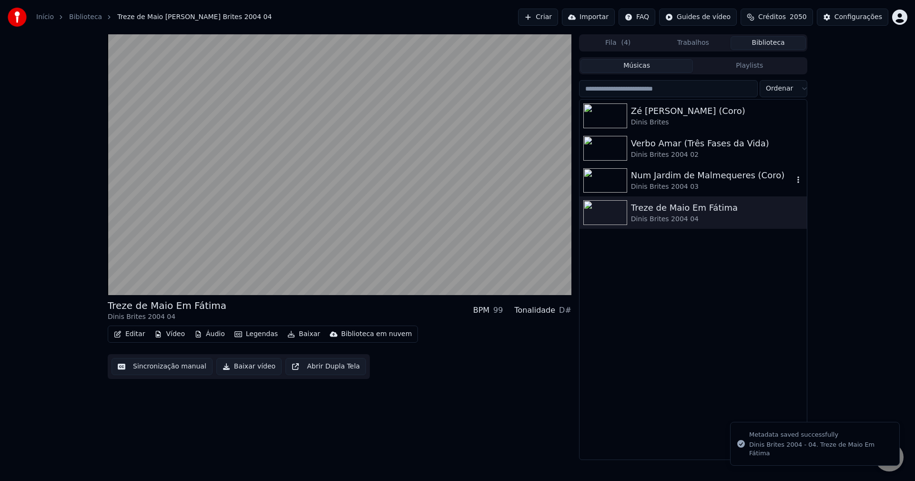
click at [659, 169] on div "Num Jardim de Malmequeres (Coro)" at bounding box center [712, 175] width 162 height 13
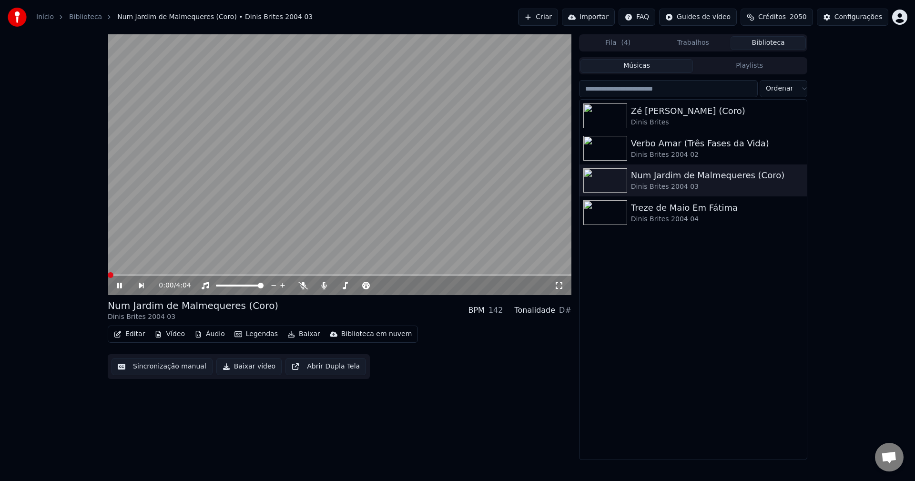
click at [126, 331] on button "Editar" at bounding box center [129, 333] width 39 height 13
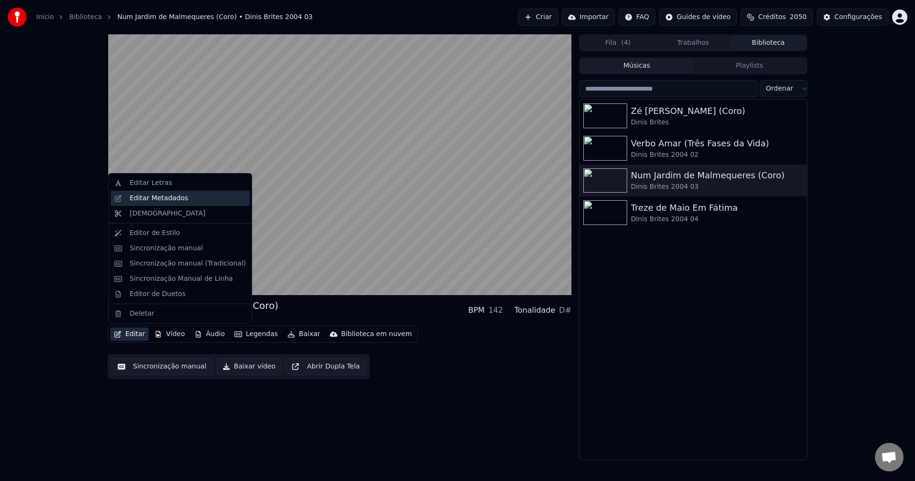
click at [167, 199] on div "Editar Metadados" at bounding box center [159, 198] width 59 height 10
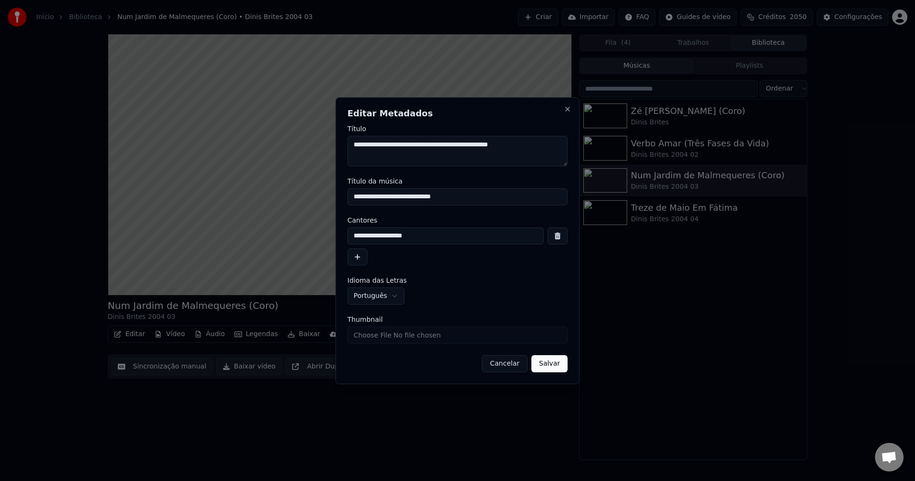
click at [394, 333] on input "Thumbnail" at bounding box center [457, 334] width 220 height 17
type input "**********"
click at [549, 357] on button "Salvar" at bounding box center [549, 363] width 36 height 17
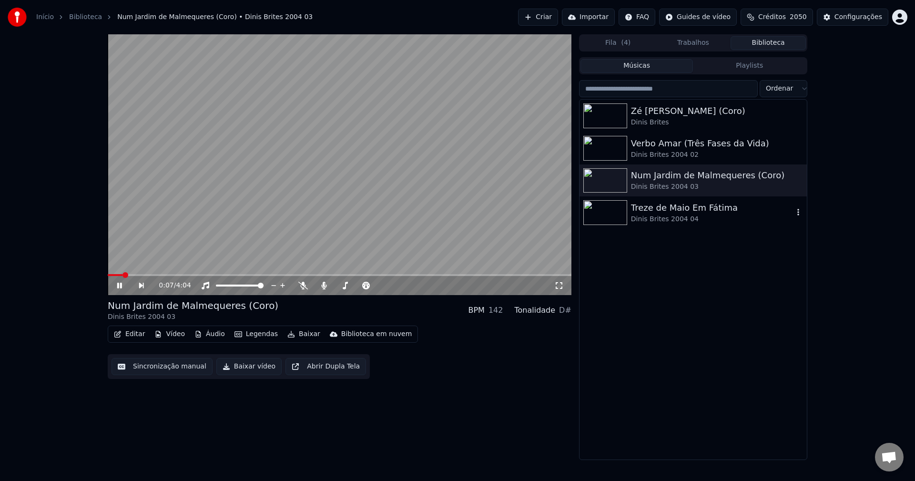
click at [650, 208] on div "Treze de Maio Em Fátima" at bounding box center [712, 207] width 162 height 13
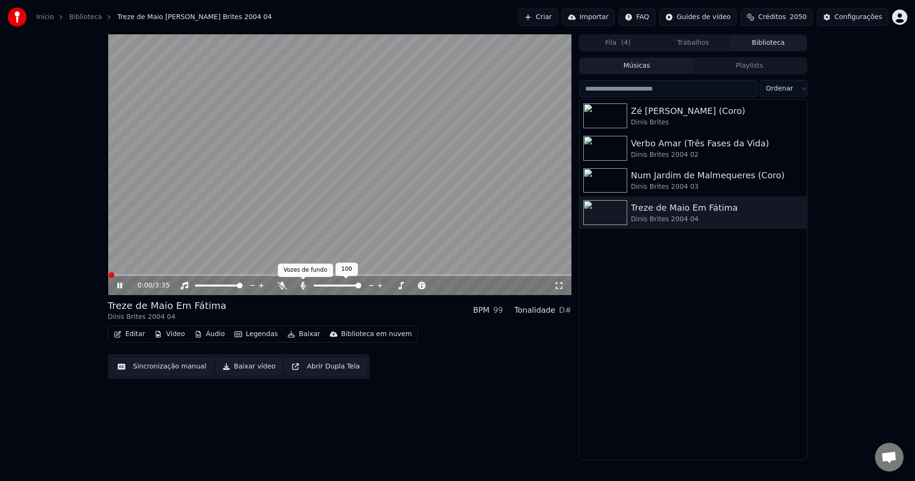
click at [304, 283] on icon at bounding box center [302, 286] width 5 height 8
click at [166, 367] on button "Sincronização manual" at bounding box center [161, 366] width 101 height 17
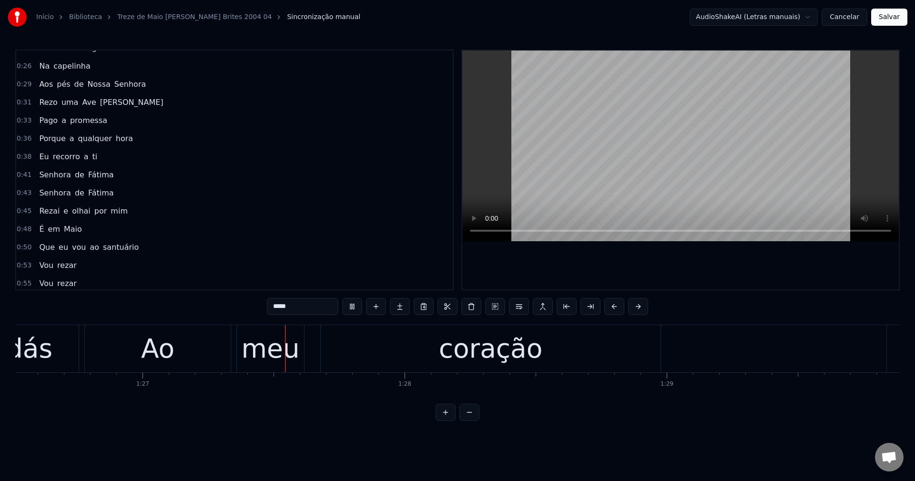
scroll to position [0, 22669]
click at [70, 224] on span "Maio" at bounding box center [73, 228] width 20 height 11
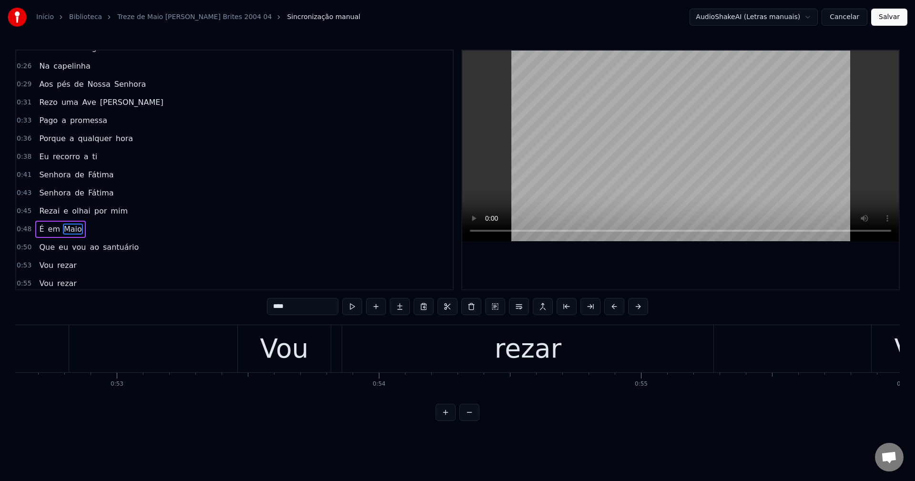
scroll to position [0, 12859]
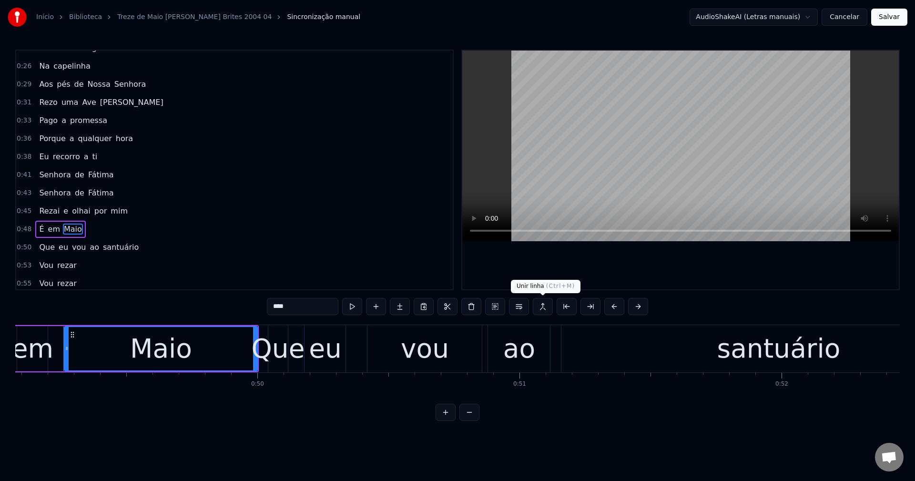
click at [545, 306] on button at bounding box center [543, 306] width 20 height 17
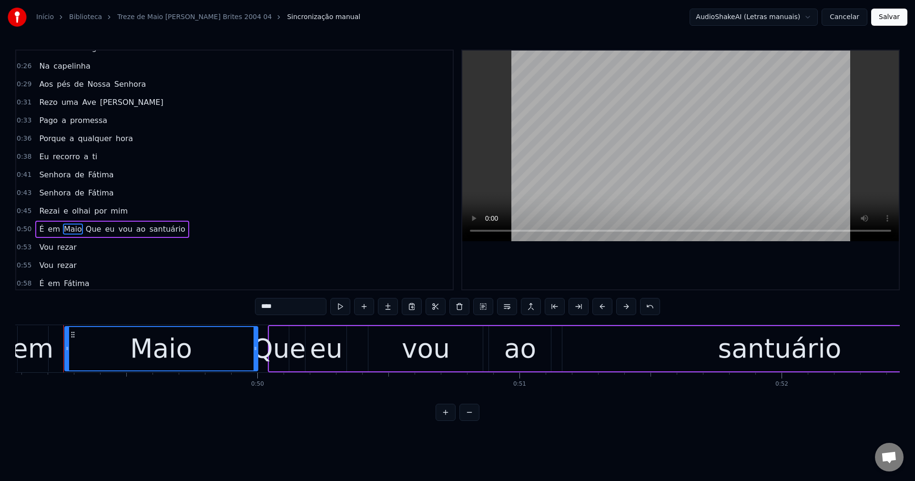
click at [119, 230] on span "vou" at bounding box center [125, 228] width 16 height 11
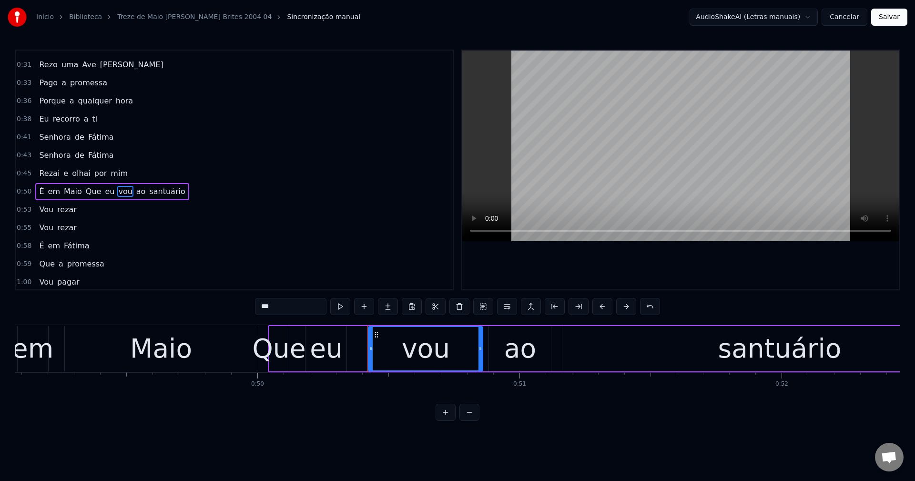
scroll to position [107, 0]
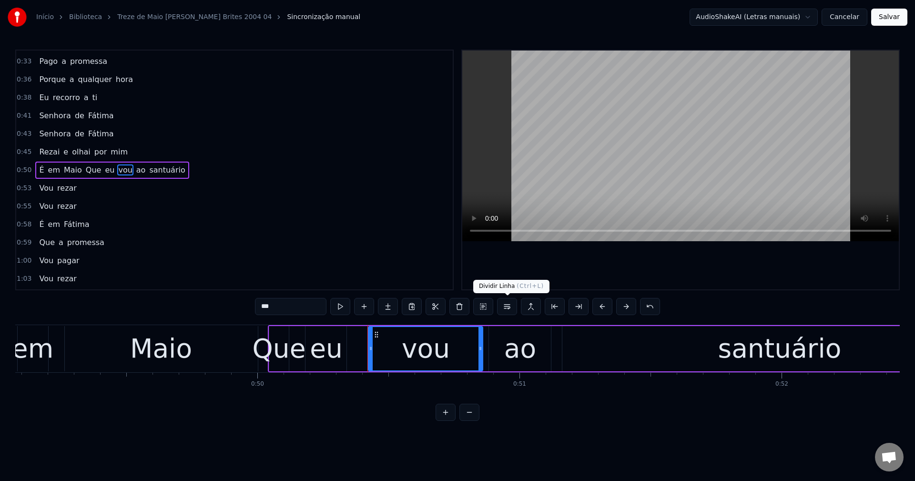
click at [506, 308] on button at bounding box center [507, 306] width 20 height 17
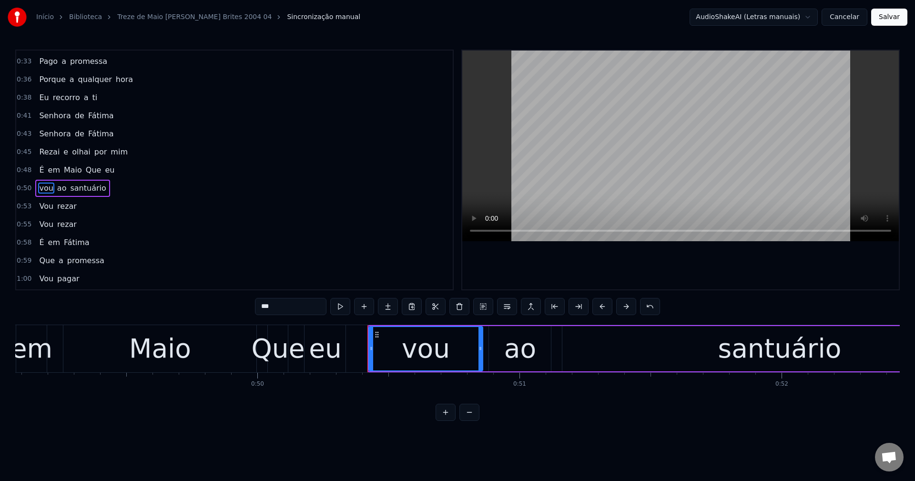
scroll to position [125, 0]
click at [85, 151] on span "Que" at bounding box center [94, 151] width 18 height 11
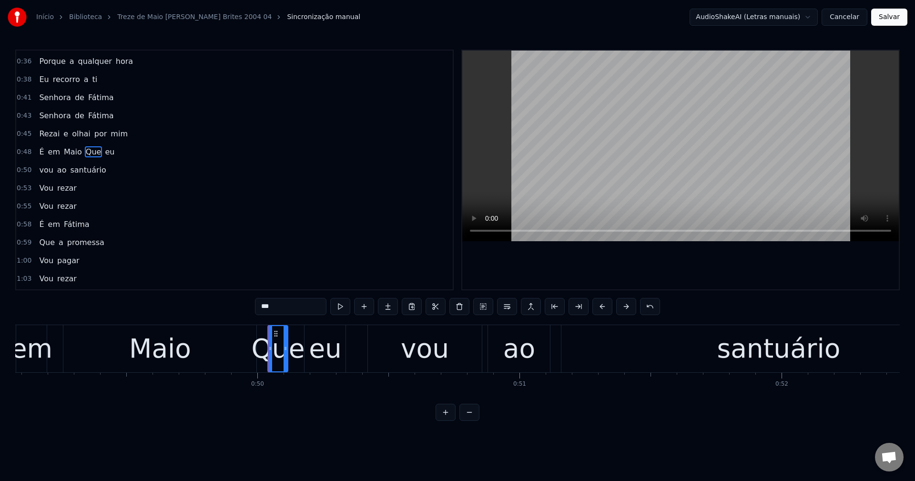
scroll to position [107, 0]
drag, startPoint x: 265, startPoint y: 307, endPoint x: 250, endPoint y: 311, distance: 15.1
click at [250, 311] on div "0:19 Treze de Maio 0:21 Vou a Fátima 0:23 Com fé e alegria 0:26 Na capelinha 0:…" at bounding box center [457, 235] width 884 height 371
type input "***"
click at [35, 185] on div "vou ao santuário" at bounding box center [72, 188] width 74 height 17
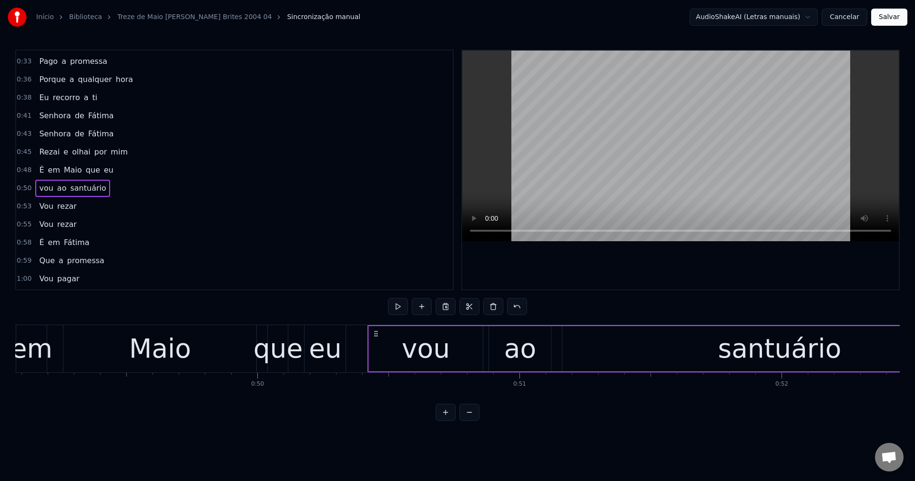
click at [51, 185] on div "vou ao santuário" at bounding box center [72, 188] width 74 height 17
click at [48, 188] on span "vou" at bounding box center [46, 187] width 16 height 11
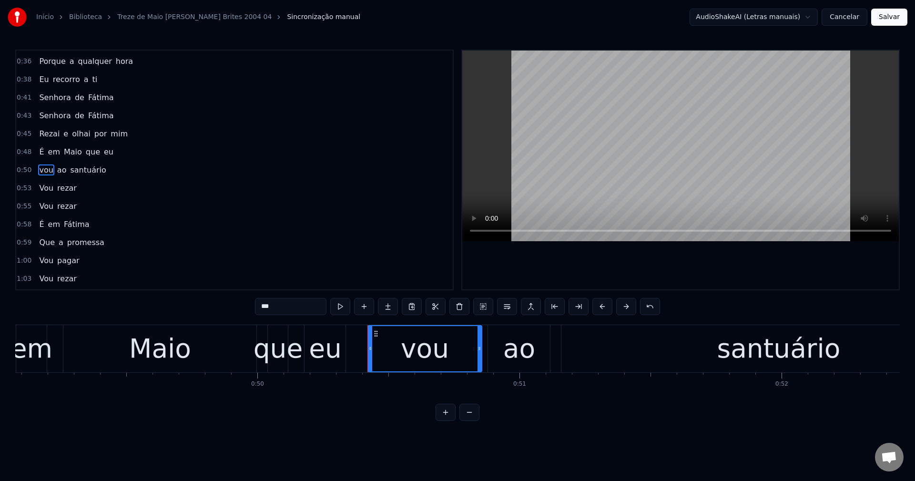
drag, startPoint x: 257, startPoint y: 306, endPoint x: 263, endPoint y: 306, distance: 6.2
click at [263, 306] on input "***" at bounding box center [290, 306] width 71 height 17
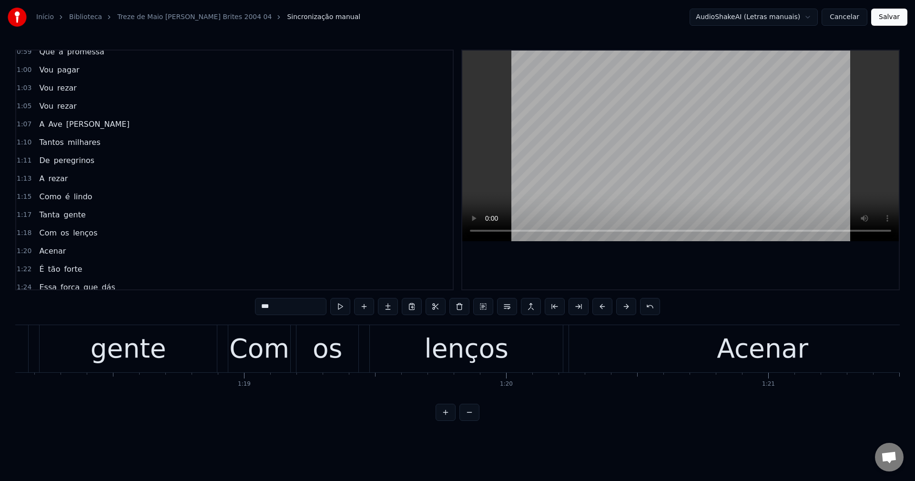
scroll to position [0, 20378]
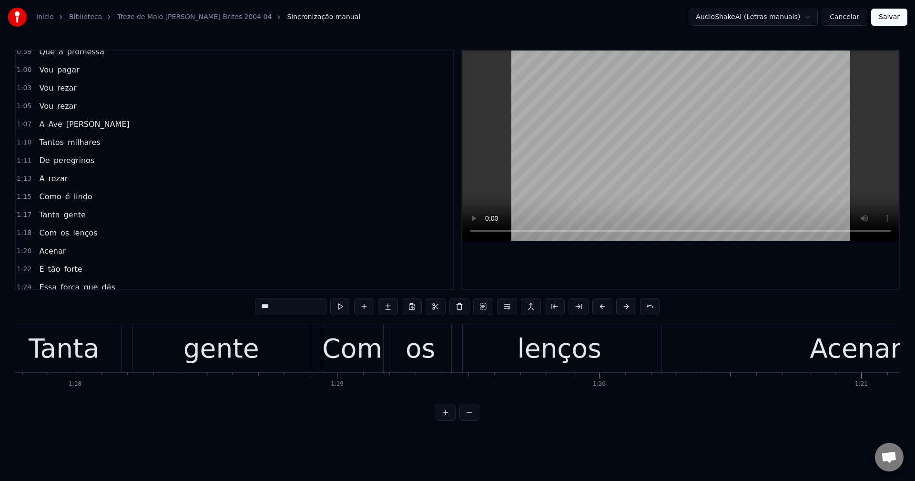
click at [848, 352] on div "Acenar" at bounding box center [854, 349] width 91 height 40
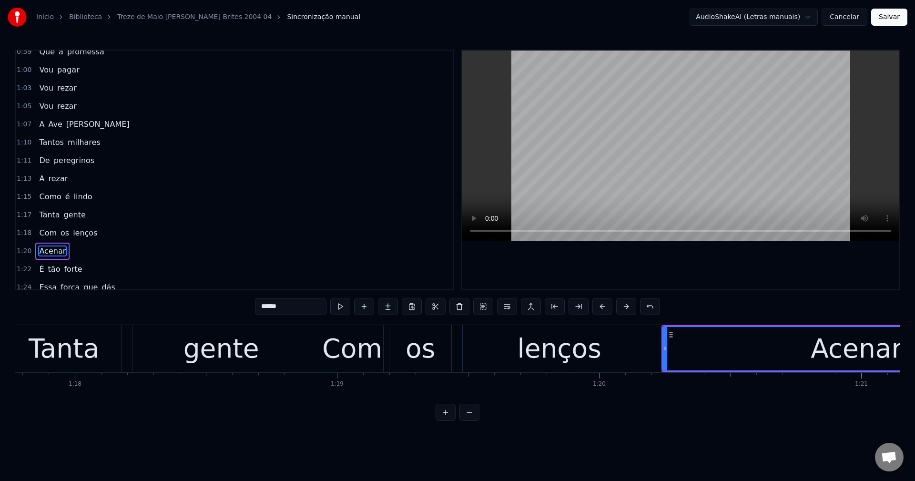
scroll to position [396, 0]
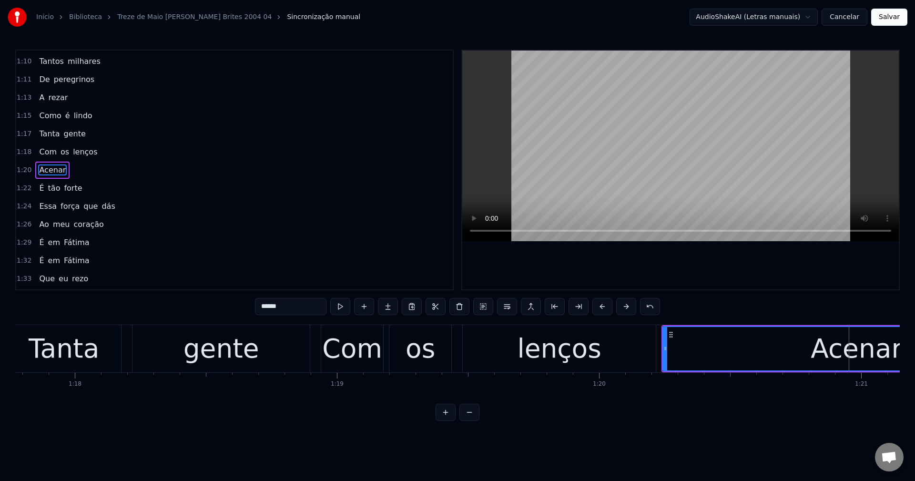
click at [262, 305] on input "******" at bounding box center [290, 306] width 71 height 17
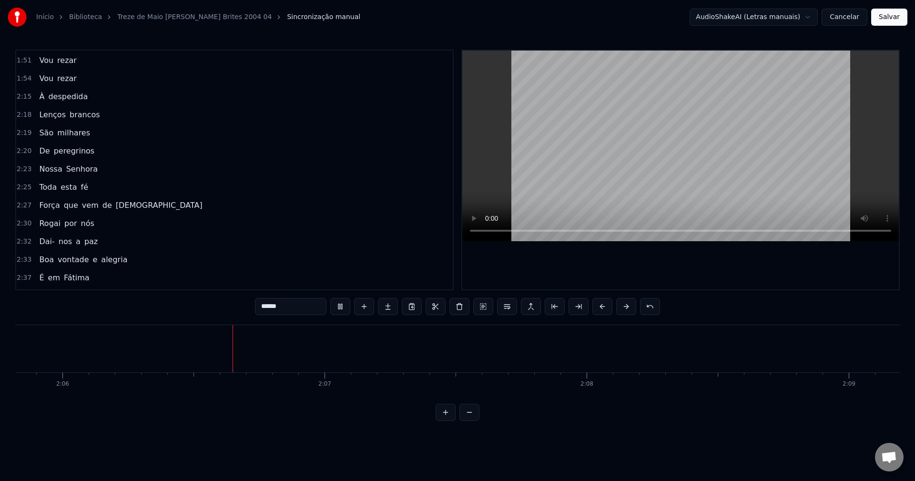
scroll to position [0, 33013]
click at [40, 99] on span "À" at bounding box center [41, 96] width 7 height 11
type input "*"
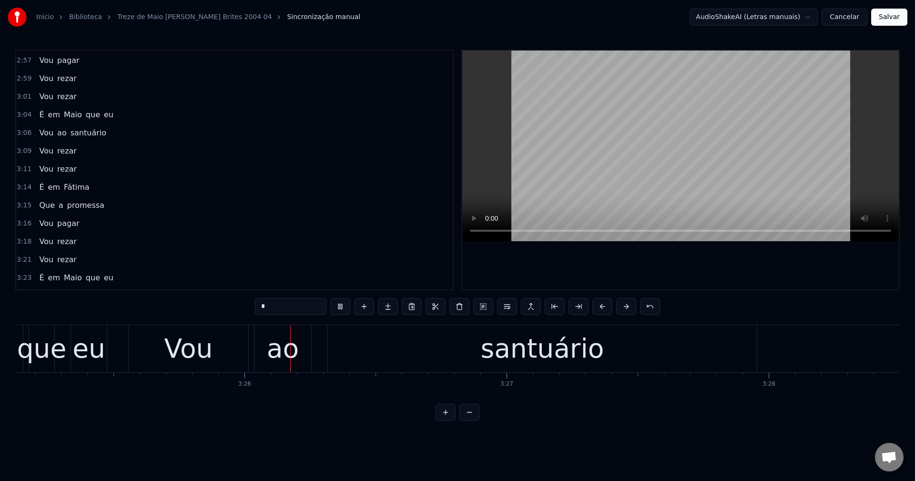
scroll to position [0, 53794]
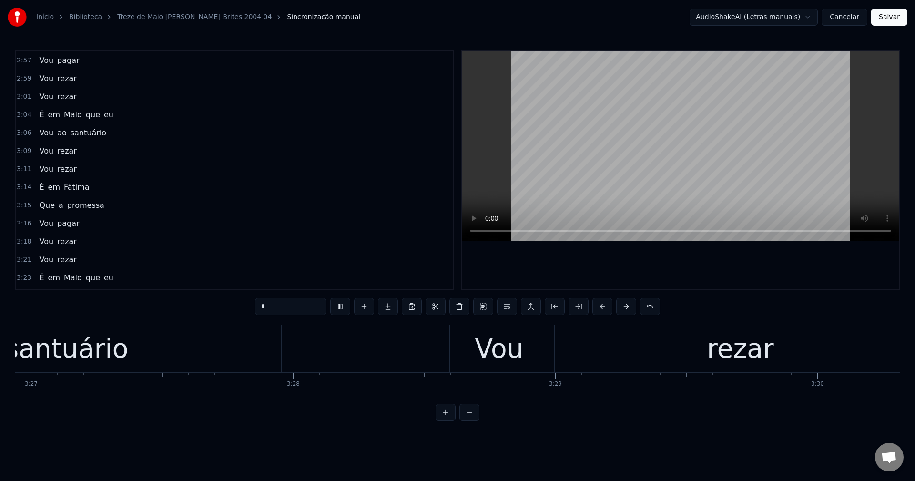
click at [895, 18] on button "Salvar" at bounding box center [889, 17] width 36 height 17
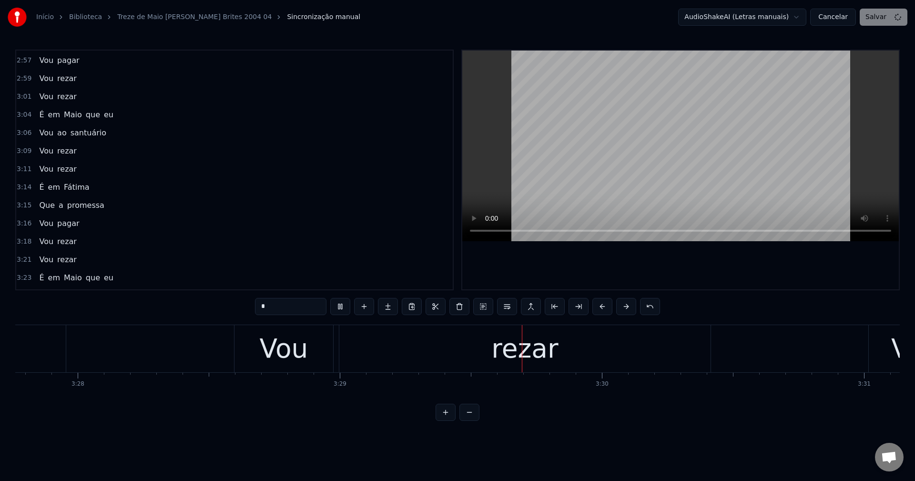
scroll to position [0, 54649]
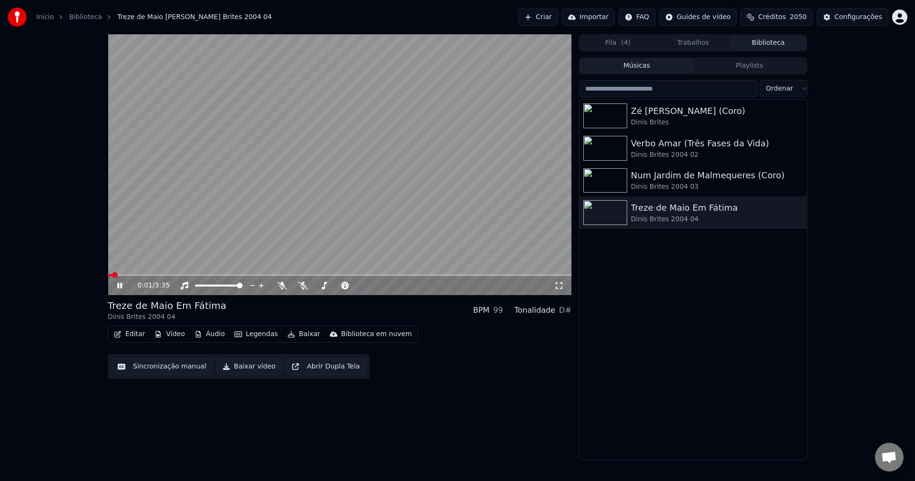
click at [233, 367] on button "Baixar vídeo" at bounding box center [248, 366] width 65 height 17
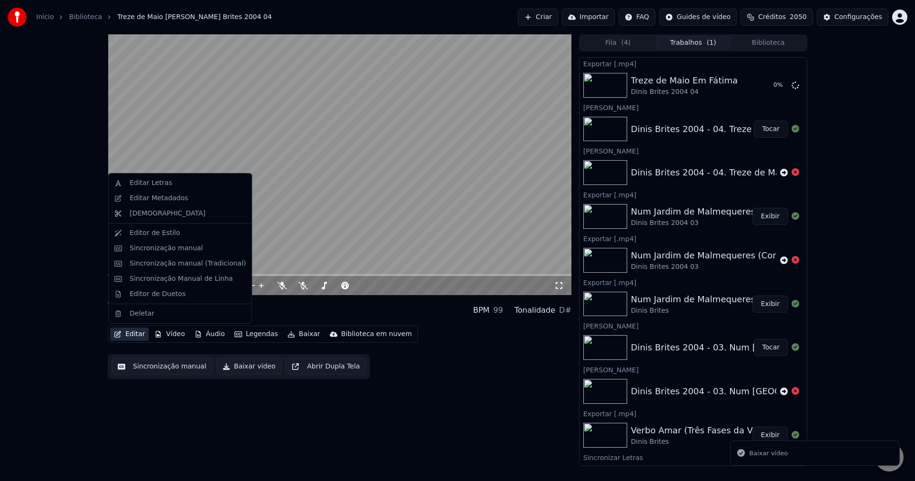
click at [132, 331] on button "Editar" at bounding box center [129, 333] width 39 height 13
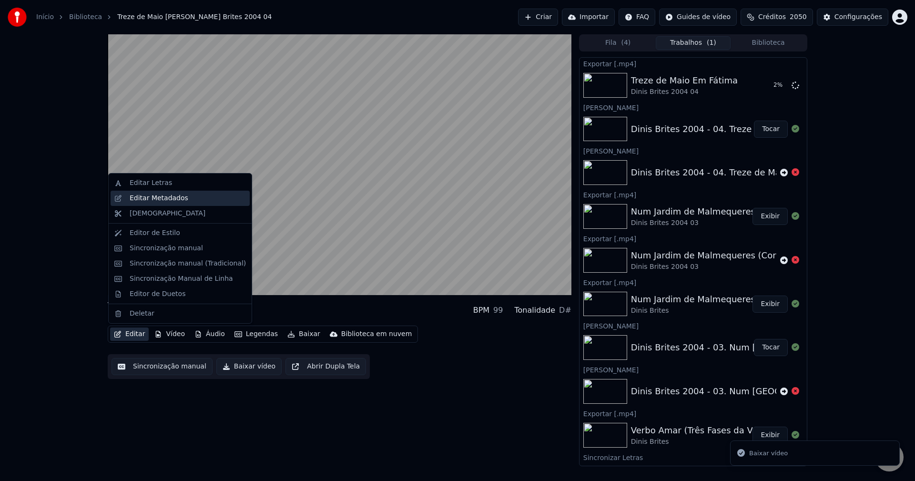
click at [203, 196] on div "Editar Metadados" at bounding box center [188, 198] width 116 height 10
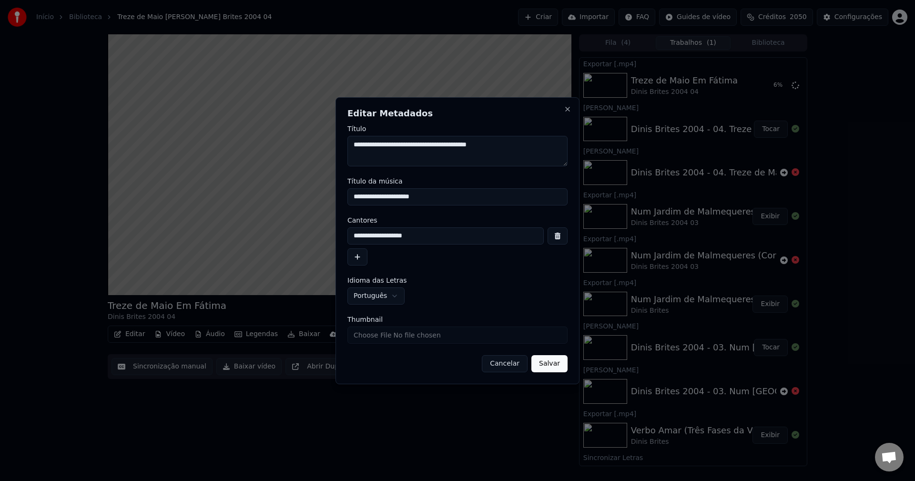
click at [513, 143] on textarea "**********" at bounding box center [457, 151] width 220 height 30
type textarea "**********"
click at [472, 233] on input "**********" at bounding box center [445, 235] width 196 height 17
type input "**********"
click at [543, 364] on button "Salvar" at bounding box center [549, 363] width 36 height 17
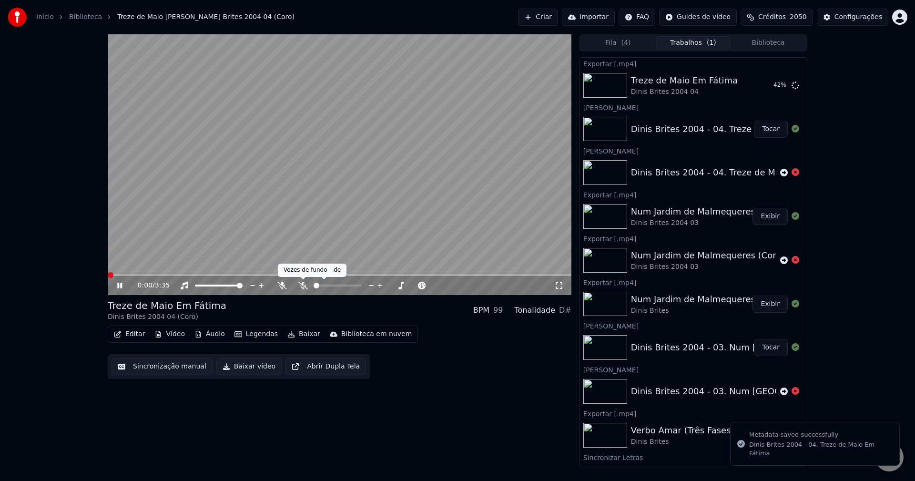
click at [302, 285] on icon at bounding box center [303, 286] width 10 height 8
click at [121, 284] on icon at bounding box center [119, 286] width 5 height 6
click at [240, 363] on button "Baixar vídeo" at bounding box center [248, 366] width 65 height 17
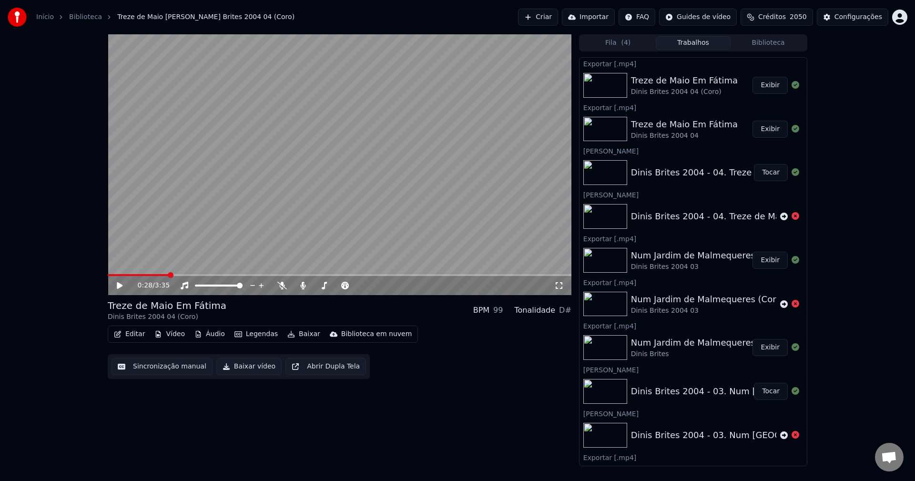
click at [764, 87] on button "Exibir" at bounding box center [769, 85] width 35 height 17
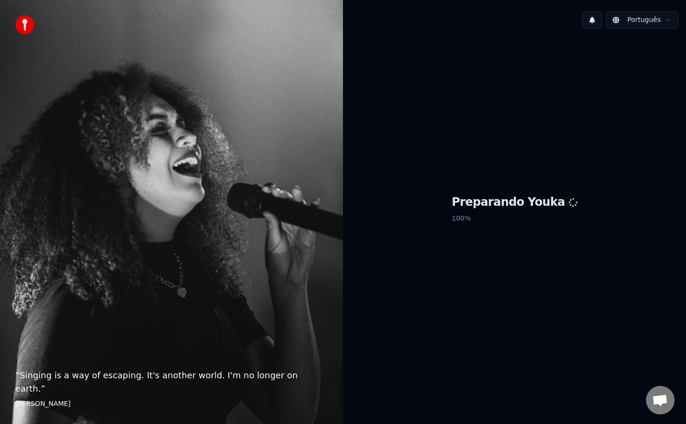
scroll to position [832, 0]
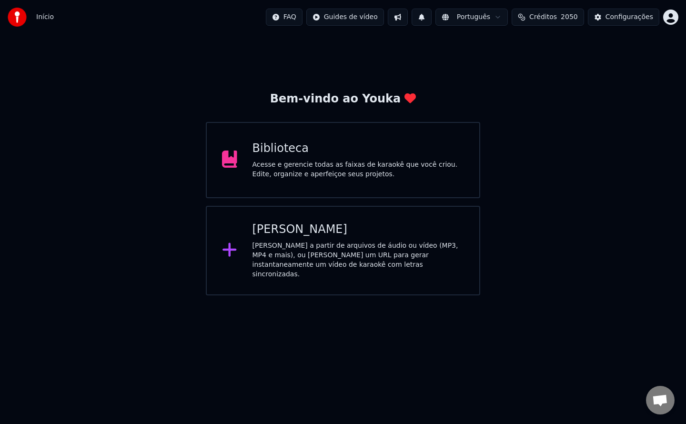
click at [404, 161] on div "Acesse e gerencie todas as faixas de karaokê que você criou. Edite, organize e …" at bounding box center [358, 169] width 212 height 19
